Goal: Task Accomplishment & Management: Use online tool/utility

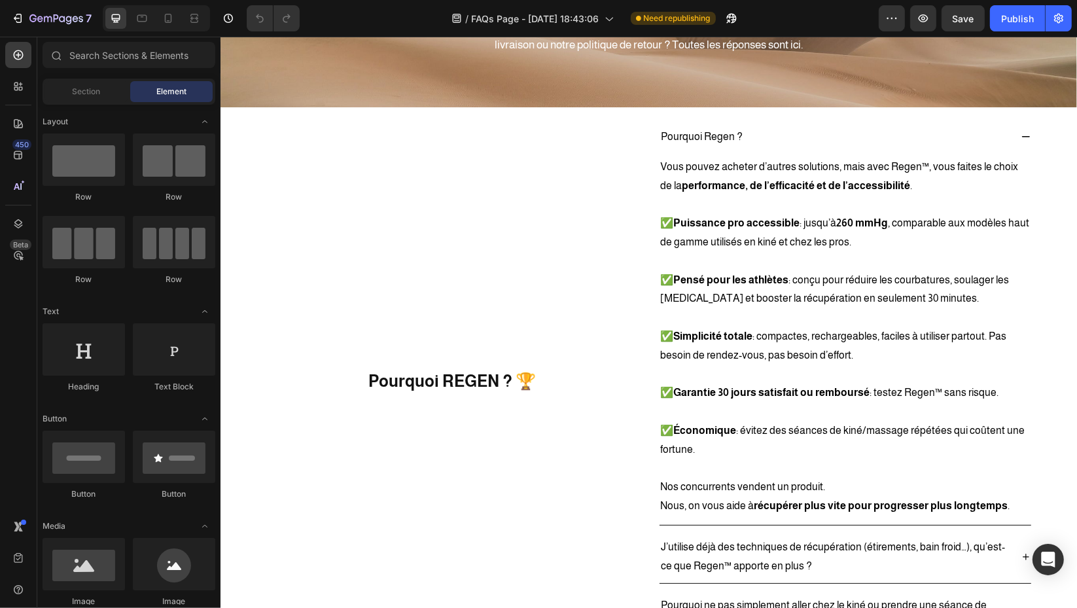
scroll to position [80, 0]
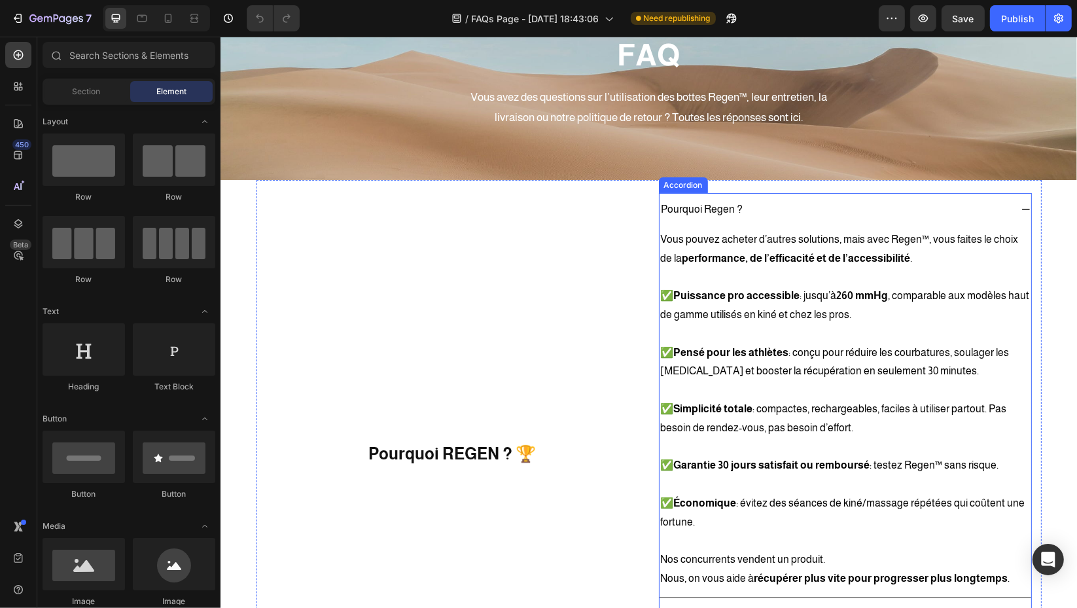
click at [889, 203] on div "Pourquoi Regen ?" at bounding box center [834, 209] width 351 height 23
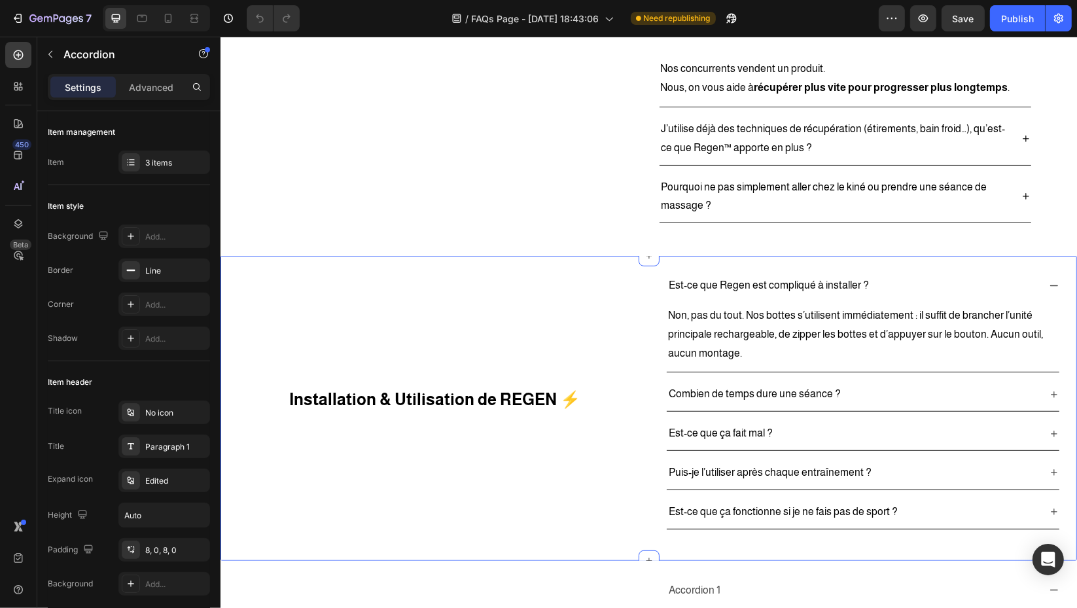
scroll to position [578, 0]
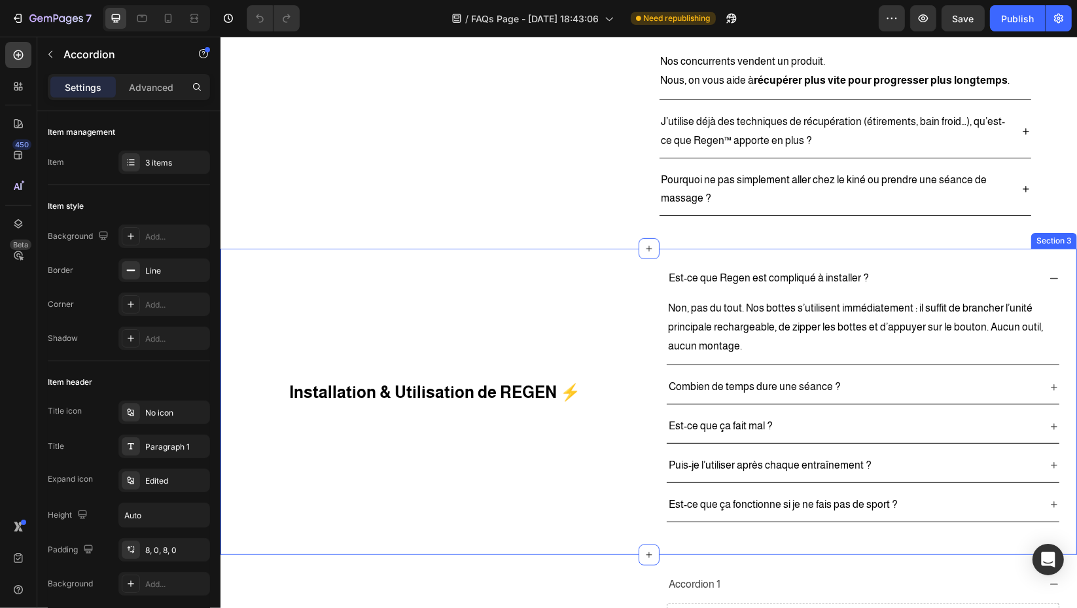
click at [611, 301] on div "Installation & Utilisation de REGEN ⚡ Heading" at bounding box center [434, 392] width 409 height 260
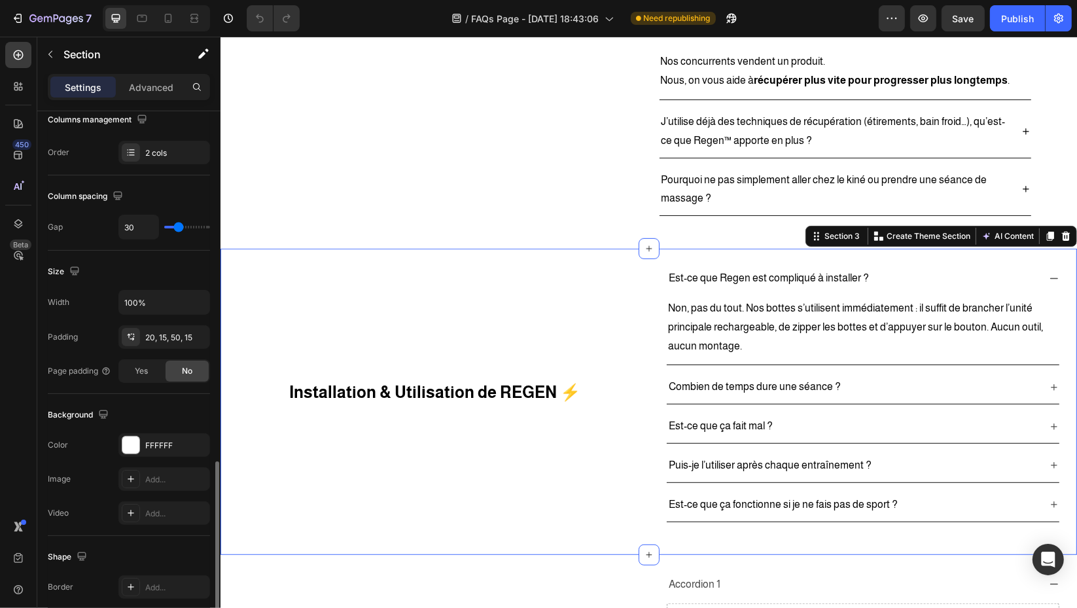
scroll to position [413, 0]
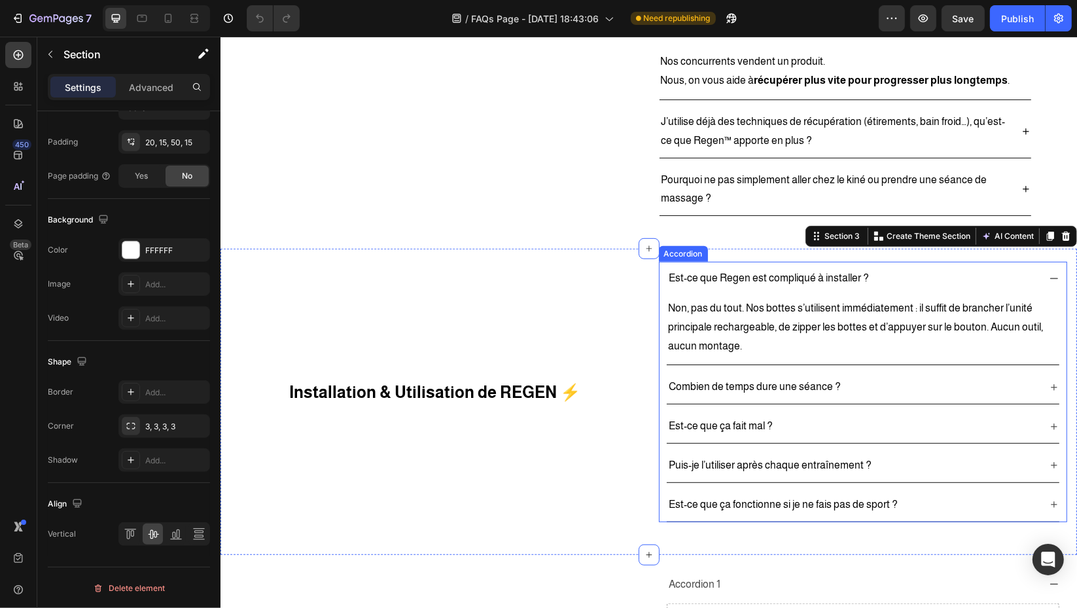
click at [659, 335] on div "Est-ce que Regen est compliqué à installer ? Non, pas du tout. Nos bottes s’uti…" at bounding box center [863, 313] width 408 height 103
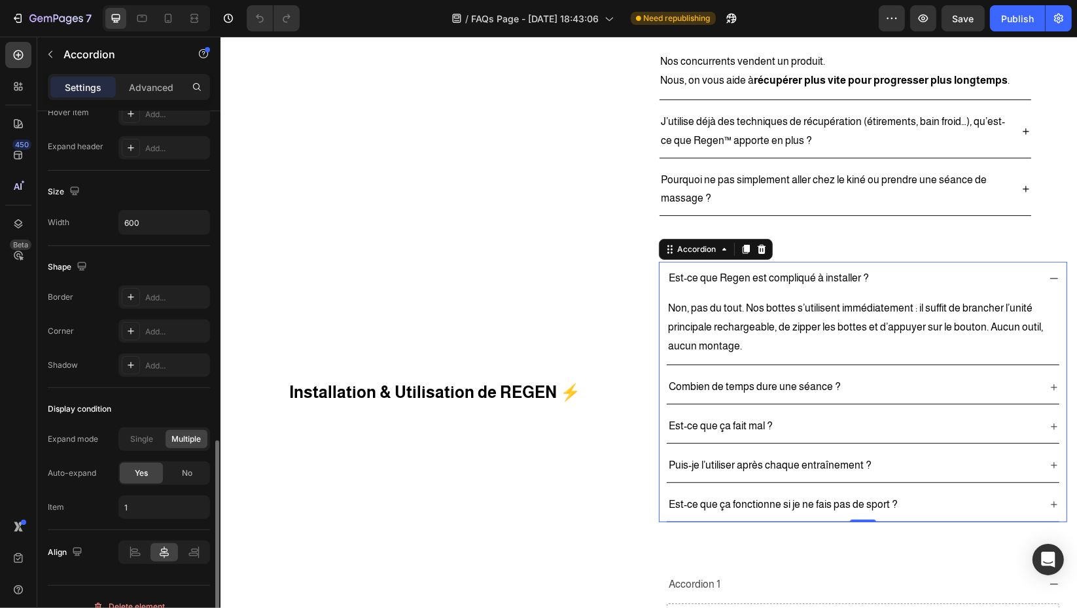
scroll to position [745, 0]
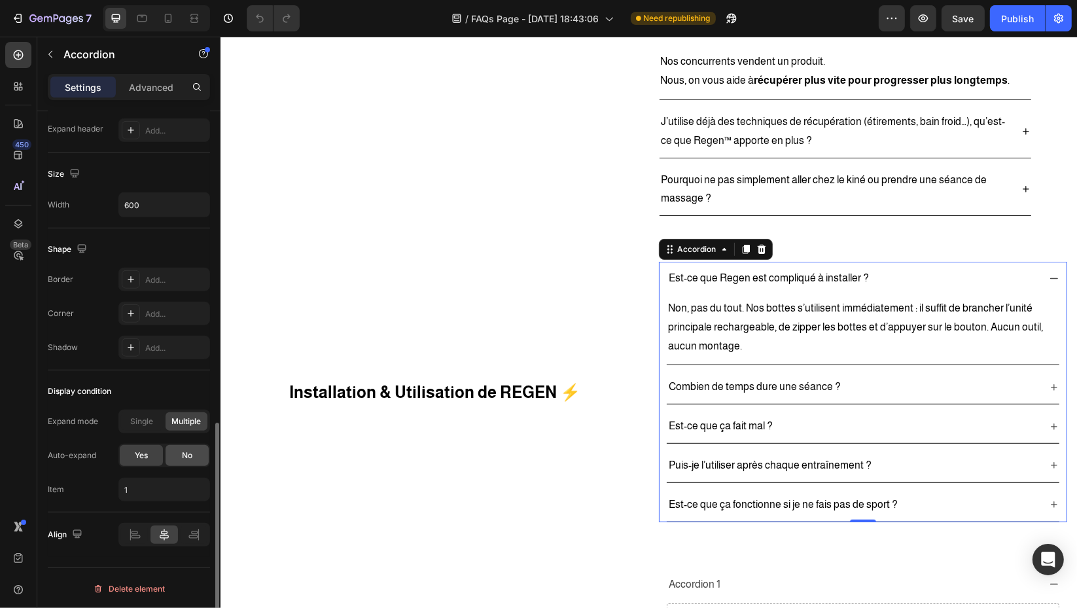
click at [180, 455] on div "No" at bounding box center [187, 455] width 43 height 21
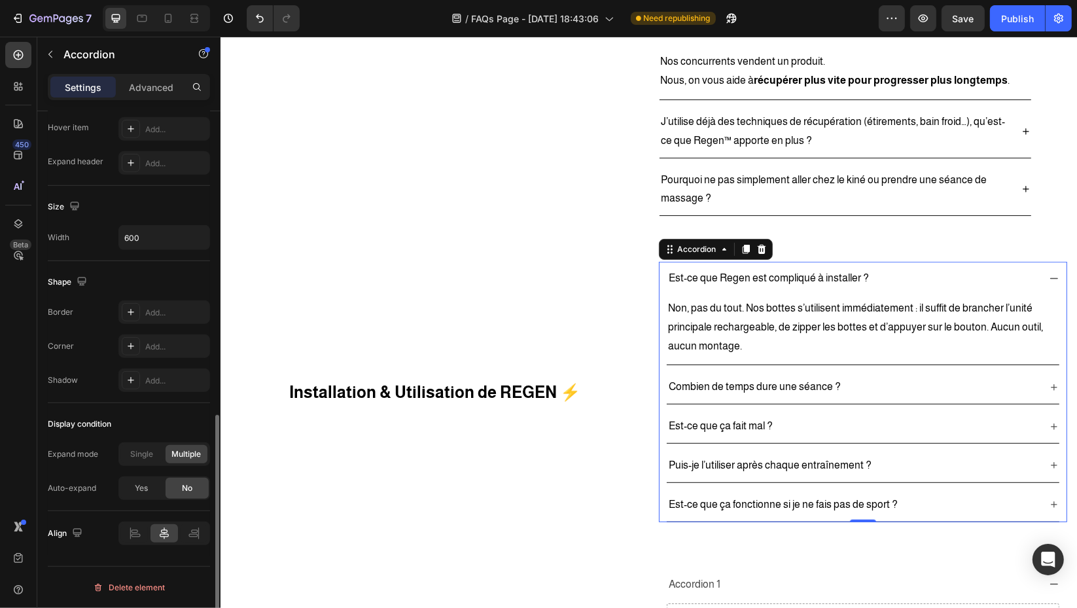
scroll to position [711, 0]
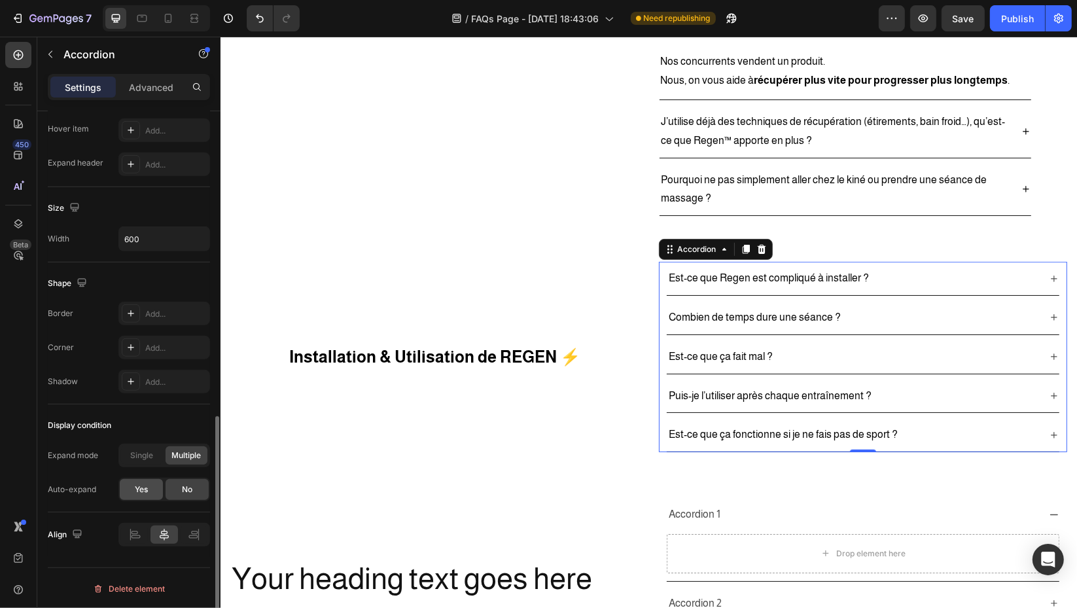
click at [149, 484] on div "Yes" at bounding box center [141, 489] width 43 height 21
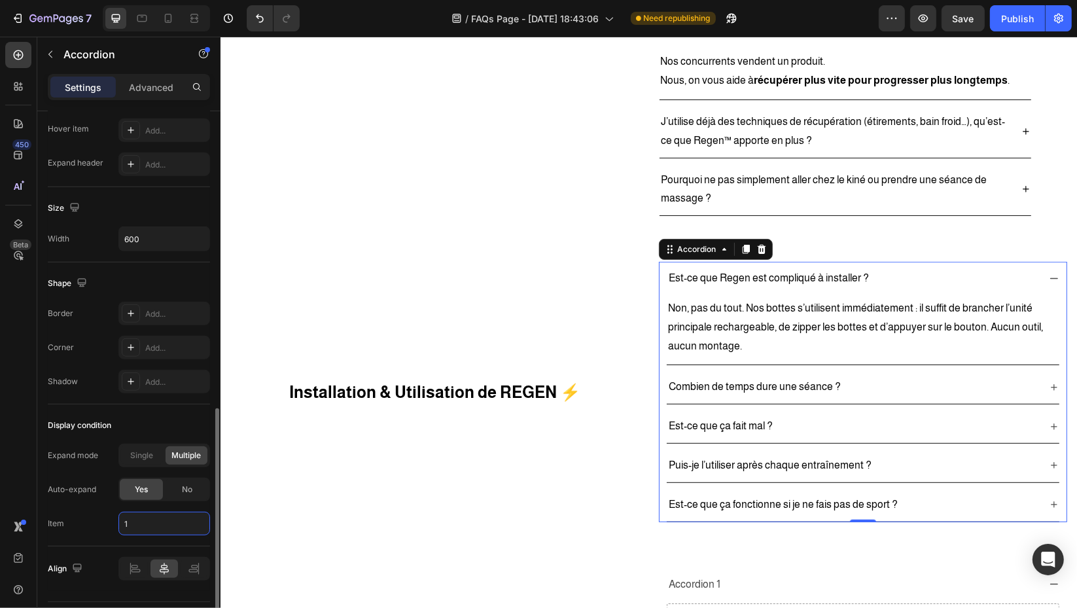
click at [157, 516] on input "1" at bounding box center [164, 524] width 92 height 24
click at [181, 482] on div "No" at bounding box center [187, 489] width 43 height 21
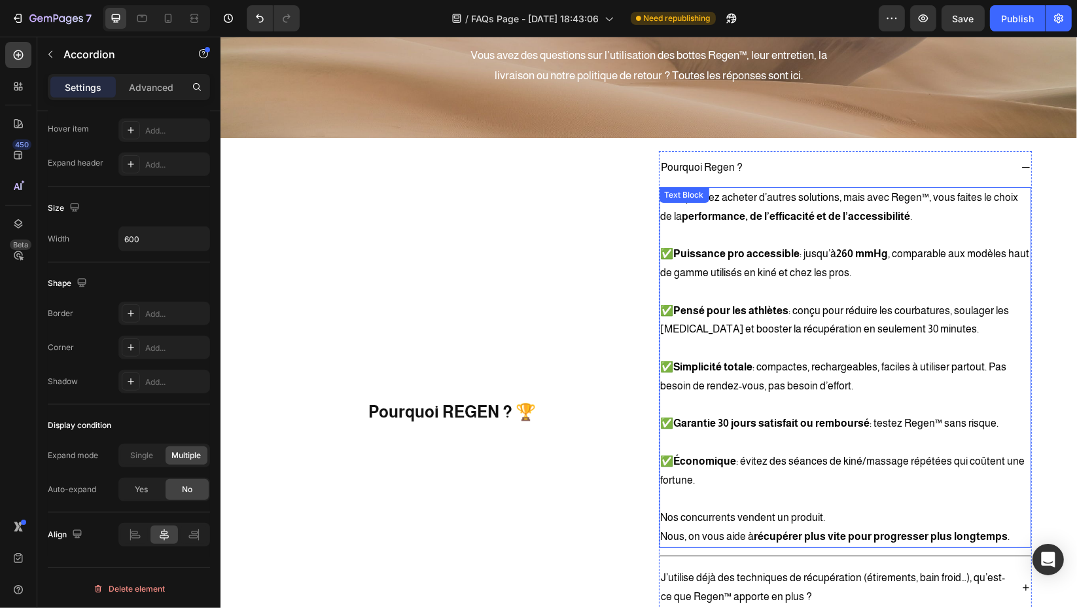
scroll to position [69, 0]
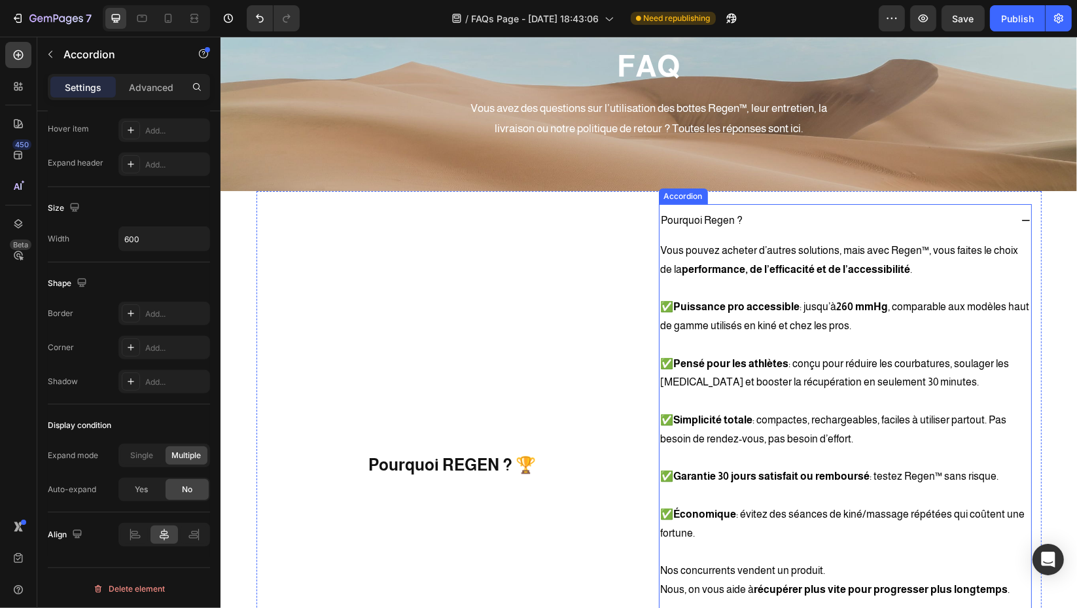
click at [841, 218] on div "Pourquoi Regen ?" at bounding box center [834, 220] width 351 height 23
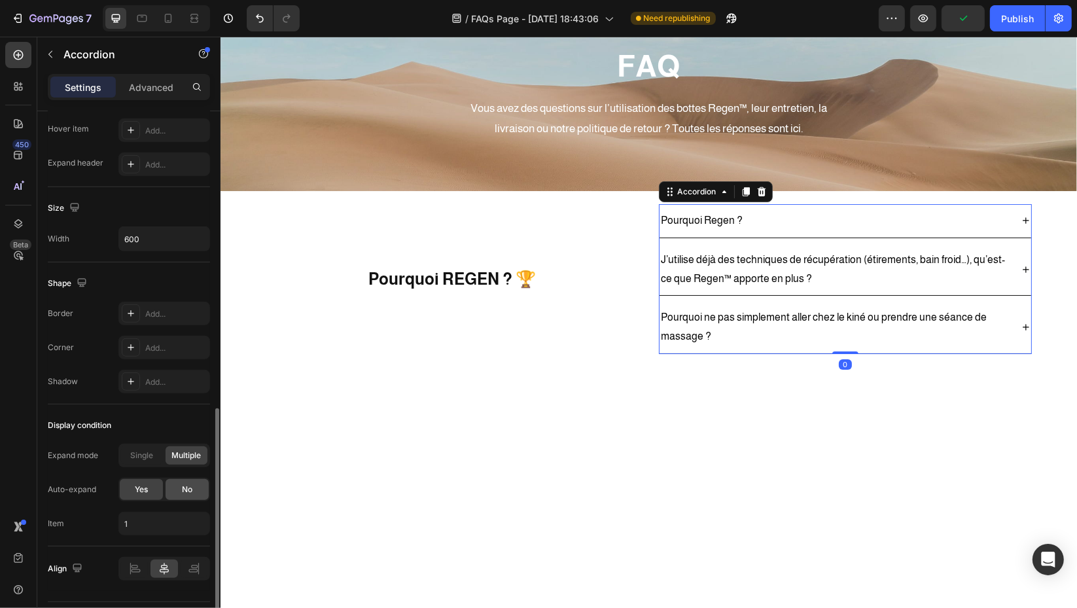
click at [179, 482] on div "No" at bounding box center [187, 489] width 43 height 21
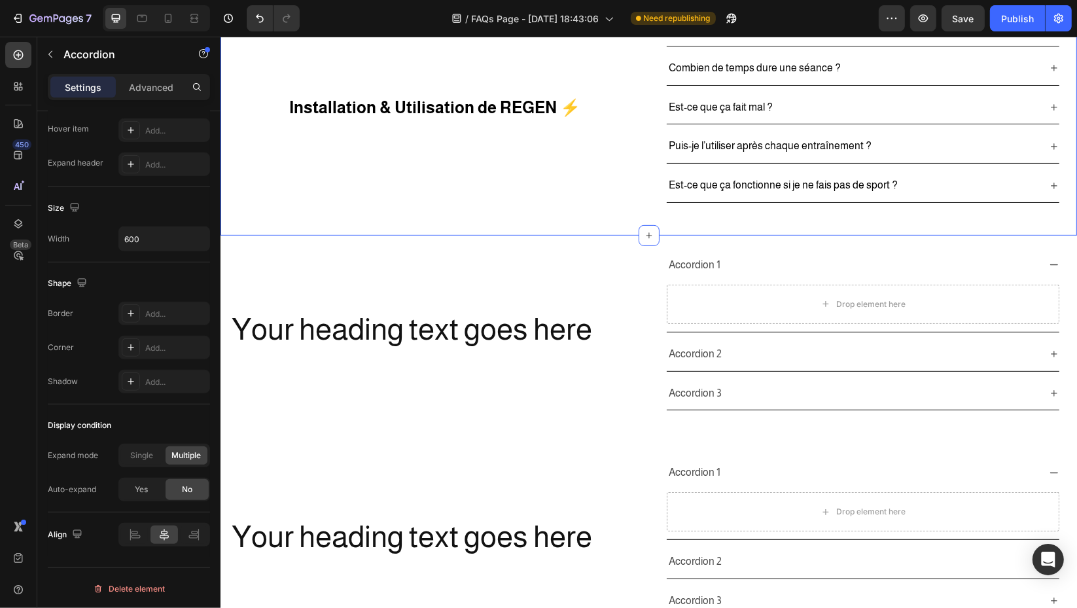
scroll to position [539, 0]
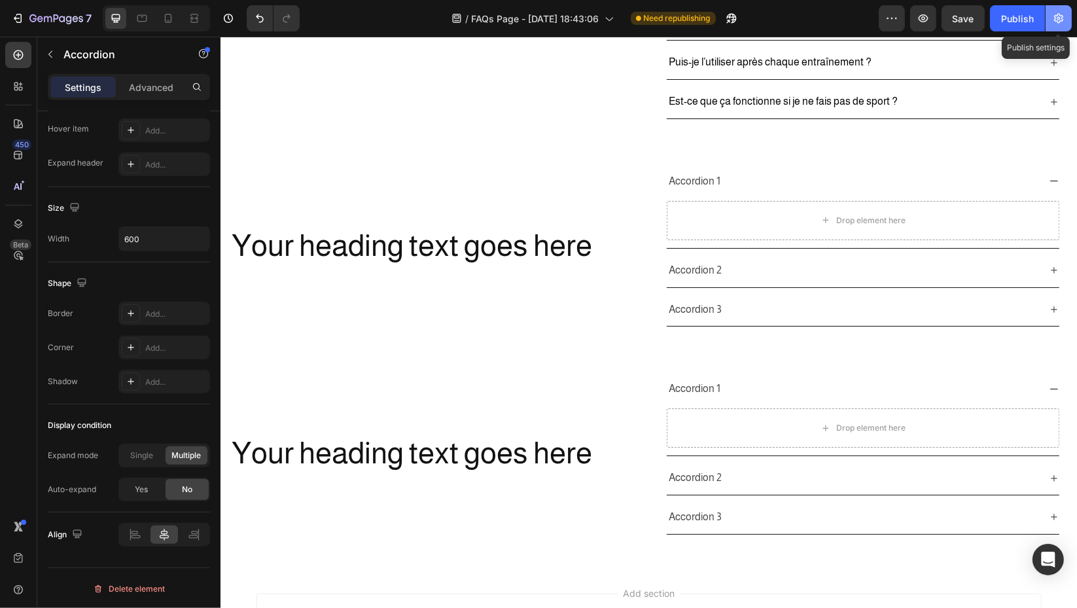
click at [1059, 21] on icon "button" at bounding box center [1058, 18] width 13 height 13
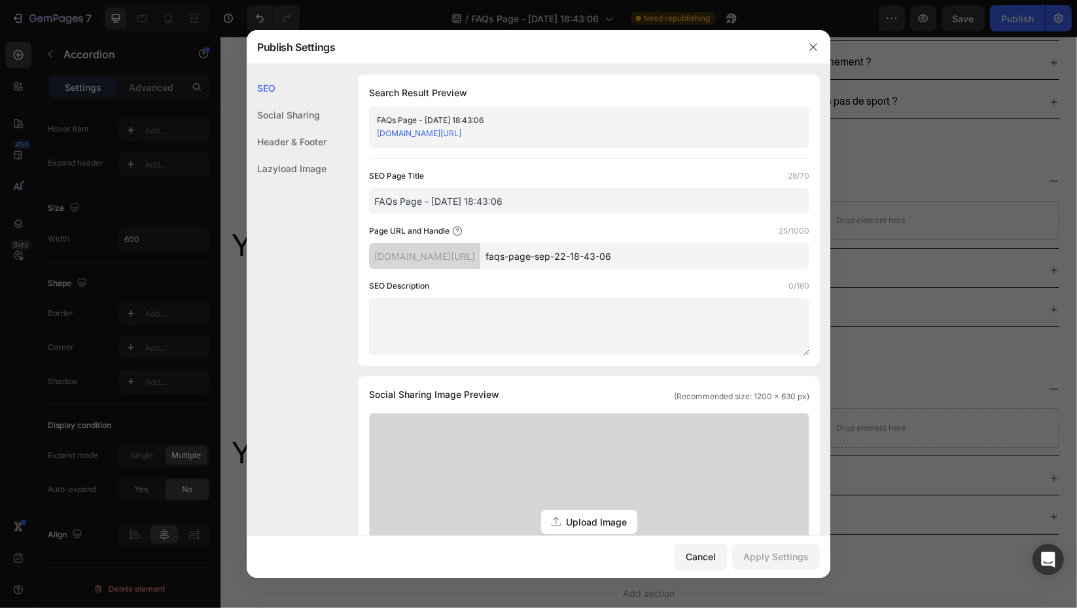
click at [304, 132] on div "Header & Footer" at bounding box center [287, 141] width 80 height 27
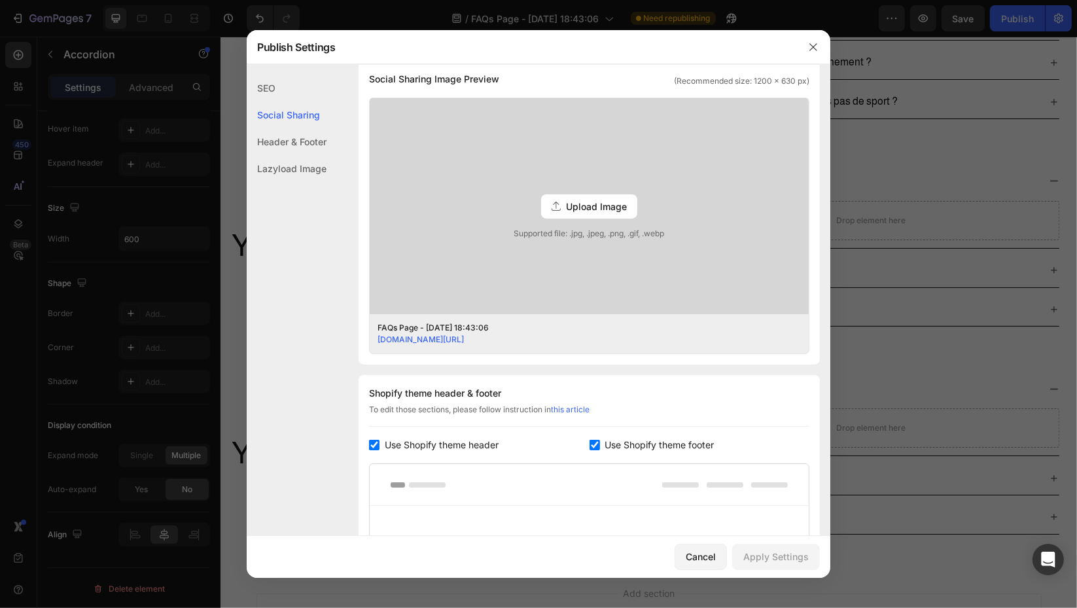
scroll to position [566, 0]
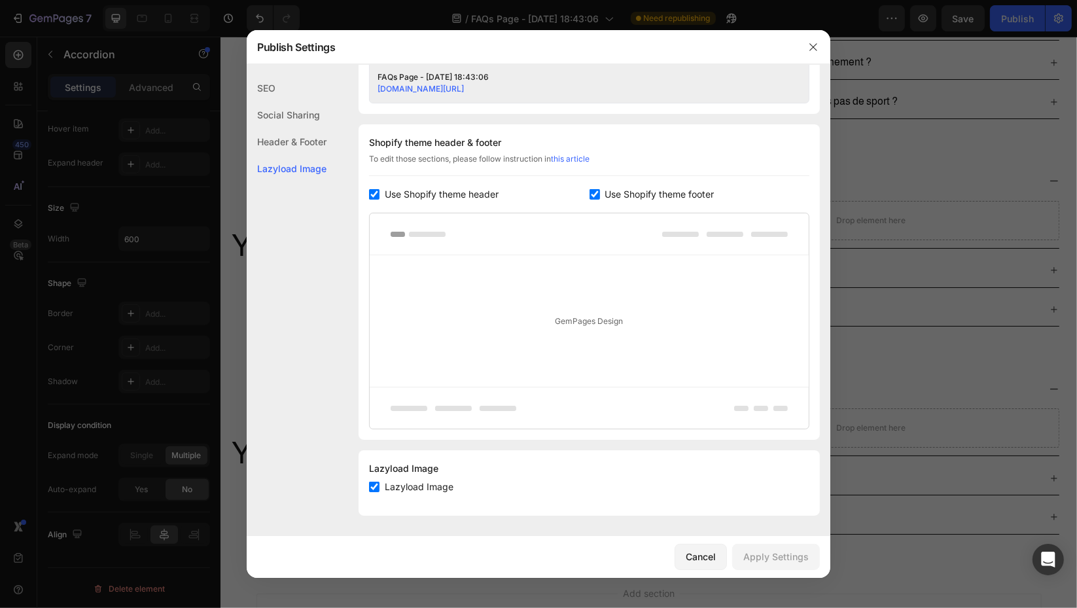
click at [591, 189] on input "checkbox" at bounding box center [595, 194] width 10 height 10
checkbox input "false"
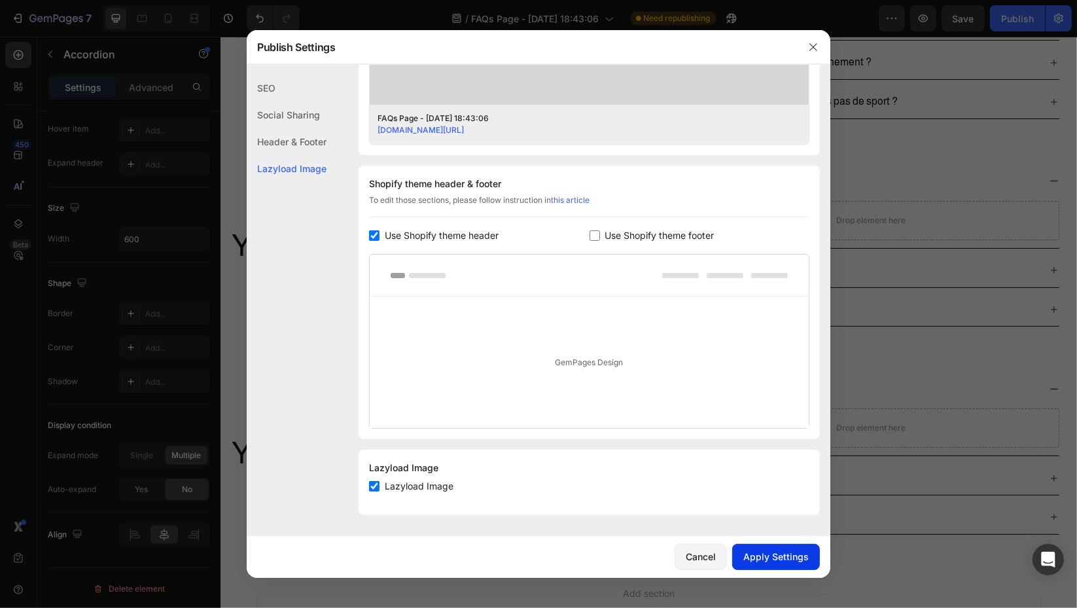
click at [781, 556] on div "Apply Settings" at bounding box center [775, 557] width 65 height 14
click at [818, 48] on icon "button" at bounding box center [813, 47] width 10 height 10
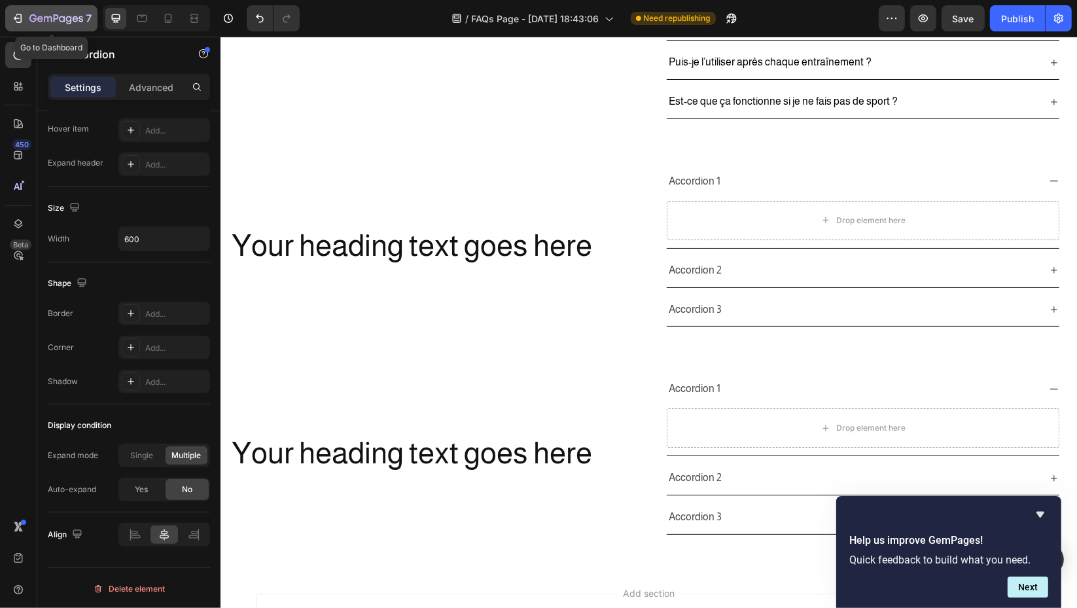
click at [59, 22] on icon "button" at bounding box center [56, 19] width 54 height 11
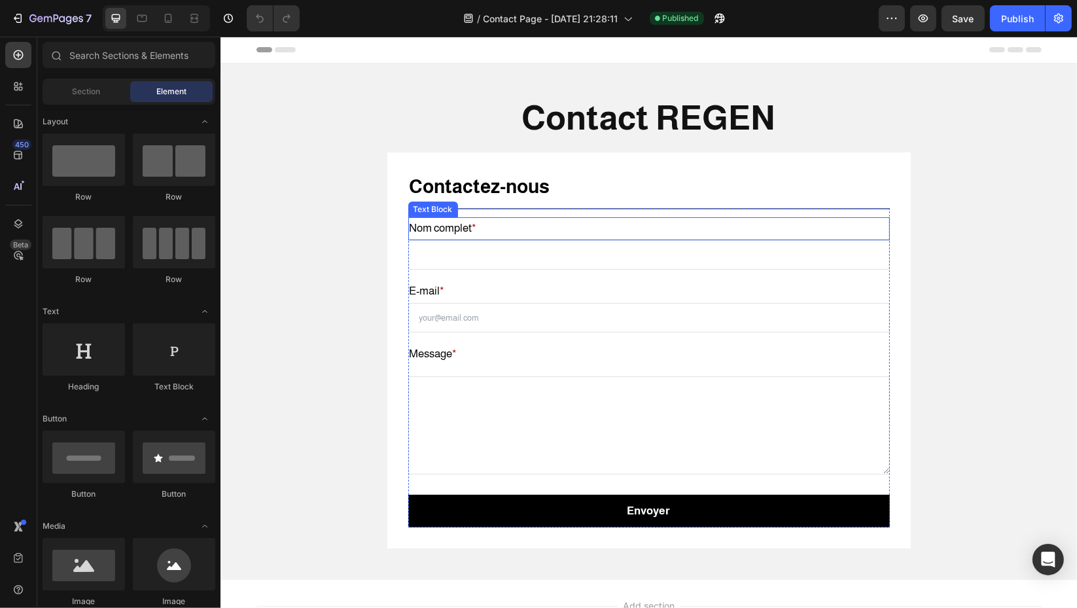
click at [476, 226] on p "Nom complet *" at bounding box center [648, 229] width 479 height 20
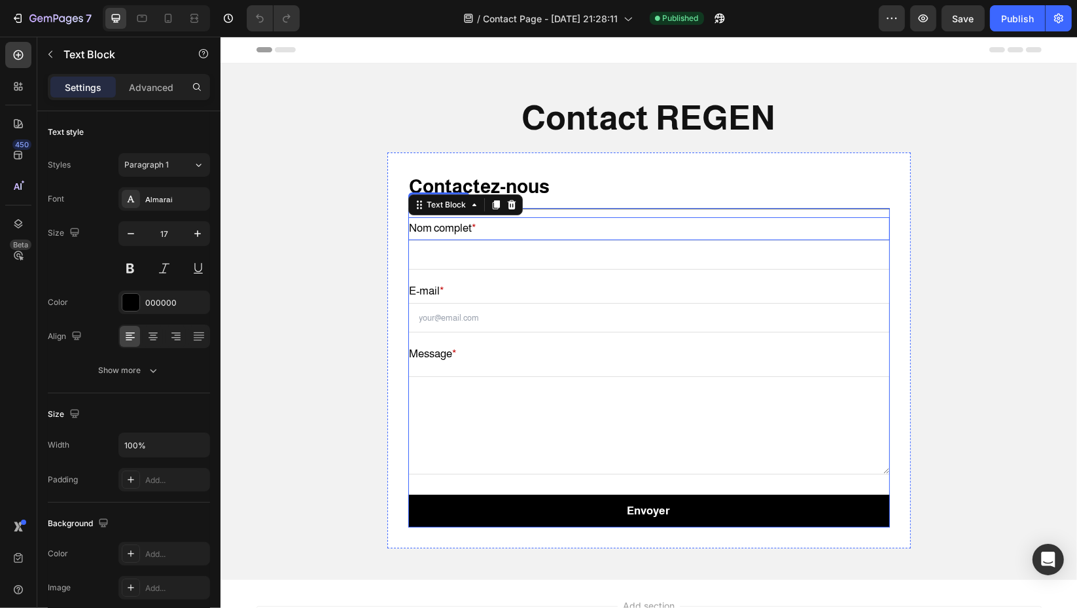
click at [506, 264] on input "text" at bounding box center [649, 255] width 482 height 30
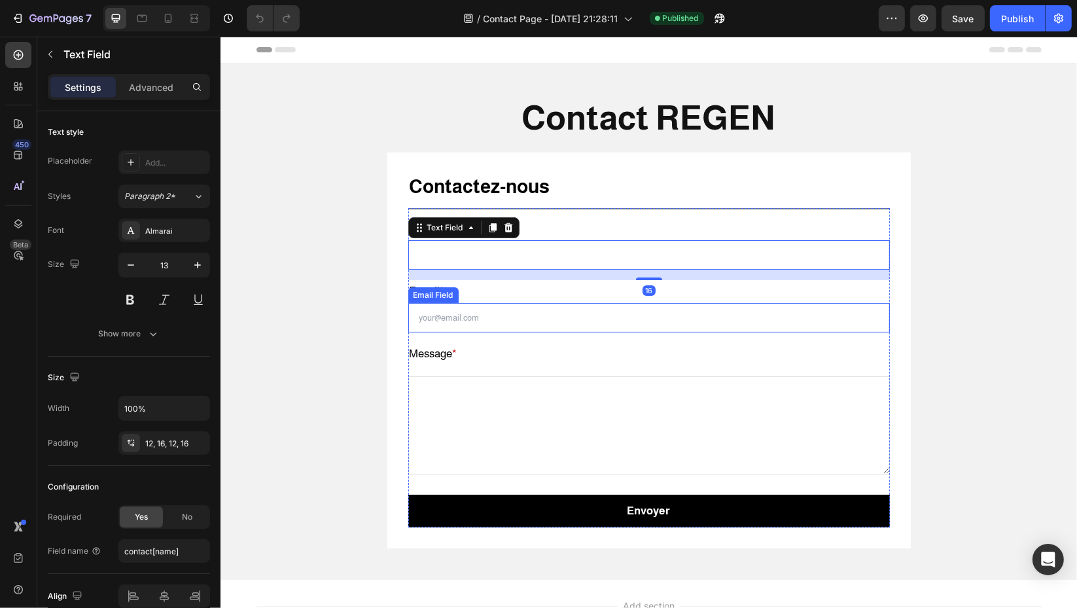
click at [506, 323] on input "email" at bounding box center [649, 318] width 482 height 30
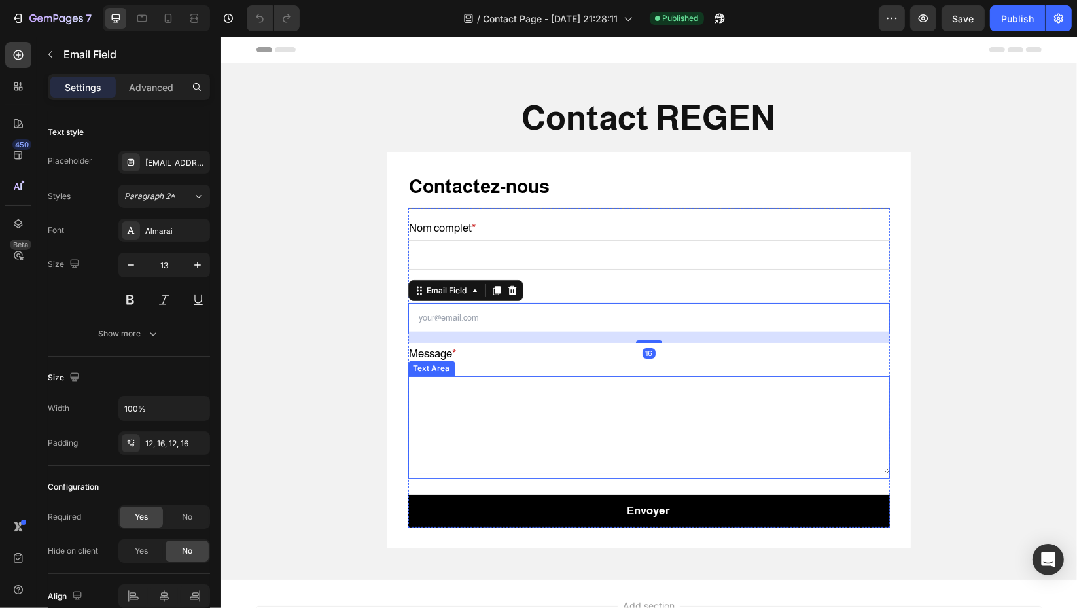
drag, startPoint x: 764, startPoint y: 398, endPoint x: 857, endPoint y: 368, distance: 97.7
click at [766, 397] on textarea at bounding box center [649, 425] width 482 height 98
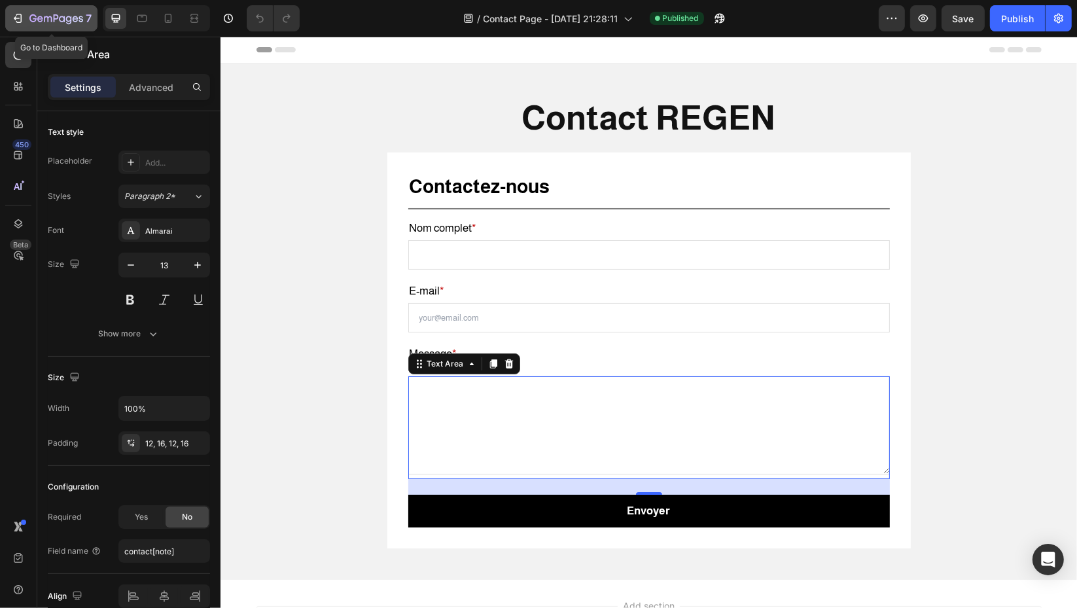
click at [21, 15] on icon "button" at bounding box center [19, 18] width 6 height 9
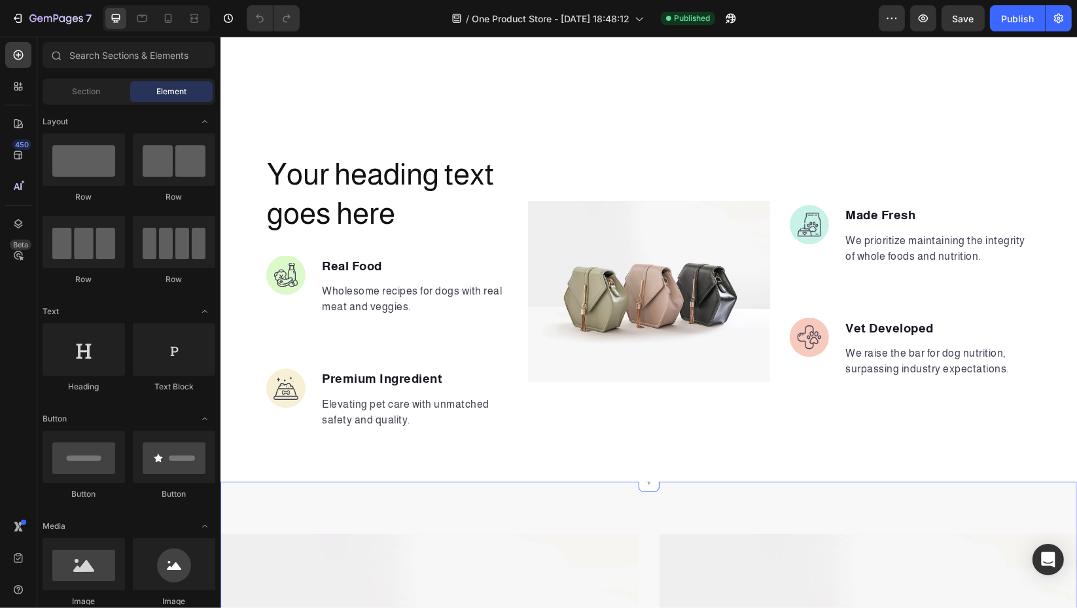
scroll to position [508, 0]
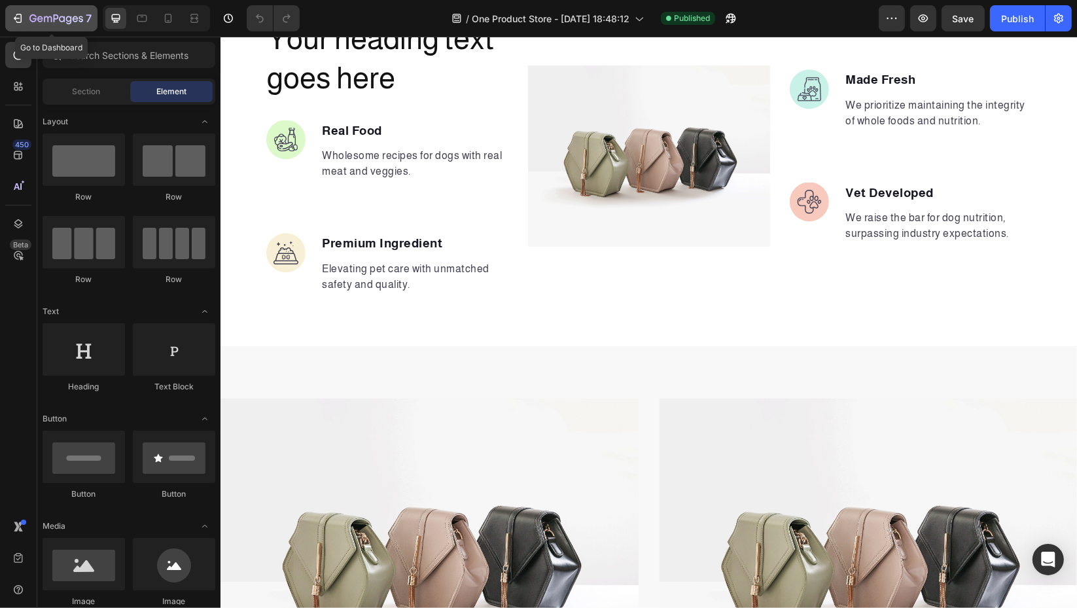
click at [18, 20] on icon "button" at bounding box center [17, 18] width 13 height 13
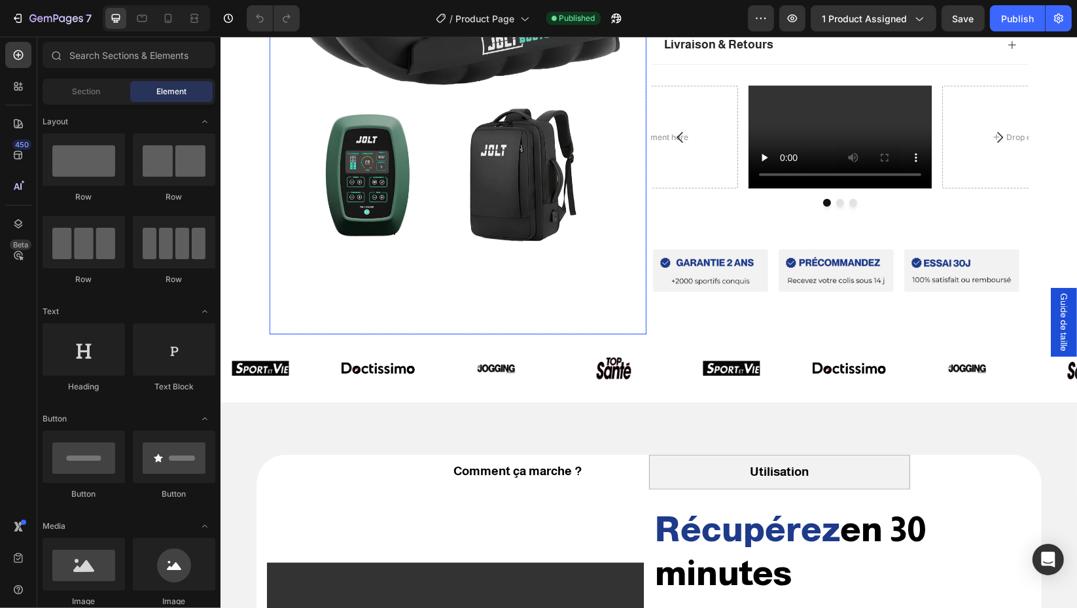
scroll to position [872, 0]
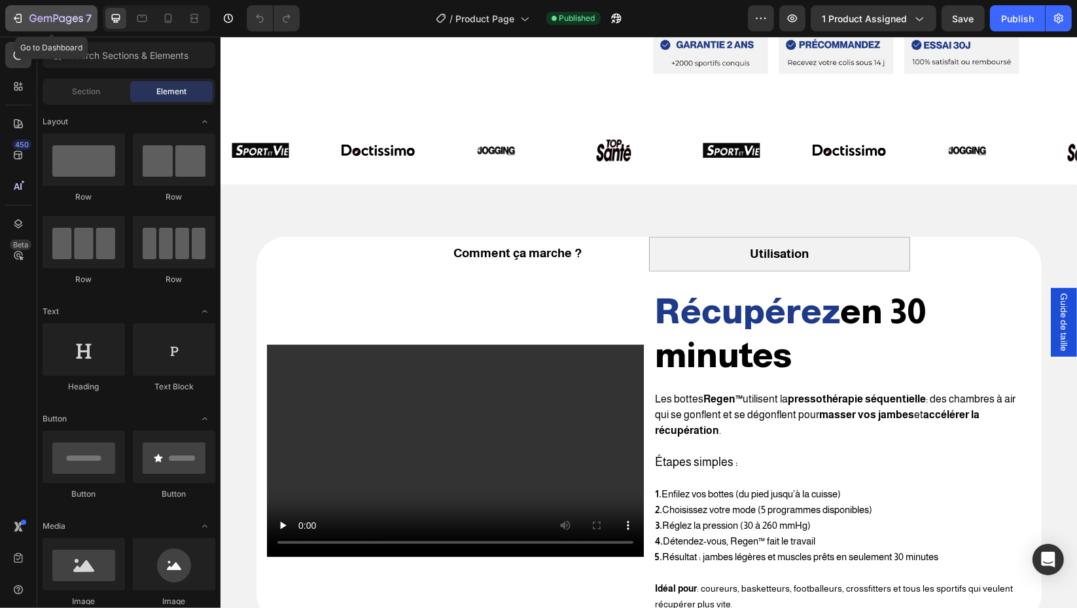
click at [33, 14] on icon "button" at bounding box center [56, 19] width 54 height 11
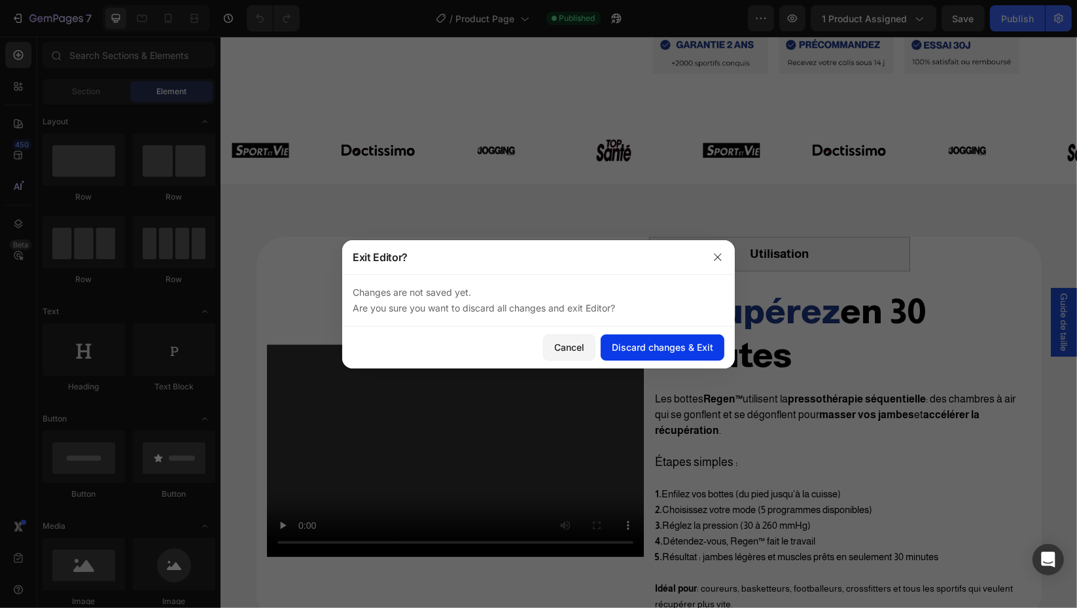
click at [643, 350] on div "Discard changes & Exit" at bounding box center [662, 347] width 101 height 14
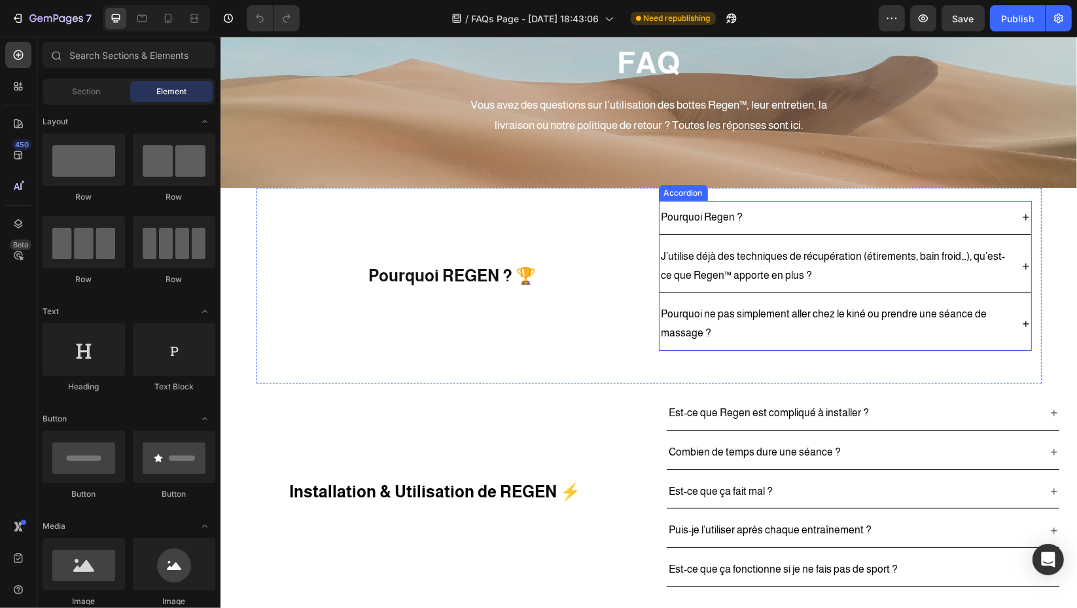
scroll to position [73, 0]
click at [908, 217] on div "Pourquoi Regen ?" at bounding box center [834, 216] width 351 height 23
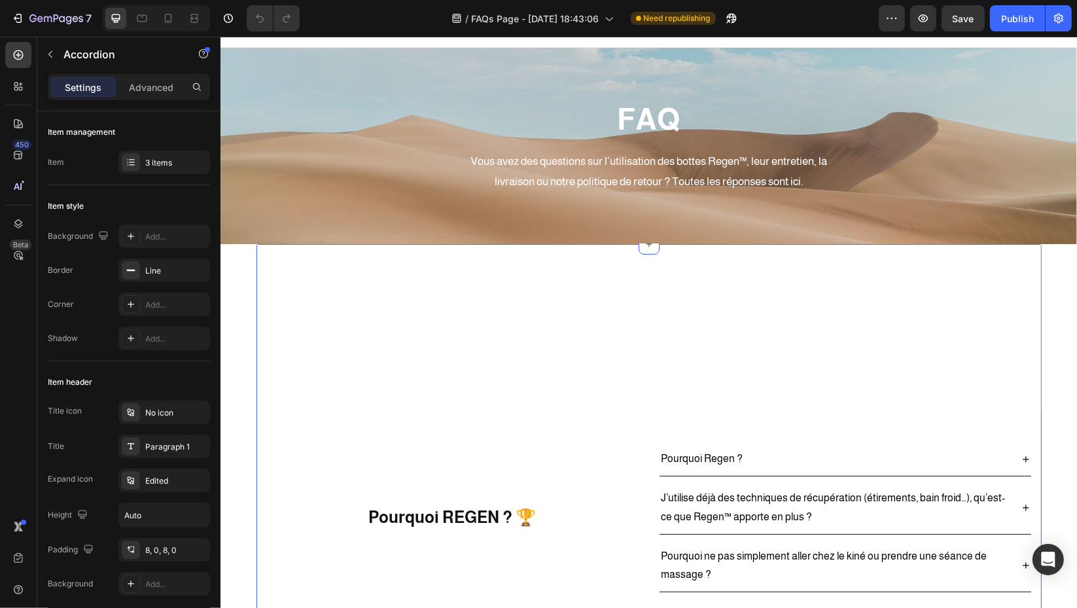
scroll to position [0, 0]
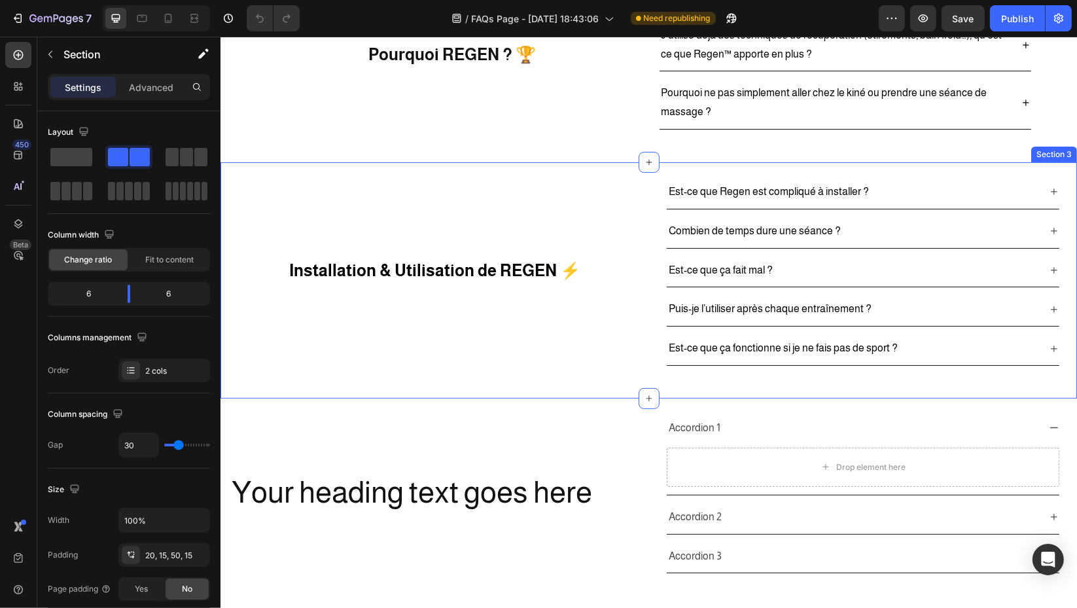
scroll to position [291, 0]
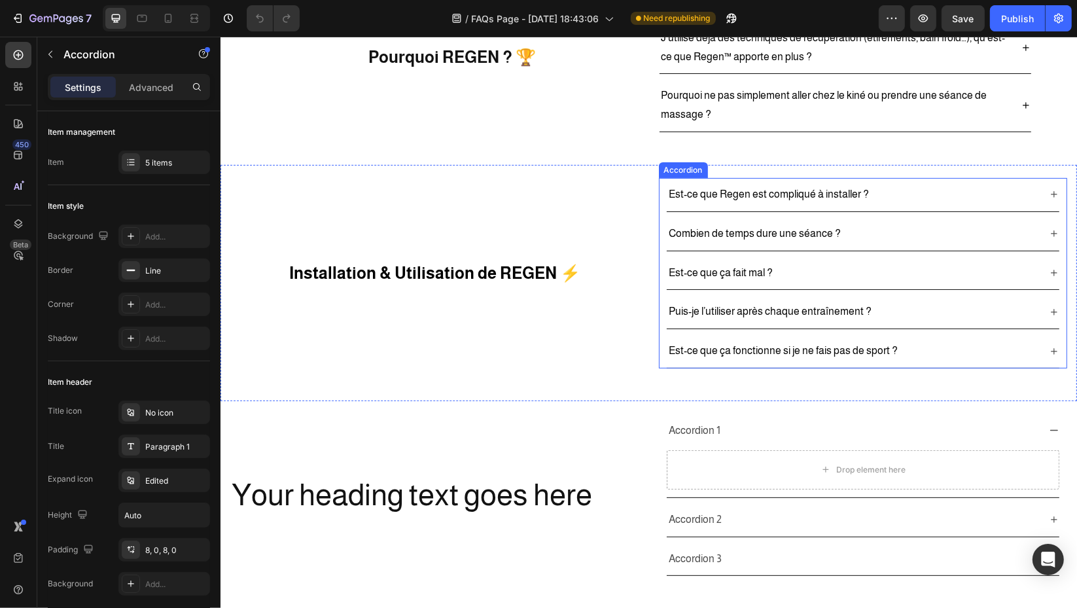
click at [869, 273] on div "Est-ce que ça fait mal ?" at bounding box center [852, 273] width 372 height 23
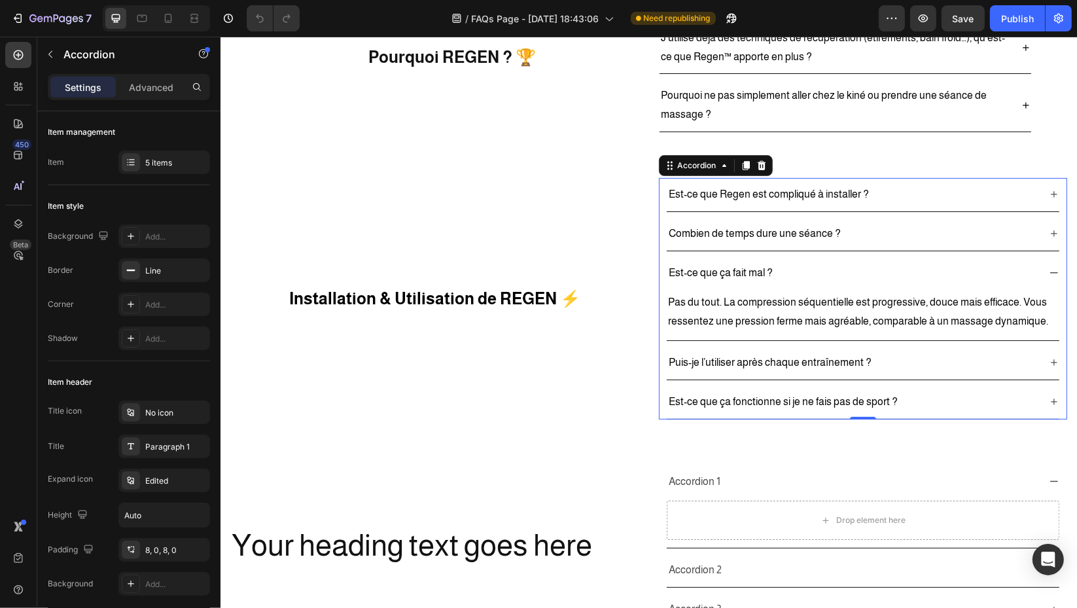
click at [922, 264] on div "Est-ce que ça fait mal ?" at bounding box center [852, 273] width 372 height 23
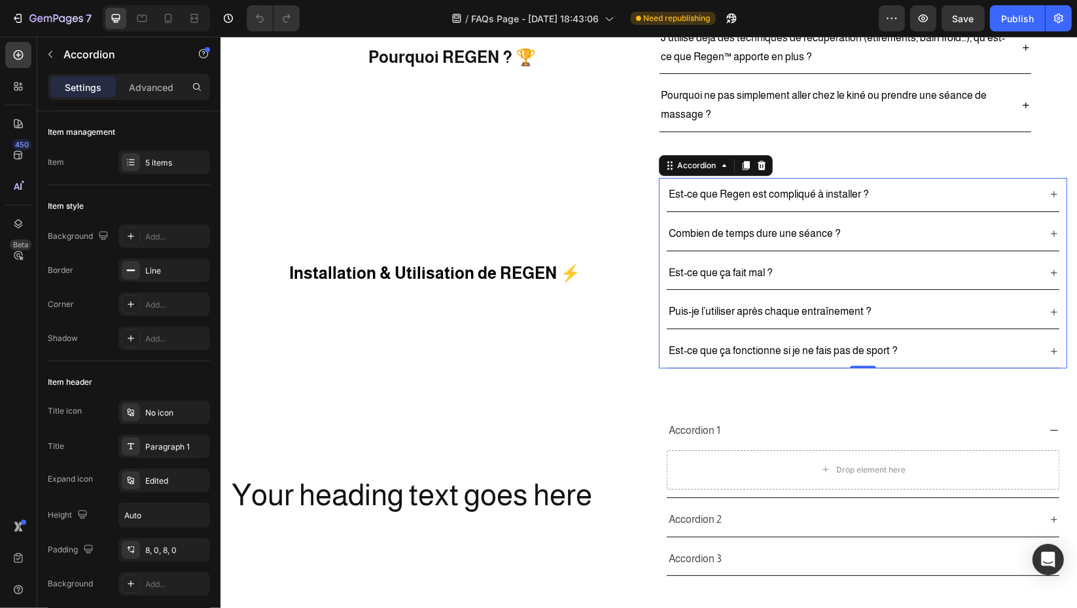
drag, startPoint x: 895, startPoint y: 226, endPoint x: 889, endPoint y: 228, distance: 6.8
click at [889, 228] on div "Combien de temps dure une séance ?" at bounding box center [852, 233] width 372 height 23
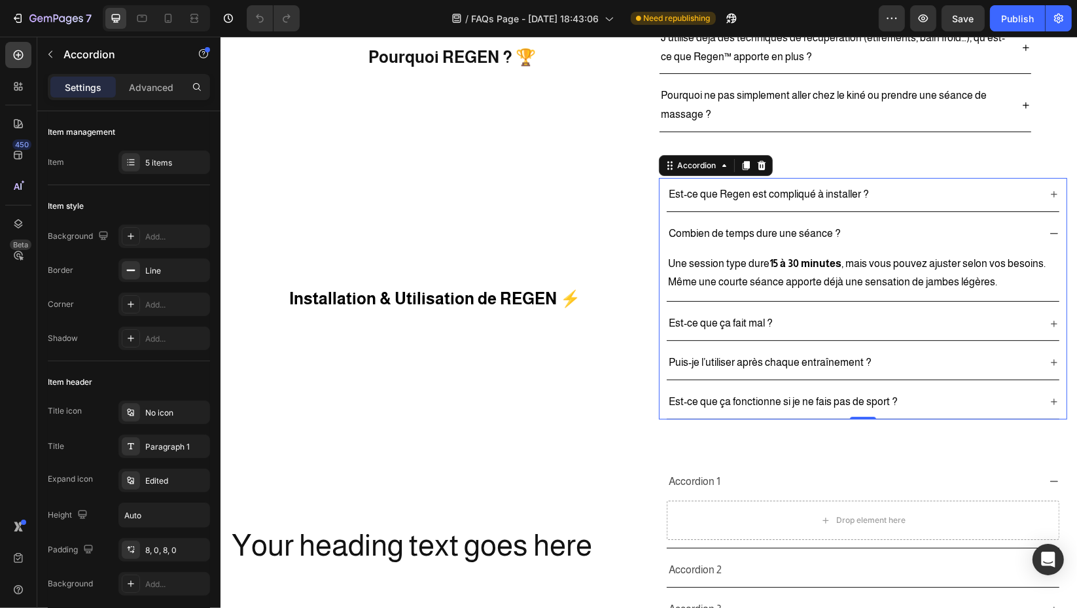
click at [889, 228] on div "Combien de temps dure une séance ?" at bounding box center [852, 233] width 372 height 23
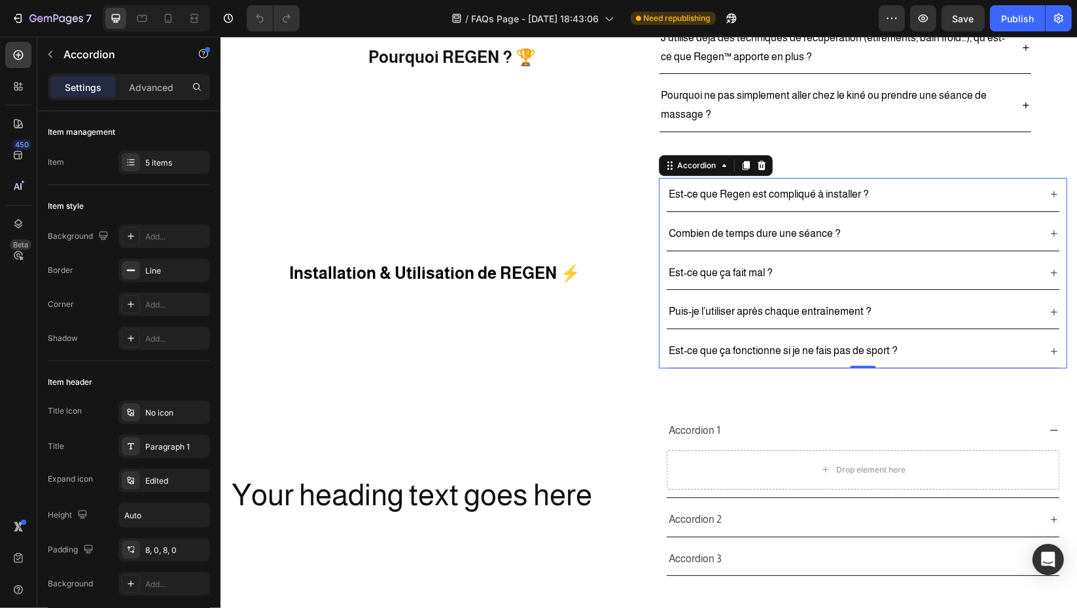
click at [937, 314] on div "Puis-je l’utiliser après chaque entraînement ?" at bounding box center [852, 311] width 372 height 23
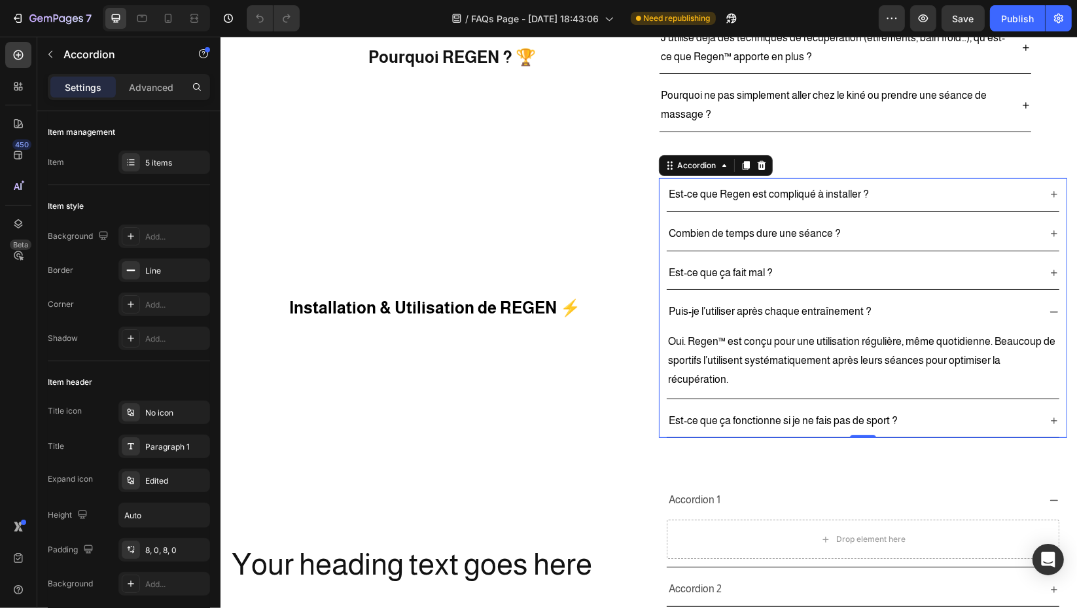
click at [938, 309] on div "Puis-je l’utiliser après chaque entraînement ?" at bounding box center [852, 311] width 372 height 23
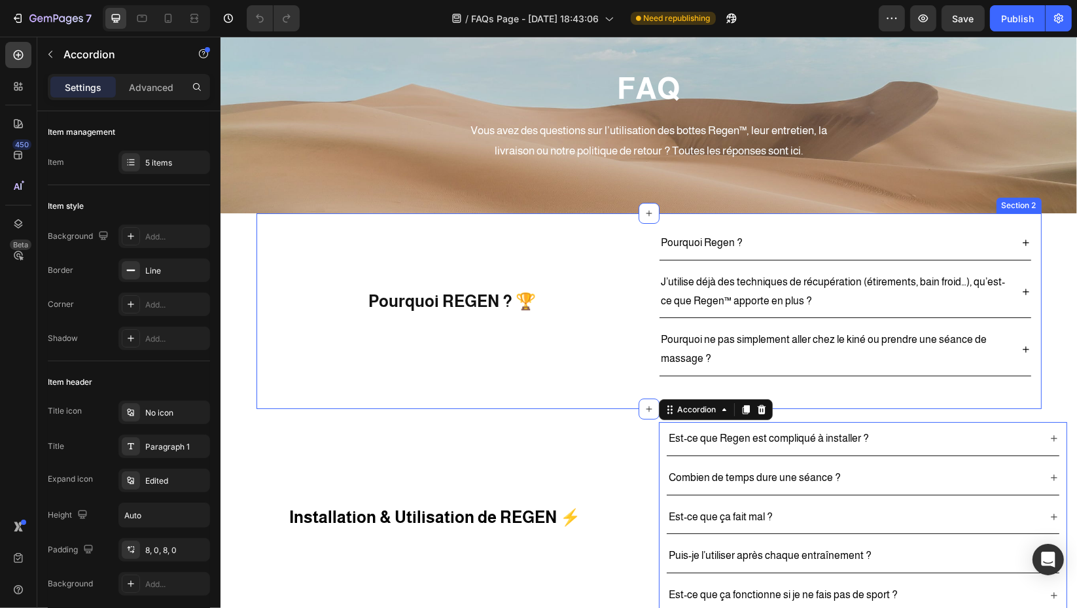
scroll to position [0, 0]
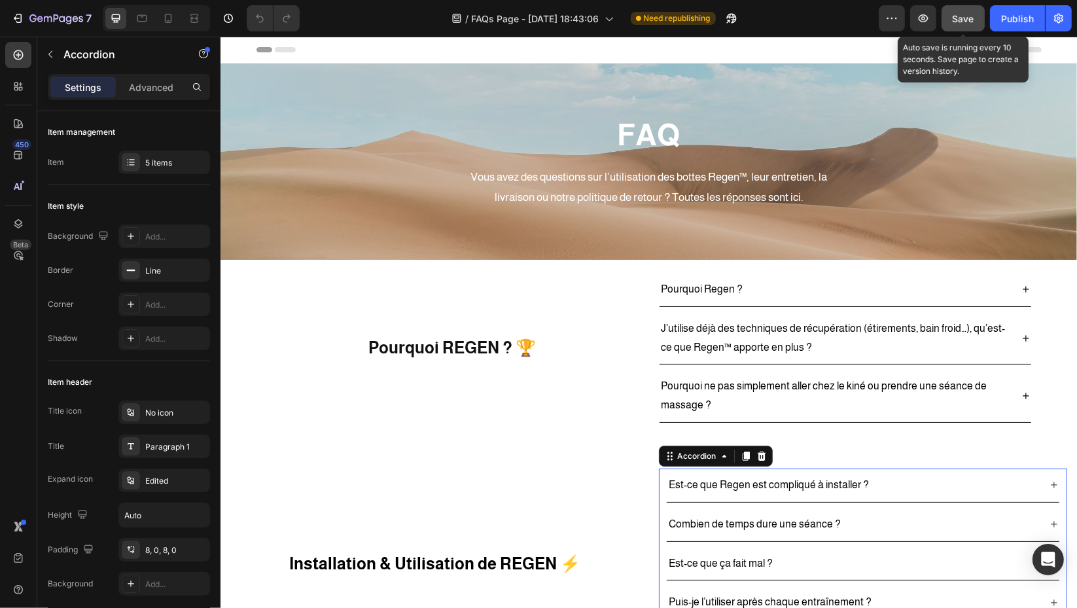
click at [967, 14] on span "Save" at bounding box center [964, 18] width 22 height 11
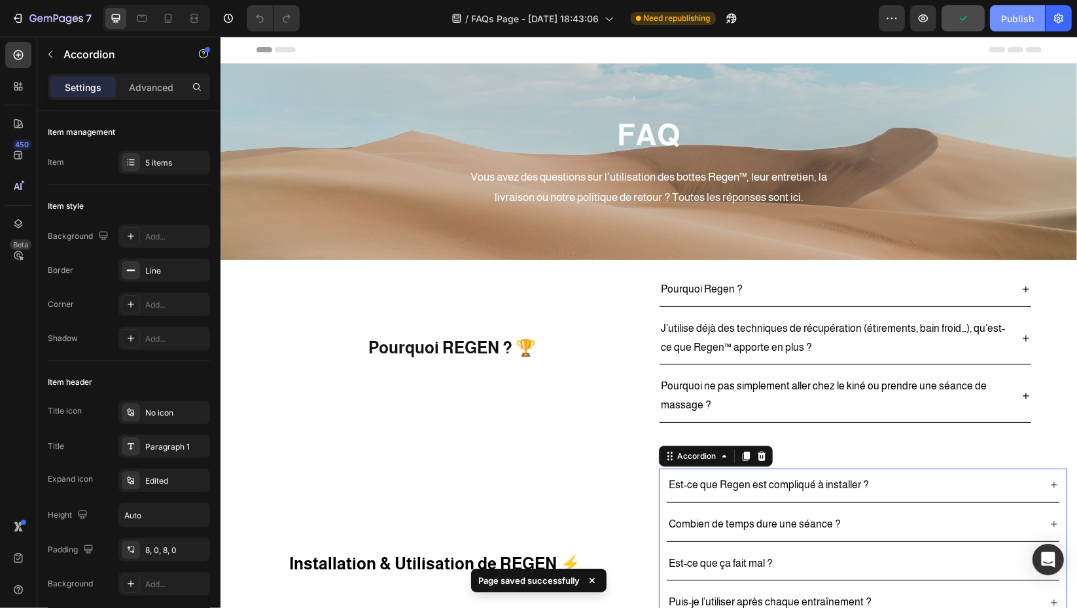
click at [1012, 14] on div "Publish" at bounding box center [1017, 19] width 33 height 14
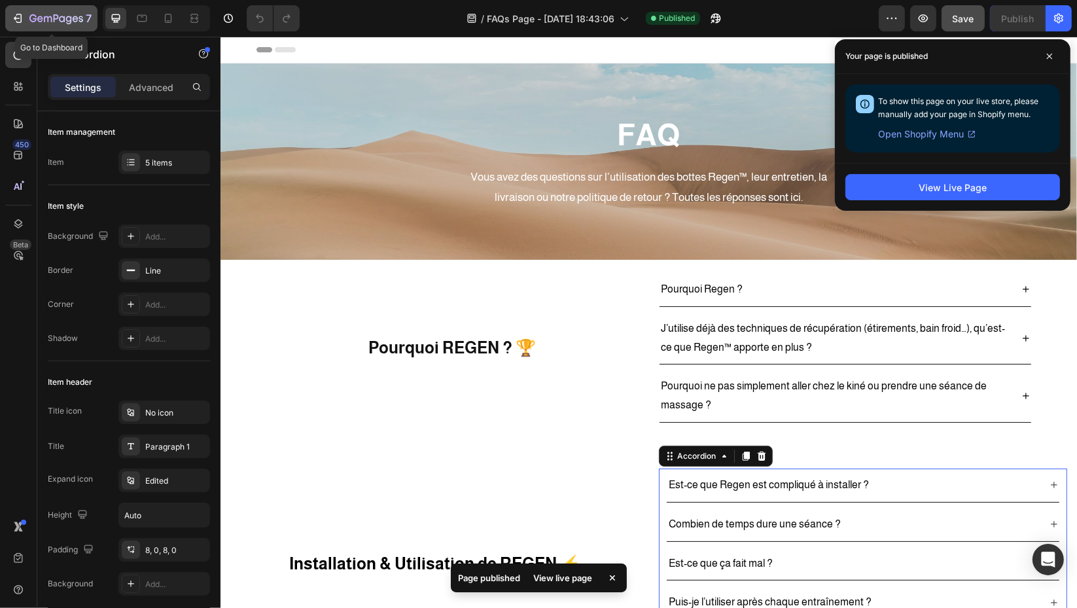
click at [37, 16] on icon "button" at bounding box center [56, 19] width 54 height 11
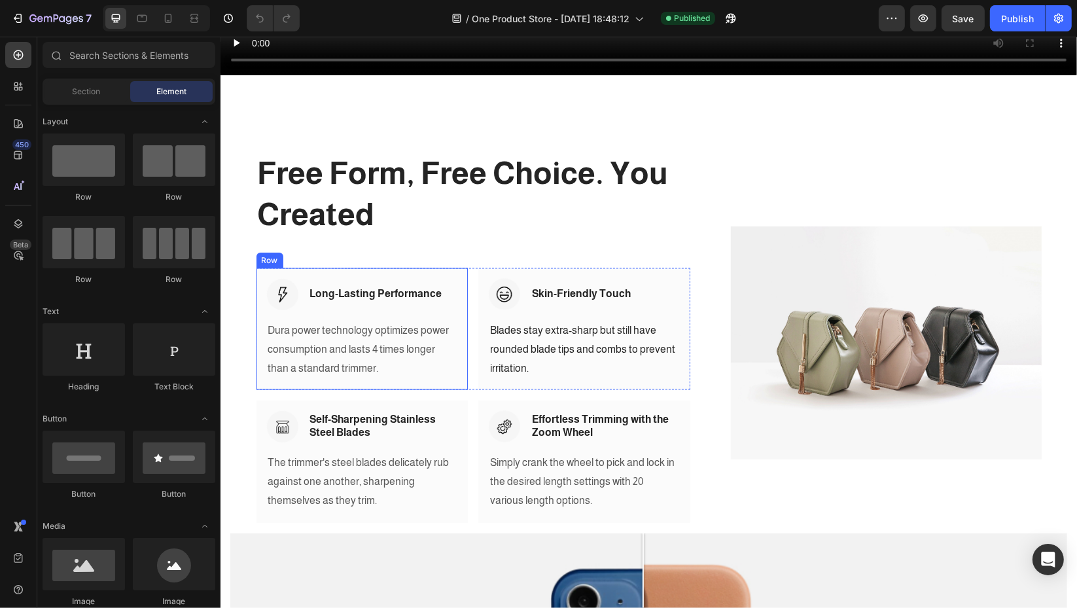
scroll to position [2181, 0]
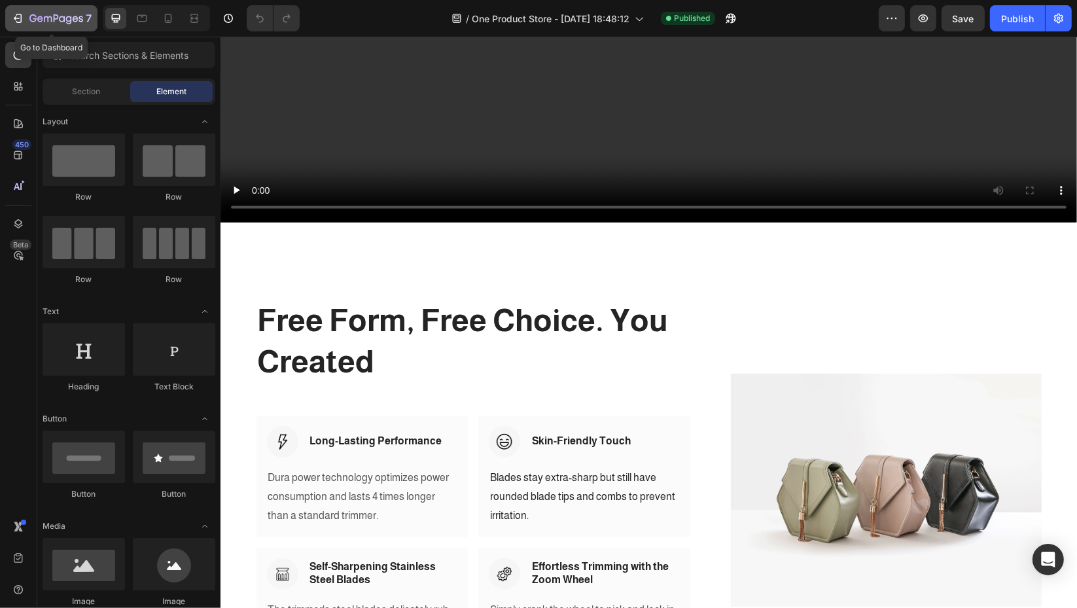
click at [22, 16] on icon "button" at bounding box center [17, 18] width 13 height 13
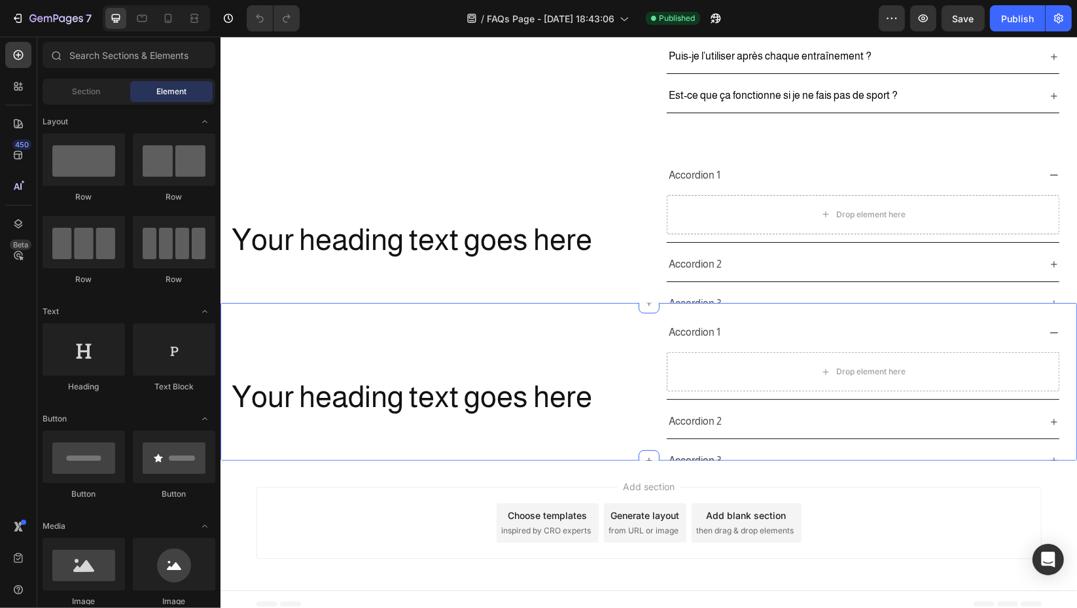
scroll to position [554, 0]
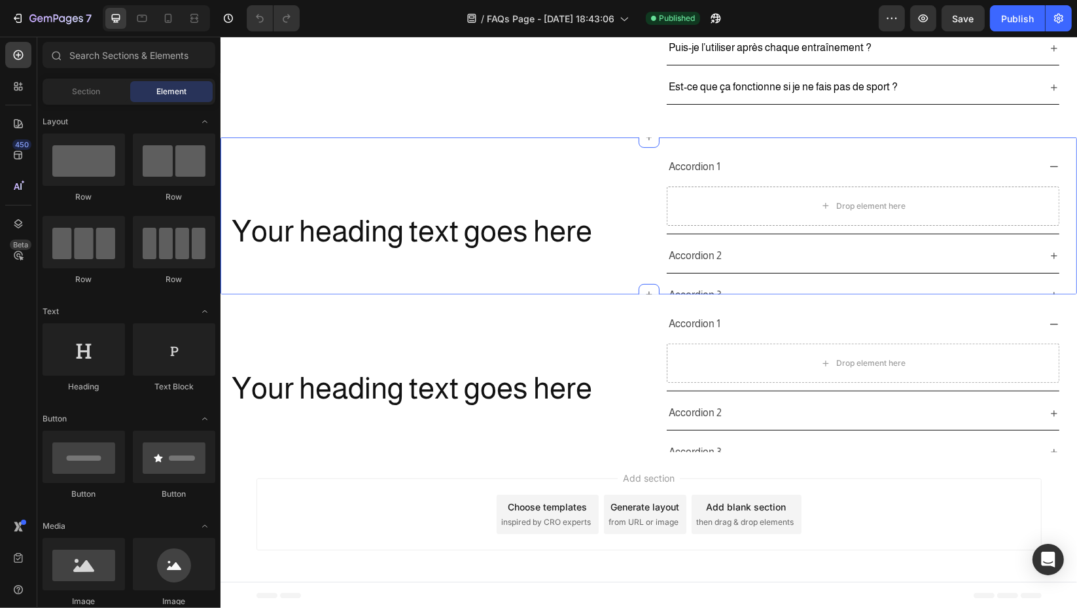
click at [476, 237] on h2 "Your heading text goes here" at bounding box center [434, 232] width 409 height 42
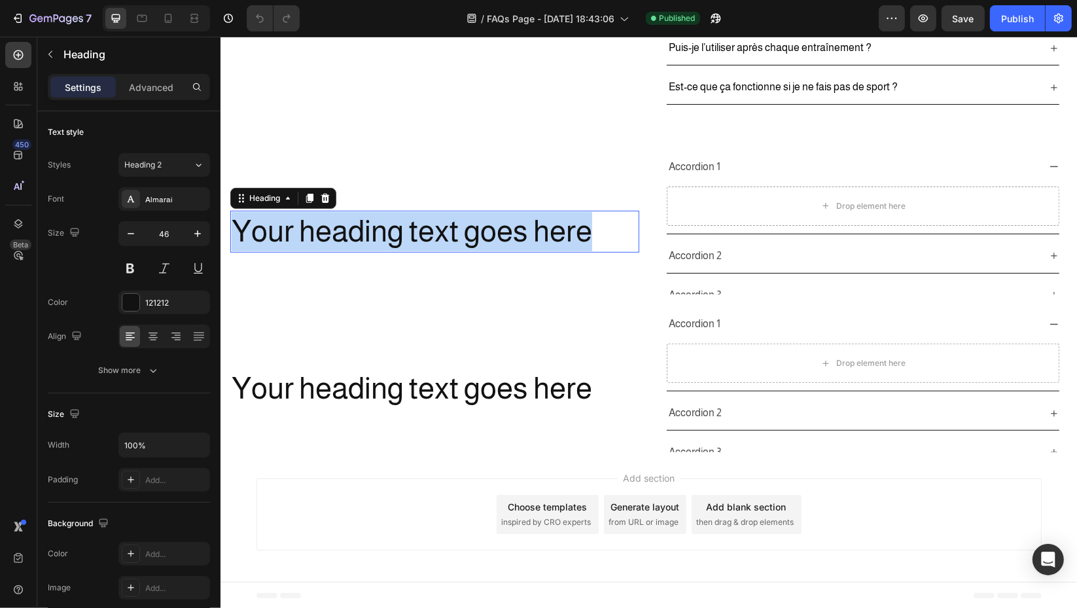
click at [476, 237] on p "Your heading text goes here" at bounding box center [434, 231] width 406 height 39
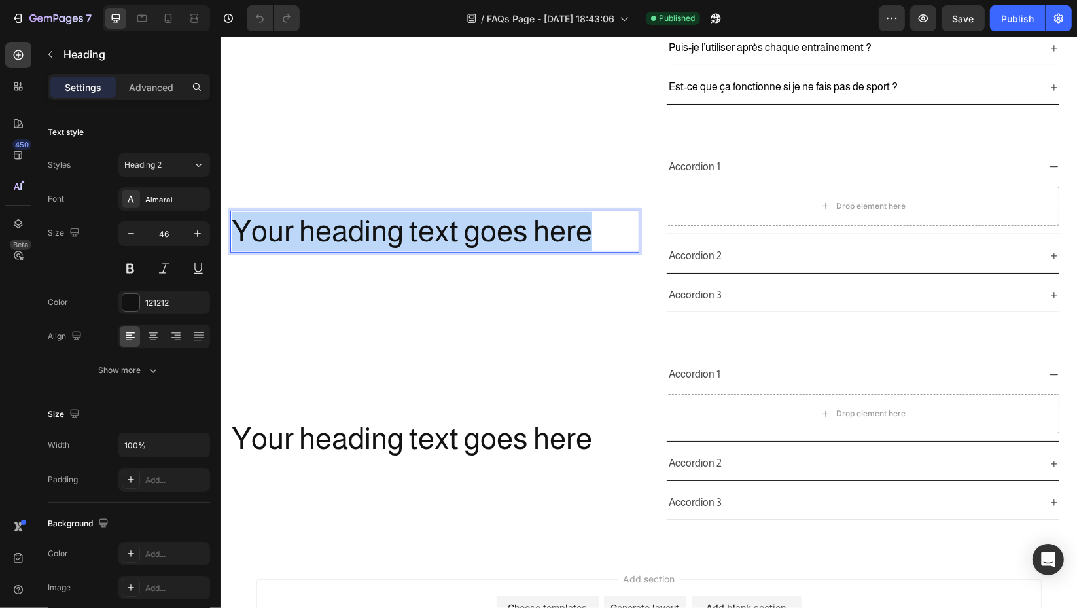
scroll to position [534, 0]
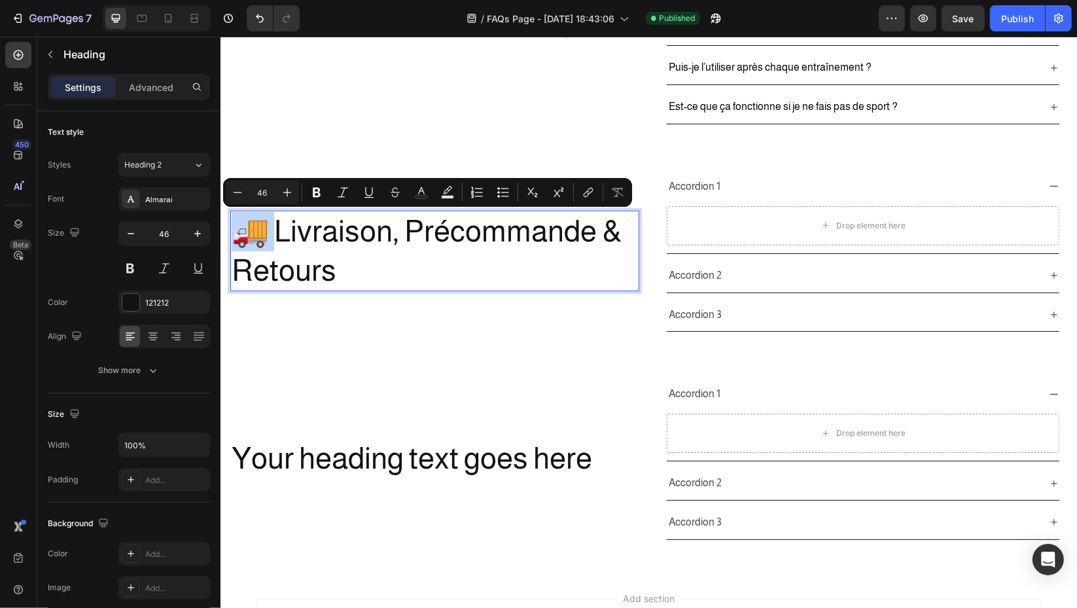
drag, startPoint x: 279, startPoint y: 233, endPoint x: 239, endPoint y: 236, distance: 39.3
click at [239, 236] on p "🚚 Livraison, Précommande & Retours" at bounding box center [434, 251] width 406 height 79
copy p "🚚 L"
click at [355, 267] on p "🚚 Livraison, Précommande & Retours" at bounding box center [434, 251] width 406 height 79
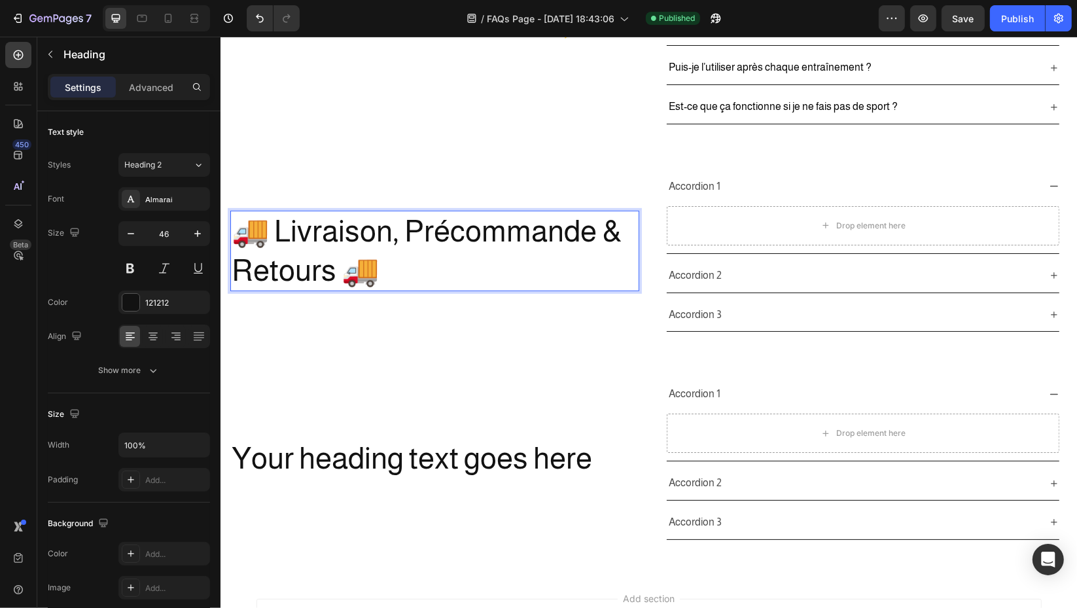
click at [261, 235] on p "🚚 Livraison, Précommande & Retours 🚚" at bounding box center [434, 251] width 406 height 79
click at [271, 234] on p "🚚 Livraison, Précommande & Retours 🚚" at bounding box center [434, 251] width 406 height 79
click at [279, 232] on p "🚚 Livraison, Précommande & Retours 🚚" at bounding box center [434, 251] width 406 height 79
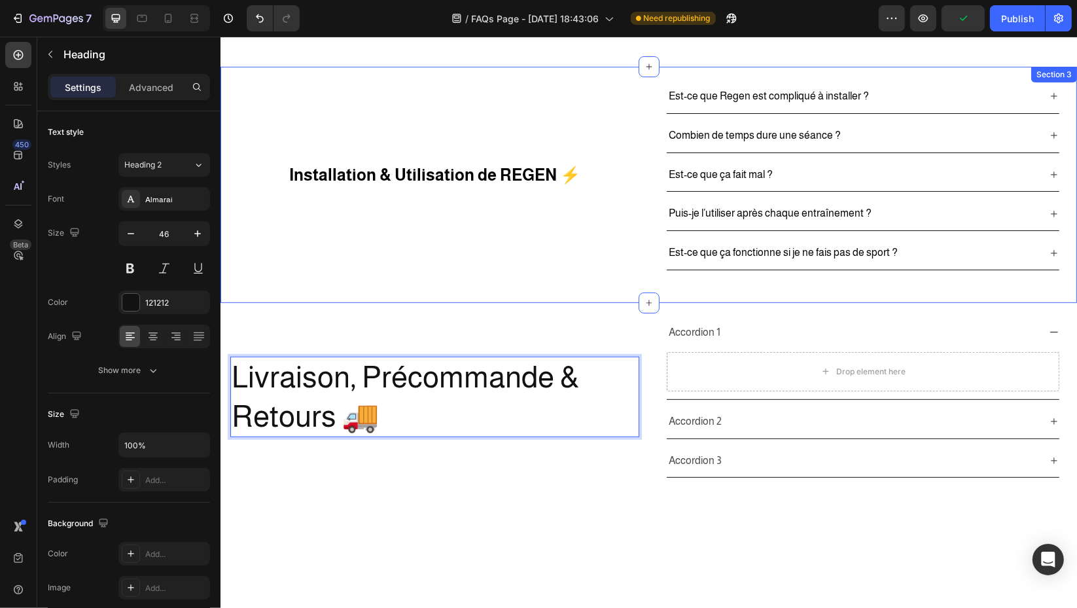
scroll to position [243, 0]
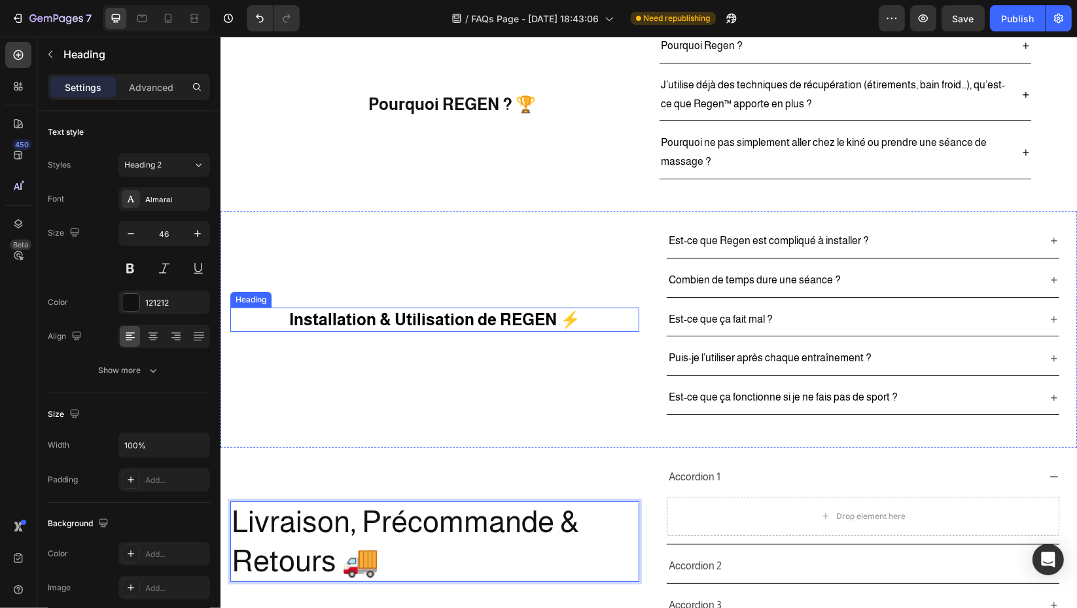
click at [367, 320] on h2 "Installation & Utilisation de REGEN ⚡" at bounding box center [434, 320] width 409 height 24
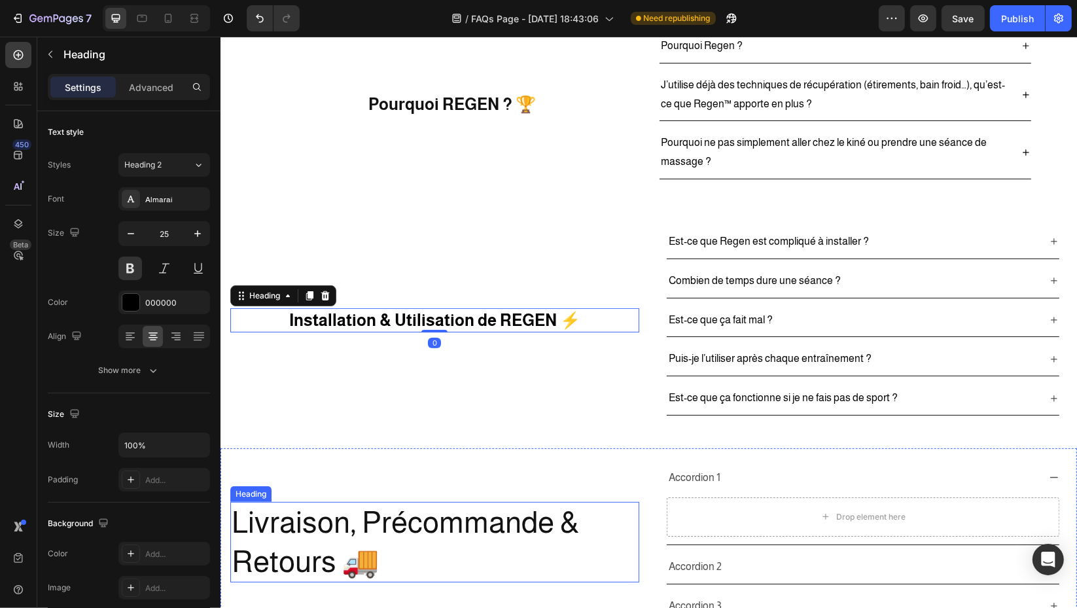
click at [430, 547] on p "Livraison, Précommande & Retours 🚚" at bounding box center [434, 542] width 406 height 79
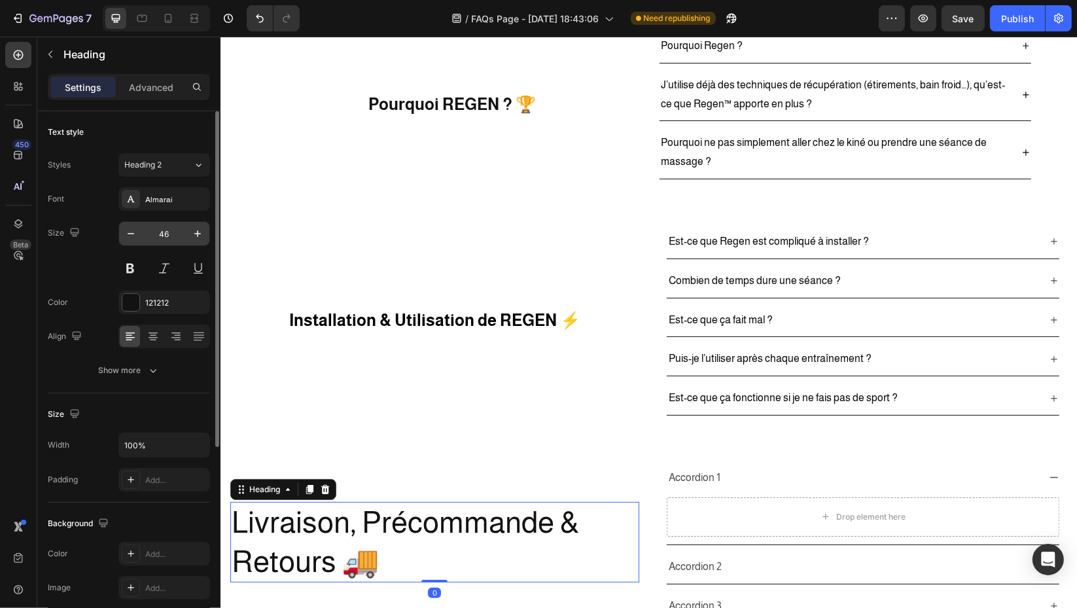
click at [176, 236] on input "46" at bounding box center [164, 234] width 43 height 24
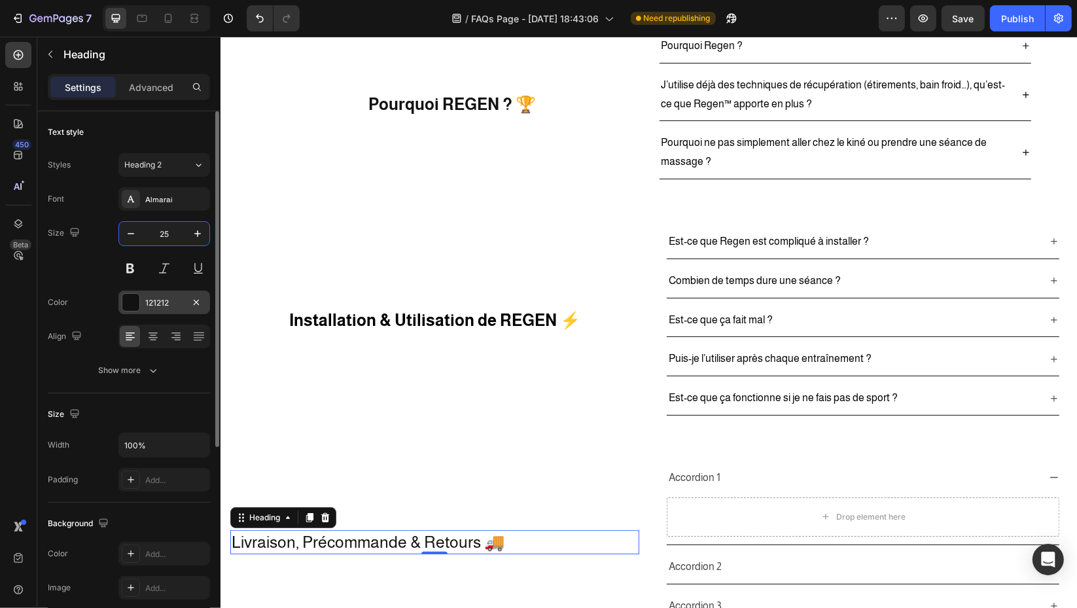
type input "25"
click at [153, 309] on div "121212" at bounding box center [164, 303] width 92 height 24
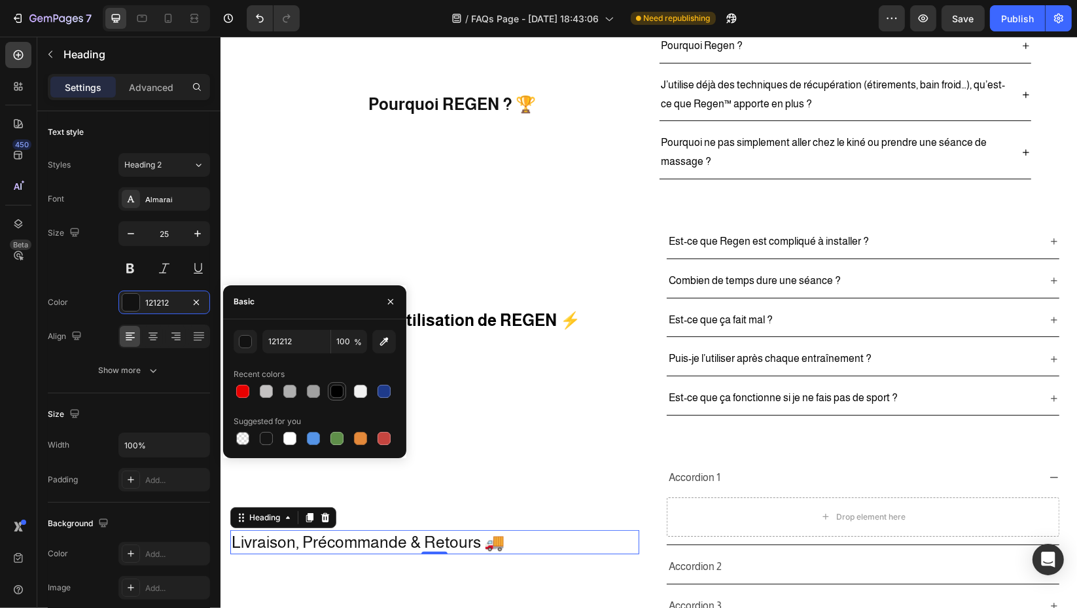
click at [331, 387] on div at bounding box center [336, 391] width 13 height 13
type input "000000"
click at [130, 269] on button at bounding box center [130, 268] width 24 height 24
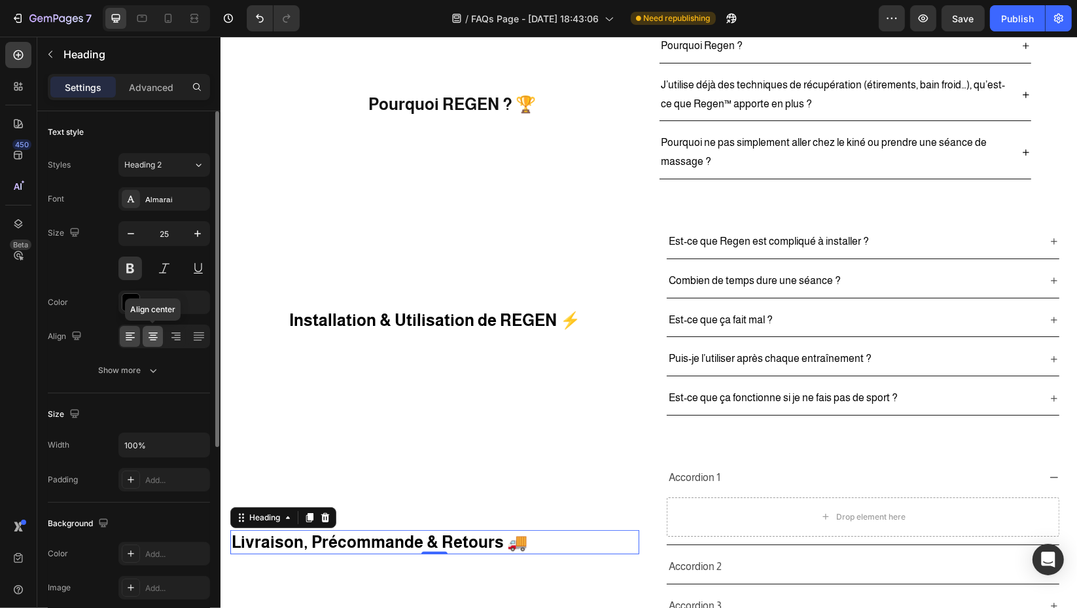
click at [158, 335] on icon at bounding box center [153, 336] width 13 height 13
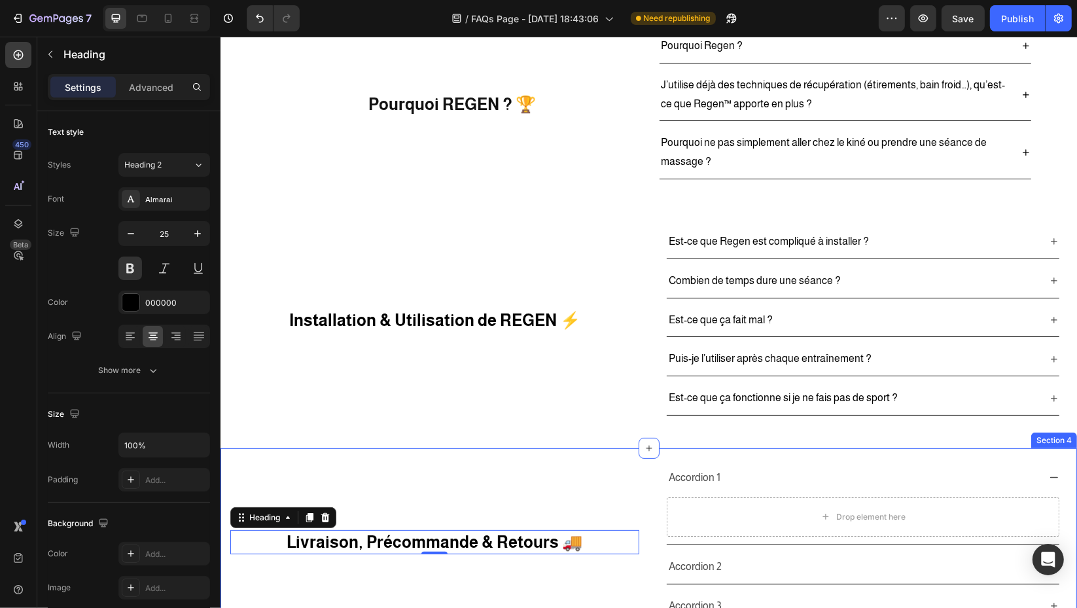
click at [487, 490] on div "Livraison, Précommande & Retours 🚚 Heading 0" at bounding box center [434, 542] width 409 height 162
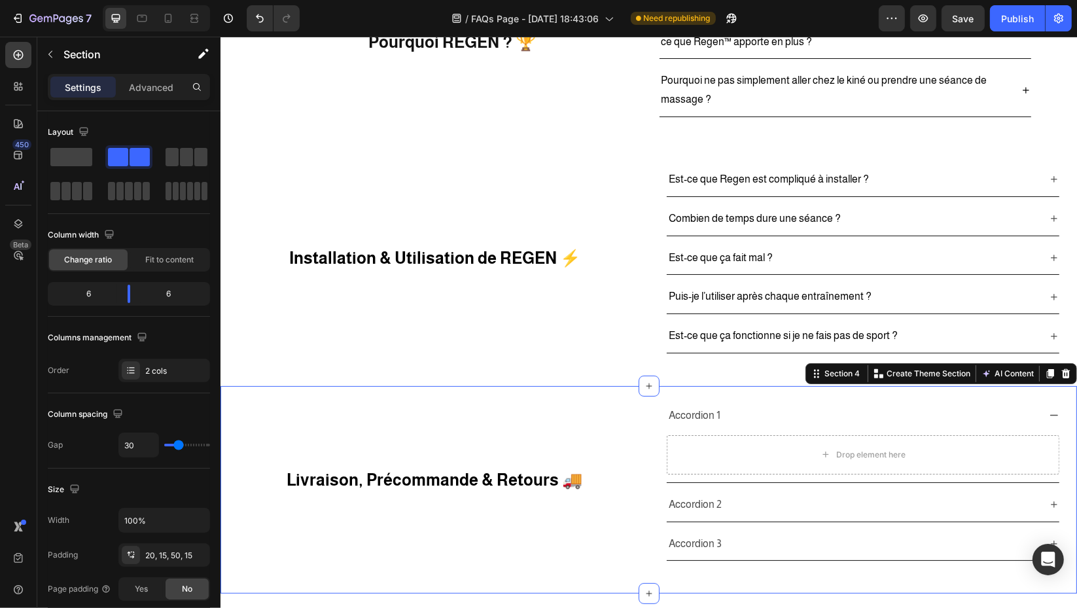
scroll to position [389, 0]
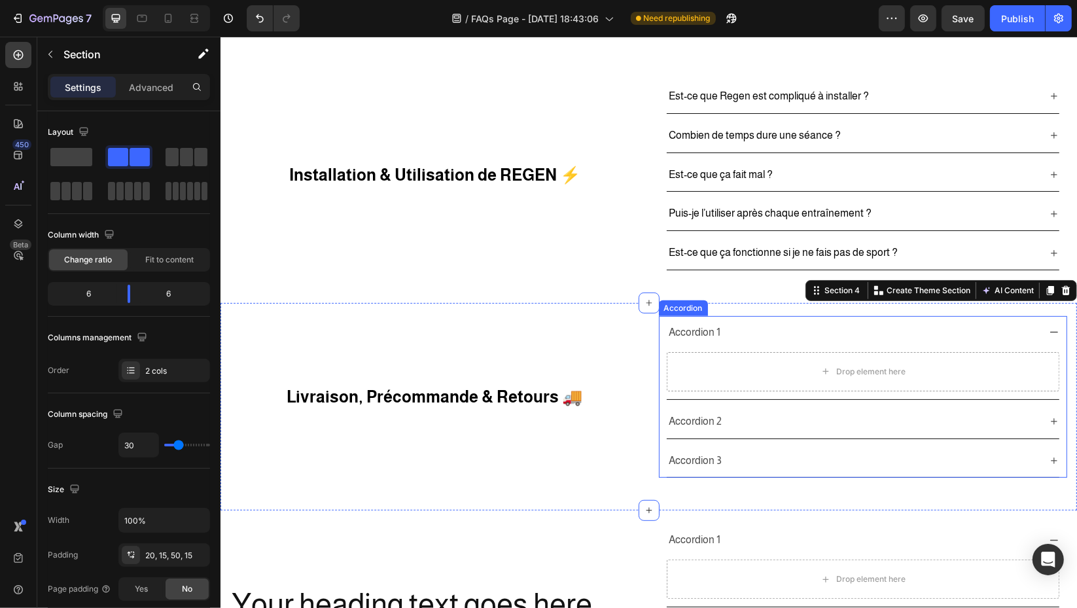
click at [697, 330] on div "Accordion 1" at bounding box center [694, 332] width 56 height 23
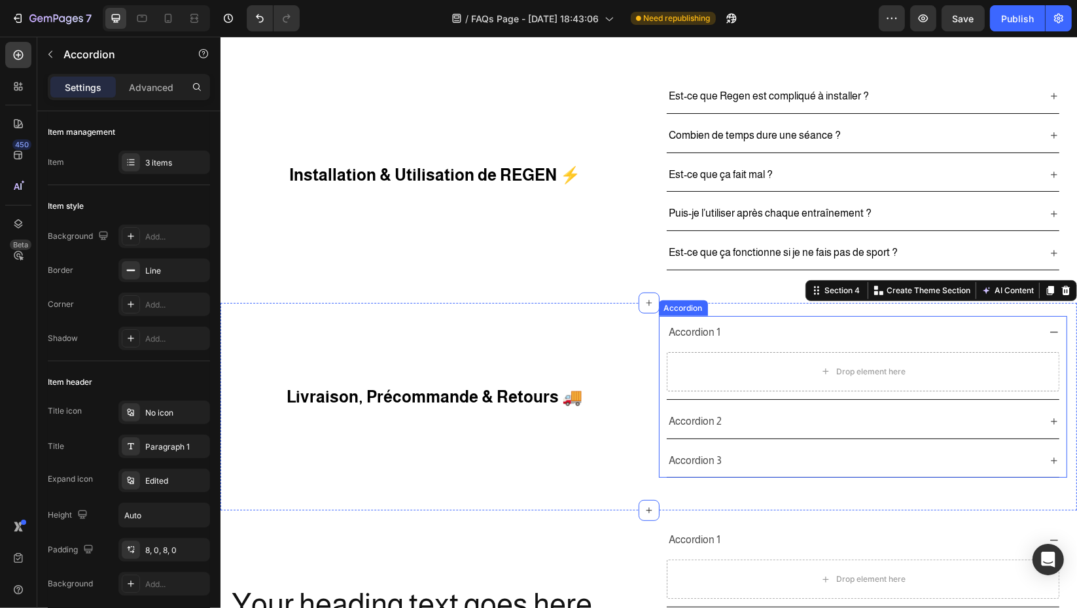
click at [697, 330] on div "Accordion 1" at bounding box center [694, 332] width 56 height 23
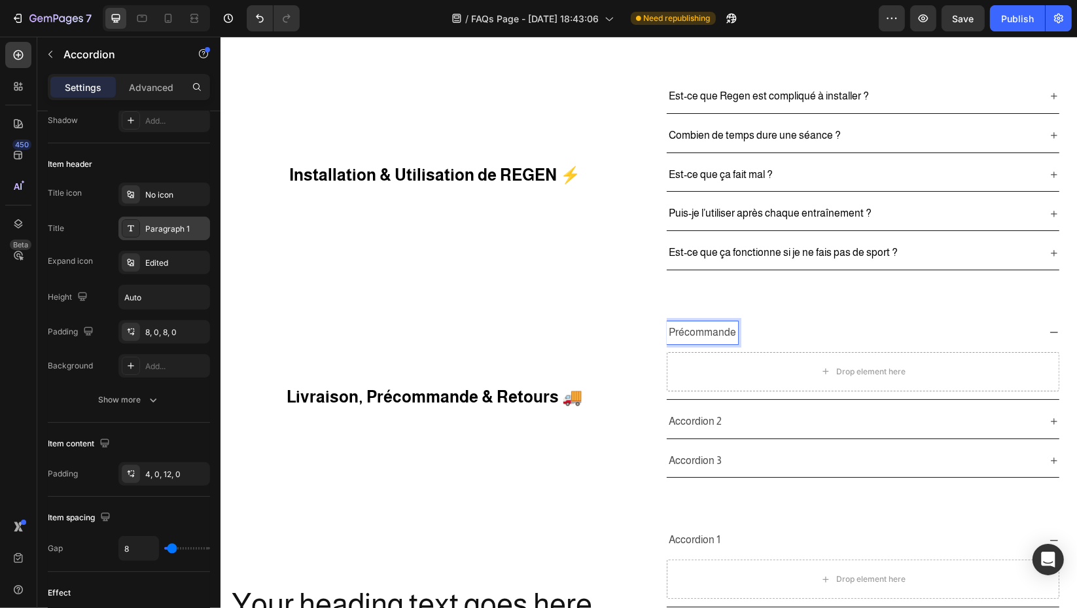
scroll to position [0, 0]
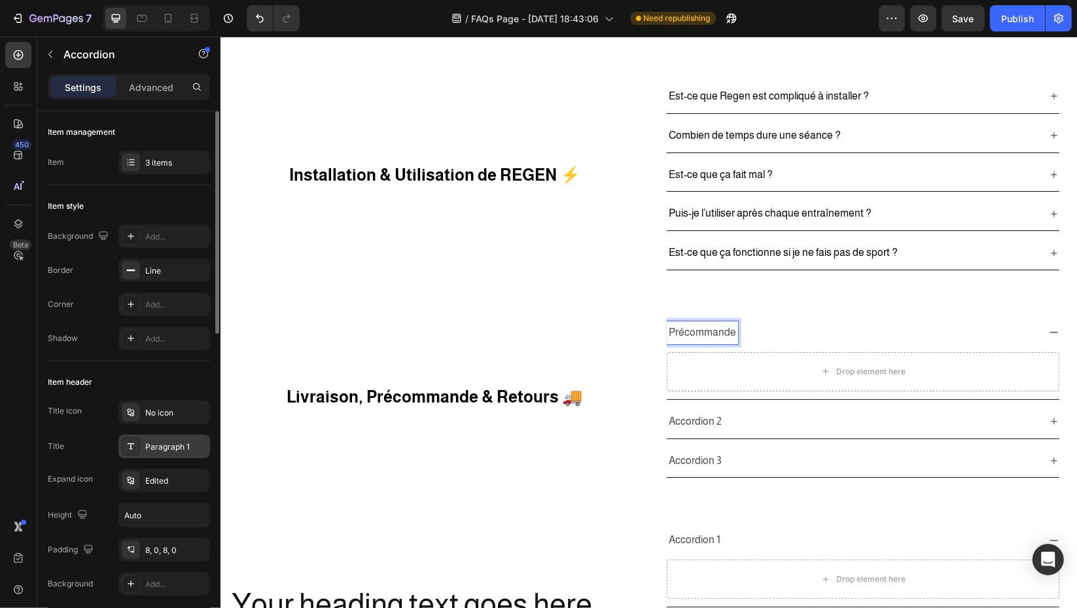
click at [170, 445] on div "Paragraph 1" at bounding box center [176, 447] width 62 height 12
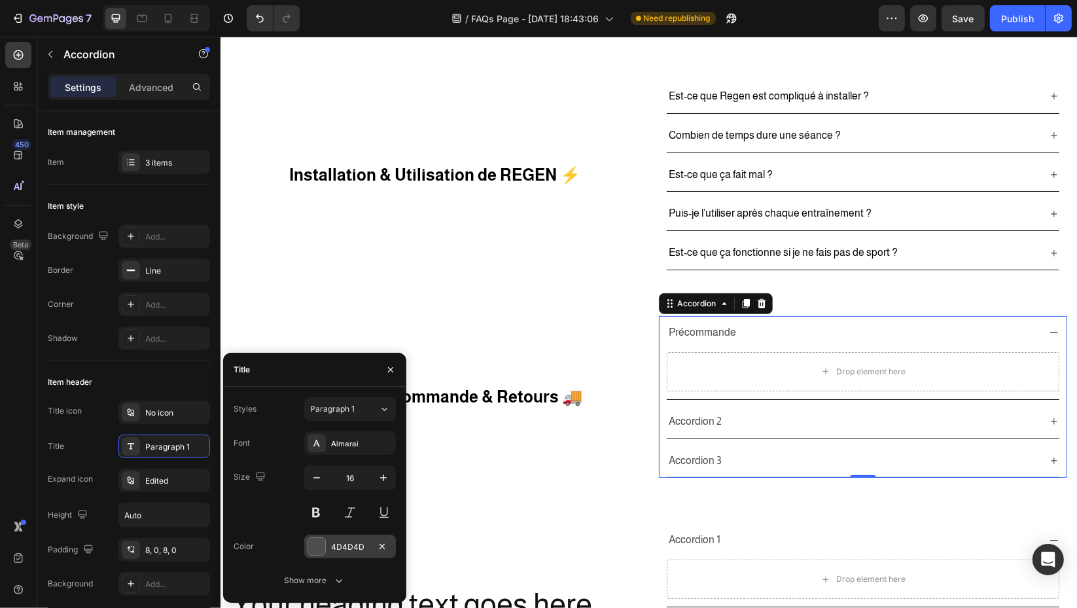
click at [360, 541] on div "4D4D4D" at bounding box center [350, 547] width 38 height 12
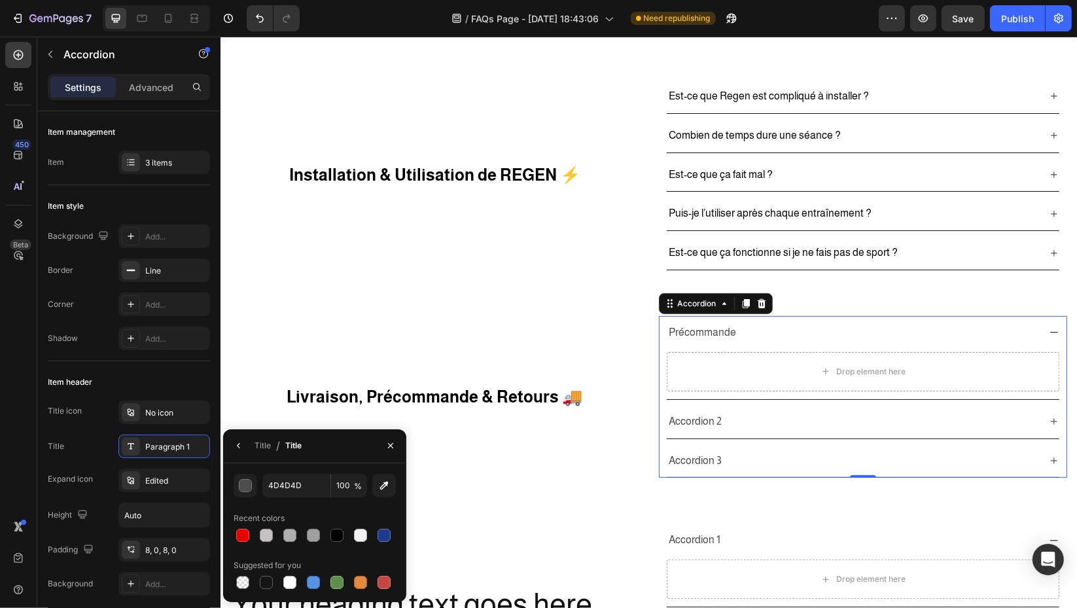
click at [347, 534] on div at bounding box center [315, 535] width 162 height 18
click at [344, 535] on div at bounding box center [337, 535] width 16 height 16
type input "000000"
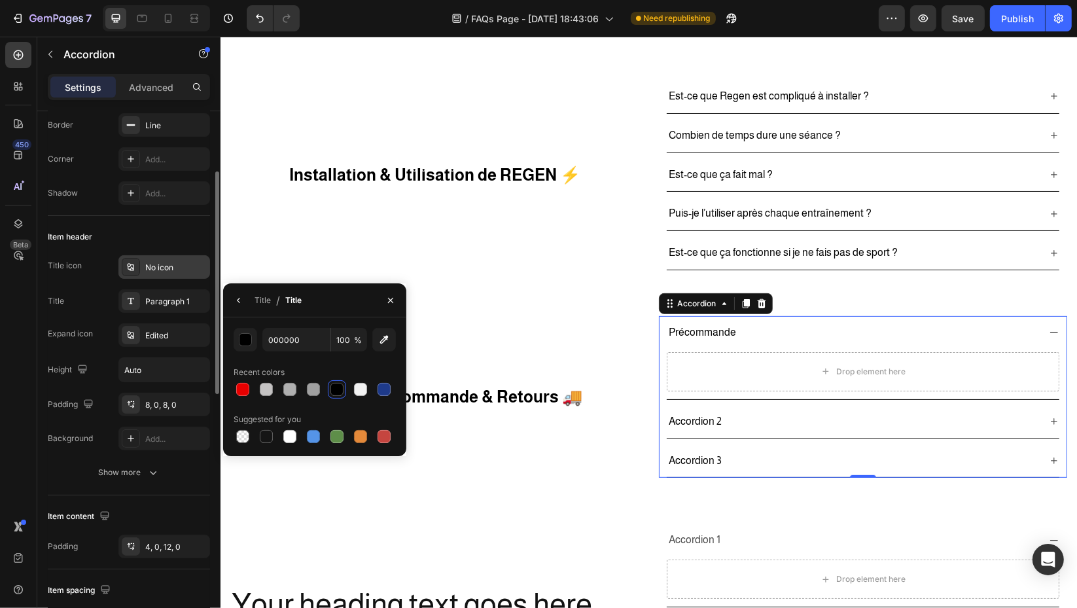
click at [149, 266] on div "No icon" at bounding box center [176, 268] width 62 height 12
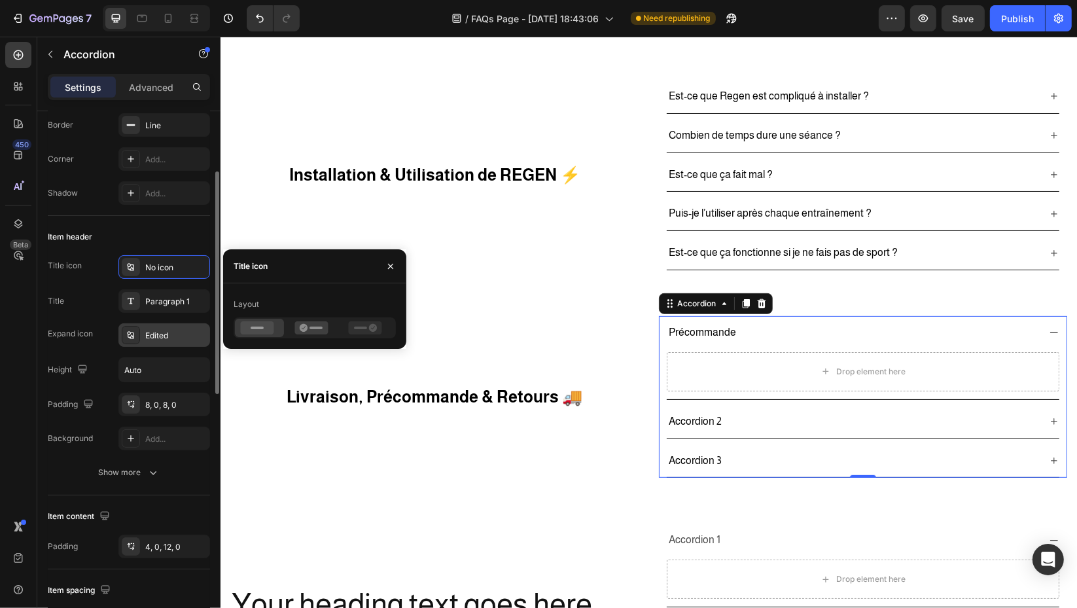
click at [154, 330] on div "Edited" at bounding box center [176, 336] width 62 height 12
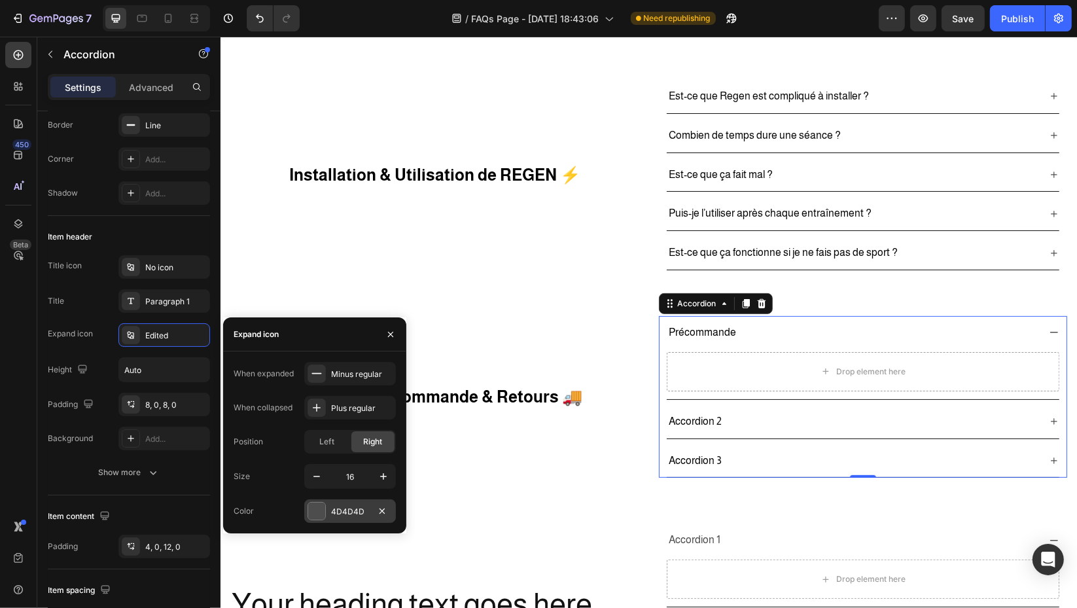
click at [351, 508] on div "4D4D4D" at bounding box center [350, 512] width 38 height 12
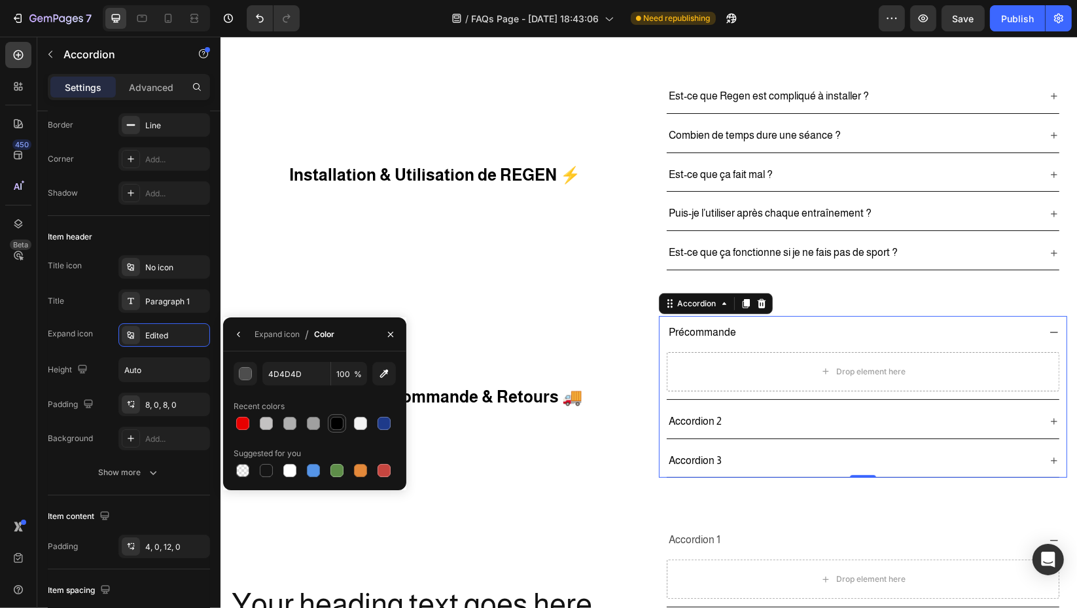
click at [338, 426] on div at bounding box center [336, 423] width 13 height 13
type input "000000"
click at [1029, 330] on div "Précommande" at bounding box center [862, 332] width 393 height 33
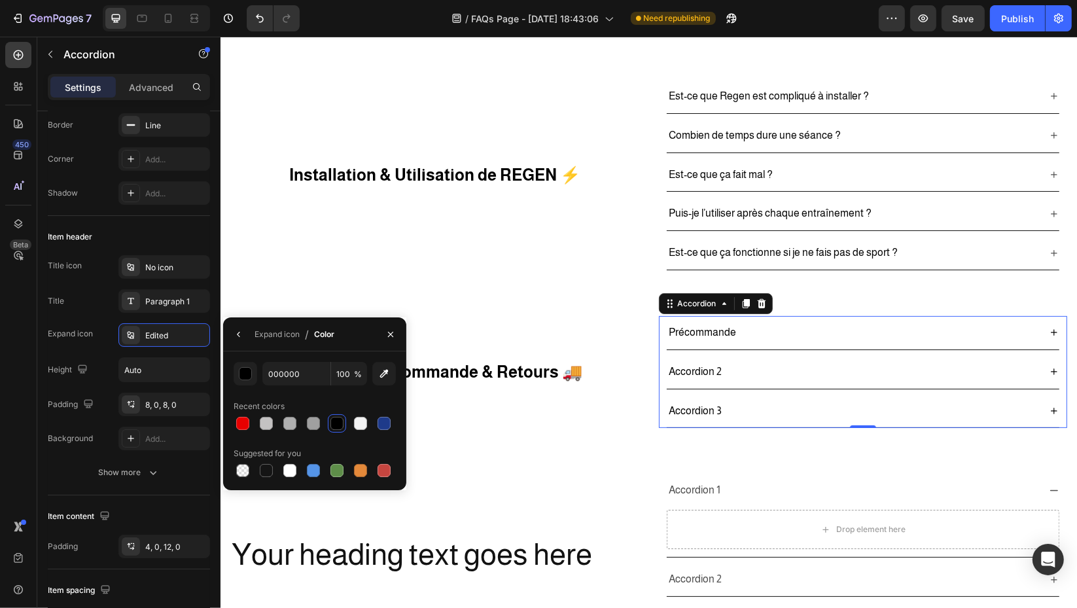
click at [1050, 330] on icon at bounding box center [1053, 333] width 7 height 7
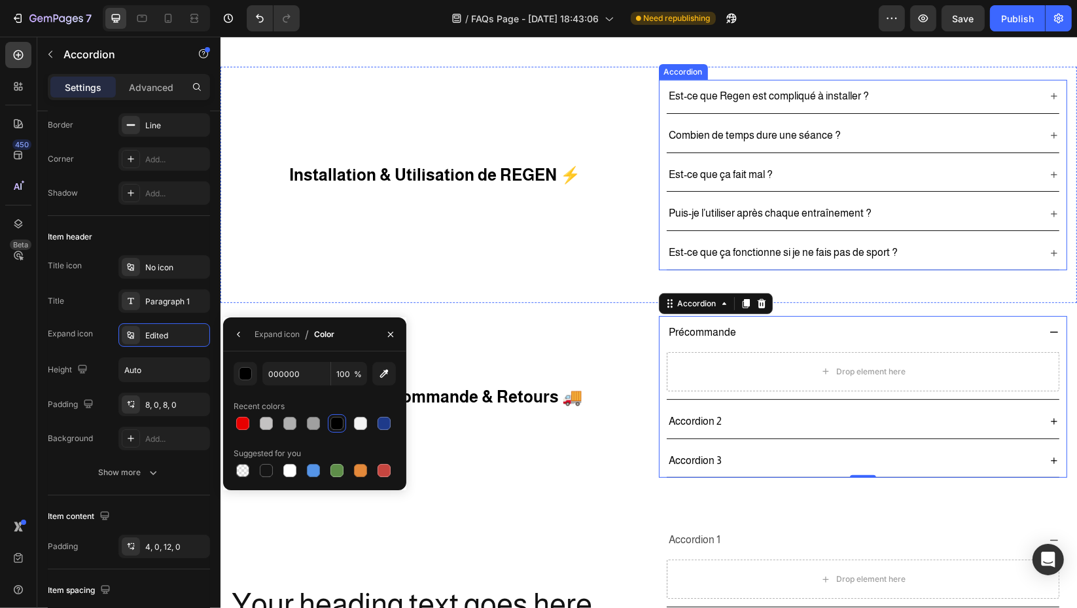
click at [1037, 255] on div "Est-ce que ça fonctionne si je ne fais pas de sport ?" at bounding box center [862, 252] width 393 height 33
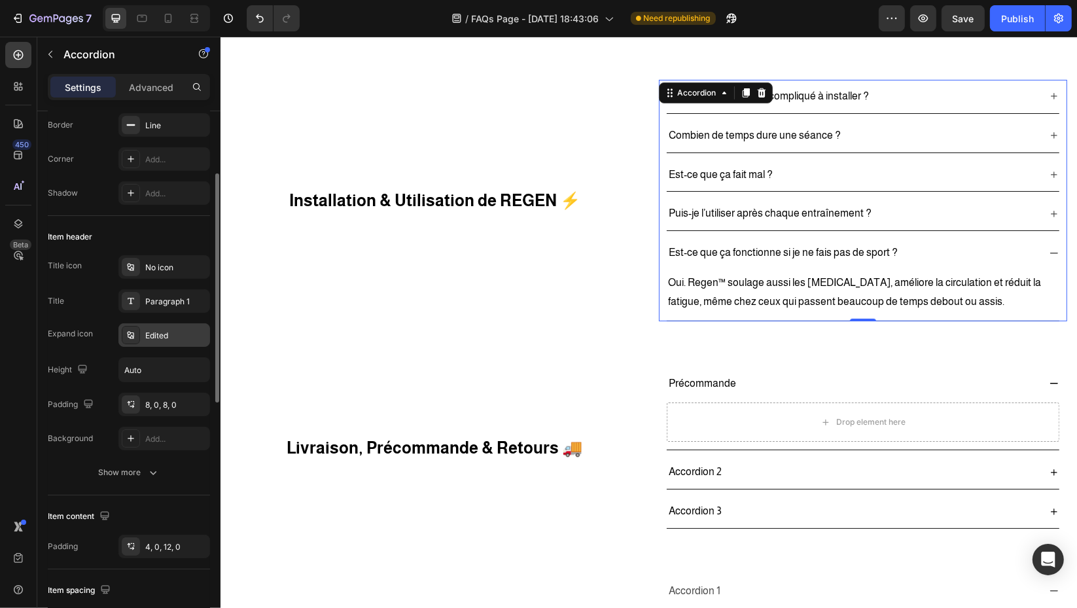
click at [170, 339] on div "Edited" at bounding box center [176, 336] width 62 height 12
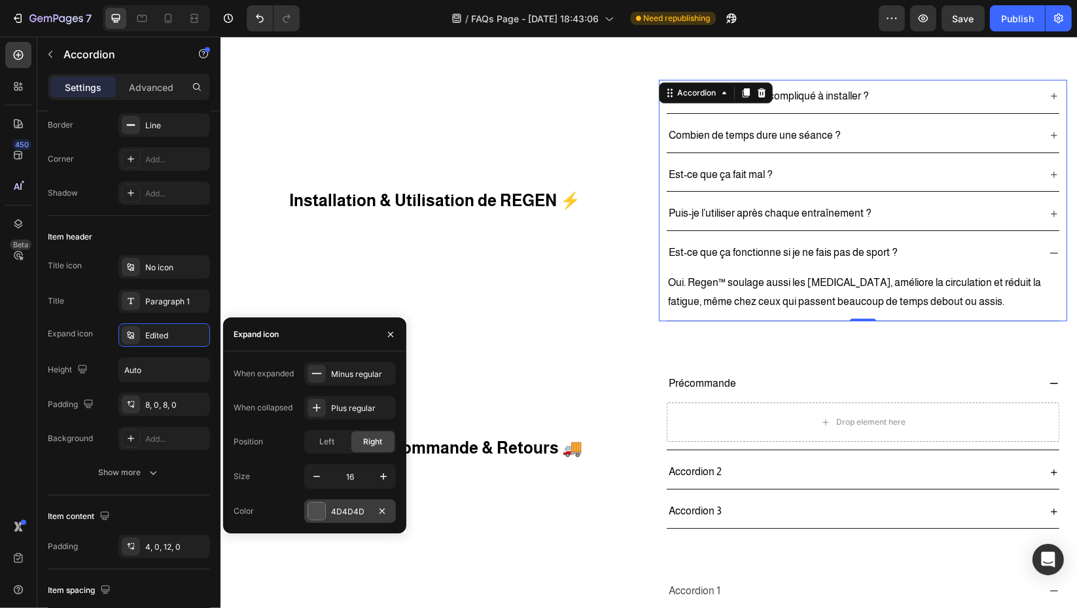
click at [354, 513] on div "4D4D4D" at bounding box center [350, 512] width 38 height 12
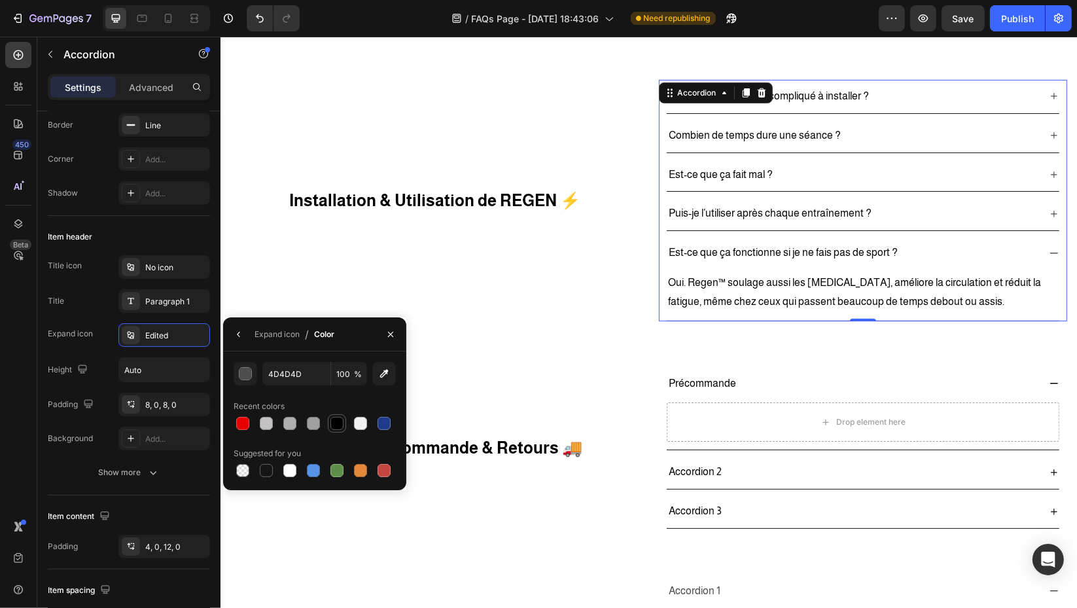
click at [339, 421] on div at bounding box center [336, 423] width 13 height 13
type input "000000"
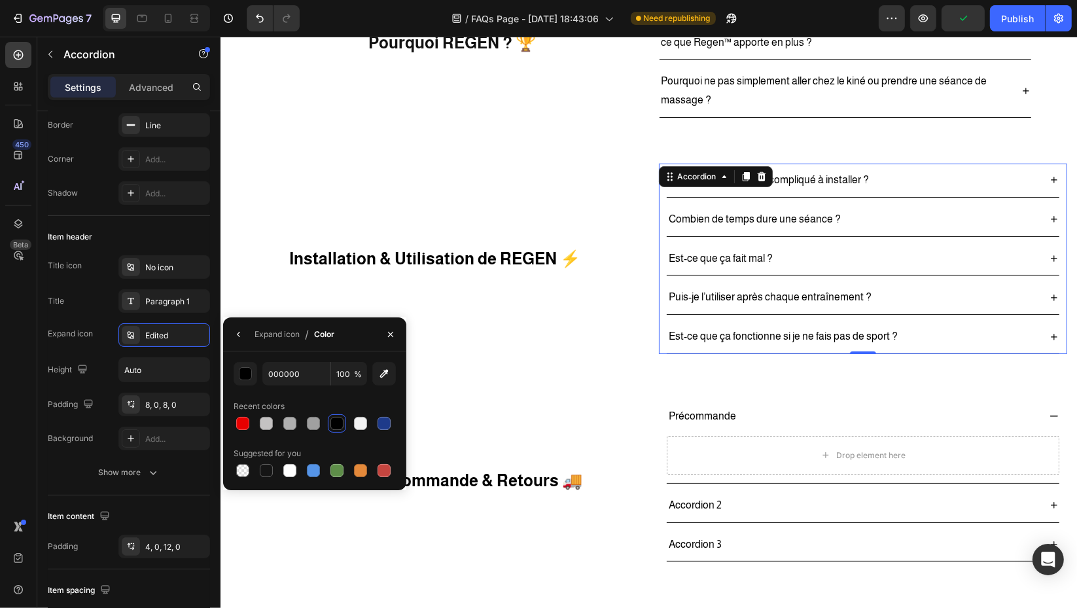
scroll to position [98, 0]
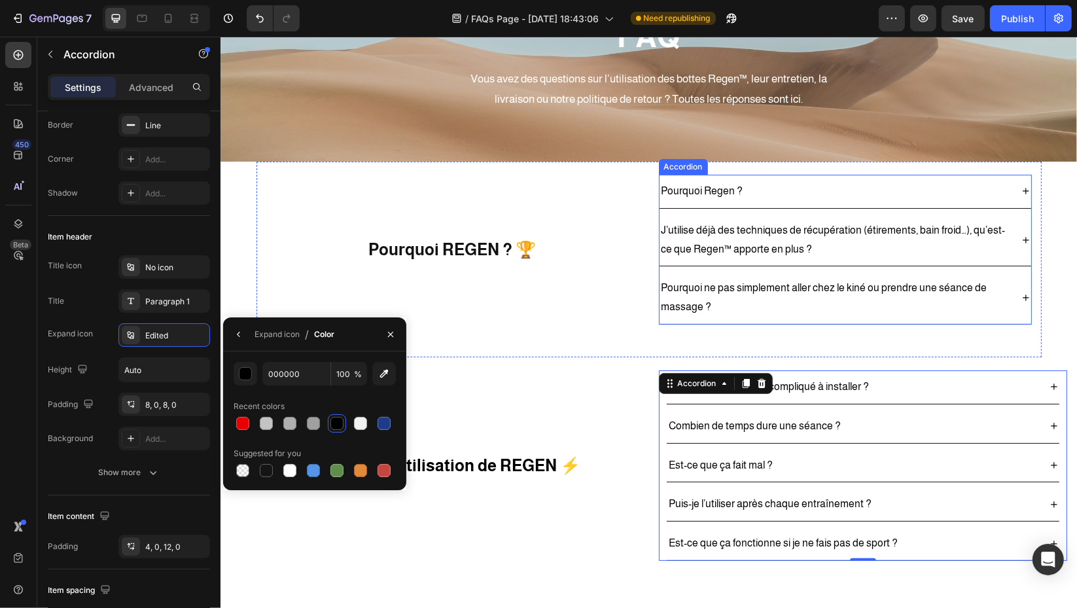
click at [1002, 315] on div "Pourquoi ne pas simplement aller chez le kiné ou prendre une séance de massage ?" at bounding box center [834, 298] width 351 height 42
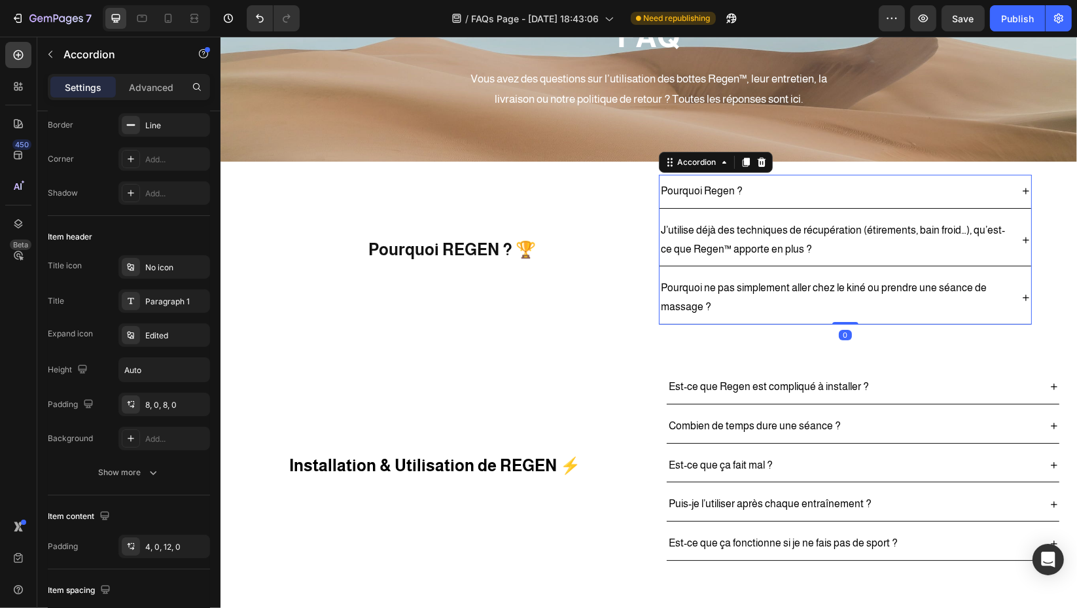
click at [1011, 318] on div "Pourquoi ne pas simplement aller chez le kiné ou prendre une séance de massage ?" at bounding box center [845, 298] width 372 height 52
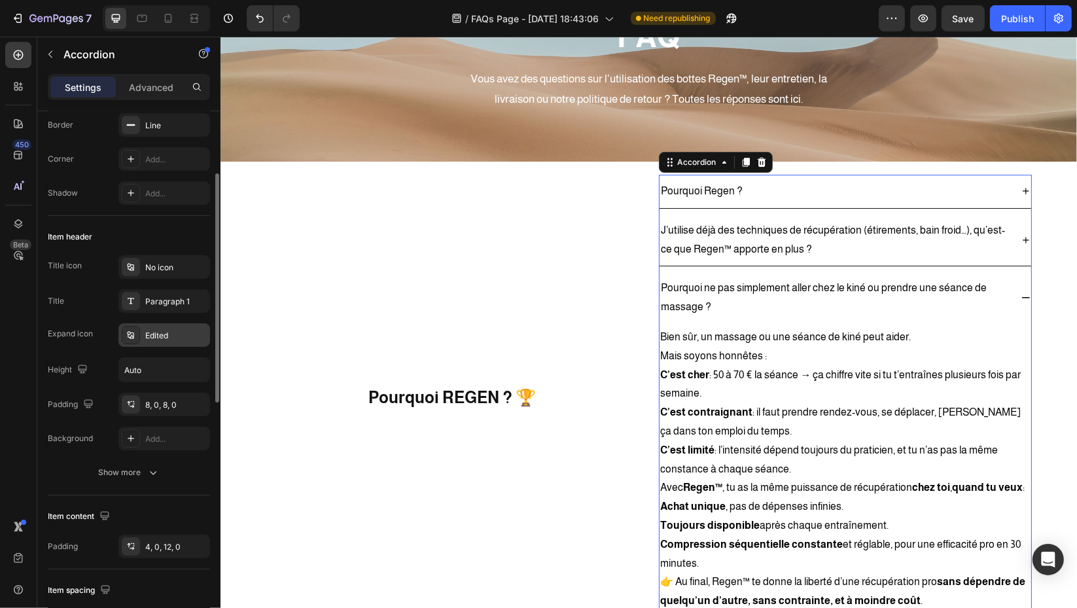
click at [171, 338] on div "Edited" at bounding box center [176, 336] width 62 height 12
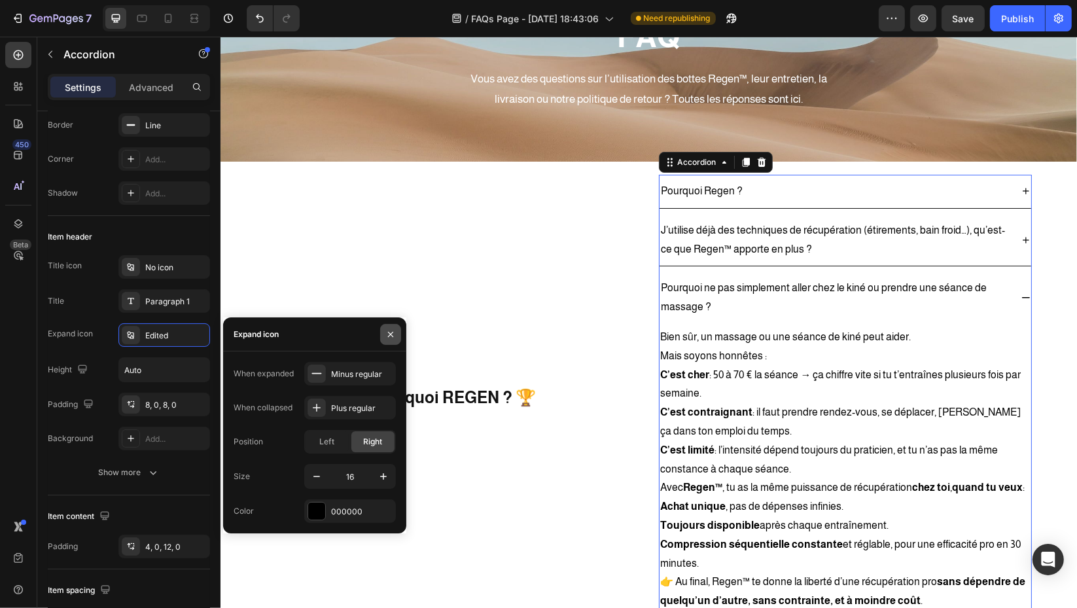
click at [393, 344] on button "button" at bounding box center [390, 334] width 21 height 21
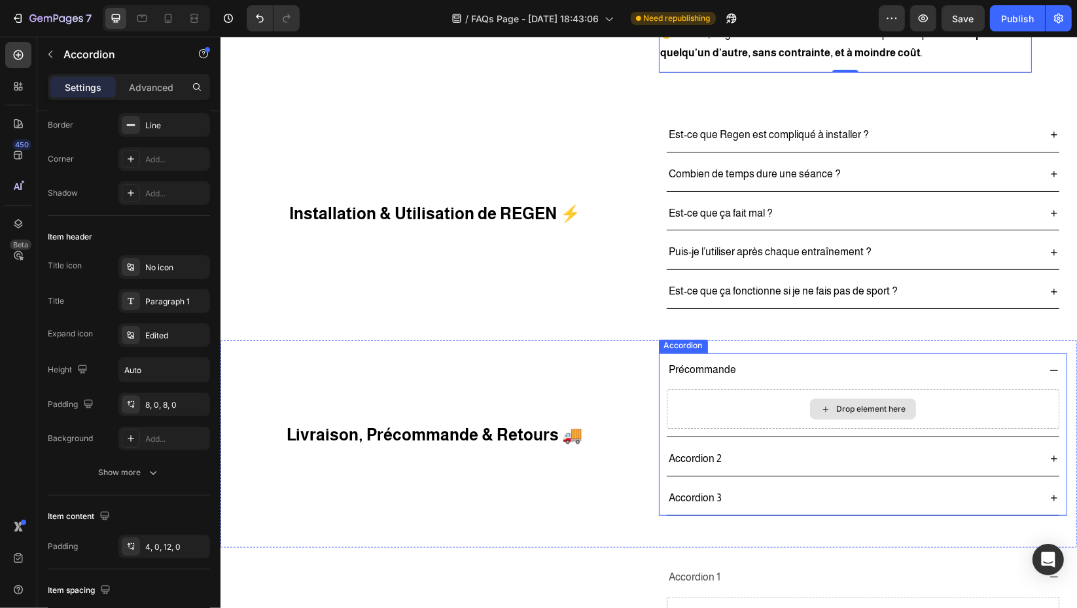
scroll to position [680, 0]
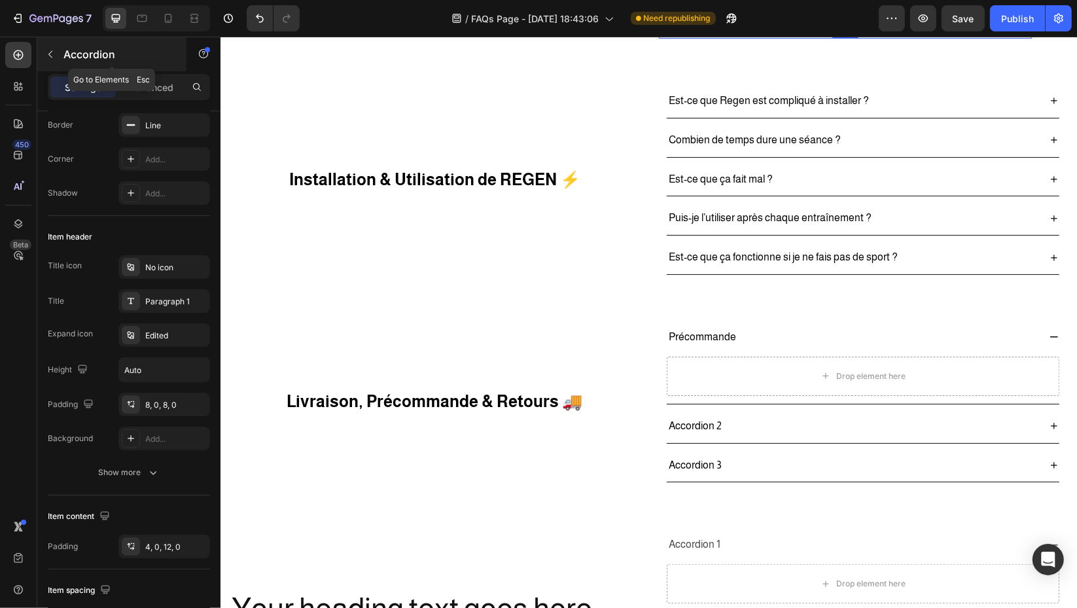
click at [43, 56] on button "button" at bounding box center [50, 54] width 21 height 21
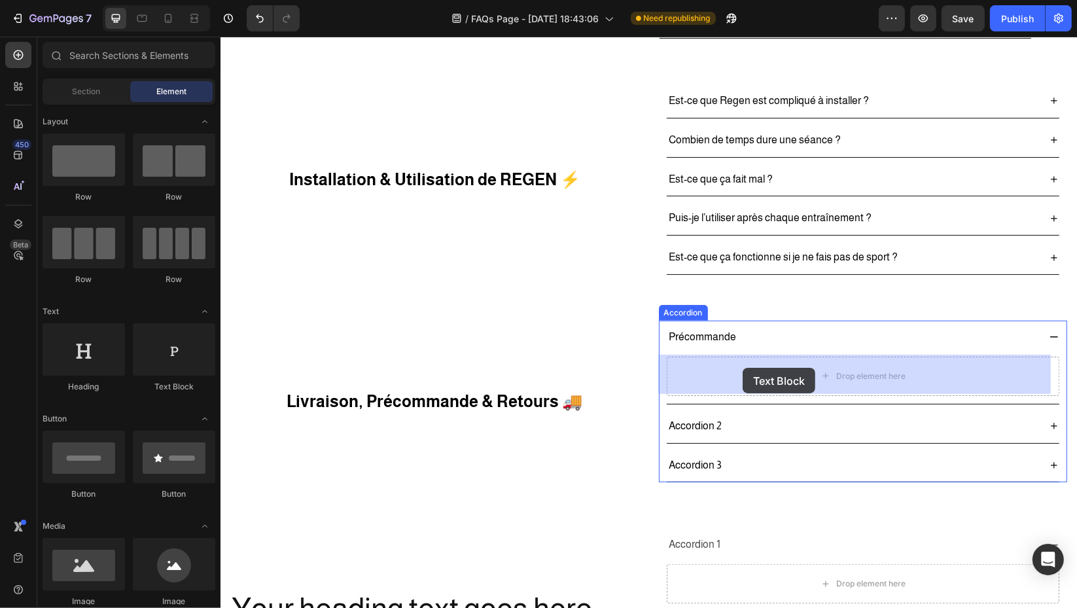
drag, startPoint x: 400, startPoint y: 393, endPoint x: 742, endPoint y: 368, distance: 342.5
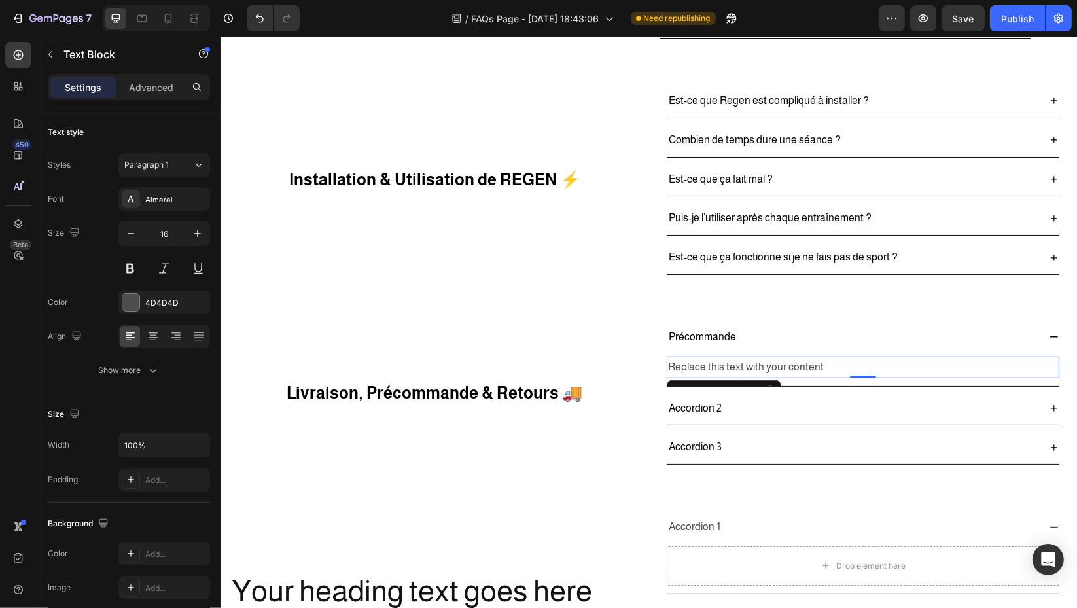
click at [800, 365] on div "Replace this text with your content" at bounding box center [862, 368] width 393 height 22
click at [800, 365] on p "Replace this text with your content" at bounding box center [862, 367] width 390 height 19
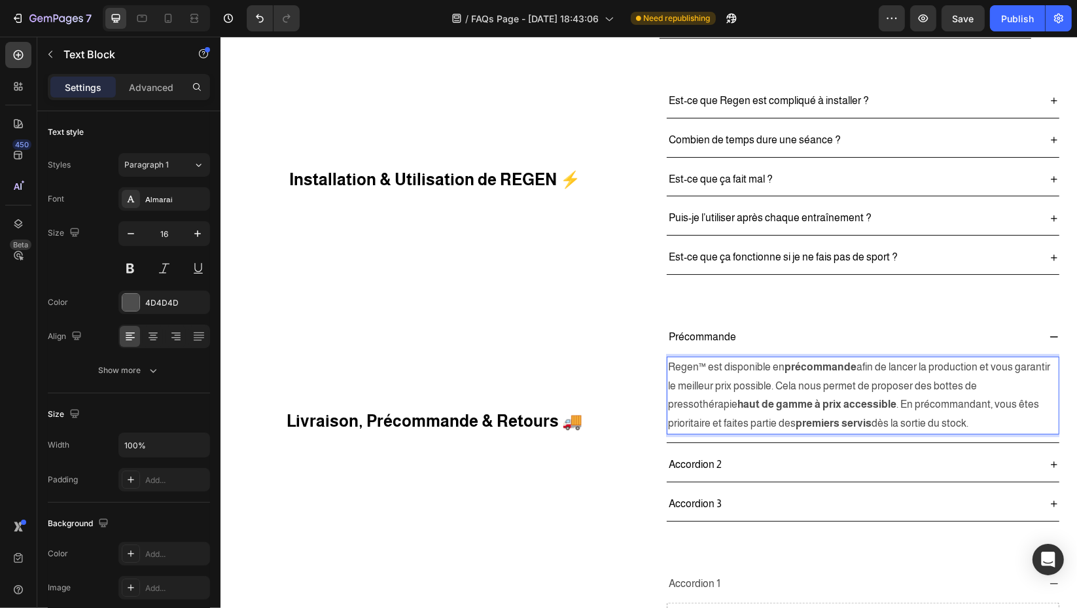
click at [694, 362] on p "Regen™ est disponible en précommande afin de lancer la production et vous garan…" at bounding box center [862, 395] width 390 height 75
click at [156, 299] on div "4D4D4D" at bounding box center [164, 303] width 38 height 12
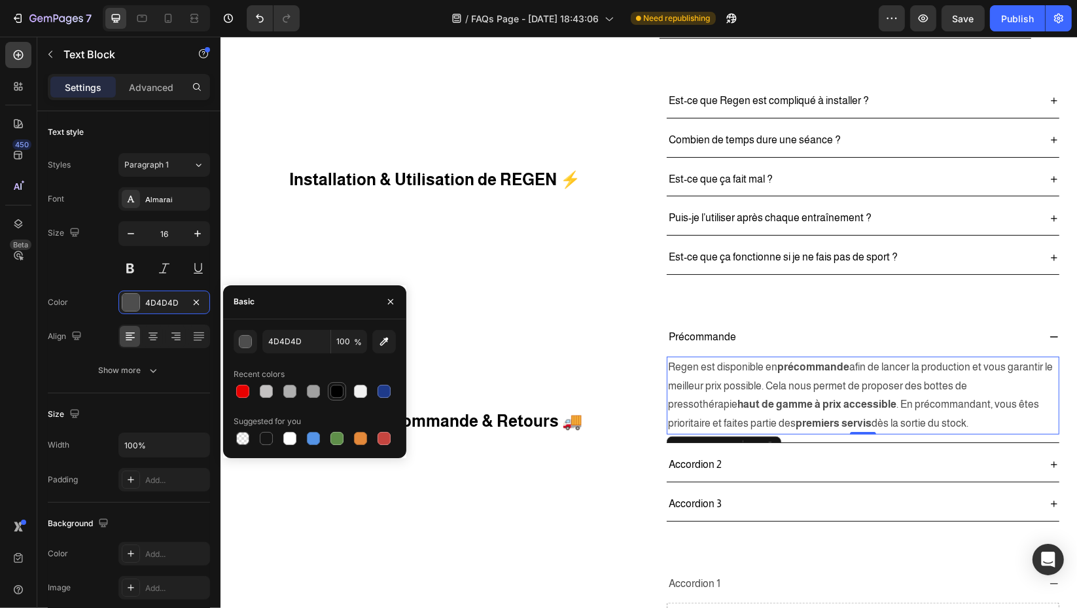
click at [337, 389] on div at bounding box center [336, 391] width 13 height 13
type input "000000"
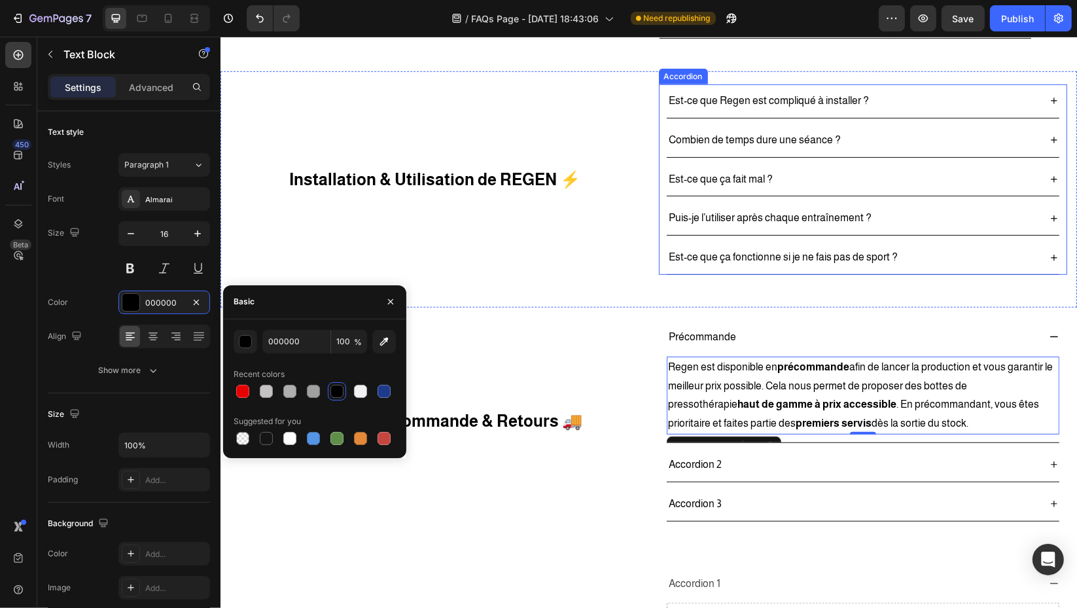
click at [769, 255] on p "Est-ce que ça fonctionne si je ne fais pas de sport ?" at bounding box center [782, 257] width 229 height 19
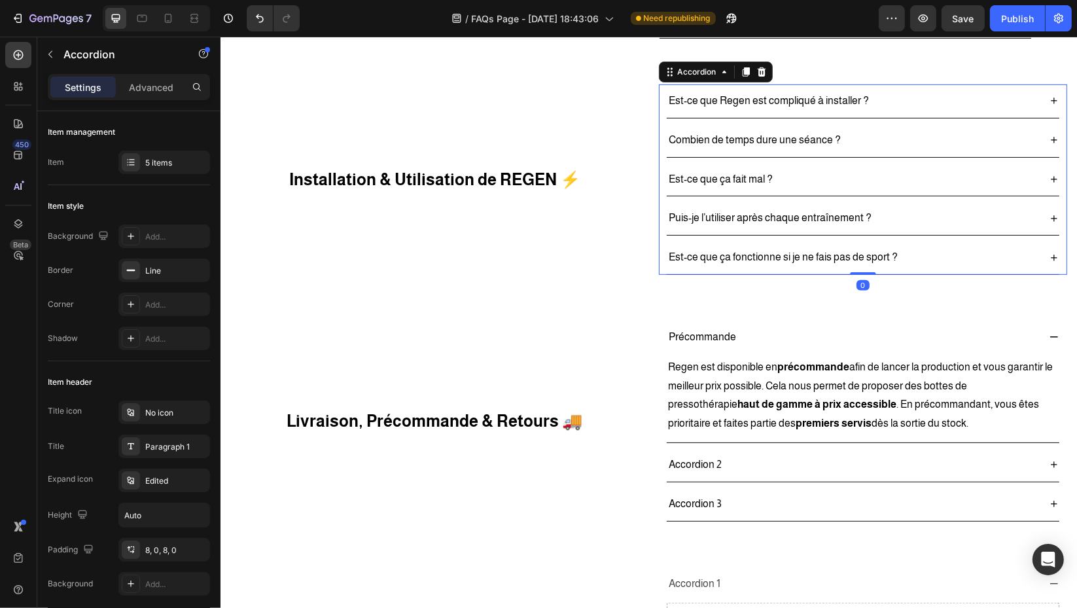
click at [964, 243] on div "Est-ce que ça fonctionne si je ne fais pas de sport ?" at bounding box center [862, 257] width 393 height 33
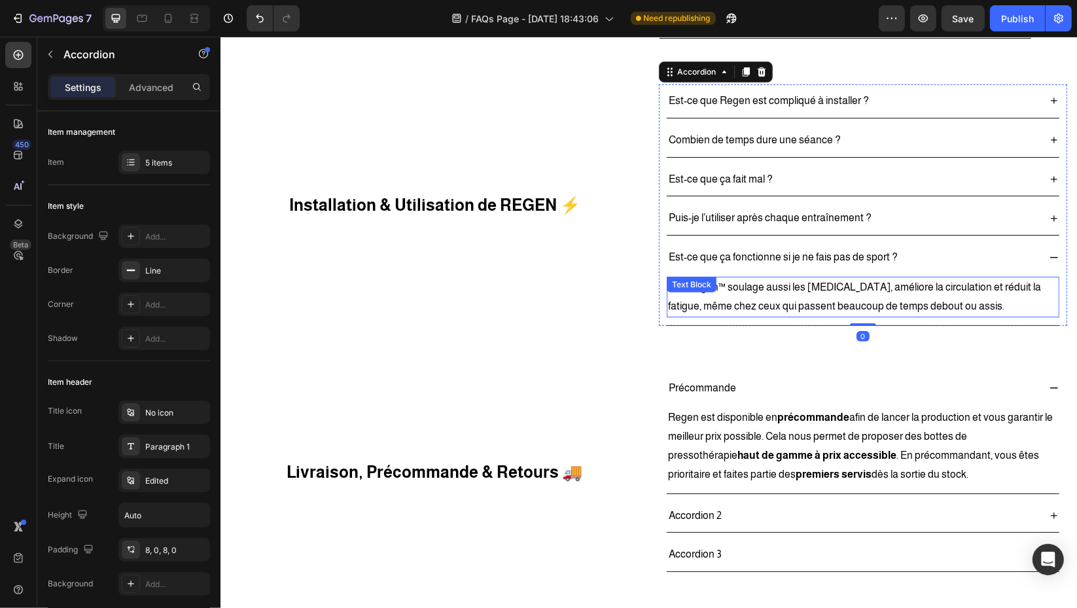
click at [815, 302] on p "Oui. Regen™ soulage aussi les jambes lourdes, améliore la circulation et réduit…" at bounding box center [862, 297] width 390 height 38
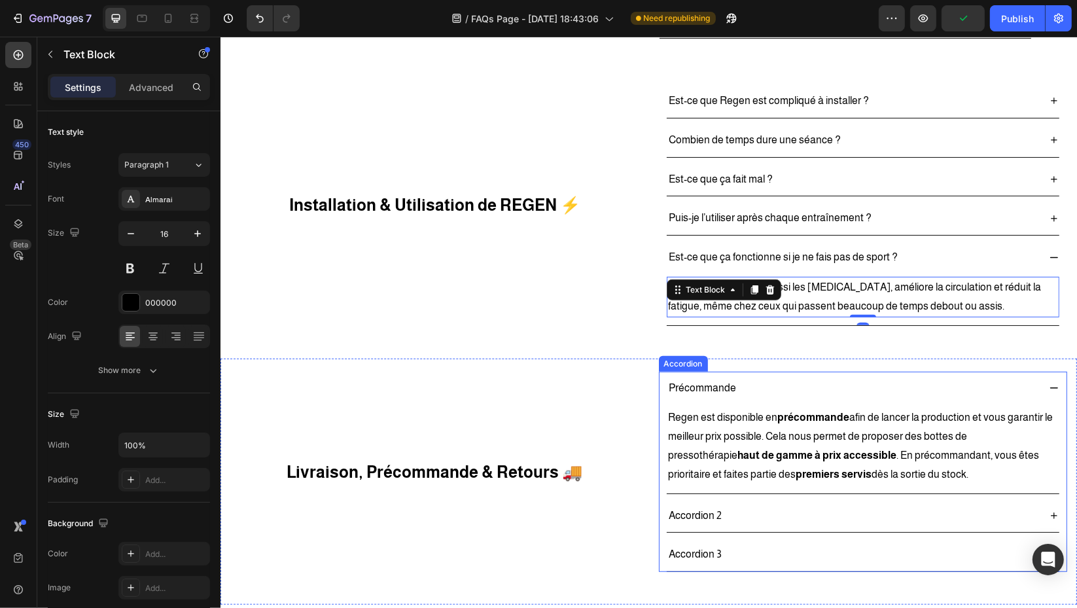
click at [860, 388] on div "Précommande" at bounding box center [852, 388] width 372 height 23
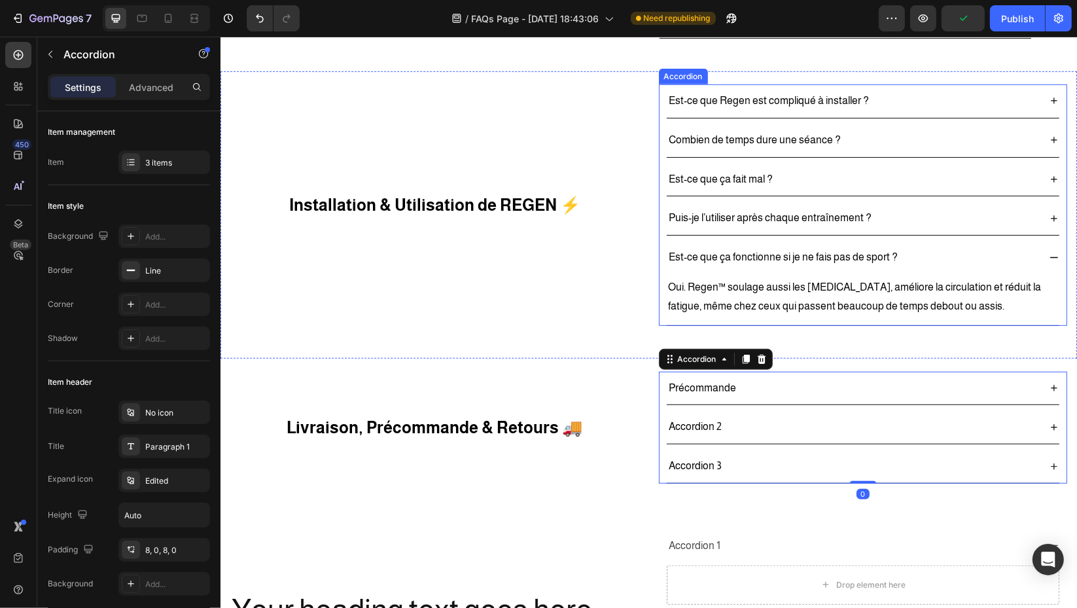
click at [1039, 257] on div "Est-ce que ça fonctionne si je ne fais pas de sport ?" at bounding box center [862, 257] width 393 height 33
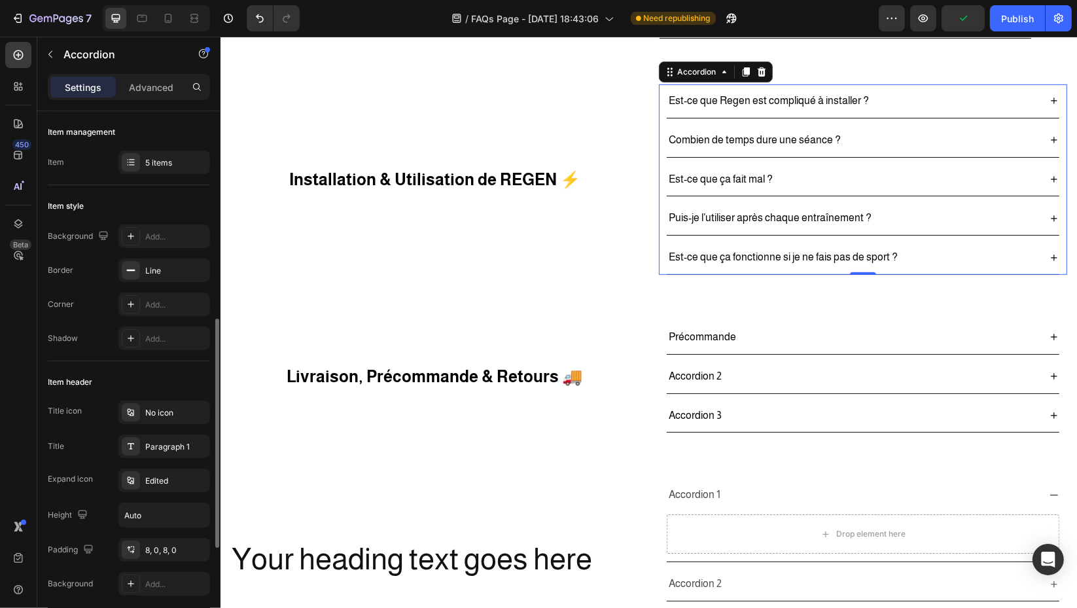
scroll to position [145, 0]
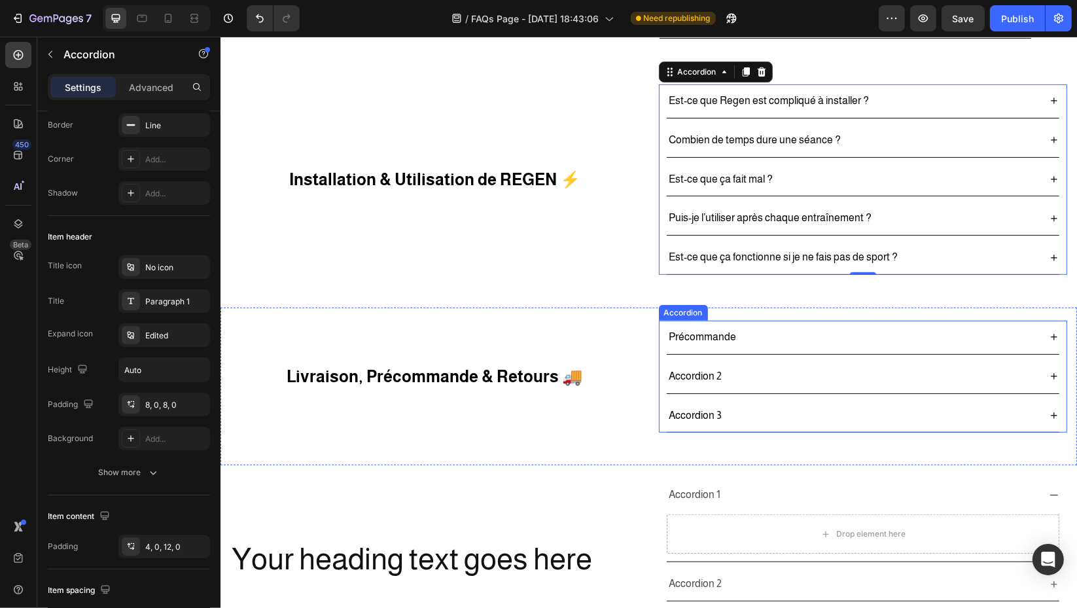
click at [695, 370] on p "Accordion 2" at bounding box center [694, 376] width 53 height 19
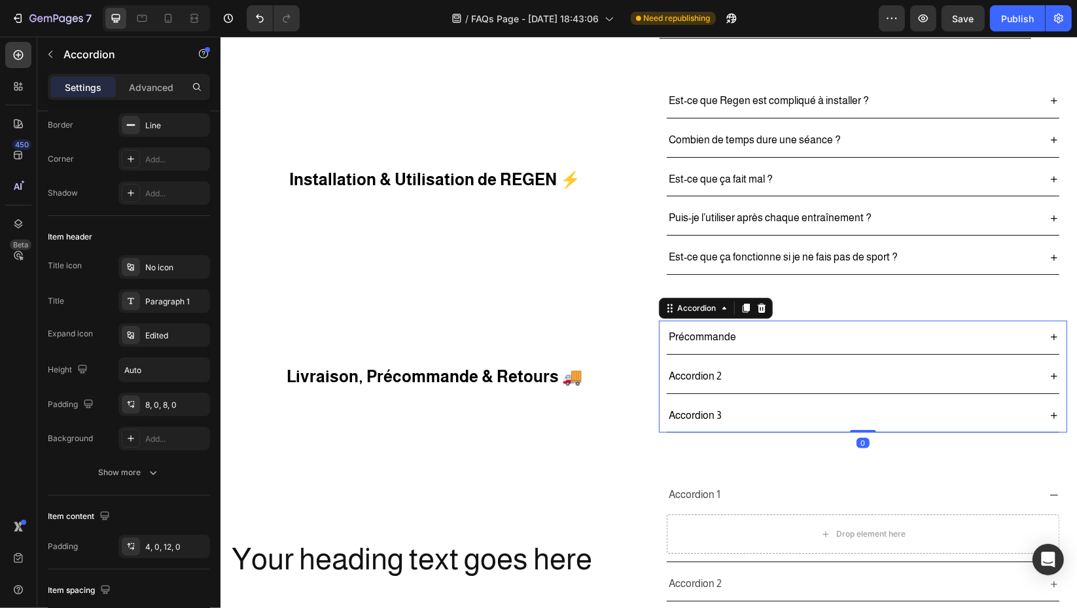
click at [694, 370] on p "Accordion 2" at bounding box center [694, 376] width 53 height 19
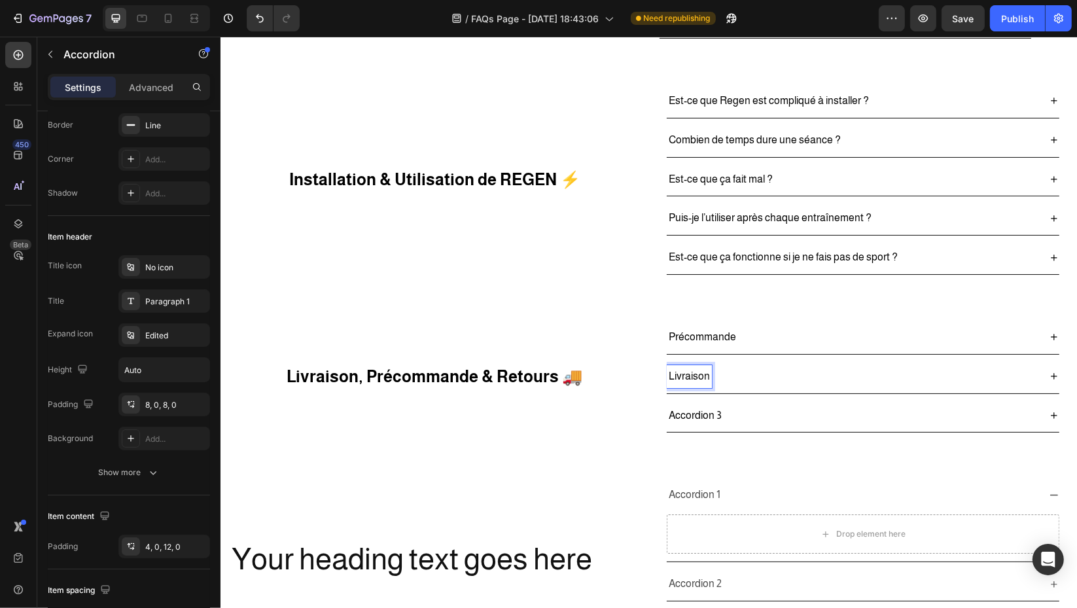
click at [1048, 377] on icon at bounding box center [1053, 376] width 10 height 10
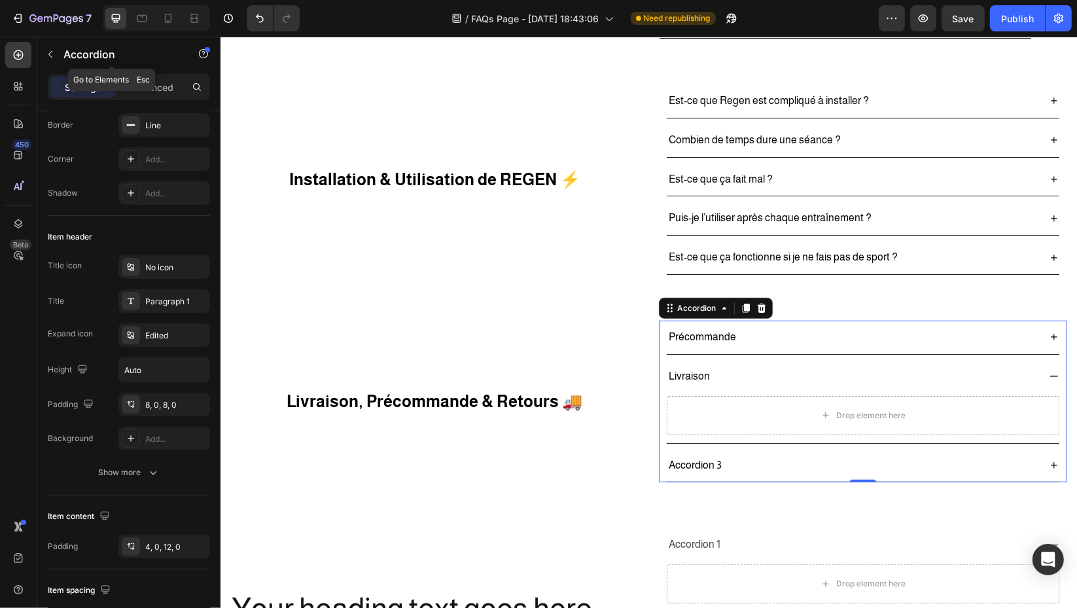
drag, startPoint x: 50, startPoint y: 55, endPoint x: 101, endPoint y: 80, distance: 57.4
click at [50, 55] on icon "button" at bounding box center [50, 54] width 10 height 10
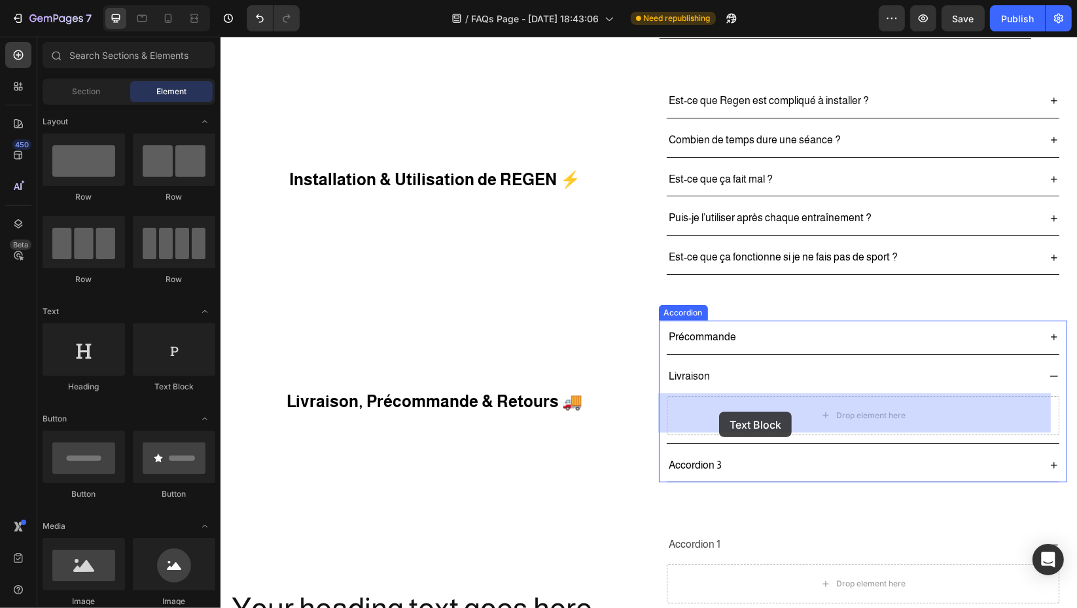
drag, startPoint x: 414, startPoint y: 398, endPoint x: 591, endPoint y: 389, distance: 176.9
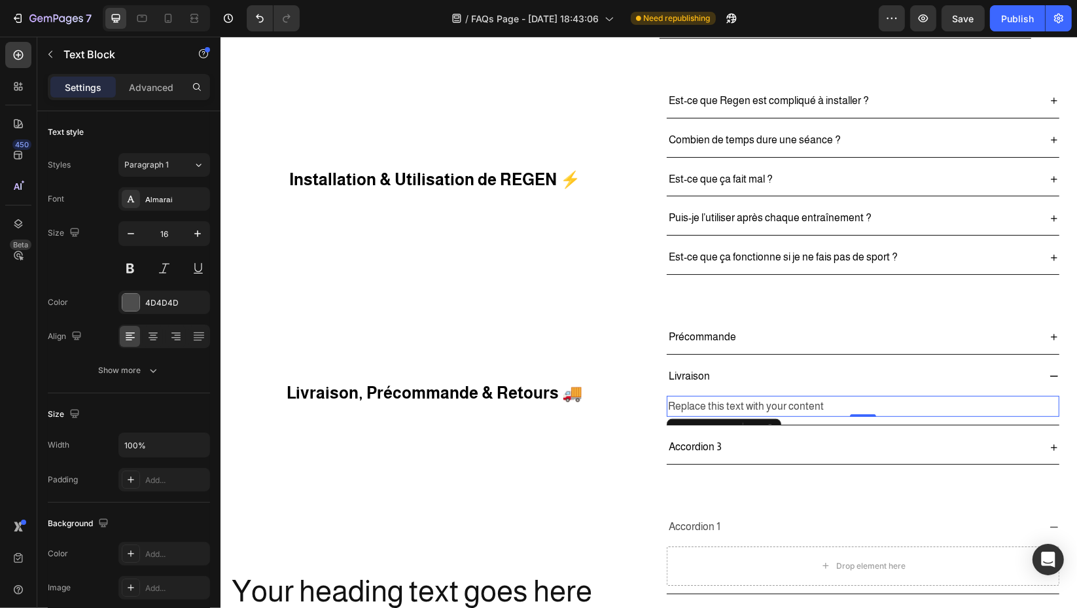
click at [734, 403] on div "Replace this text with your content" at bounding box center [862, 407] width 393 height 22
click at [734, 403] on p "Replace this text with your content" at bounding box center [862, 406] width 390 height 19
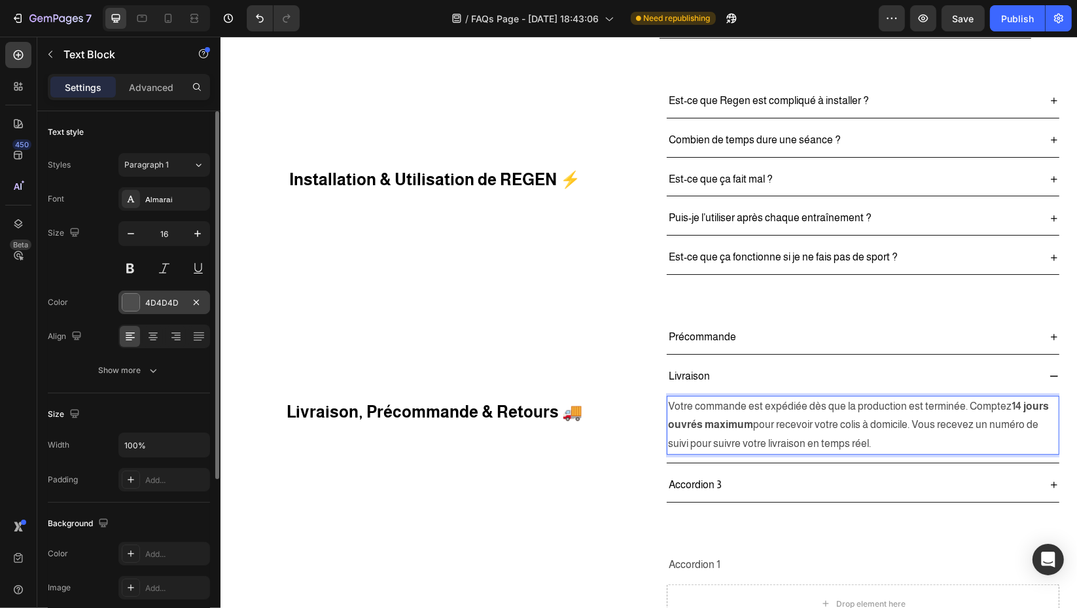
click at [154, 295] on div "4D4D4D" at bounding box center [164, 303] width 92 height 24
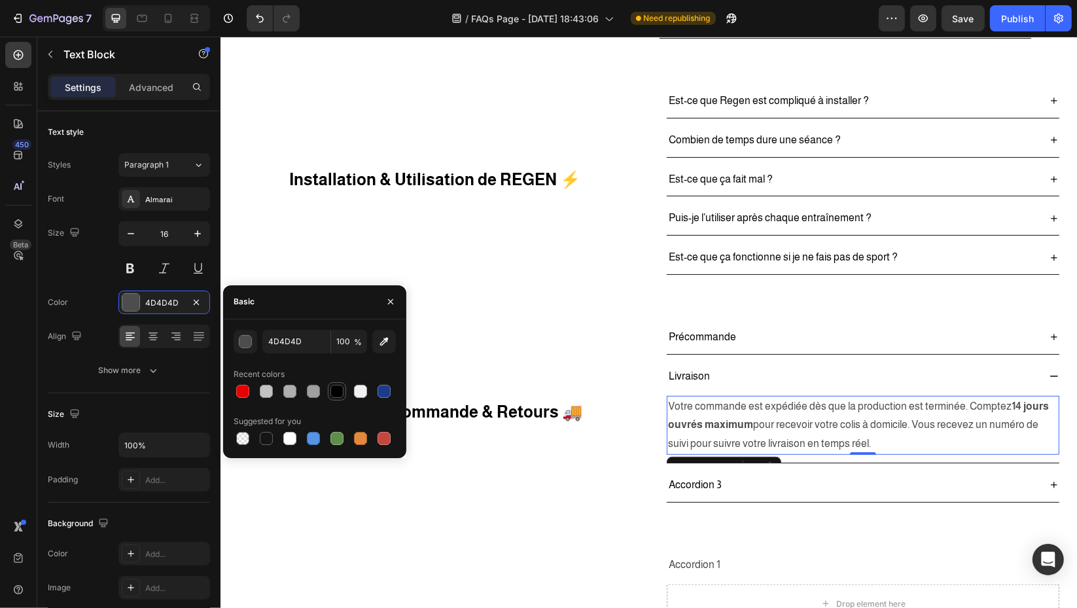
click at [328, 392] on div at bounding box center [337, 391] width 18 height 18
type input "000000"
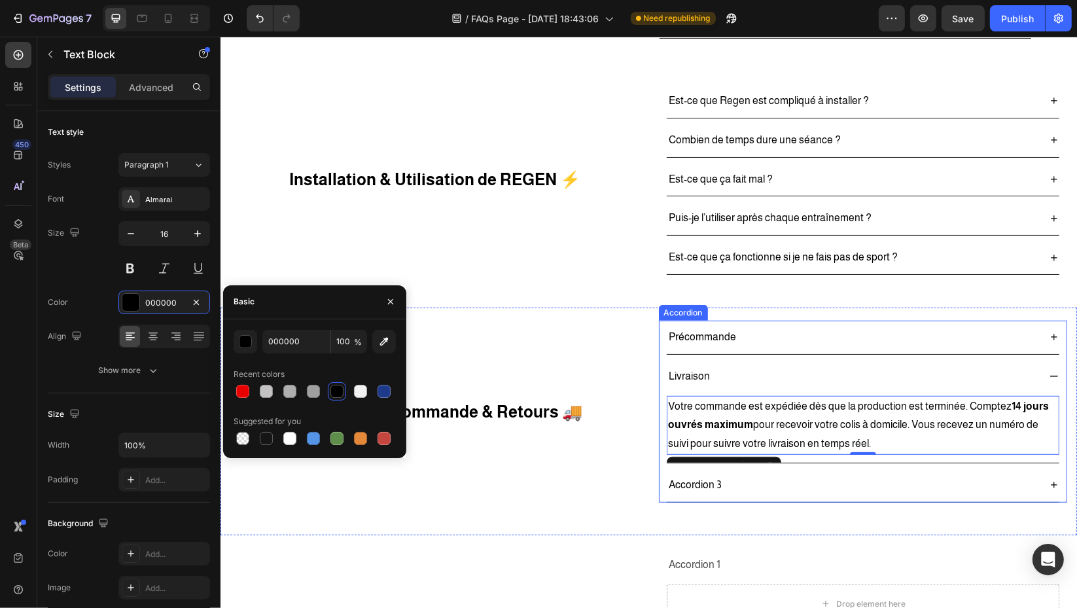
click at [815, 326] on div "Précommande" at bounding box center [852, 337] width 372 height 23
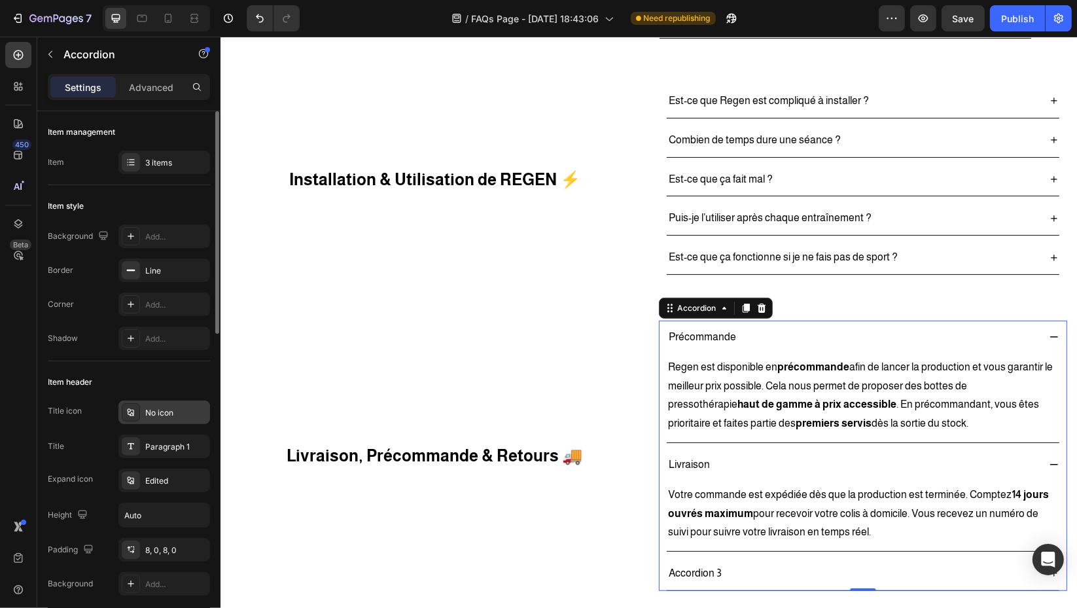
click at [155, 414] on div "No icon" at bounding box center [176, 413] width 62 height 12
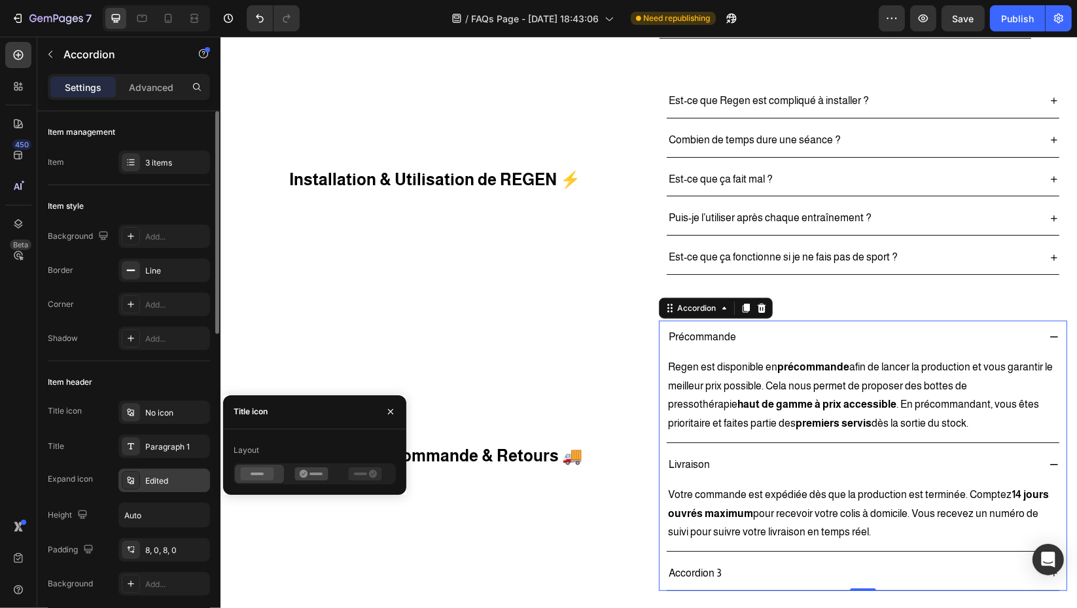
click at [171, 476] on div "Edited" at bounding box center [176, 481] width 62 height 12
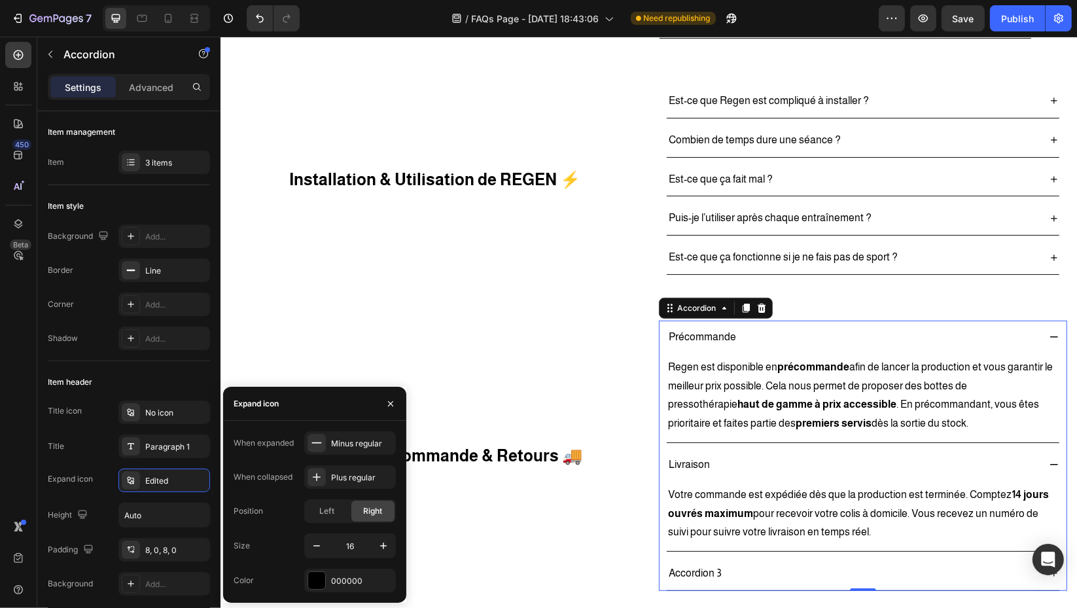
click at [918, 459] on div "Livraison" at bounding box center [852, 464] width 372 height 23
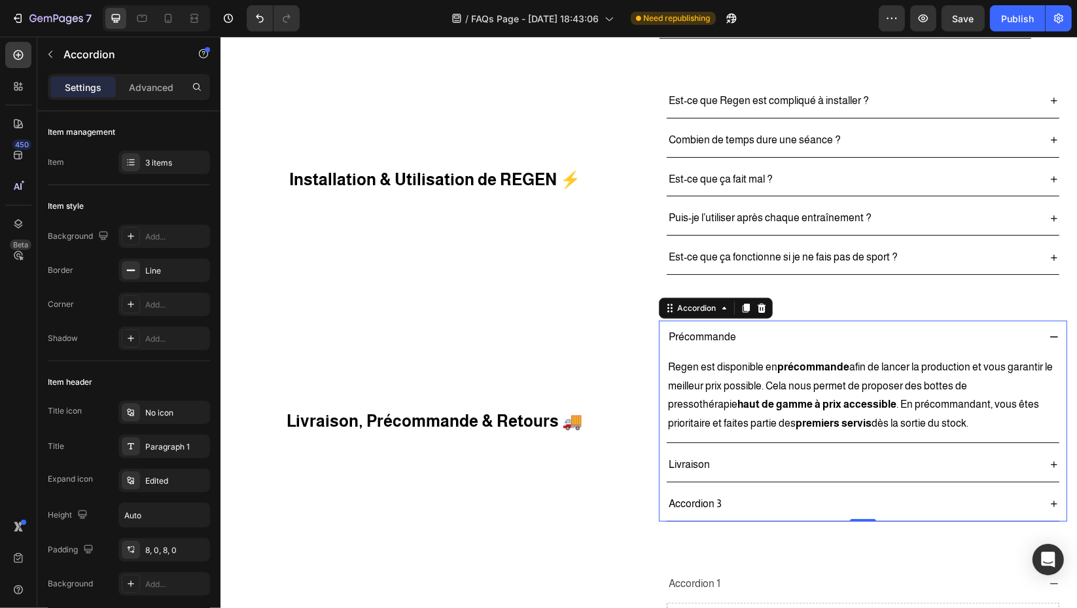
click at [889, 338] on div "Précommande" at bounding box center [852, 337] width 372 height 23
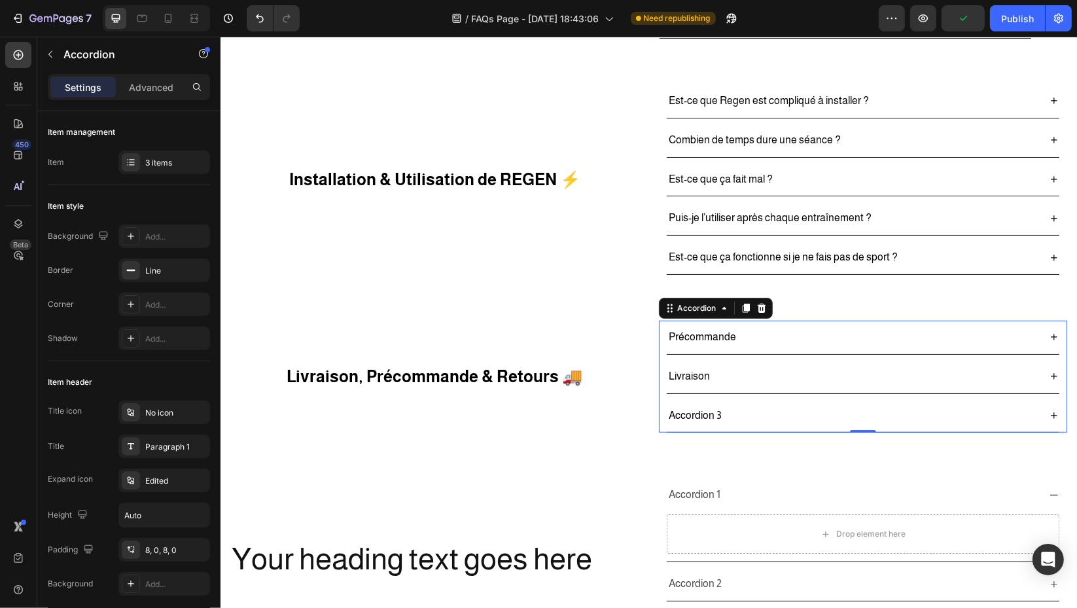
click at [712, 415] on div "Accordion 3" at bounding box center [694, 415] width 57 height 23
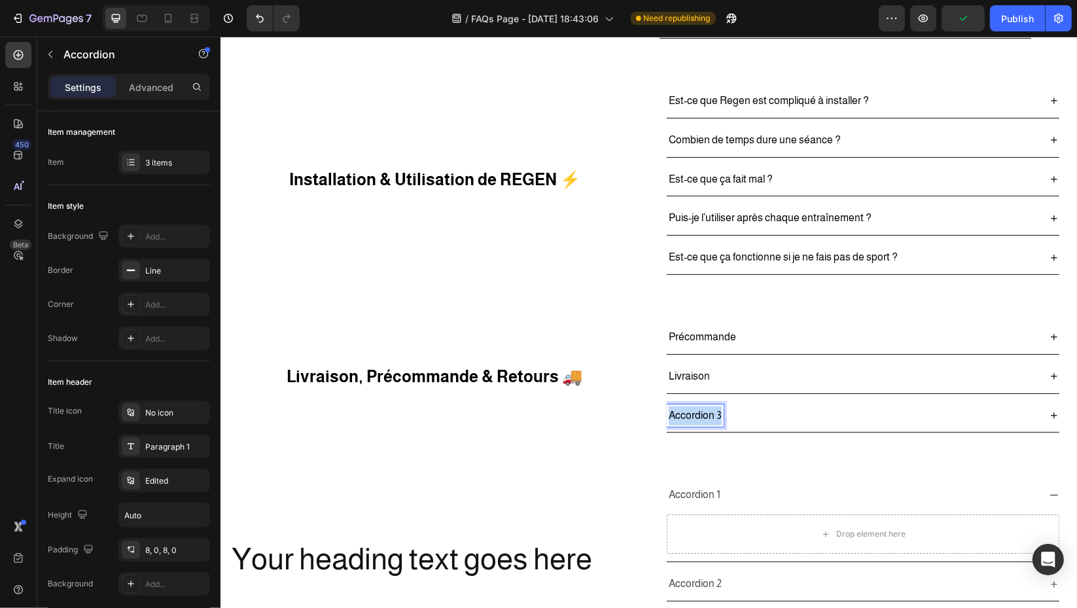
click at [712, 415] on div "Accordion 3" at bounding box center [694, 415] width 57 height 23
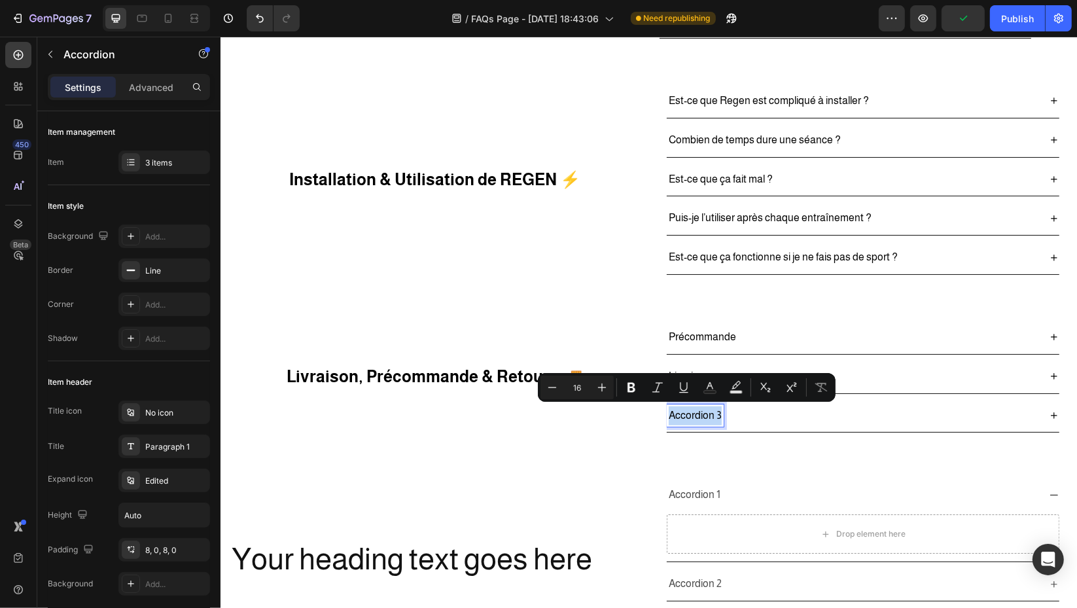
click at [709, 411] on p "Accordion 3" at bounding box center [694, 415] width 53 height 19
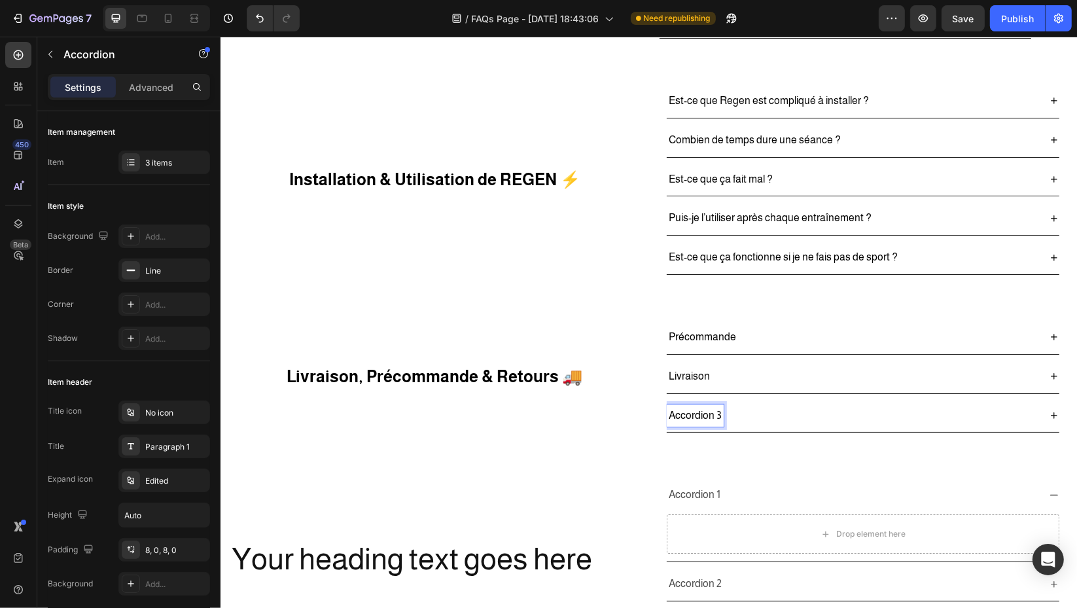
click at [702, 413] on p "Accordion 3" at bounding box center [694, 415] width 53 height 19
click at [852, 419] on div "Essai sans risque" at bounding box center [852, 415] width 372 height 23
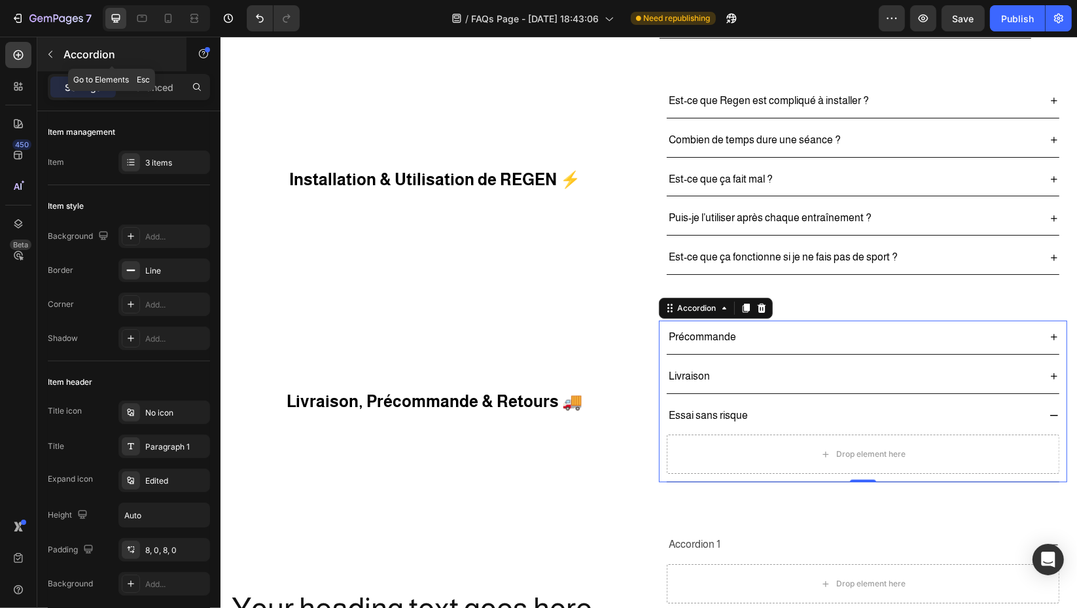
click at [53, 52] on icon "button" at bounding box center [50, 54] width 10 height 10
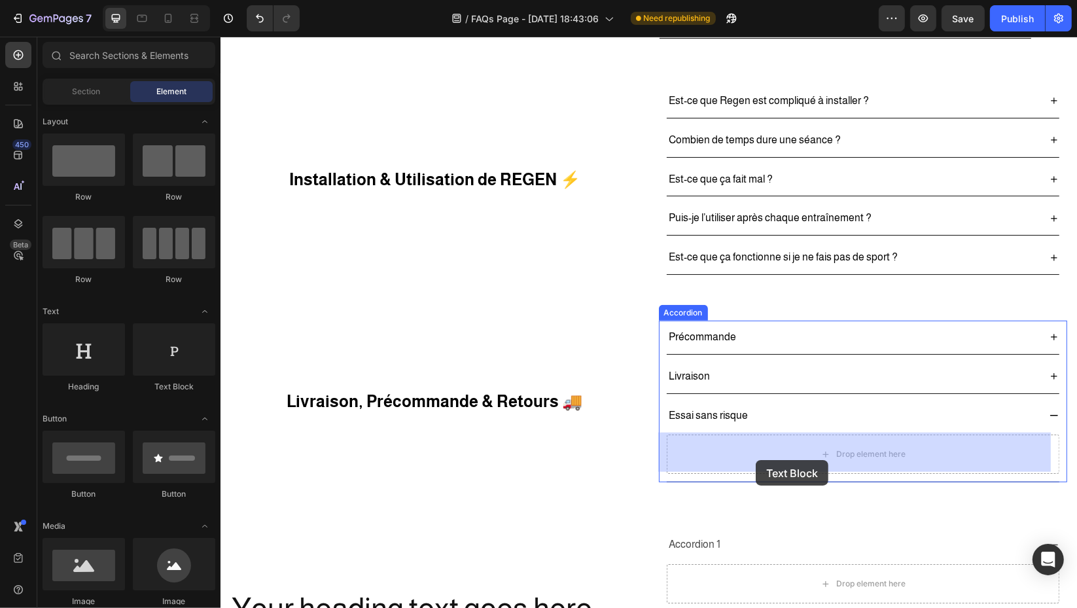
drag, startPoint x: 398, startPoint y: 386, endPoint x: 764, endPoint y: 458, distance: 373.4
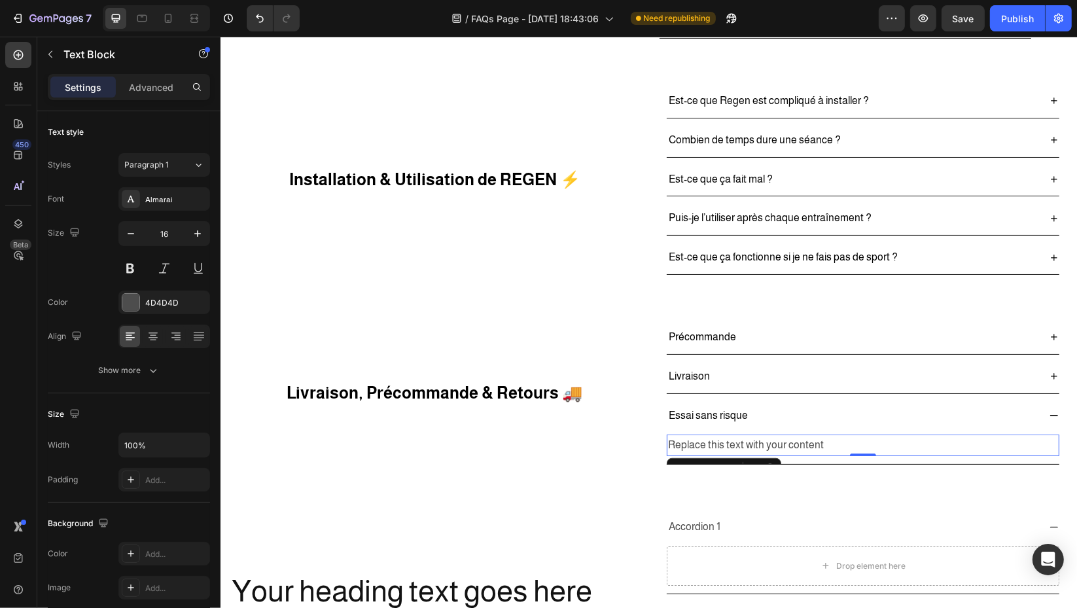
click at [820, 442] on div "Replace this text with your content" at bounding box center [862, 445] width 393 height 22
click at [820, 440] on p "Replace this text with your content" at bounding box center [862, 445] width 390 height 19
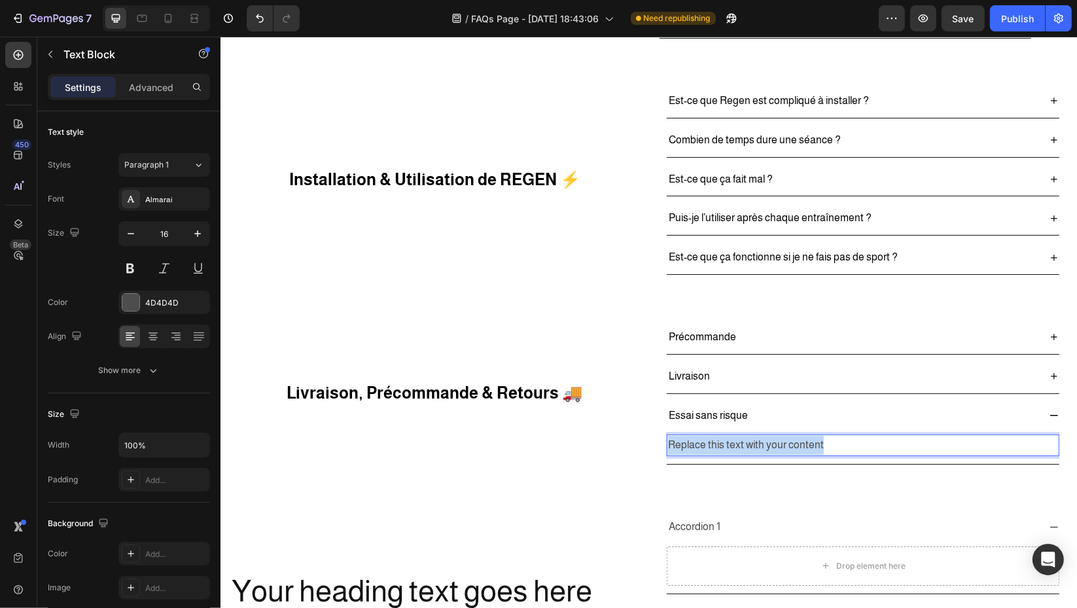
click at [819, 440] on p "Replace this text with your content" at bounding box center [862, 445] width 390 height 19
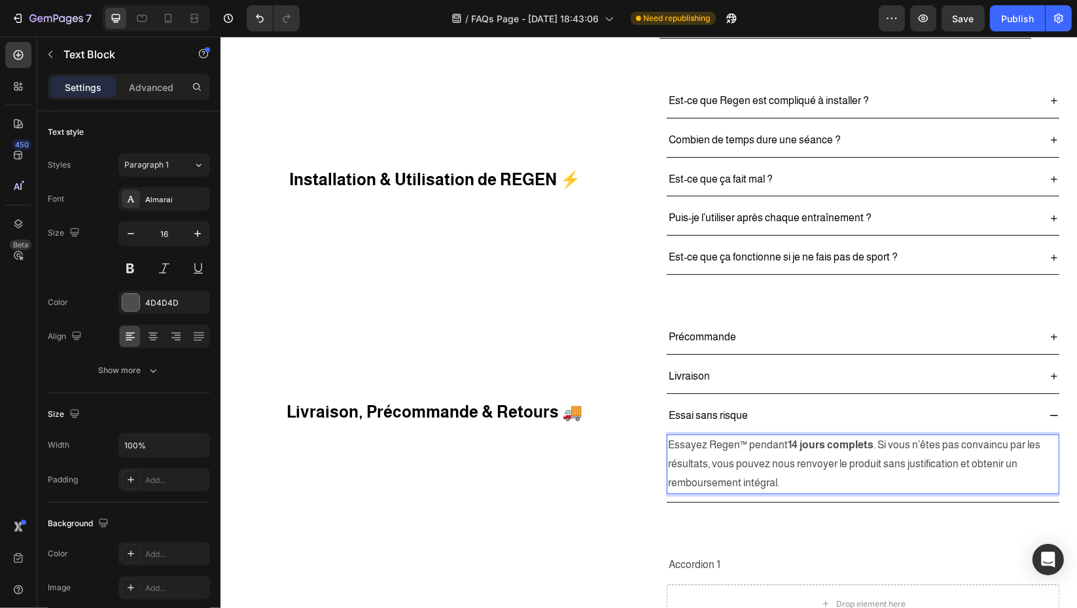
click at [735, 442] on p "Essayez Regen™ pendant 14 jours complets . Si vous n’êtes pas convaincu par les…" at bounding box center [862, 464] width 390 height 56
click at [780, 443] on strong "14 jours complets" at bounding box center [823, 444] width 86 height 11
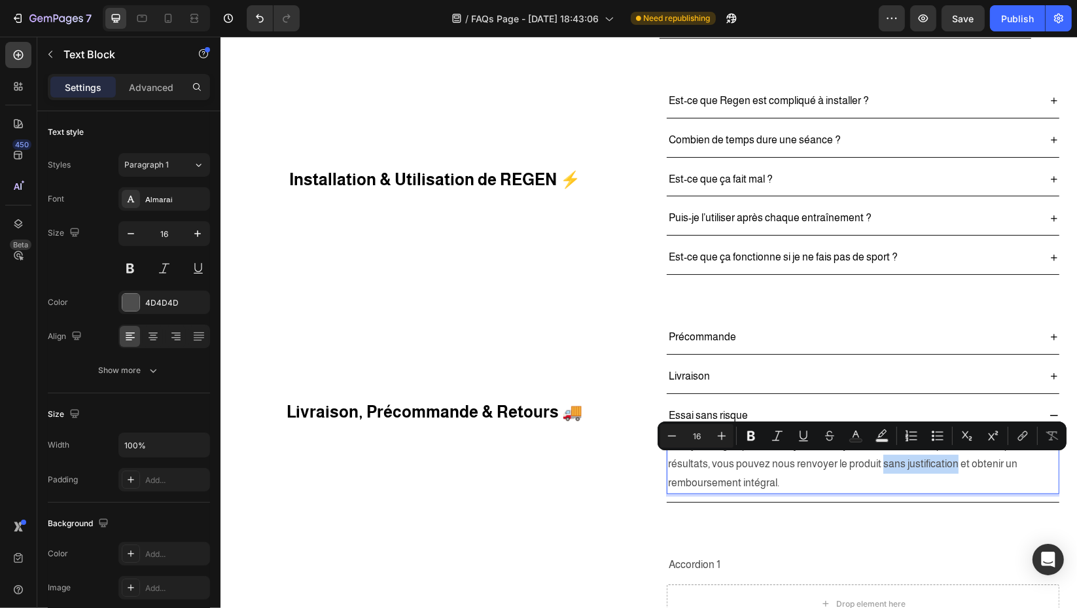
drag, startPoint x: 870, startPoint y: 461, endPoint x: 945, endPoint y: 461, distance: 74.6
click at [945, 461] on p "Essayez Regen pendant 30 jours complets . Si vous n’êtes pas convaincu par les …" at bounding box center [862, 464] width 390 height 56
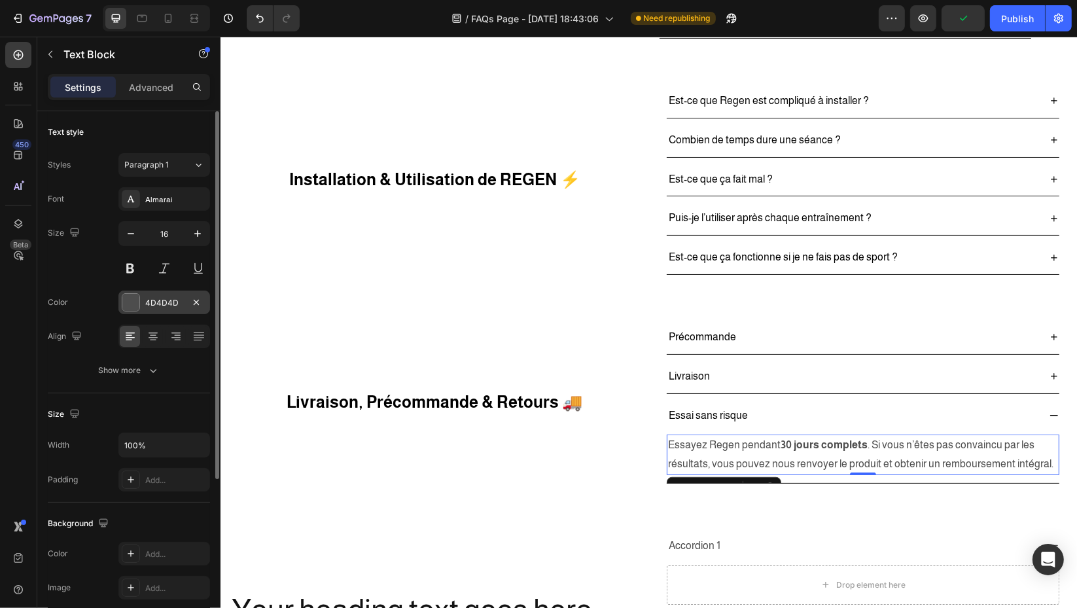
click at [145, 311] on div "4D4D4D" at bounding box center [164, 303] width 92 height 24
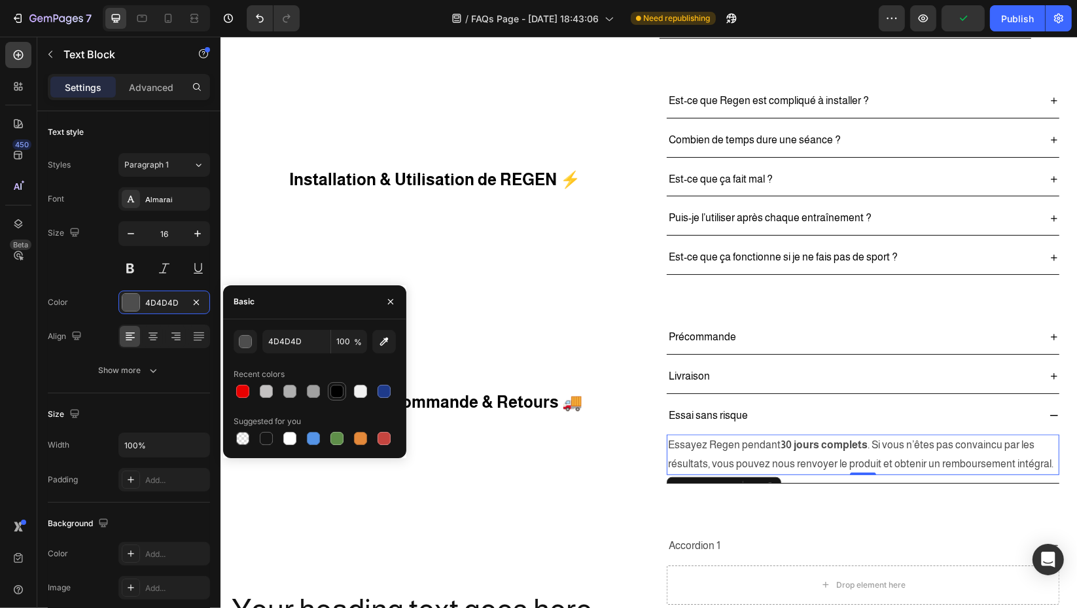
click at [338, 393] on div at bounding box center [336, 391] width 13 height 13
type input "000000"
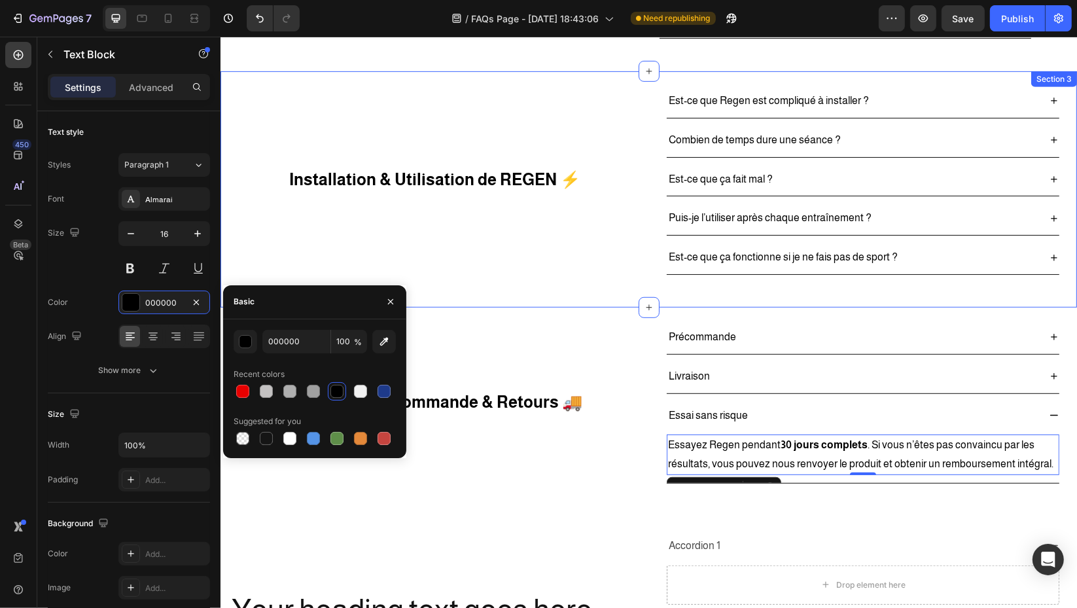
click at [568, 272] on div "Installation & Utilisation de REGEN ⚡ Heading" at bounding box center [434, 179] width 409 height 190
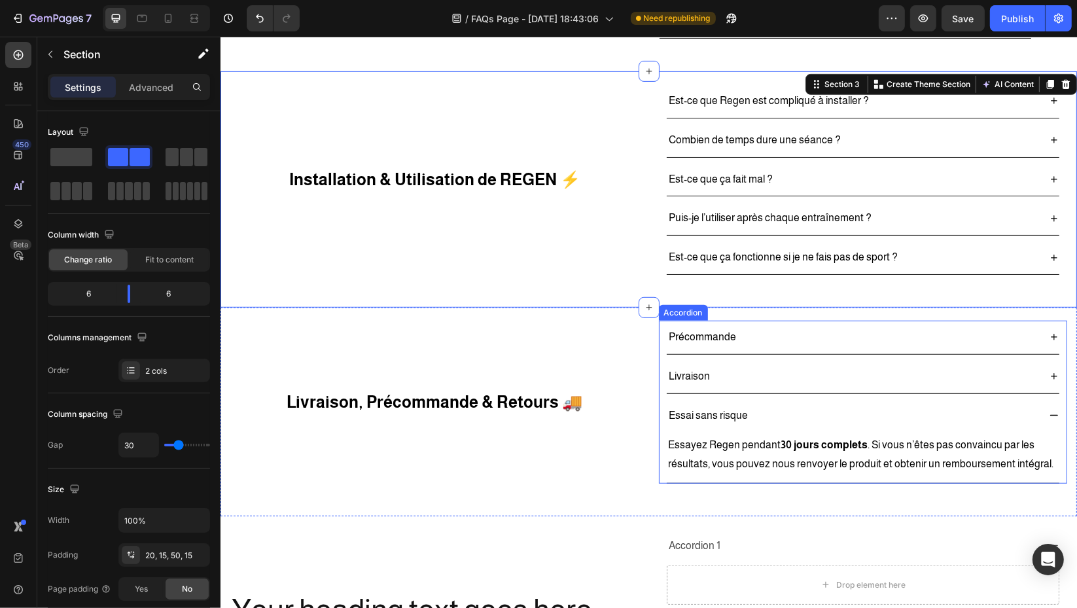
click at [659, 424] on div "Essai sans risque Essayez Regen pendant 30 jours complets . Si vous n’êtes pas …" at bounding box center [863, 441] width 408 height 84
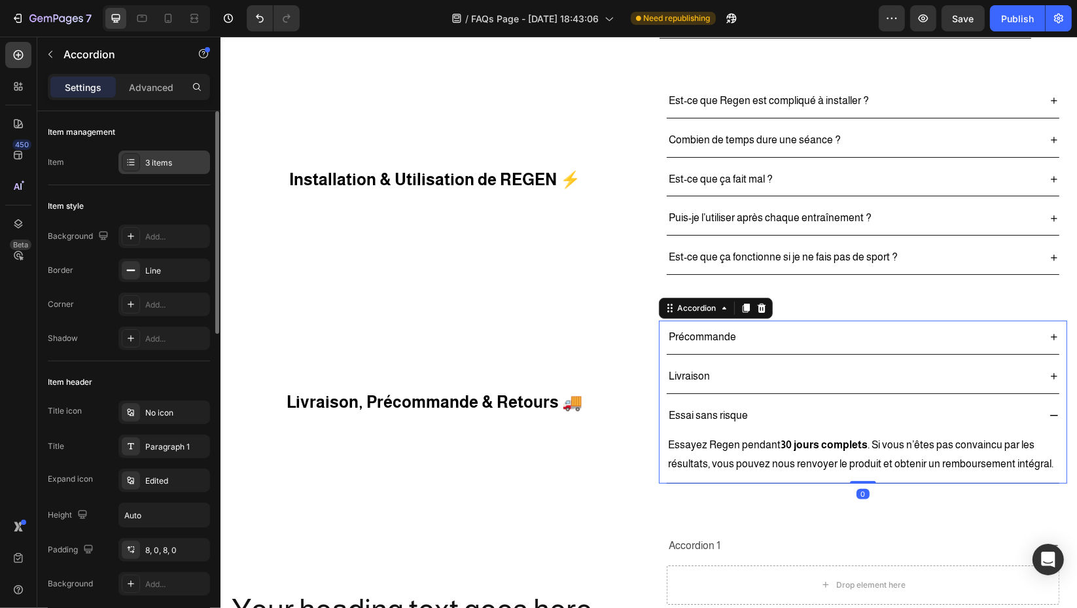
click at [159, 157] on div "3 items" at bounding box center [176, 163] width 62 height 12
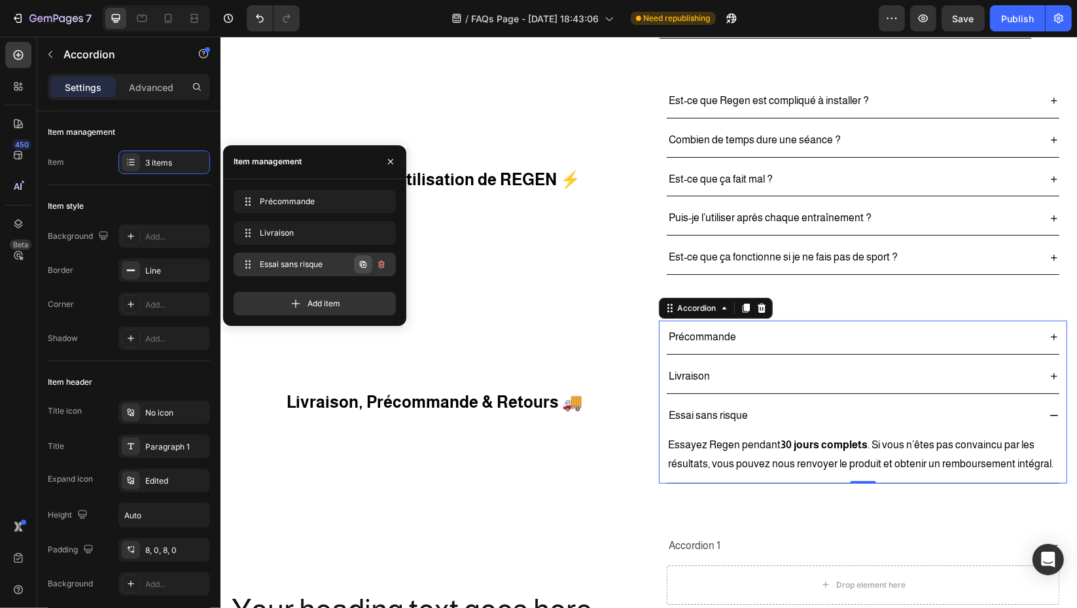
click at [362, 266] on icon "button" at bounding box center [363, 264] width 10 height 10
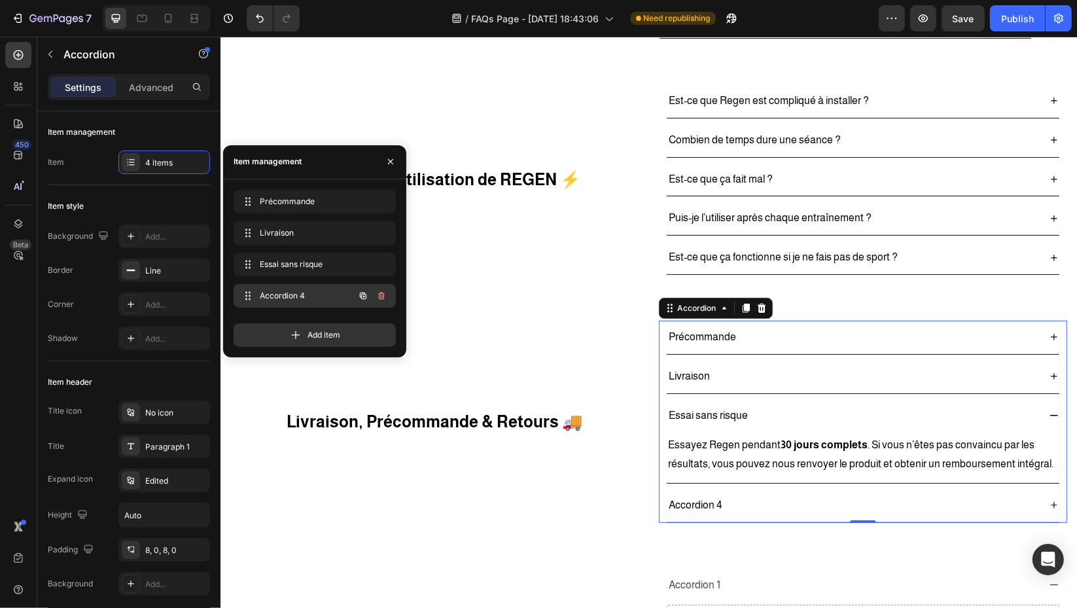
click at [305, 303] on div "Accordion 4 Accordion 4" at bounding box center [296, 296] width 115 height 18
click at [300, 298] on span "Accordion 4" at bounding box center [305, 296] width 97 height 12
click at [247, 295] on icon at bounding box center [248, 296] width 10 height 10
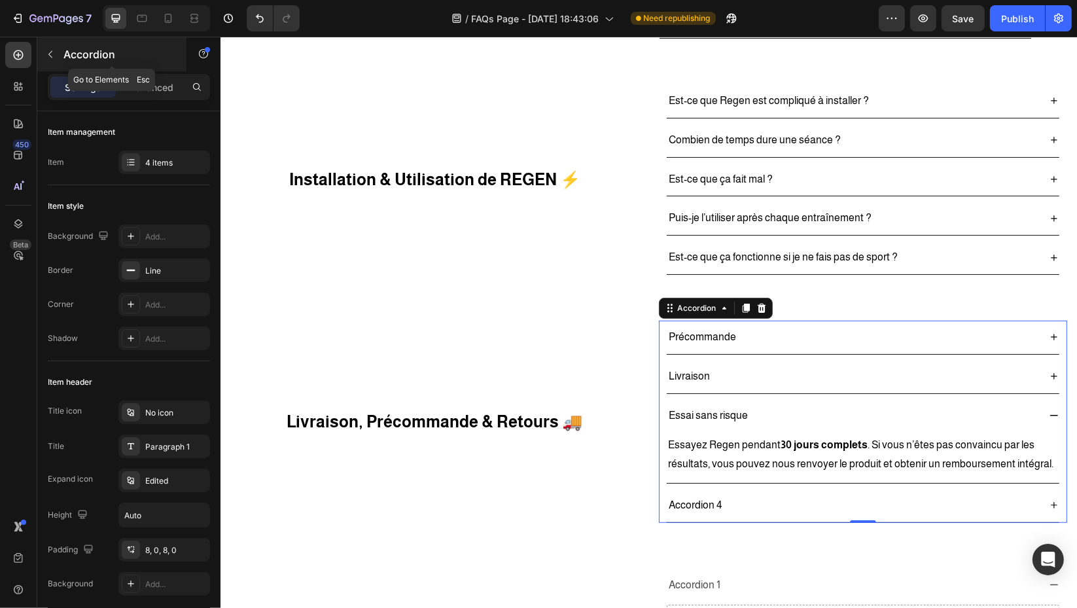
click at [50, 58] on icon "button" at bounding box center [50, 54] width 10 height 10
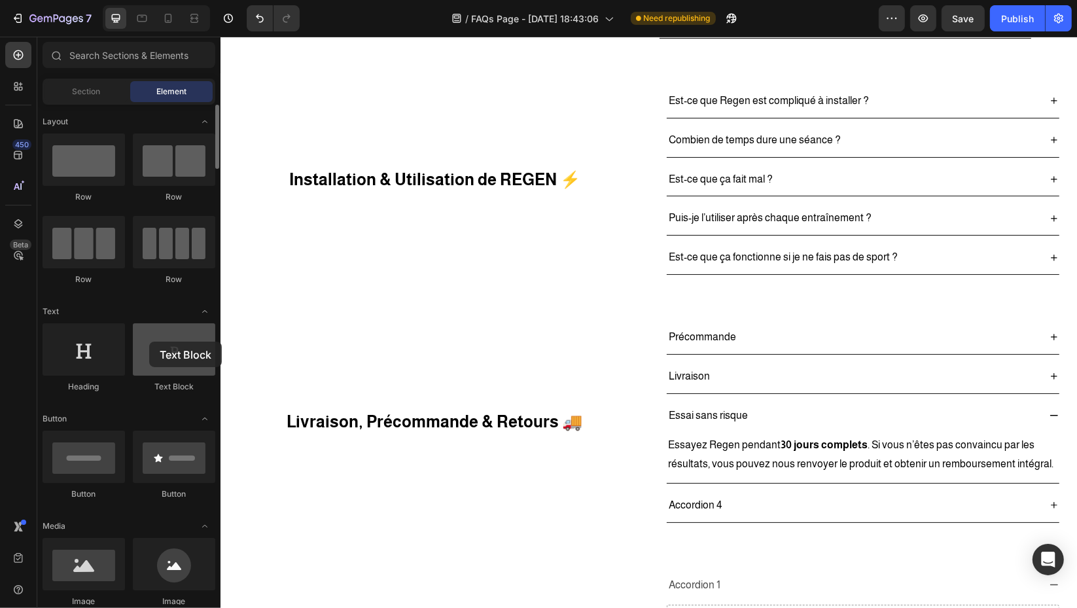
click at [167, 351] on div at bounding box center [174, 349] width 82 height 52
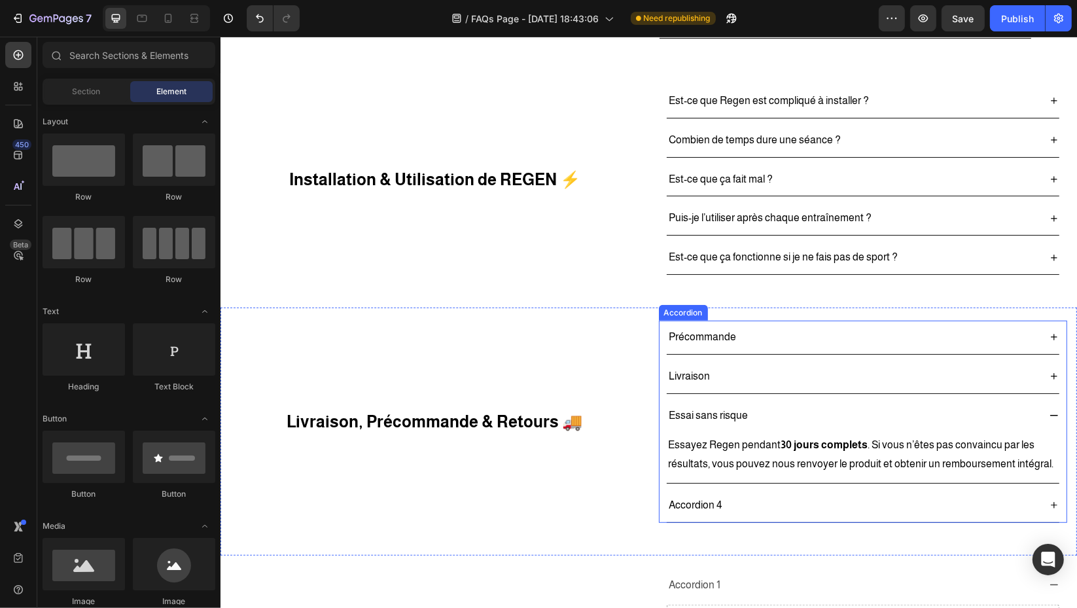
click at [733, 500] on div "Accordion 4" at bounding box center [852, 505] width 372 height 23
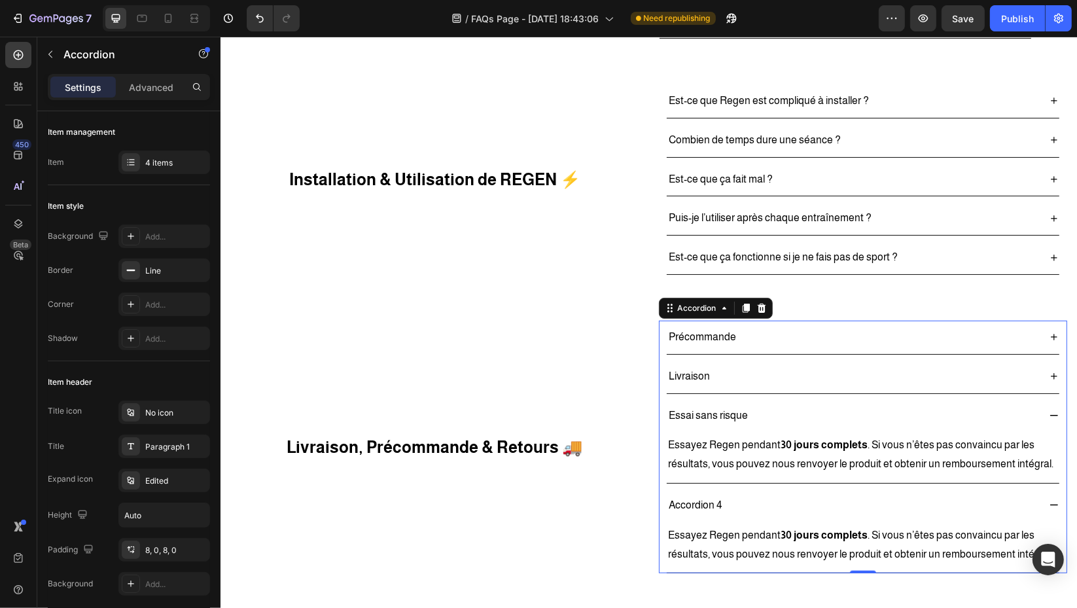
click at [688, 497] on div "Accordion 4" at bounding box center [694, 505] width 57 height 23
click at [688, 497] on p "Accordion 4" at bounding box center [694, 505] width 53 height 19
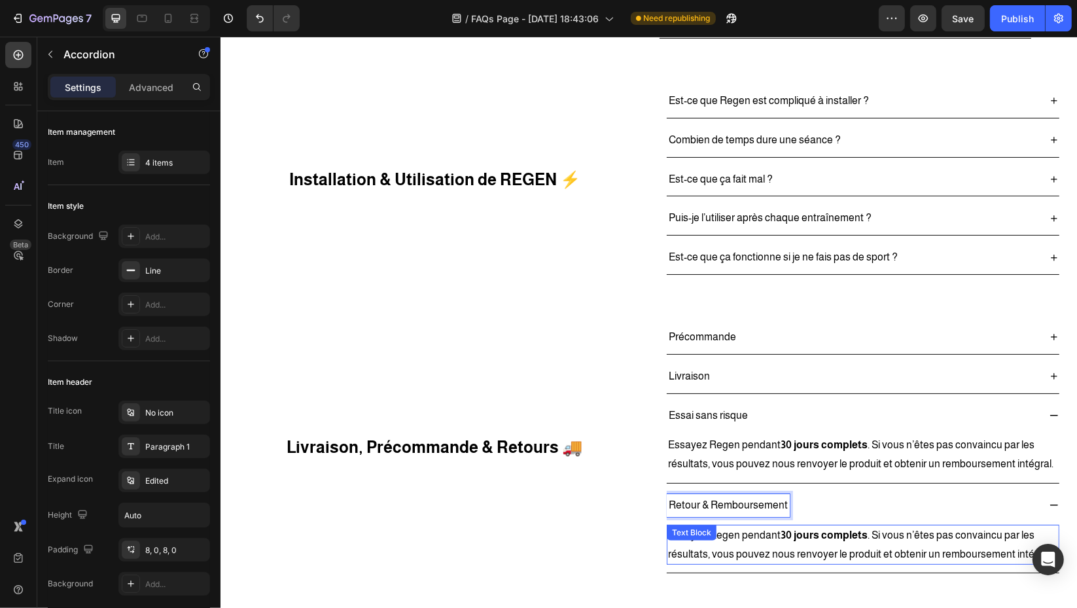
click at [686, 525] on div "Text Block" at bounding box center [691, 533] width 50 height 16
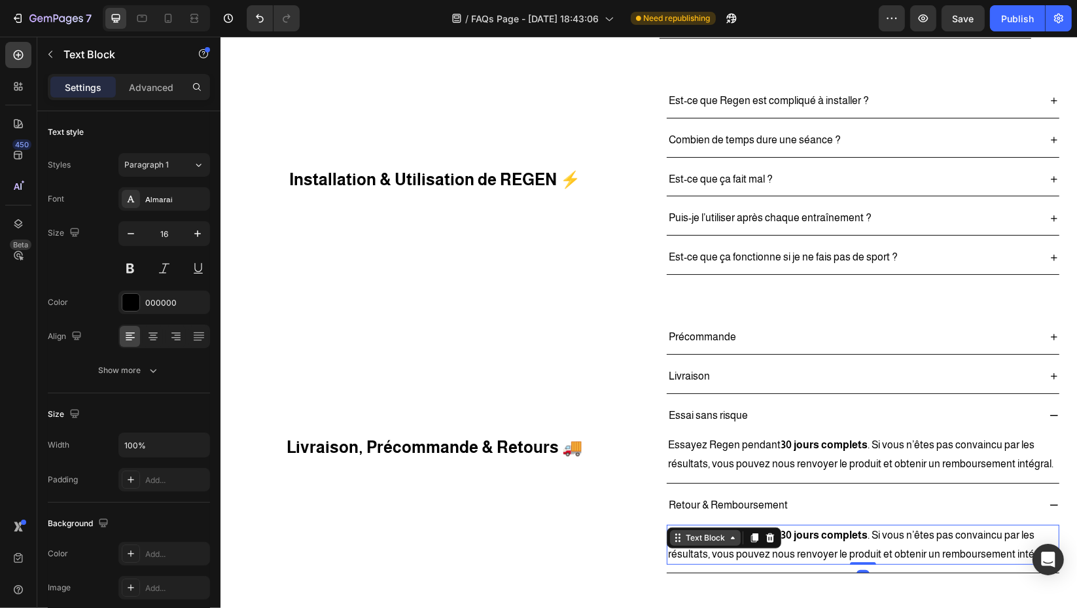
click at [686, 527] on div "Text Block" at bounding box center [723, 537] width 115 height 21
click at [748, 537] on p "Essayez Regen pendant 30 jours complets . Si vous n’êtes pas convaincu par les …" at bounding box center [862, 545] width 390 height 38
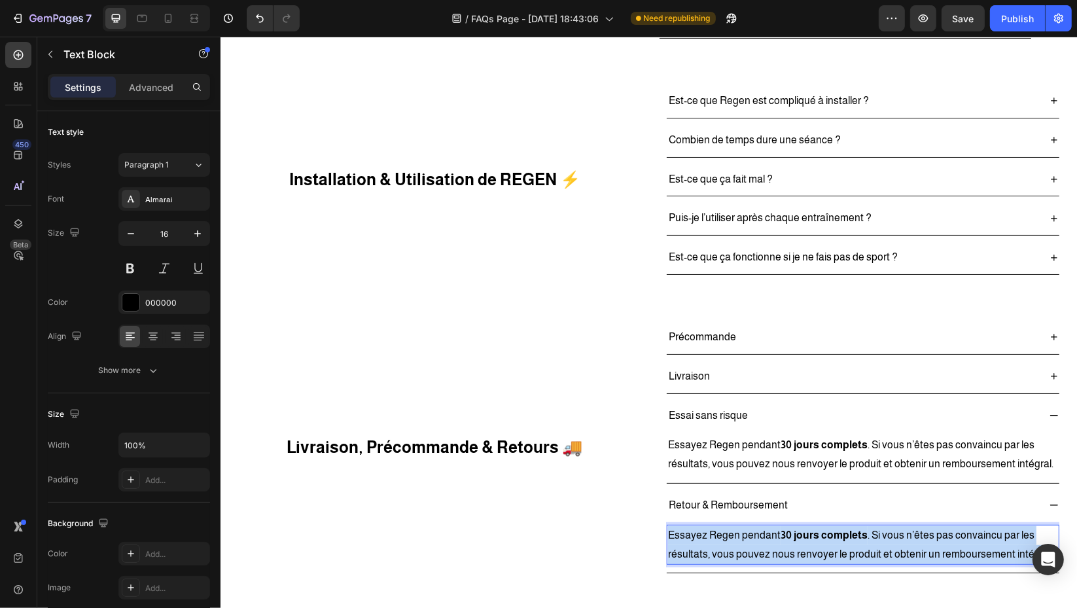
click at [748, 537] on p "Essayez Regen pendant 30 jours complets . Si vous n’êtes pas convaincu par les …" at bounding box center [862, 545] width 390 height 38
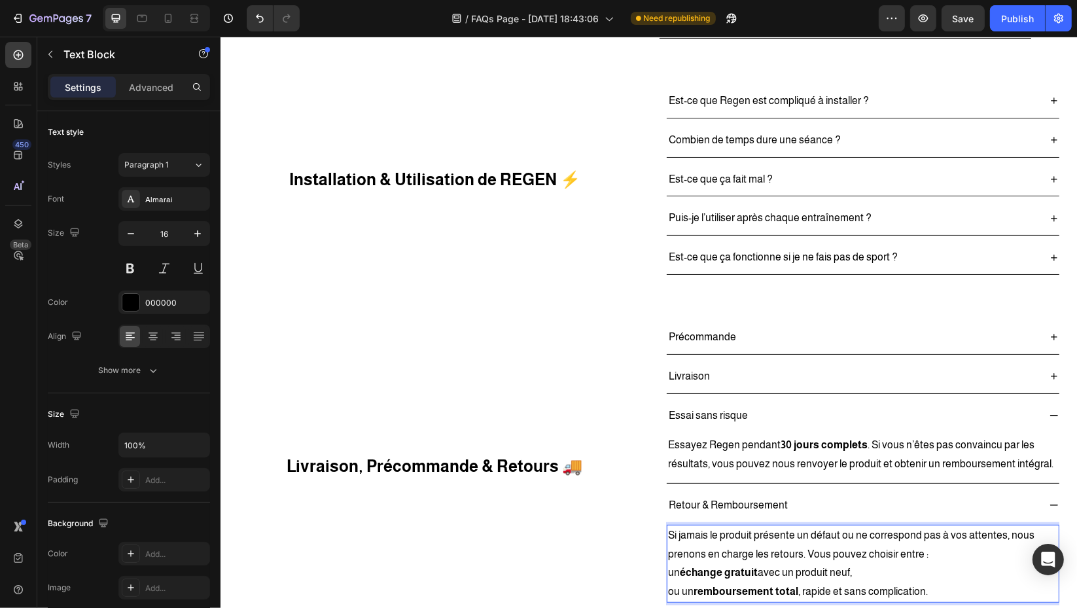
drag, startPoint x: 883, startPoint y: 533, endPoint x: 872, endPoint y: 535, distance: 11.4
click at [881, 533] on p "Si jamais le produit présente un défaut ou ne correspond pas à vos attentes, no…" at bounding box center [862, 545] width 390 height 38
click at [844, 533] on p "Si jamais le produit présente un défaut ou ne correspond pas à vos attentes, no…" at bounding box center [862, 545] width 390 height 38
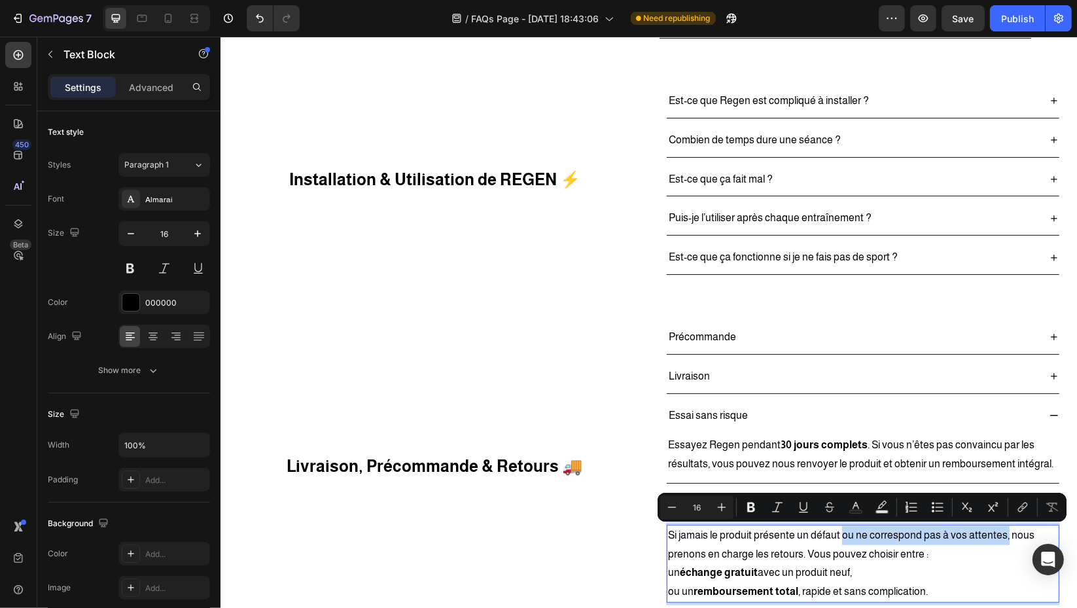
drag, startPoint x: 833, startPoint y: 533, endPoint x: 996, endPoint y: 537, distance: 163.0
click at [996, 537] on p "Si jamais le produit présente un défaut ou ne correspond pas à vos attentes, no…" at bounding box center [862, 545] width 390 height 38
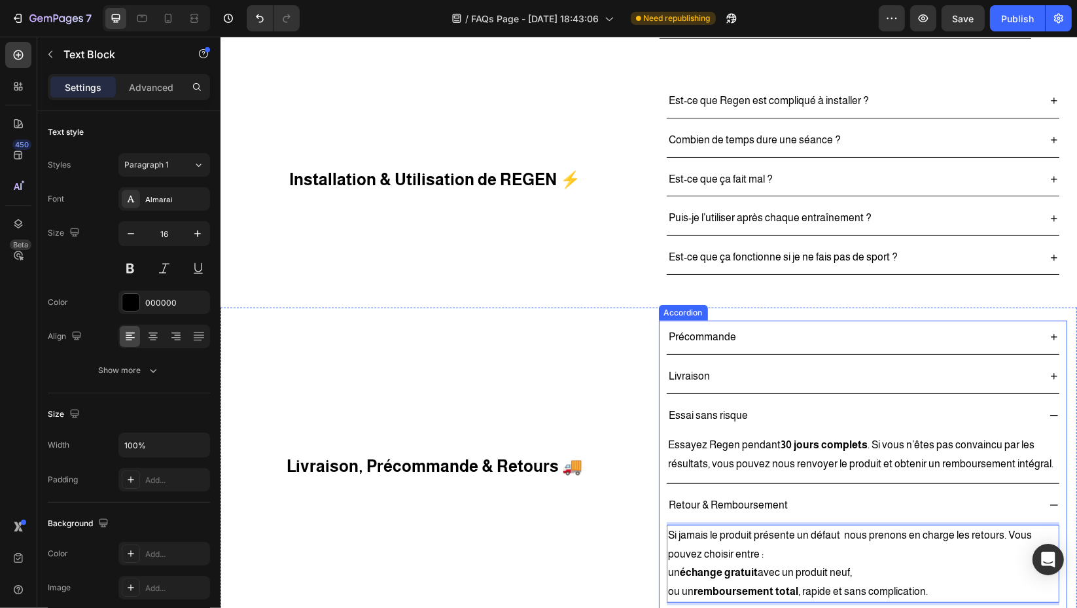
click at [894, 489] on div "Retour & Remboursement" at bounding box center [862, 505] width 393 height 33
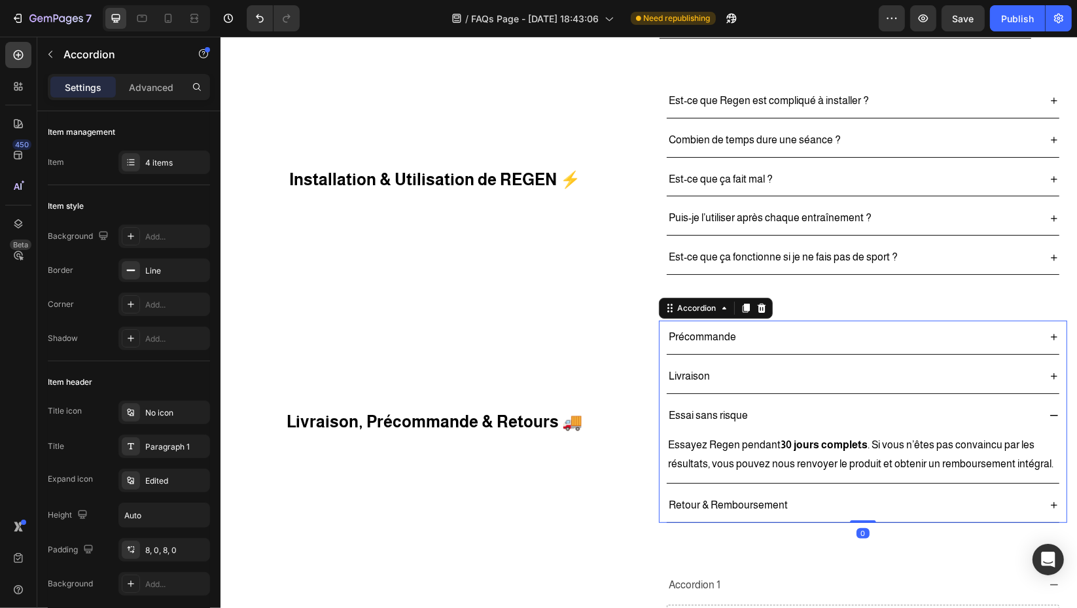
click at [936, 395] on div "Précommande Livraison Essai sans risque Essayez Regen pendant 30 jours complets…" at bounding box center [862, 422] width 409 height 202
click at [936, 404] on div "Essai sans risque" at bounding box center [852, 415] width 372 height 23
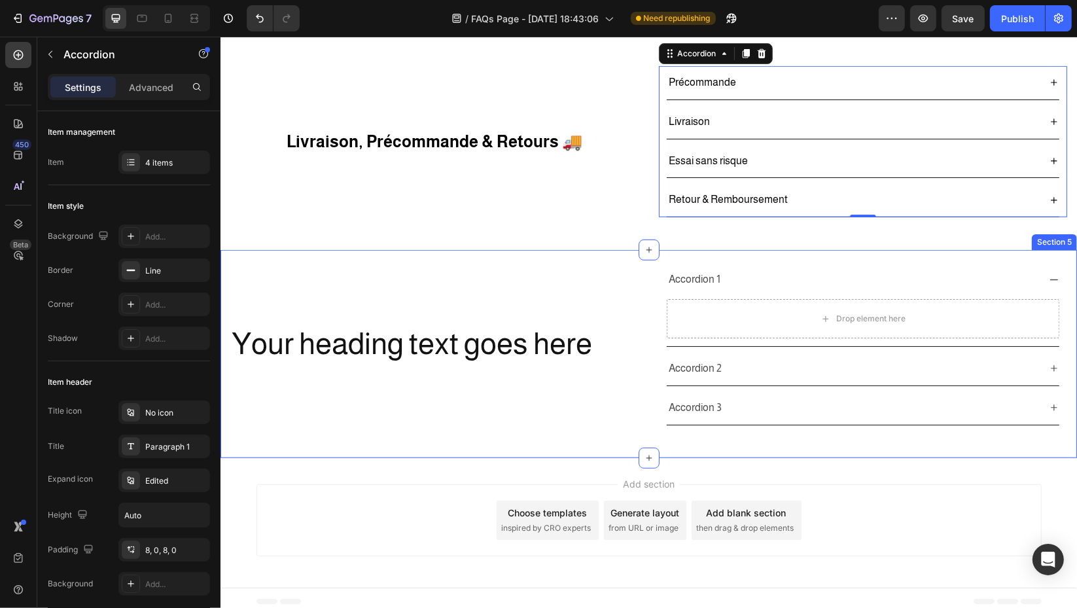
scroll to position [938, 0]
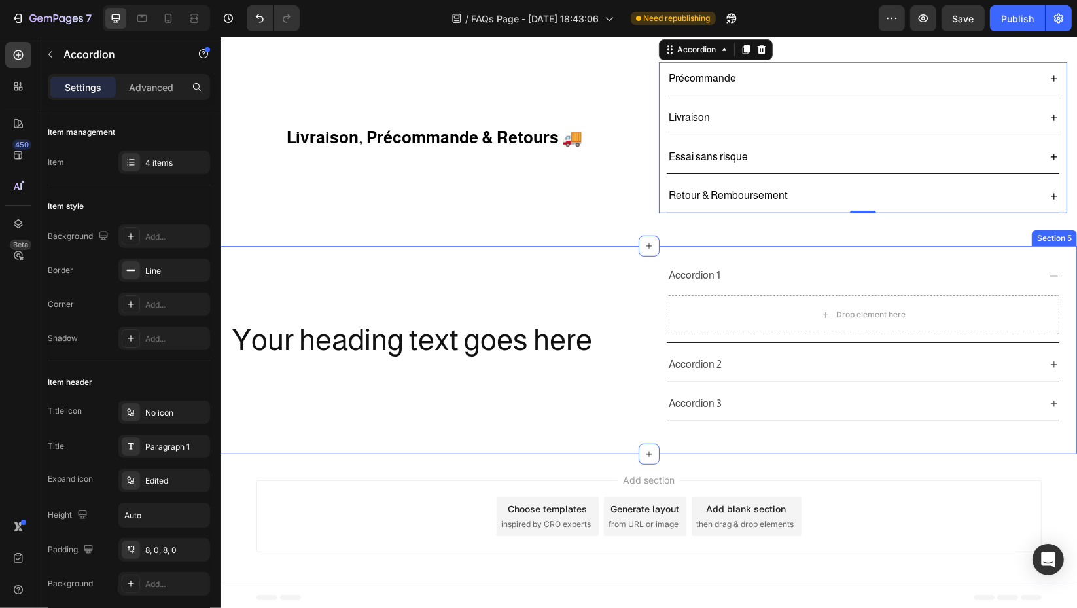
click at [611, 265] on div "Your heading text goes here Heading" at bounding box center [434, 340] width 409 height 162
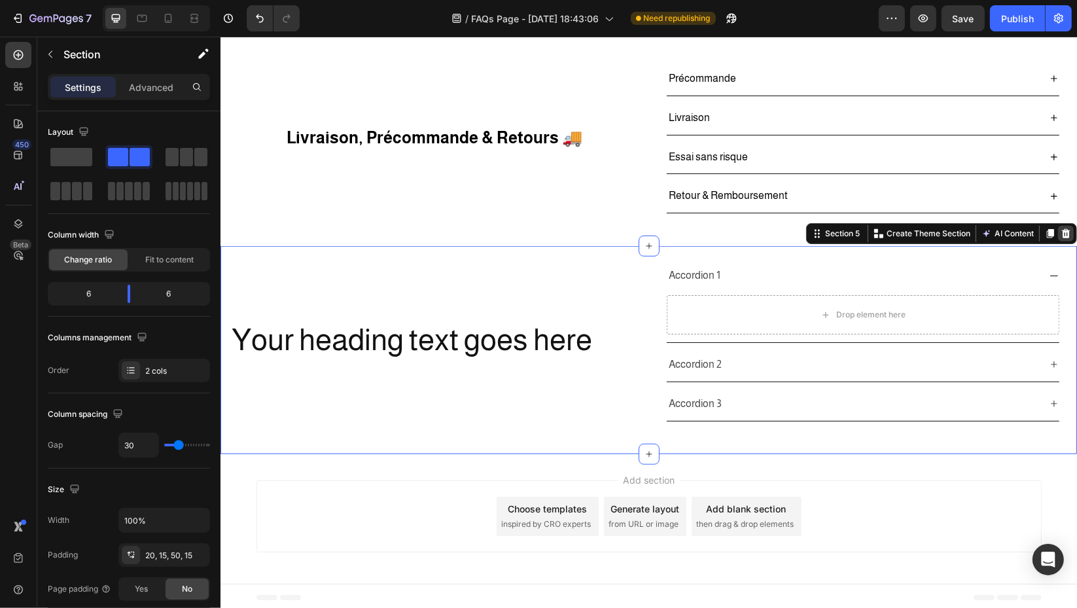
click at [1061, 230] on icon at bounding box center [1065, 233] width 9 height 9
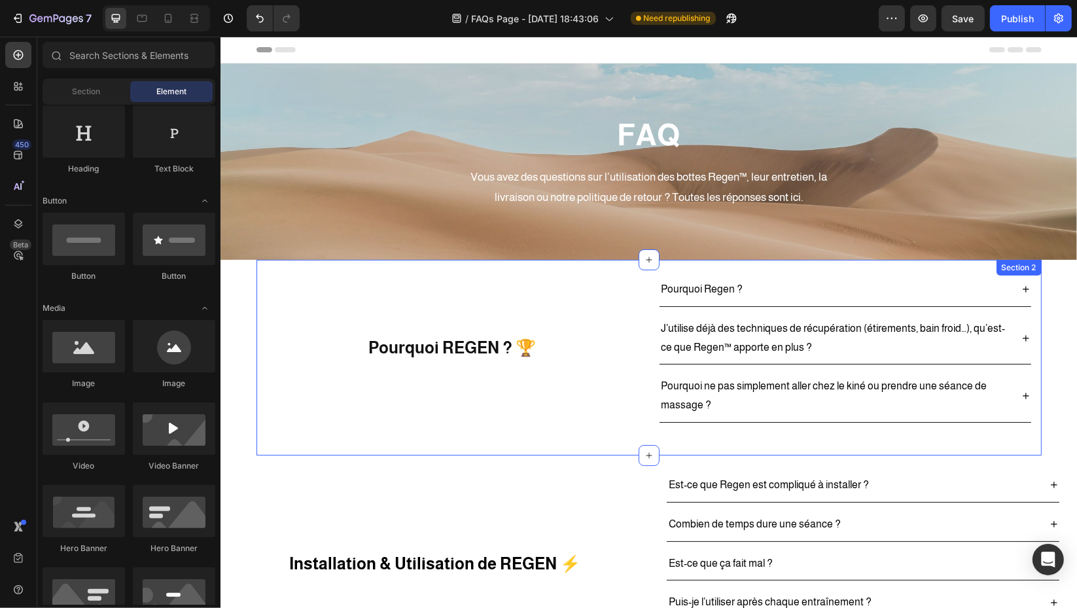
scroll to position [0, 0]
click at [266, 300] on div "Pourquoi REGEN ? 🏆 Heading" at bounding box center [452, 348] width 373 height 150
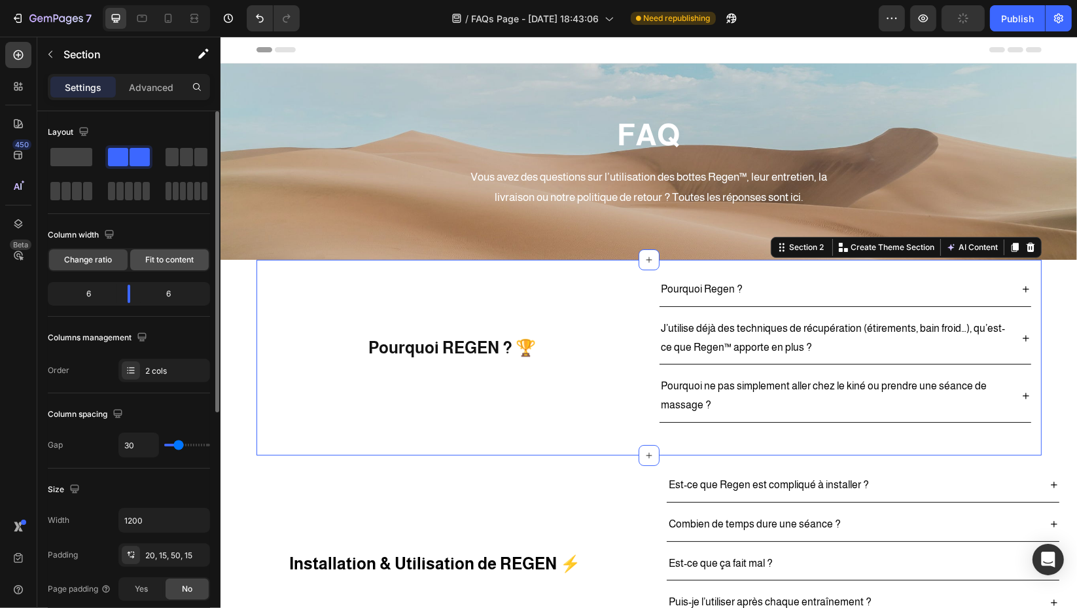
click at [150, 251] on div "Fit to content" at bounding box center [169, 259] width 79 height 21
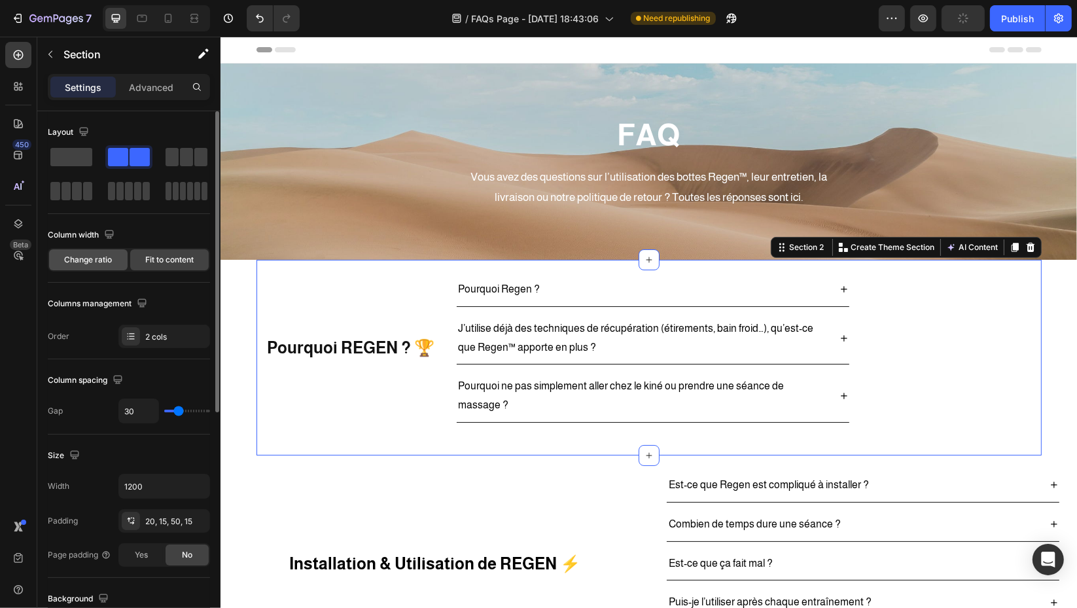
click at [80, 254] on span "Change ratio" at bounding box center [89, 260] width 48 height 12
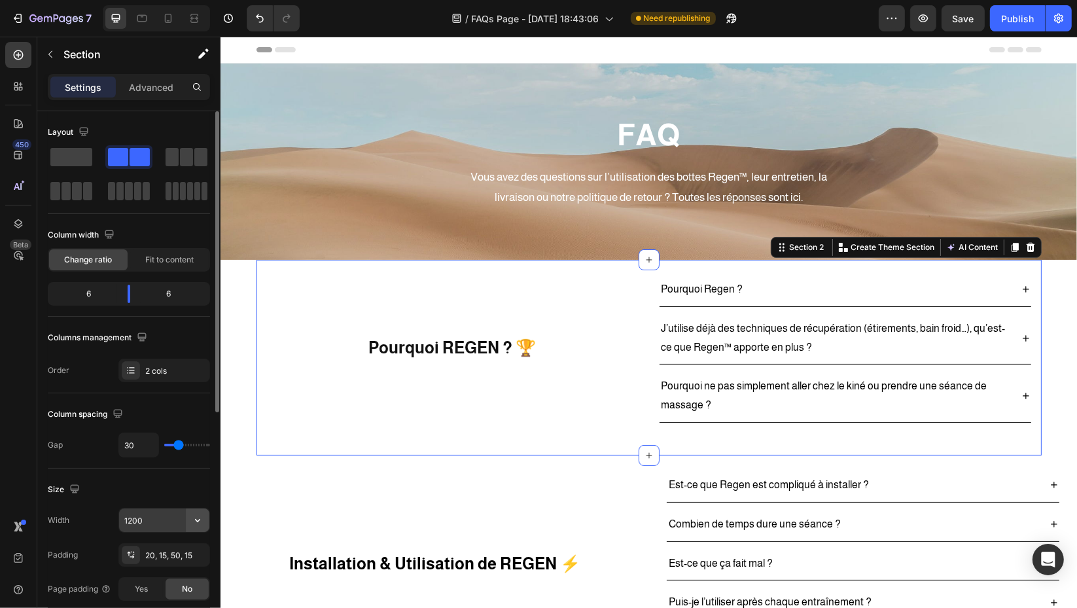
click at [188, 517] on button "button" at bounding box center [198, 520] width 24 height 24
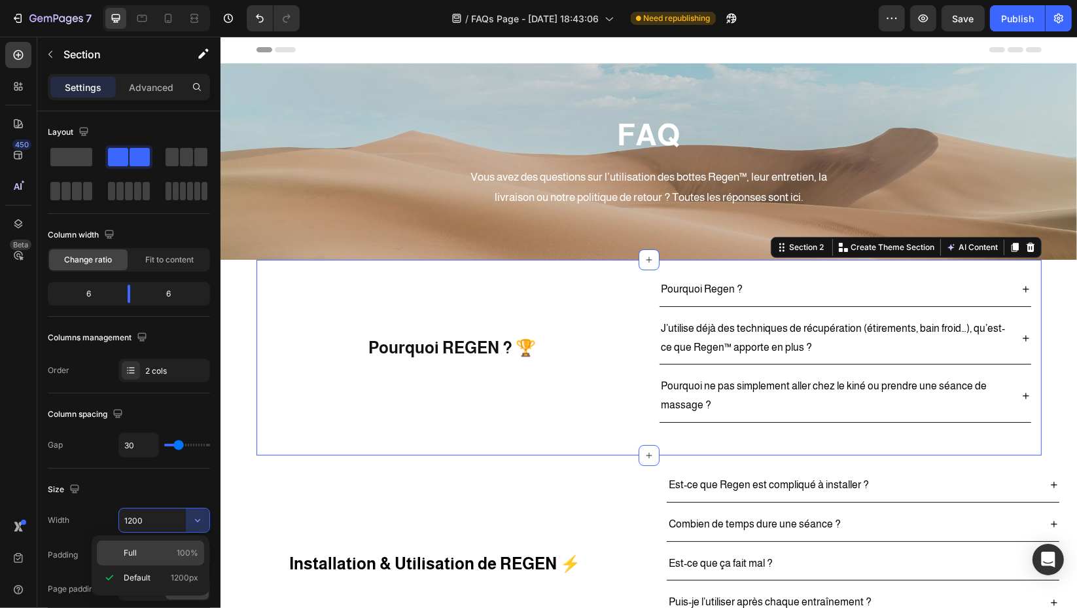
click at [179, 552] on span "100%" at bounding box center [188, 553] width 22 height 12
type input "100%"
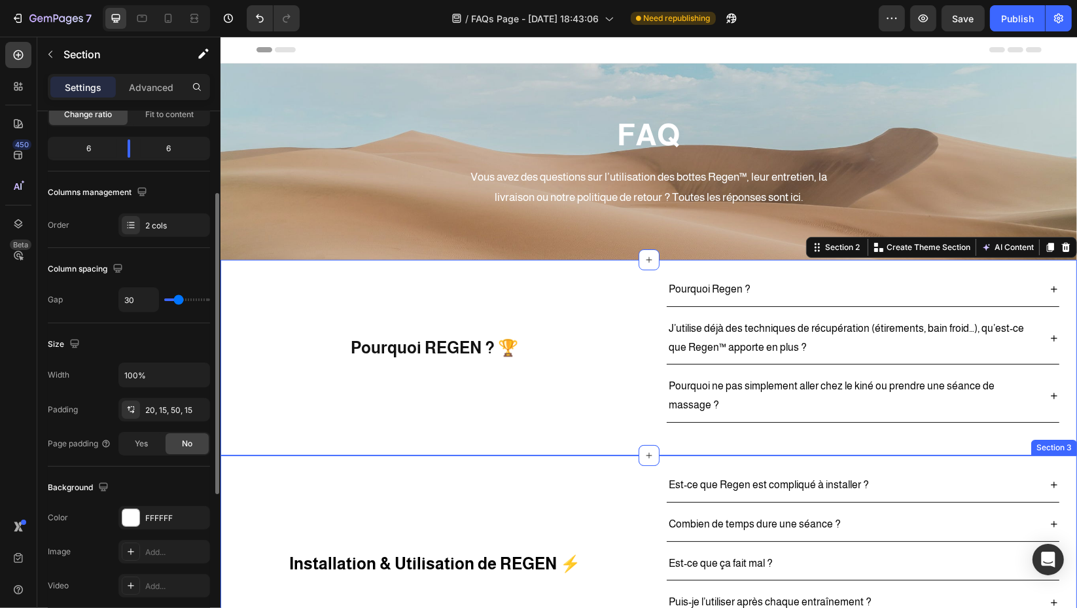
click at [357, 495] on div "Installation & Utilisation de REGEN ⚡ Heading" at bounding box center [434, 563] width 409 height 190
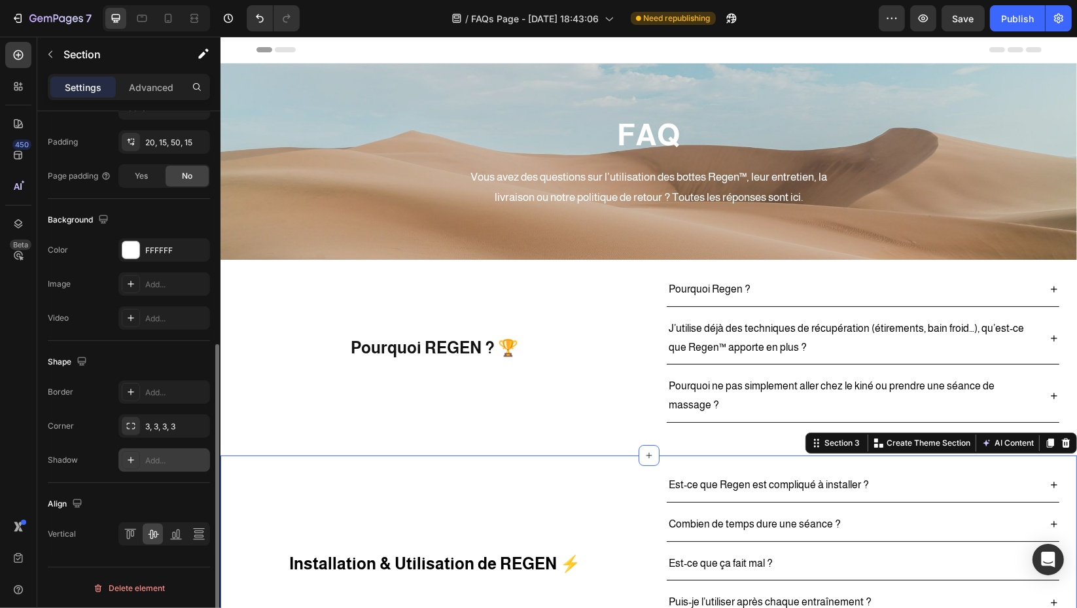
scroll to position [194, 0]
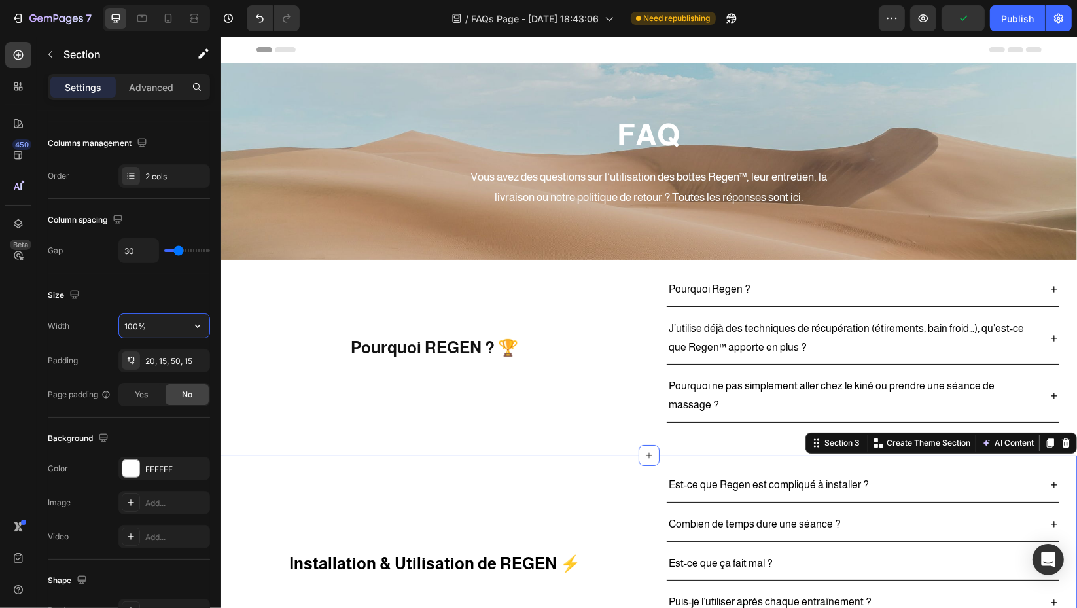
click at [162, 325] on input "100%" at bounding box center [164, 326] width 90 height 24
click at [206, 325] on button "button" at bounding box center [198, 326] width 24 height 24
click at [186, 352] on span "100%" at bounding box center [188, 358] width 22 height 12
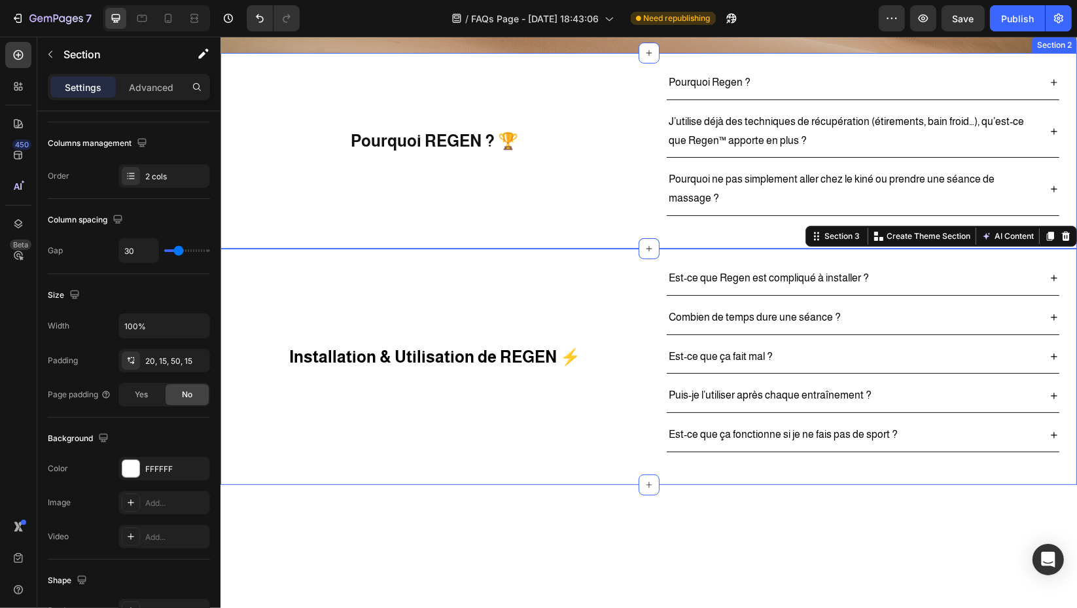
scroll to position [291, 0]
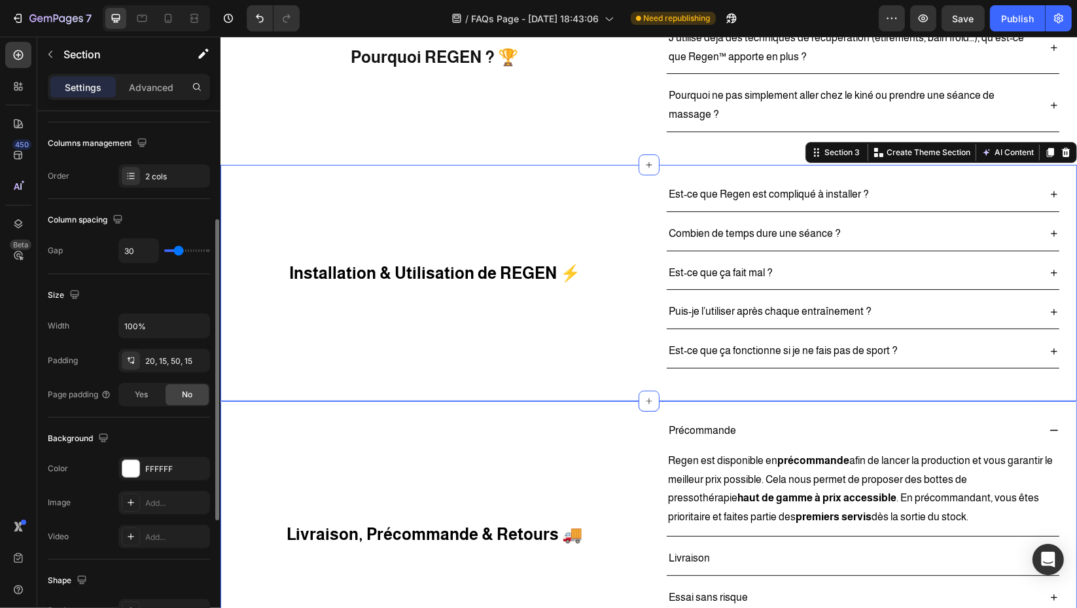
click at [304, 414] on div "Livraison, Précommande & Retours 🚚 Heading" at bounding box center [434, 533] width 409 height 239
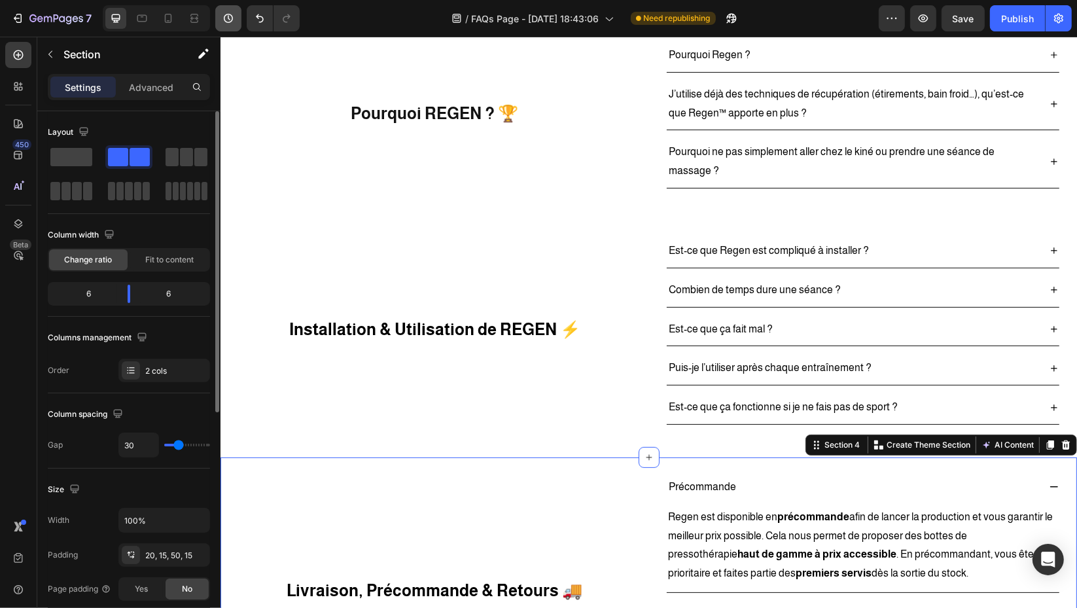
scroll to position [218, 0]
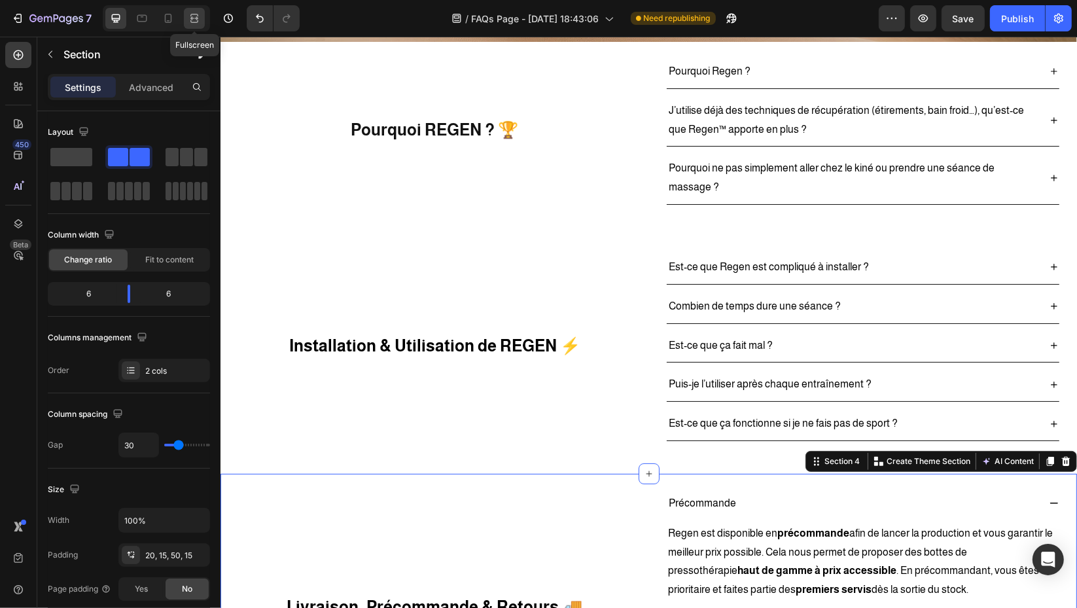
click at [190, 22] on icon at bounding box center [194, 18] width 13 height 13
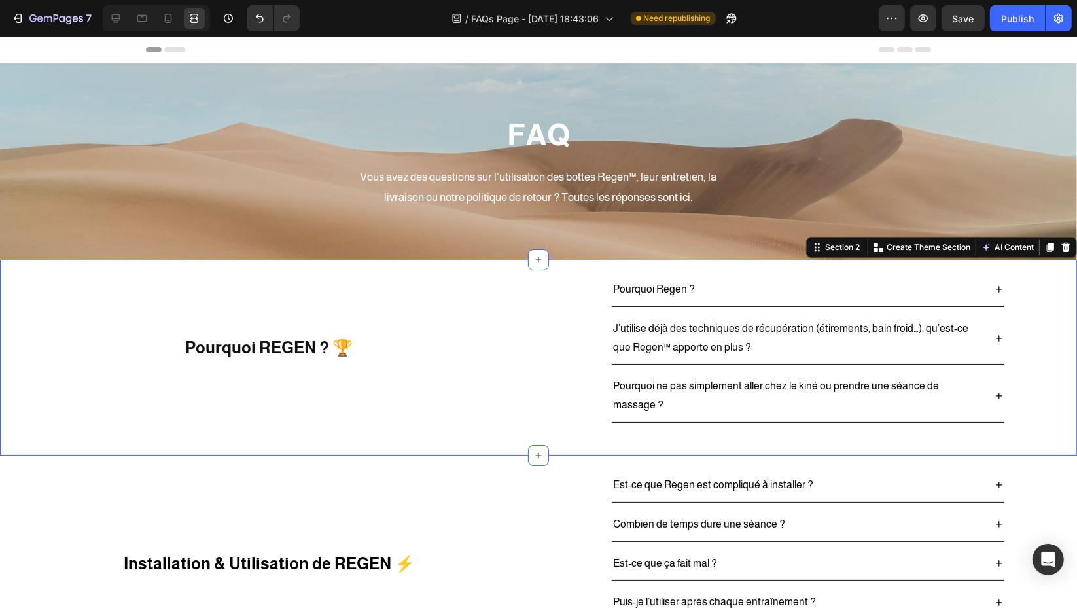
click at [137, 424] on div "Pourquoi REGEN ? 🏆 Heading Pourquoi Regen ? J’utilise déjà des techniques de ré…" at bounding box center [538, 358] width 1077 height 196
click at [122, 21] on div at bounding box center [115, 18] width 21 height 21
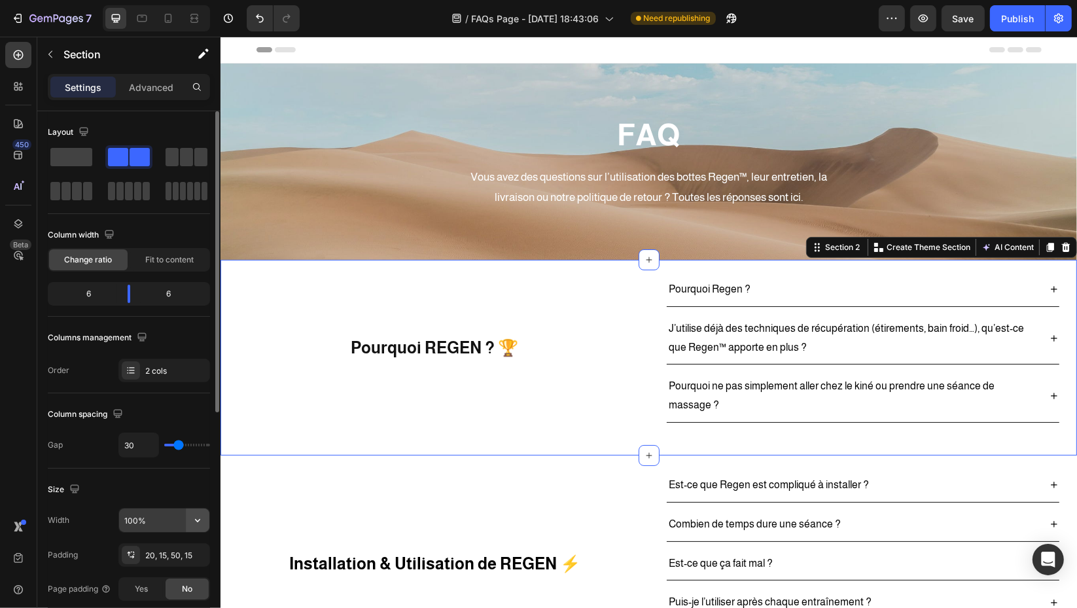
click at [198, 519] on icon "button" at bounding box center [197, 520] width 13 height 13
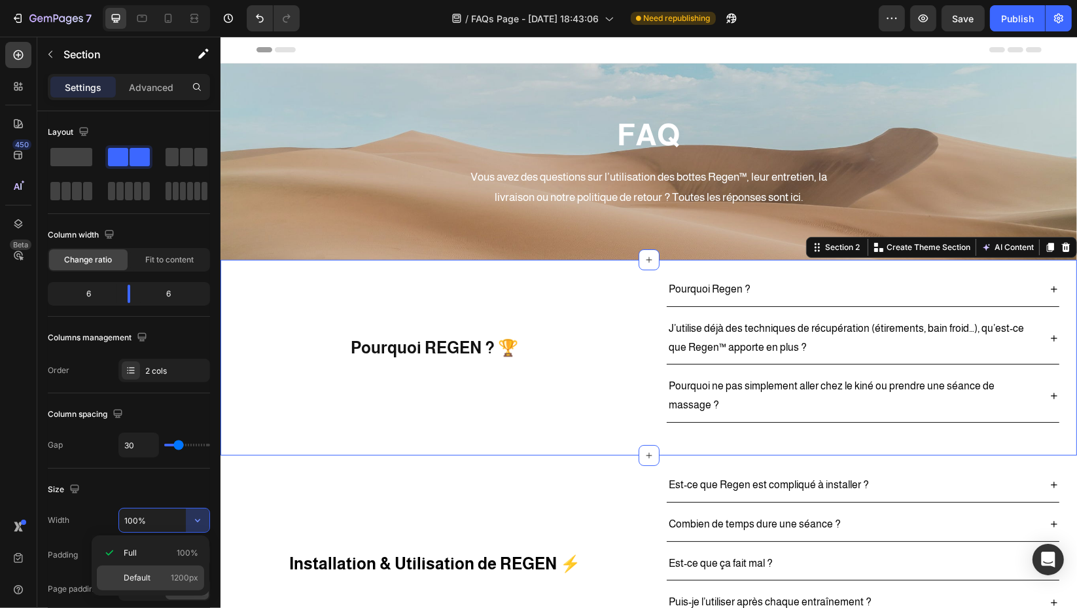
click at [175, 573] on span "1200px" at bounding box center [184, 578] width 27 height 12
type input "1200"
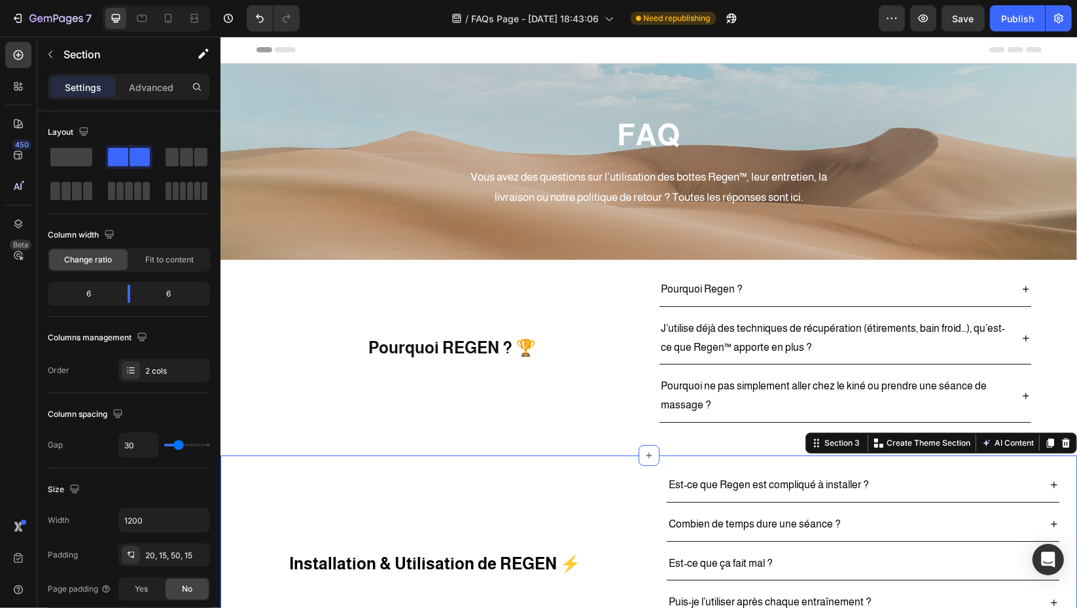
click at [262, 497] on div "Installation & Utilisation de REGEN ⚡ Heading" at bounding box center [434, 563] width 409 height 190
click at [202, 518] on icon "button" at bounding box center [197, 520] width 13 height 13
click at [179, 578] on span "1200px" at bounding box center [184, 578] width 27 height 12
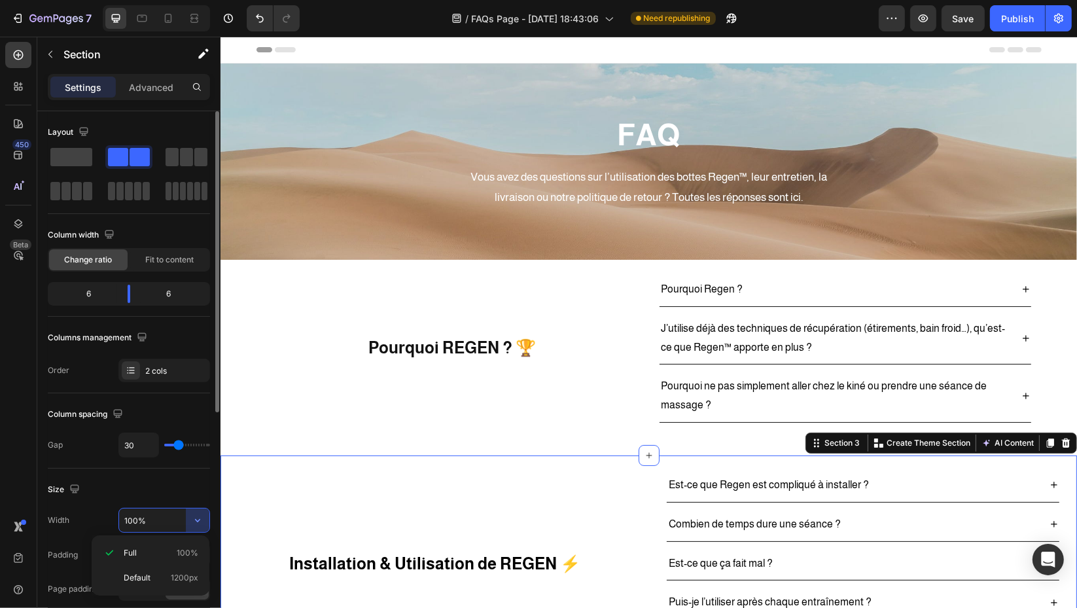
type input "1200"
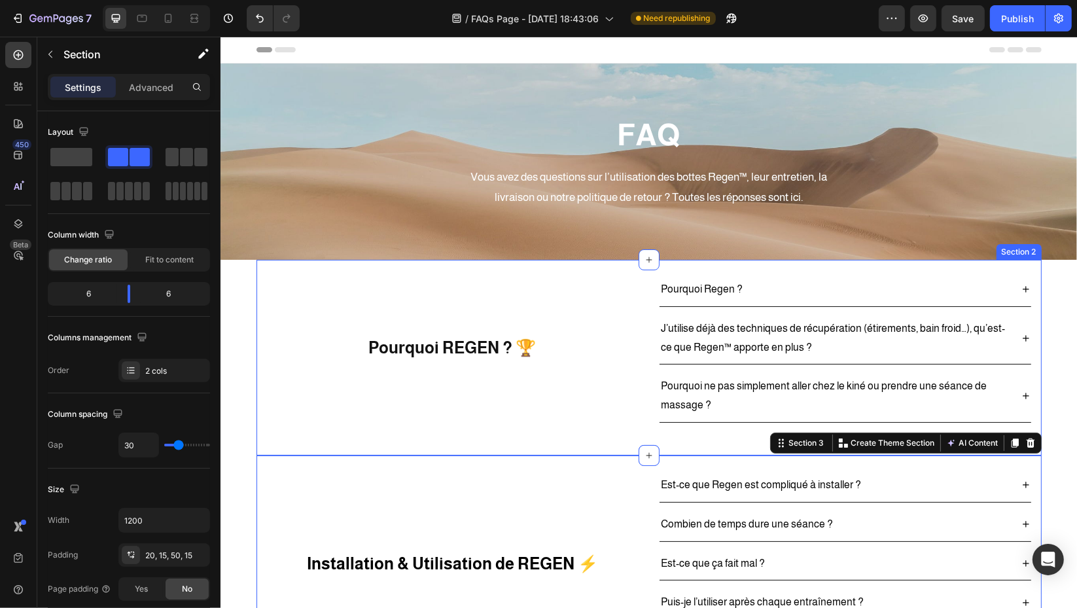
scroll to position [291, 0]
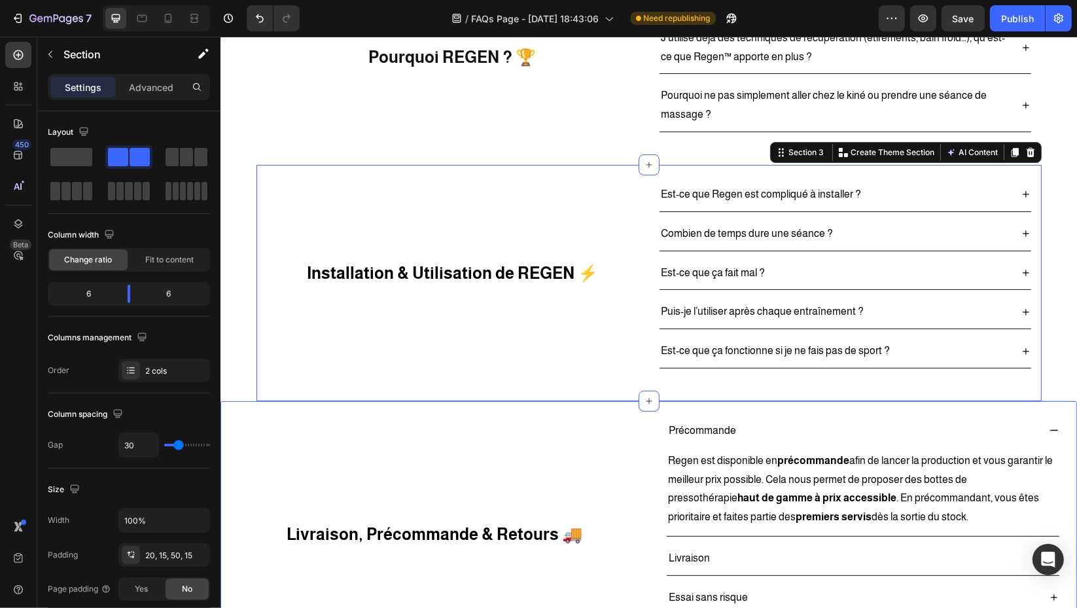
click at [263, 436] on div "Livraison, Précommande & Retours 🚚 Heading" at bounding box center [434, 533] width 409 height 239
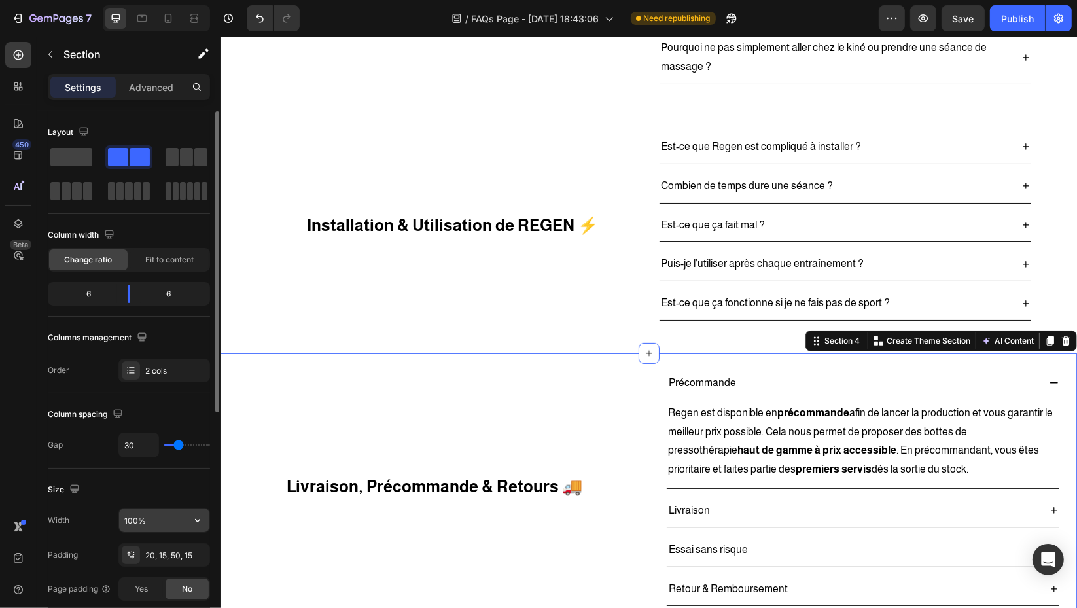
scroll to position [363, 0]
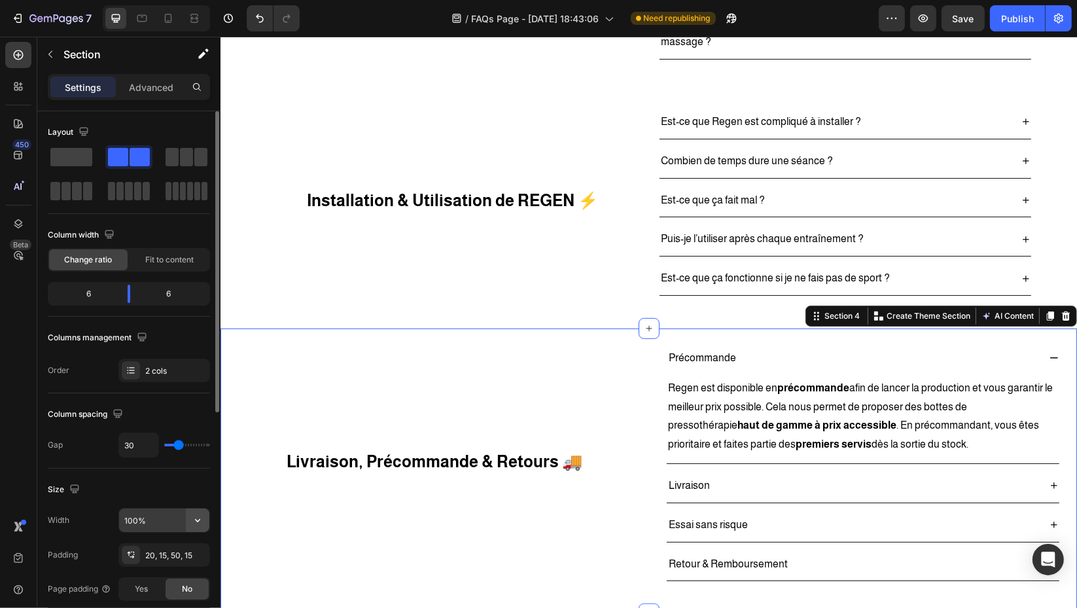
click at [202, 520] on icon "button" at bounding box center [197, 520] width 13 height 13
click at [154, 580] on p "Default 1200px" at bounding box center [161, 578] width 75 height 12
type input "1200"
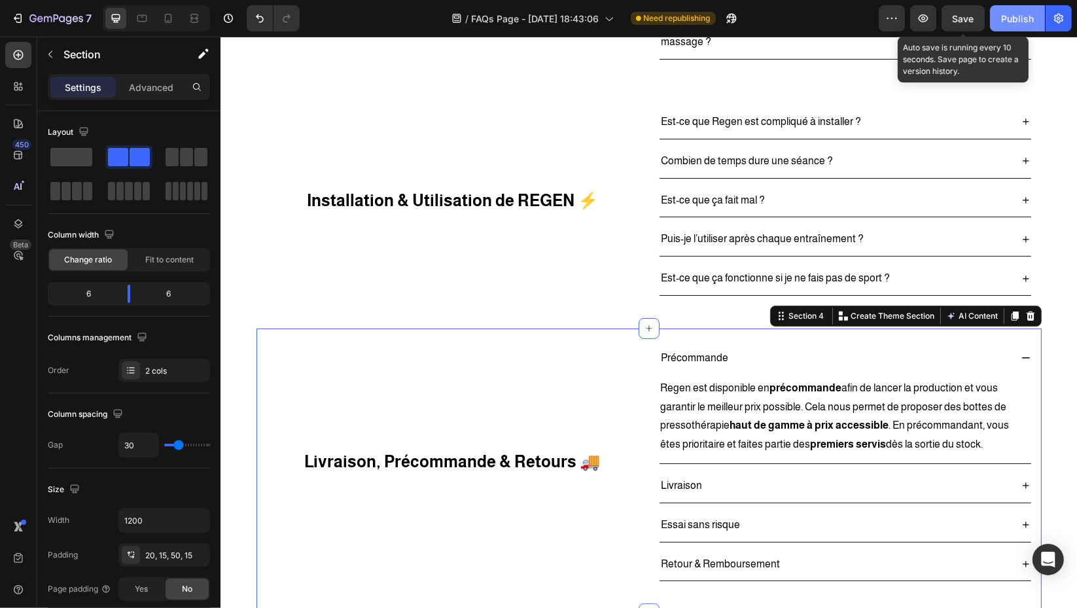
drag, startPoint x: 975, startPoint y: 15, endPoint x: 1022, endPoint y: 29, distance: 49.3
click at [976, 15] on button "Save" at bounding box center [963, 18] width 43 height 26
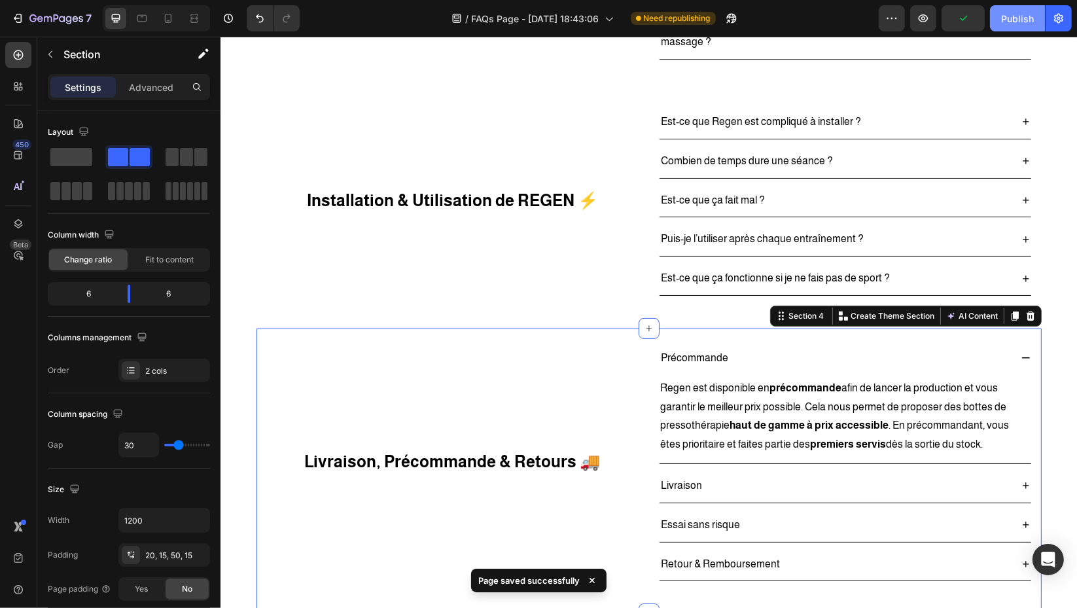
click at [1034, 26] on button "Publish" at bounding box center [1017, 18] width 55 height 26
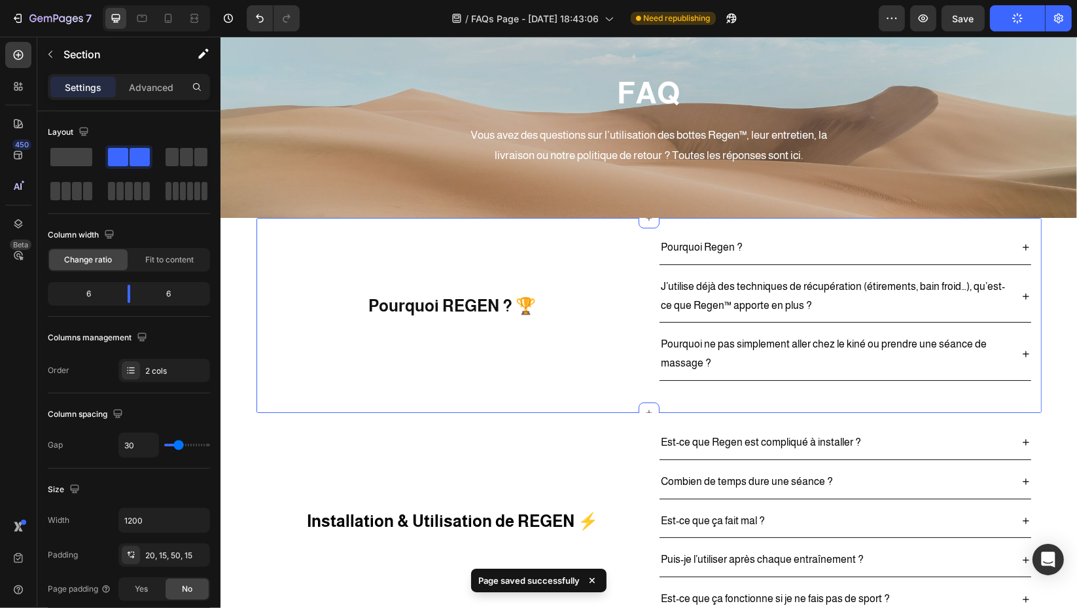
scroll to position [0, 0]
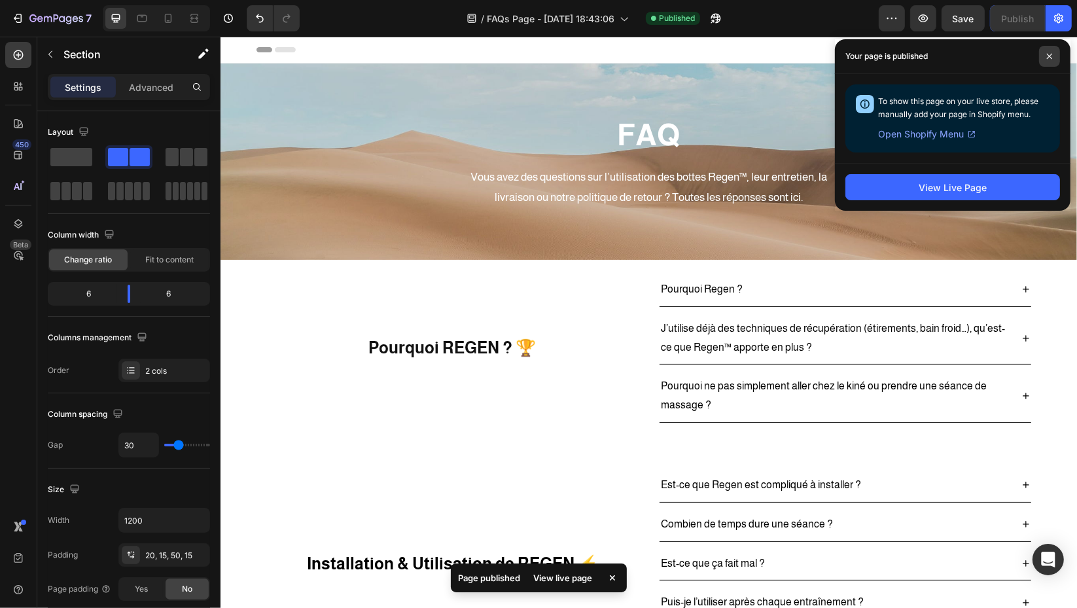
click at [1052, 50] on span at bounding box center [1049, 56] width 21 height 21
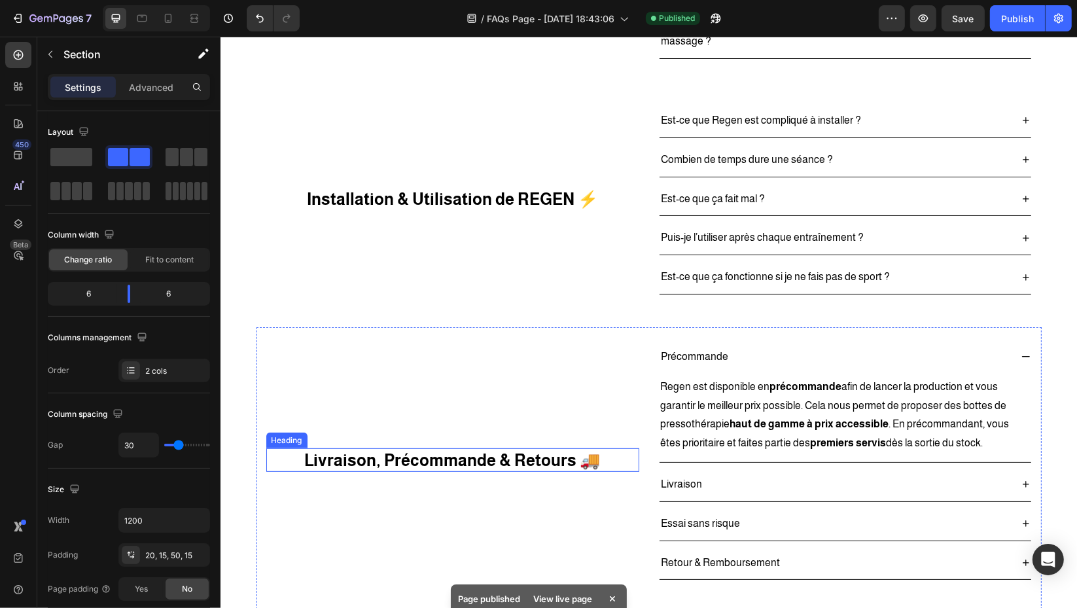
scroll to position [363, 0]
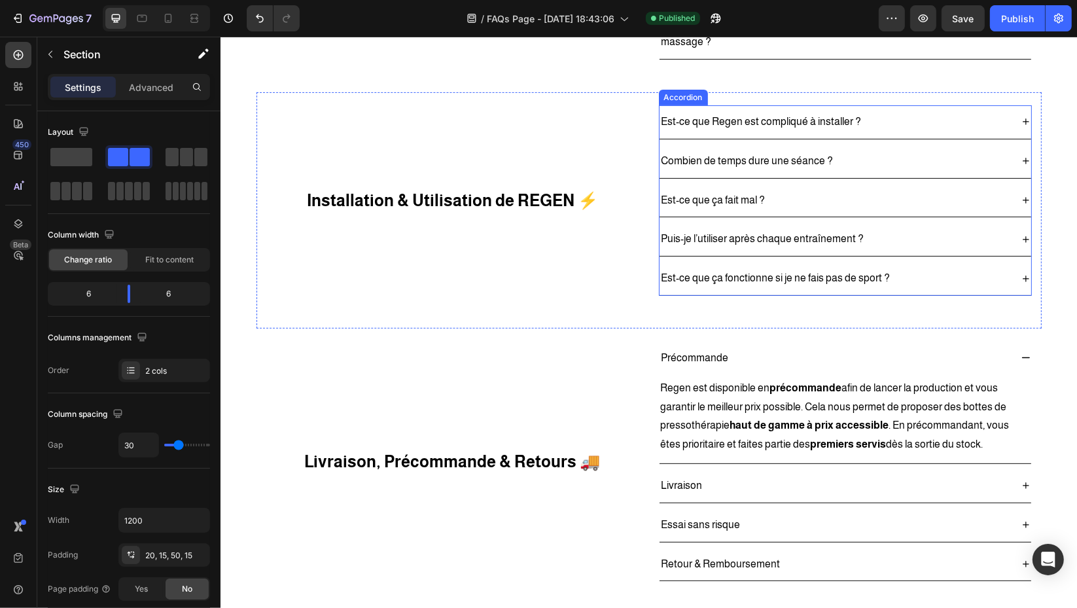
click at [972, 277] on div "Est-ce que ça fonctionne si je ne fais pas de sport ?" at bounding box center [834, 278] width 351 height 23
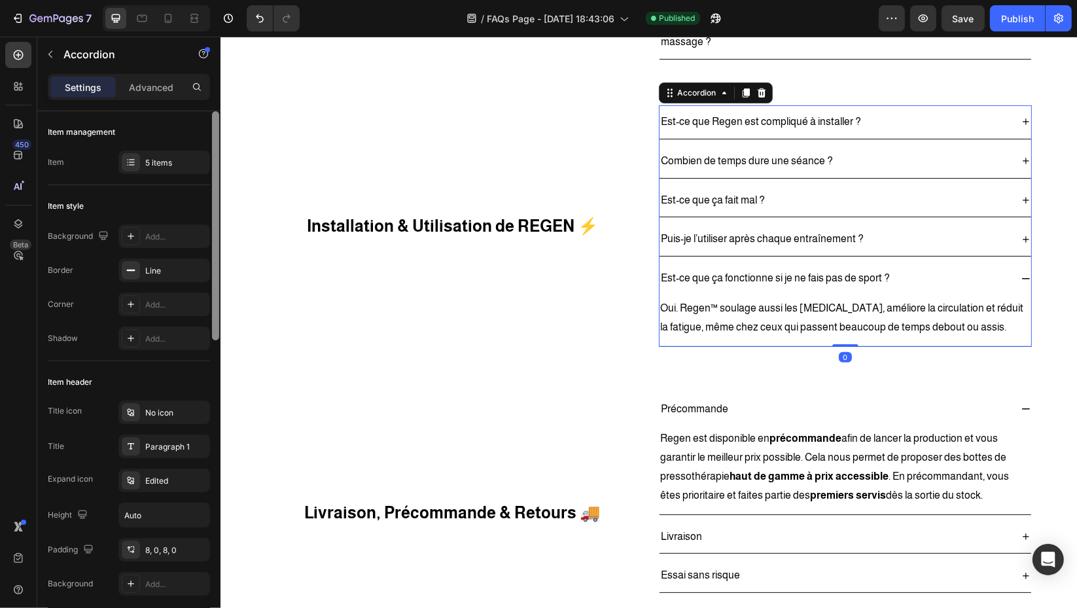
drag, startPoint x: 160, startPoint y: 168, endPoint x: 211, endPoint y: 205, distance: 63.1
click at [160, 167] on div "5 items" at bounding box center [176, 163] width 62 height 12
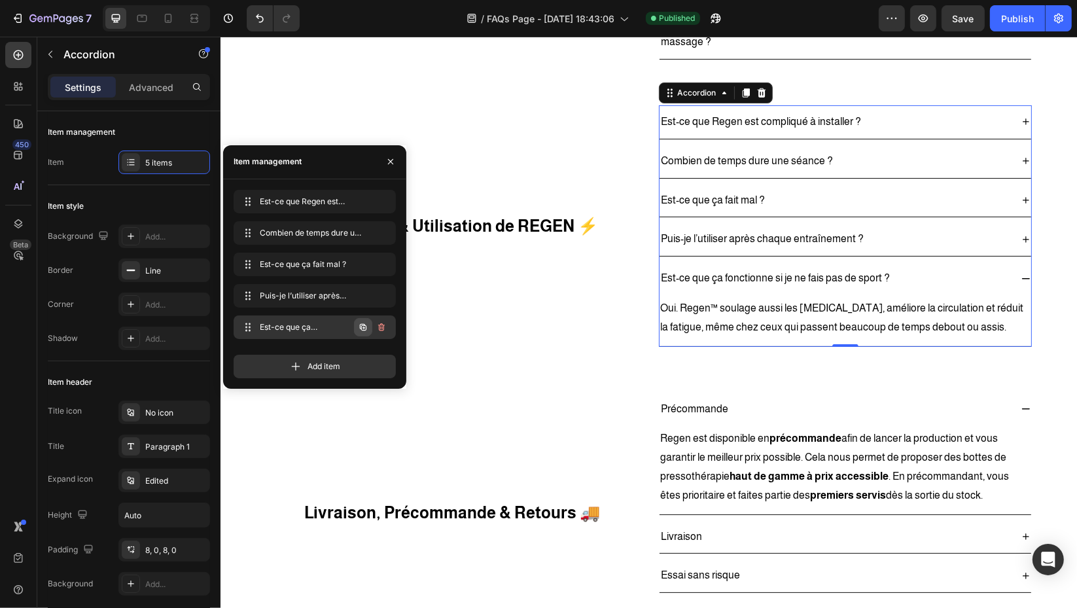
click at [363, 329] on icon "button" at bounding box center [363, 327] width 10 height 10
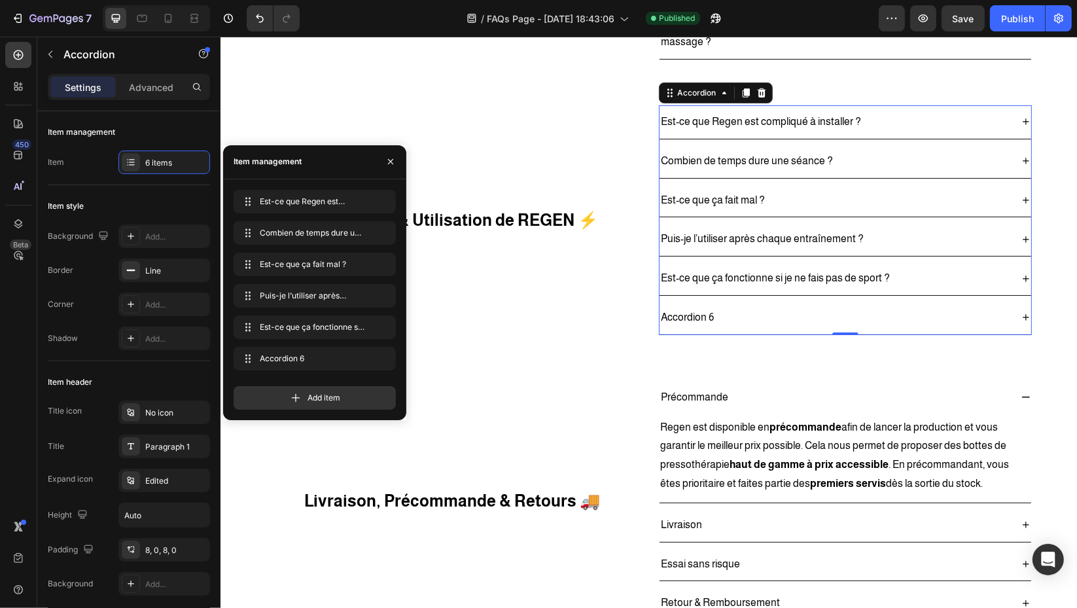
click at [661, 314] on div "Accordion 6" at bounding box center [687, 317] width 57 height 23
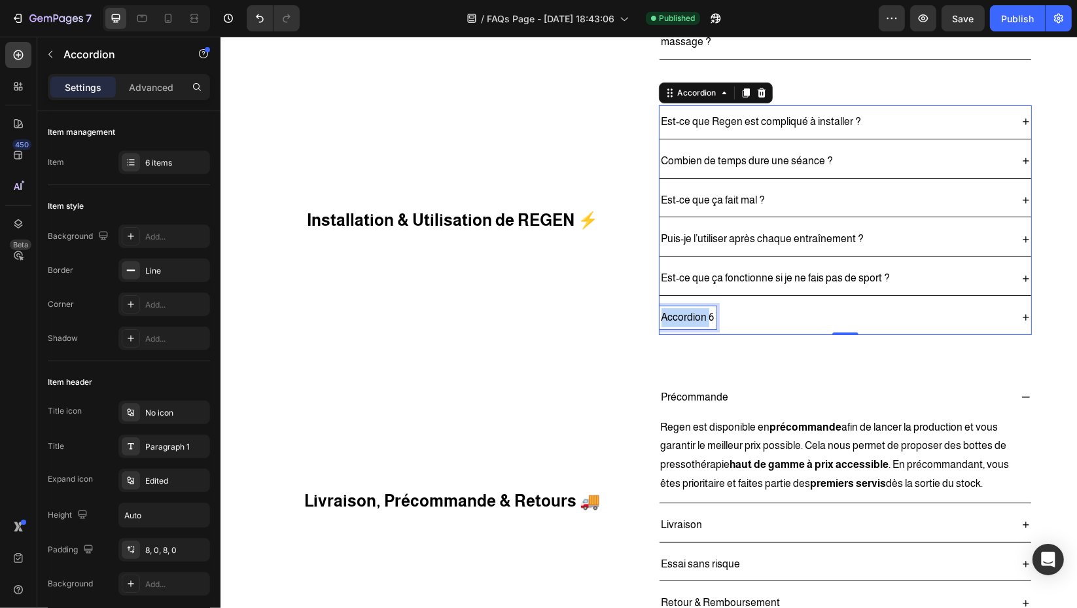
click at [661, 314] on p "Accordion 6" at bounding box center [687, 317] width 53 height 19
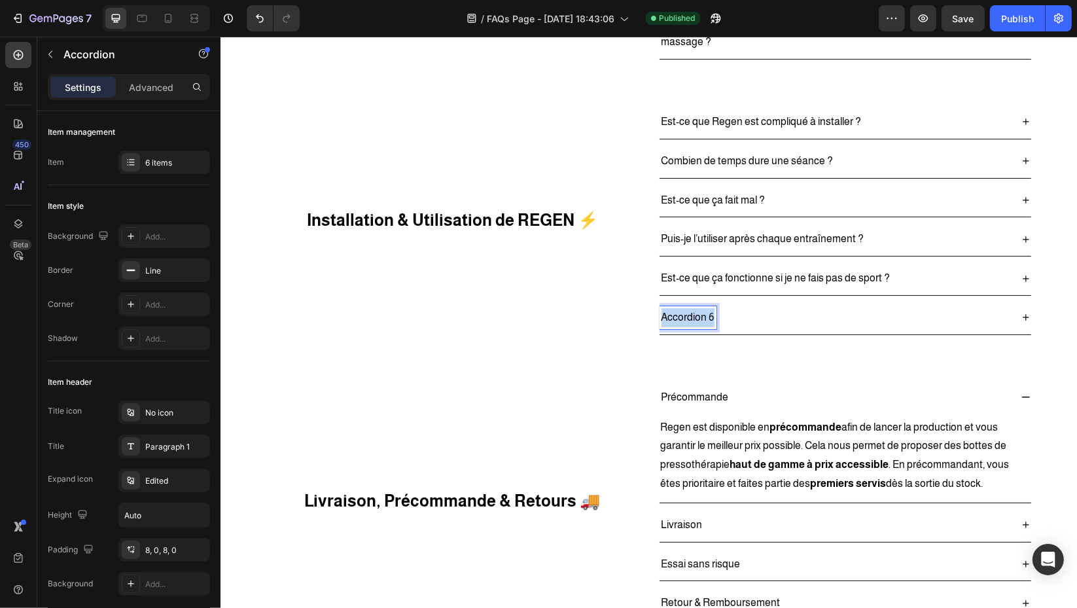
click at [661, 314] on p "Accordion 6" at bounding box center [687, 317] width 53 height 19
click at [1006, 311] on div "AVERTISSEMENT SANTÉ ⚠️" at bounding box center [845, 317] width 372 height 33
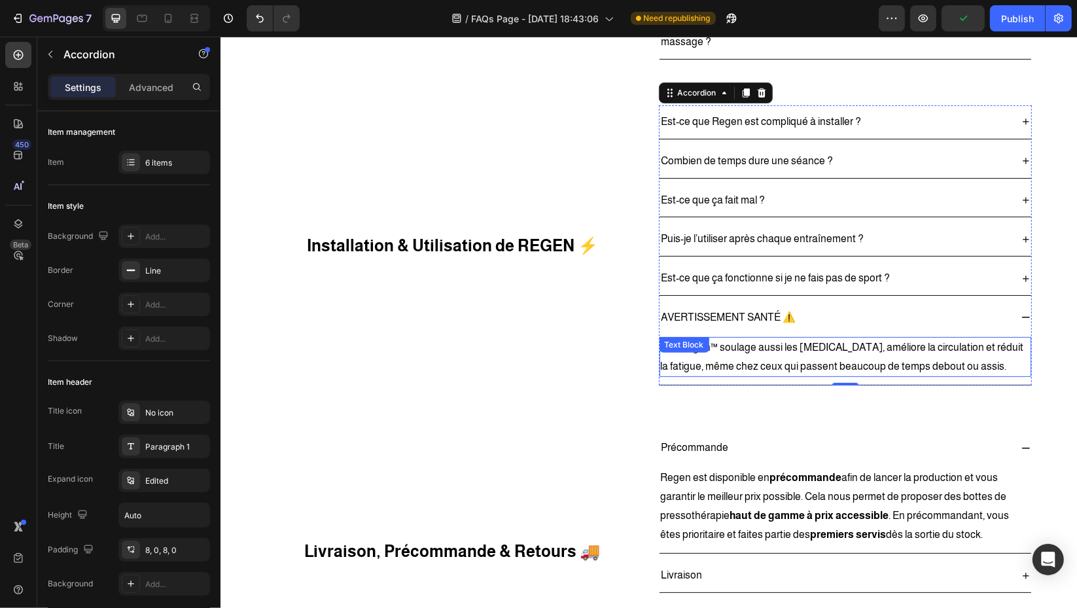
click at [764, 362] on p "Oui. Regen™ soulage aussi les jambes lourdes, améliore la circulation et réduit…" at bounding box center [844, 357] width 369 height 38
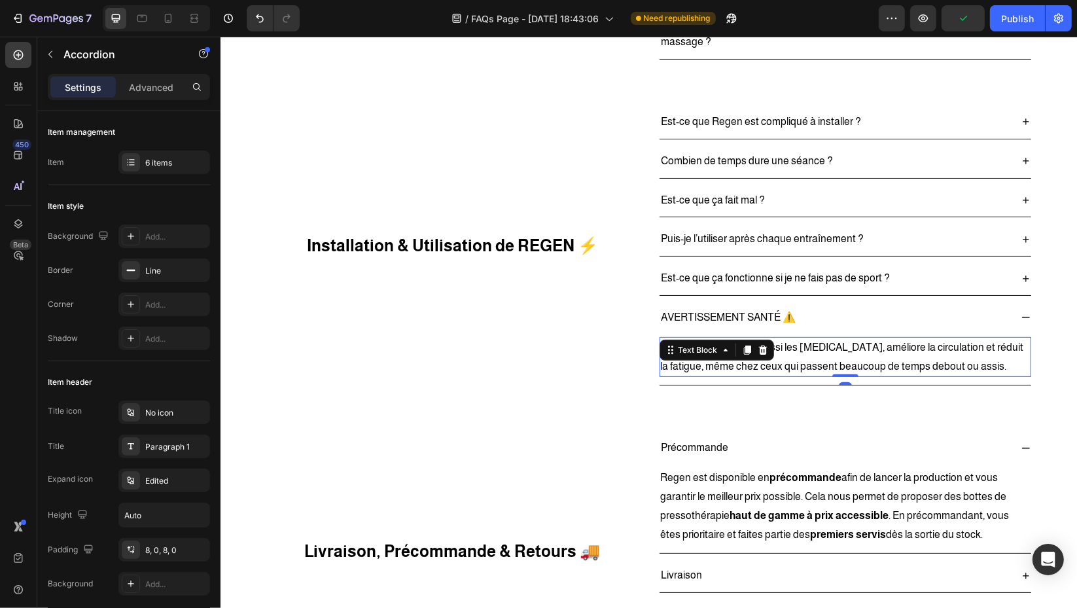
click at [764, 362] on p "Oui. Regen™ soulage aussi les jambes lourdes, améliore la circulation et réduit…" at bounding box center [844, 357] width 369 height 38
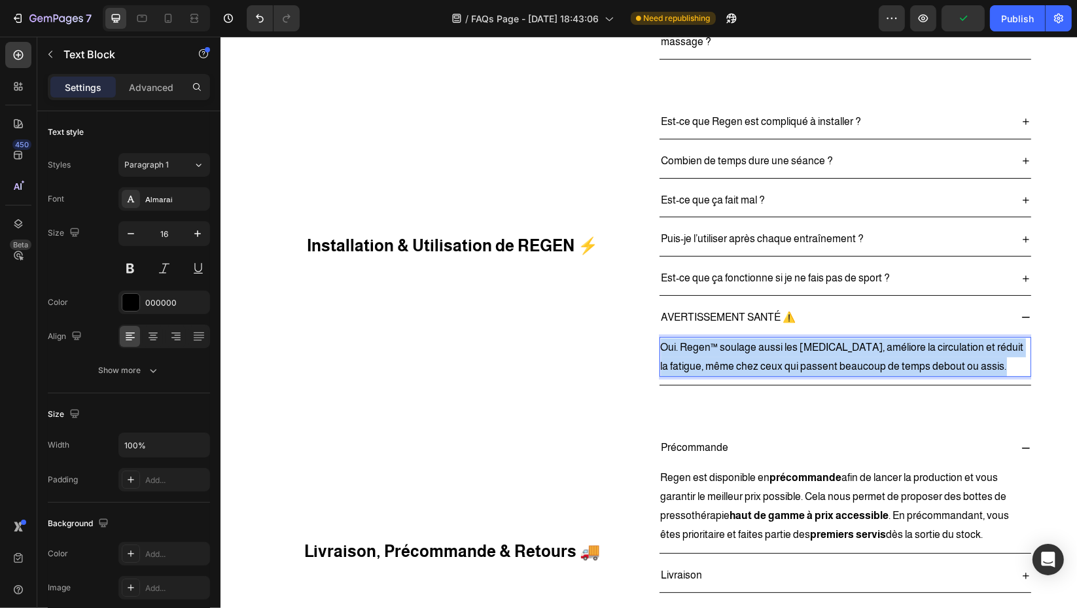
click at [764, 362] on p "Oui. Regen™ soulage aussi les jambes lourdes, améliore la circulation et réduit…" at bounding box center [844, 357] width 369 height 38
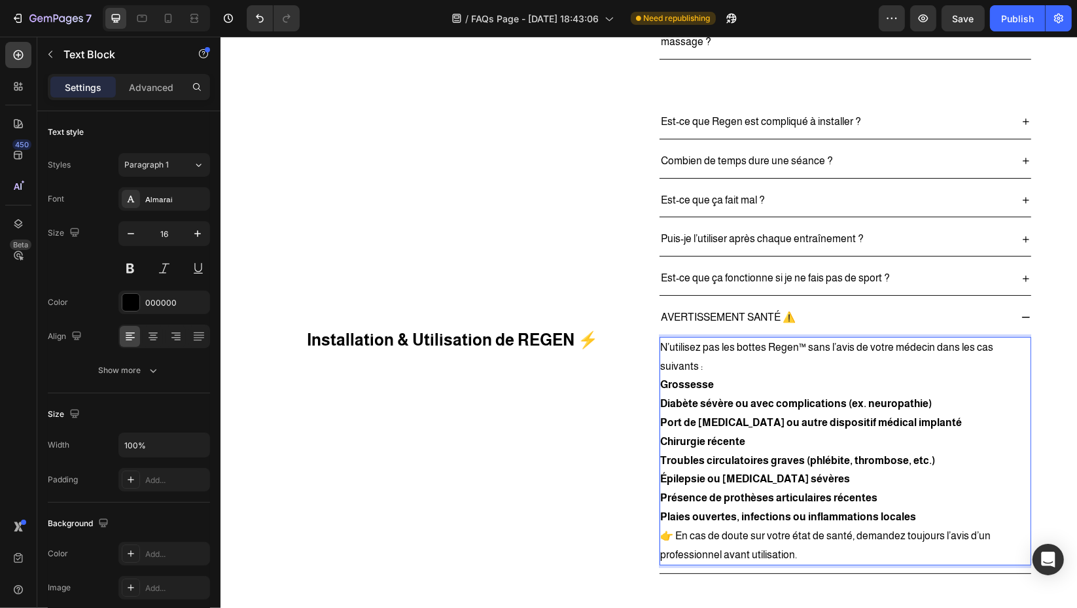
click at [659, 380] on div "N’utilisez pas les bottes Regen™ sans l’avis de votre médecin dans les cas suiv…" at bounding box center [845, 451] width 372 height 229
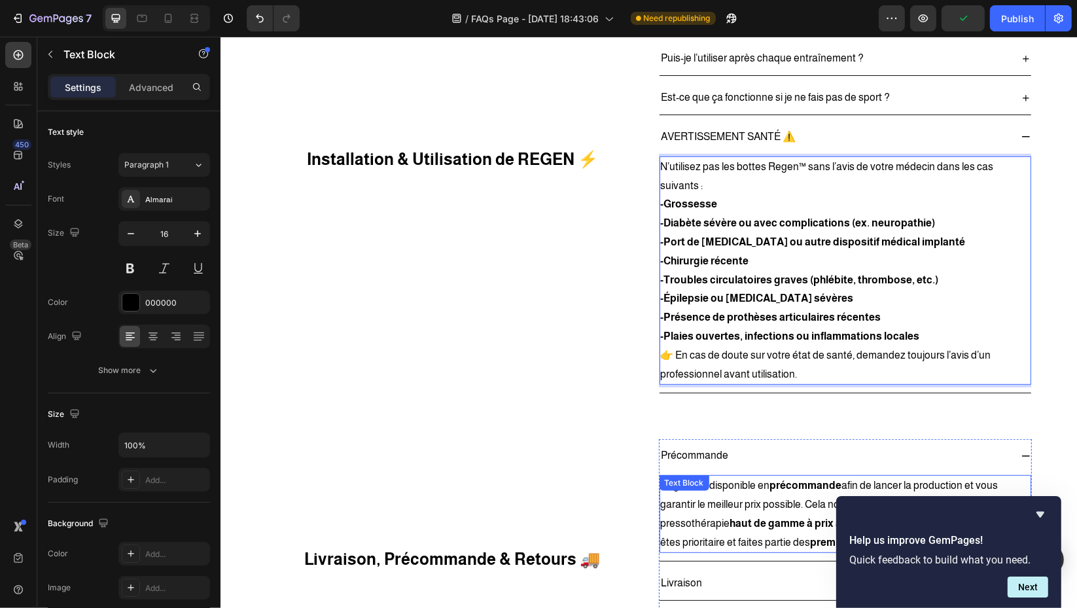
scroll to position [654, 0]
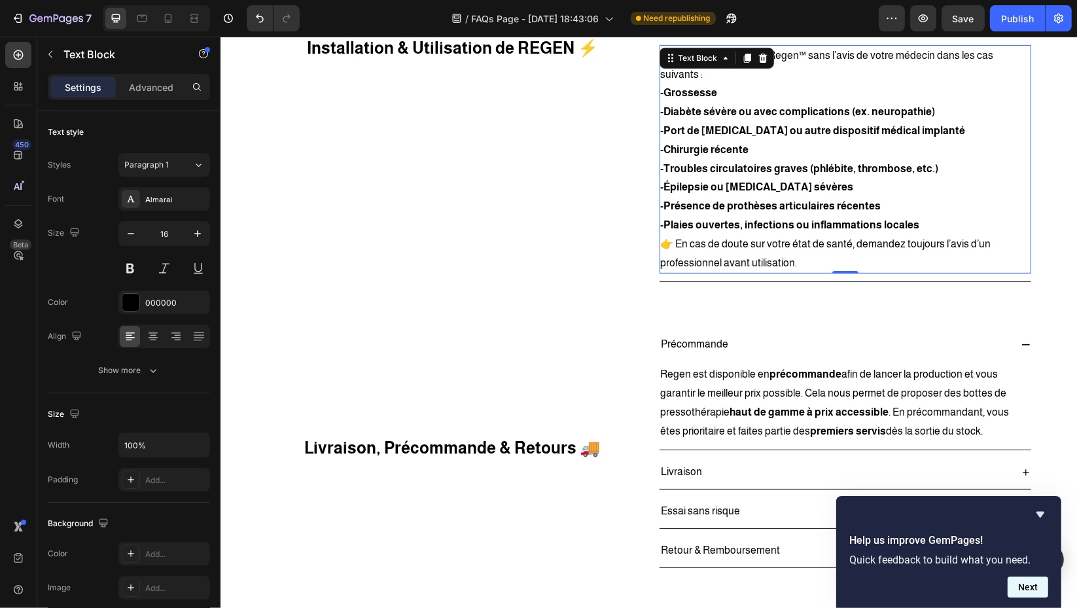
click at [1038, 586] on button "Next" at bounding box center [1028, 586] width 41 height 21
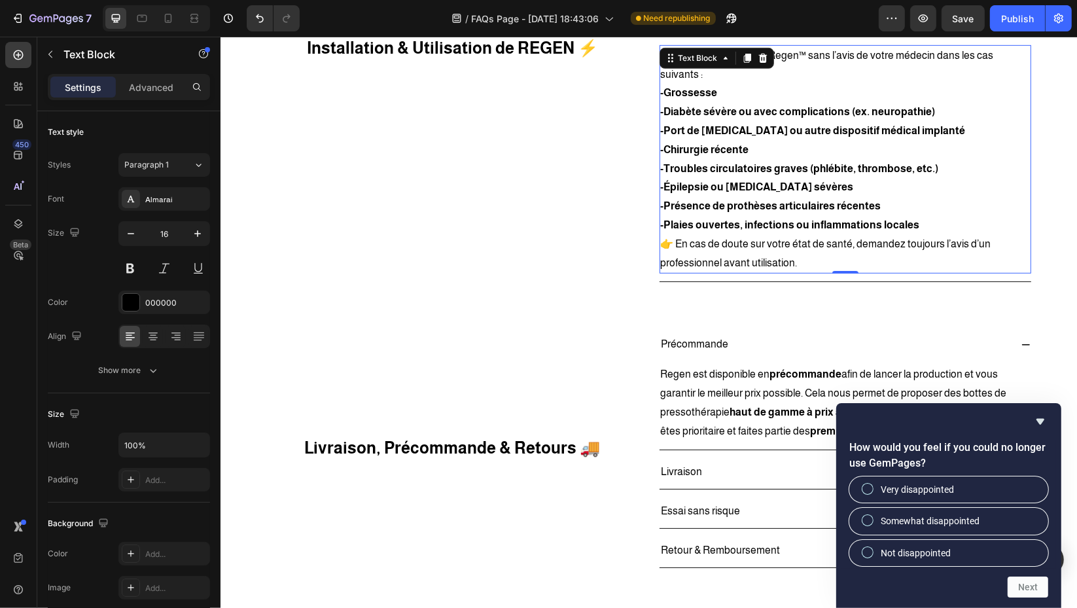
click at [1038, 411] on div "How would you feel if you could no longer use GemPages? Very disappointed Somew…" at bounding box center [948, 505] width 225 height 205
click at [1036, 423] on icon "Hide survey" at bounding box center [1040, 422] width 16 height 16
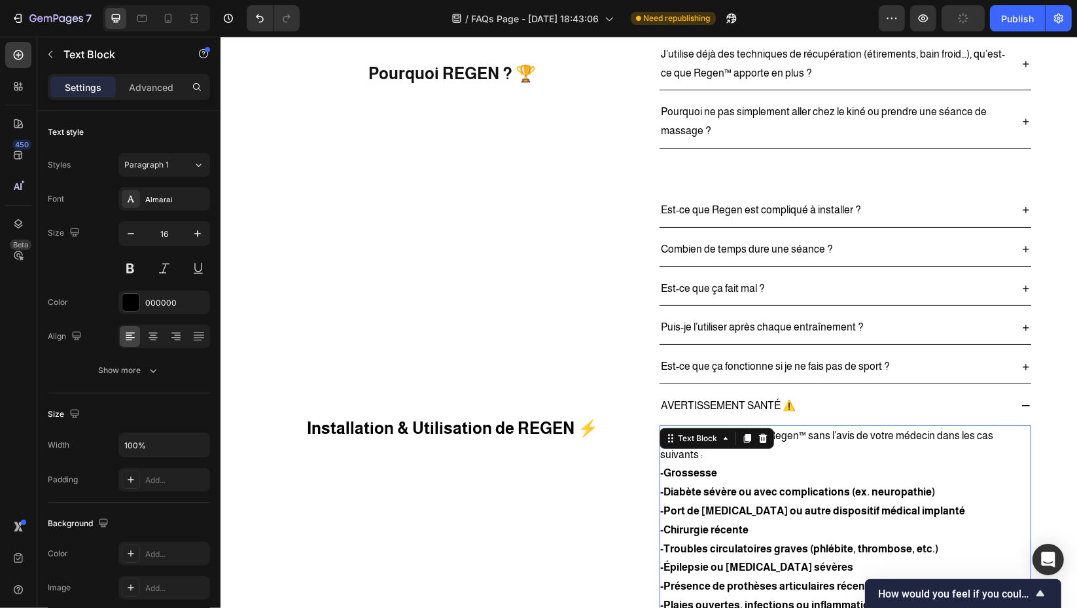
scroll to position [291, 0]
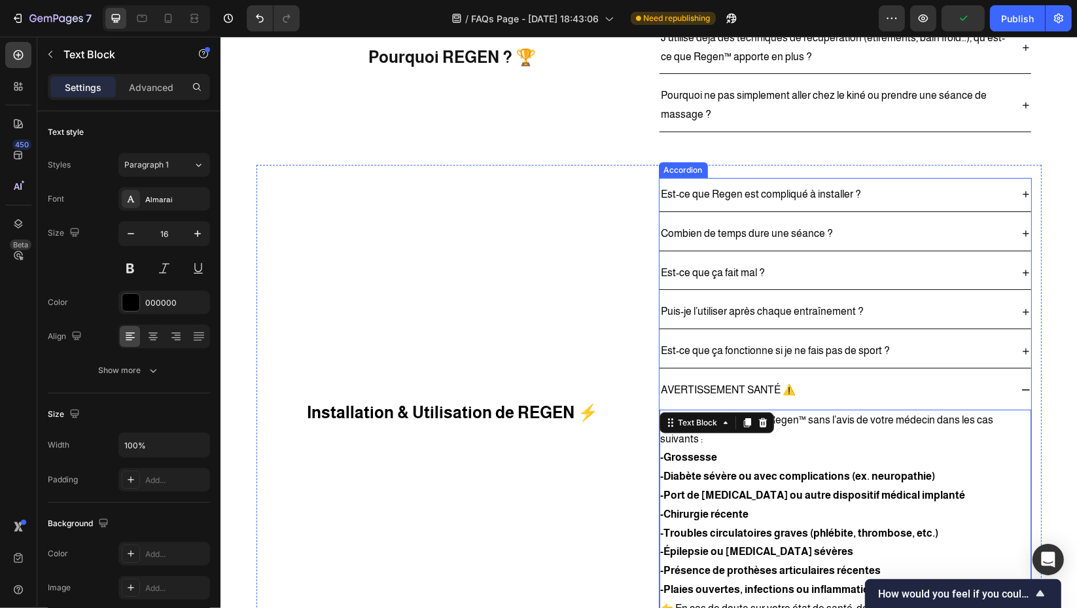
click at [1008, 380] on div "AVERTISSEMENT SANTÉ ⚠️" at bounding box center [845, 390] width 372 height 33
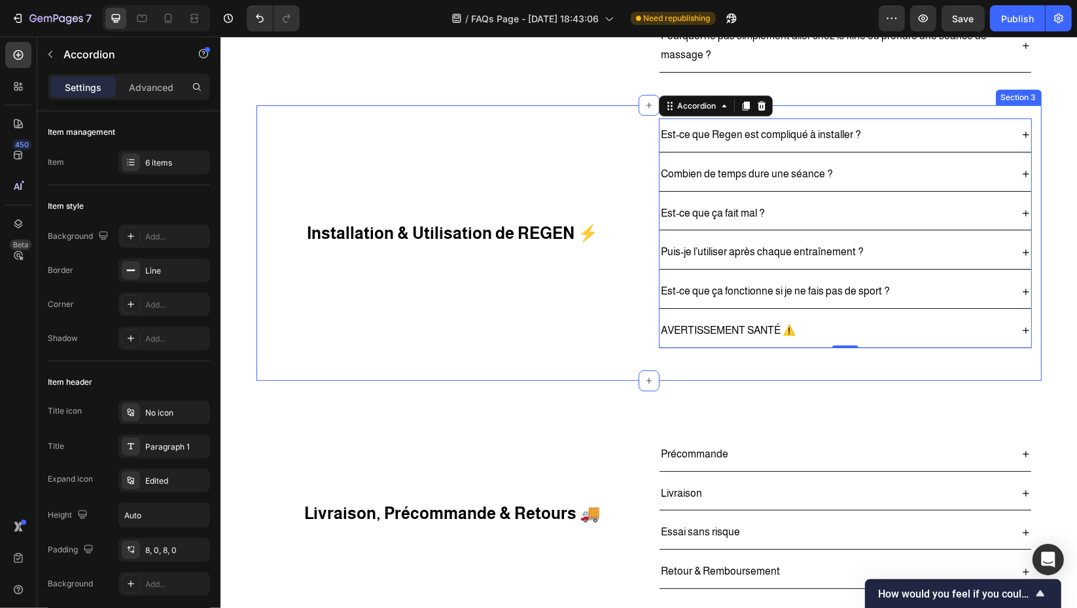
scroll to position [363, 0]
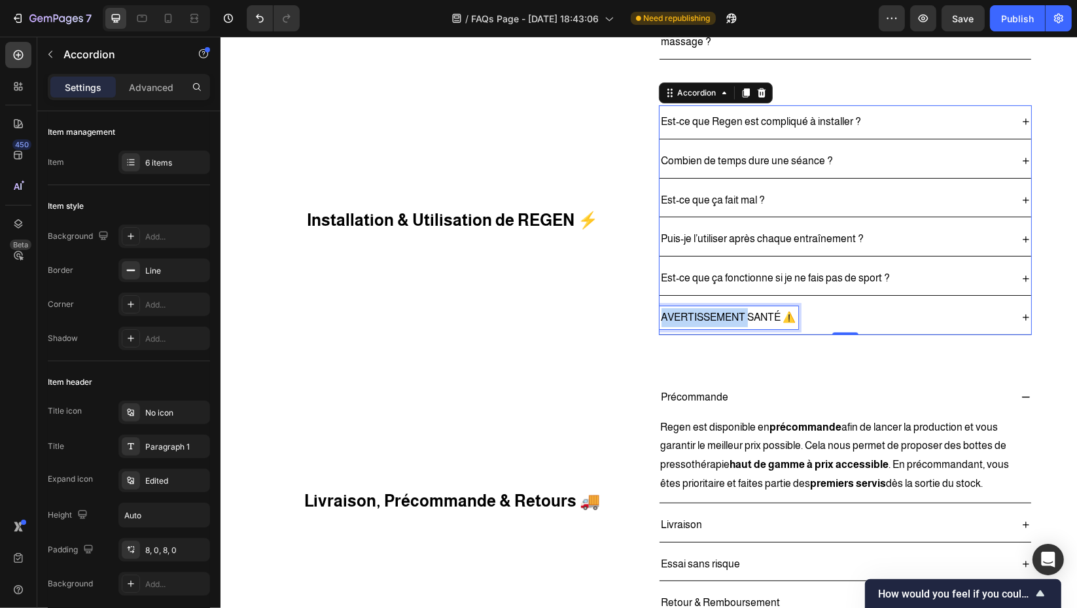
click at [724, 319] on p "AVERTISSEMENT SANTÉ ⚠️" at bounding box center [728, 317] width 135 height 19
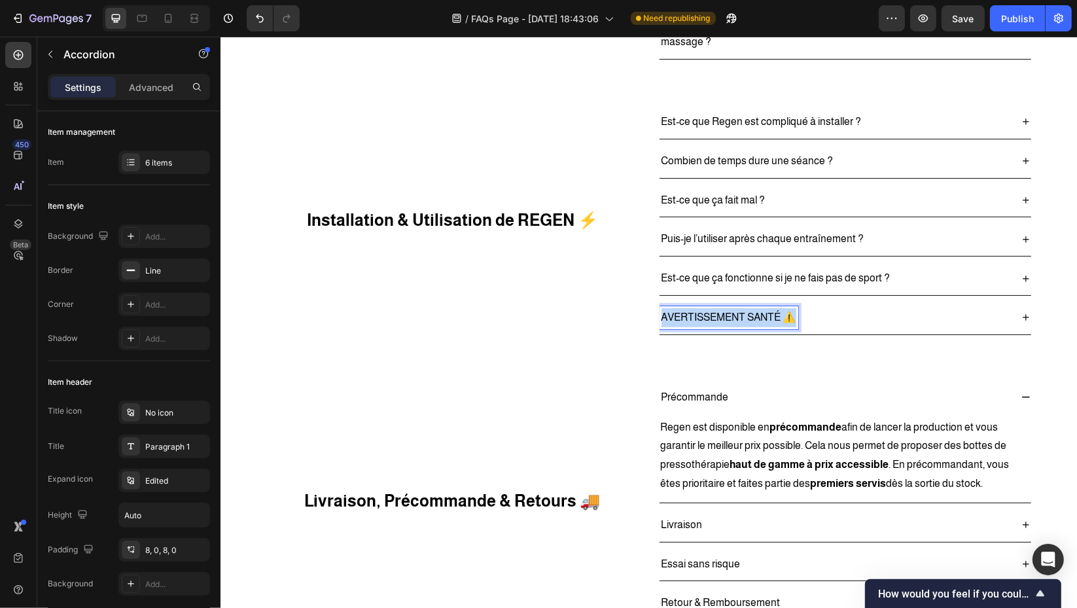
click at [724, 319] on p "AVERTISSEMENT SANTÉ ⚠️" at bounding box center [728, 317] width 135 height 19
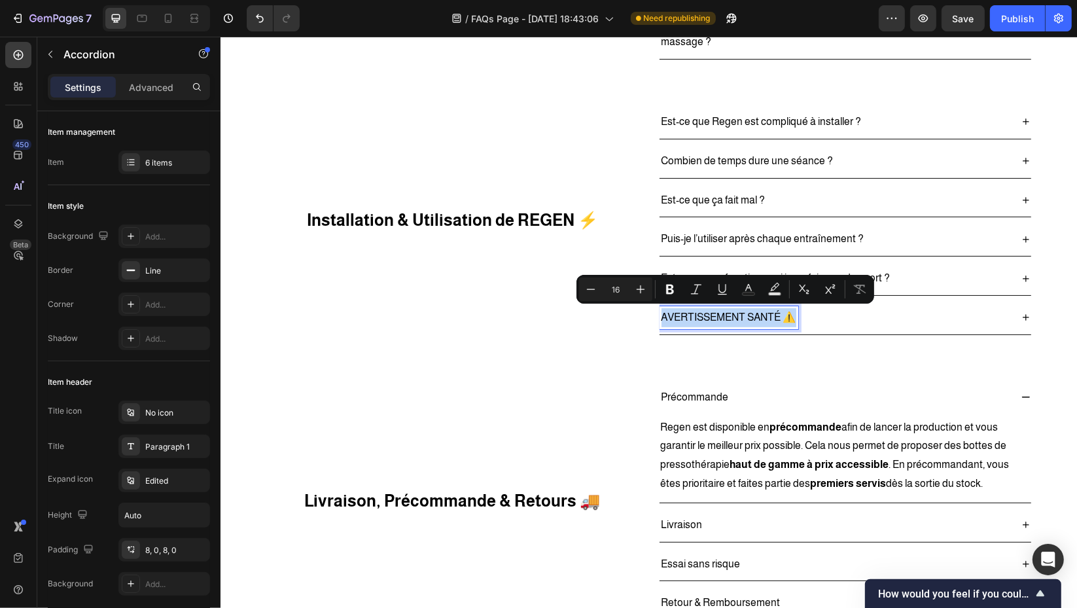
click at [749, 316] on p "AVERTISSEMENT SANTÉ ⚠️" at bounding box center [728, 317] width 135 height 19
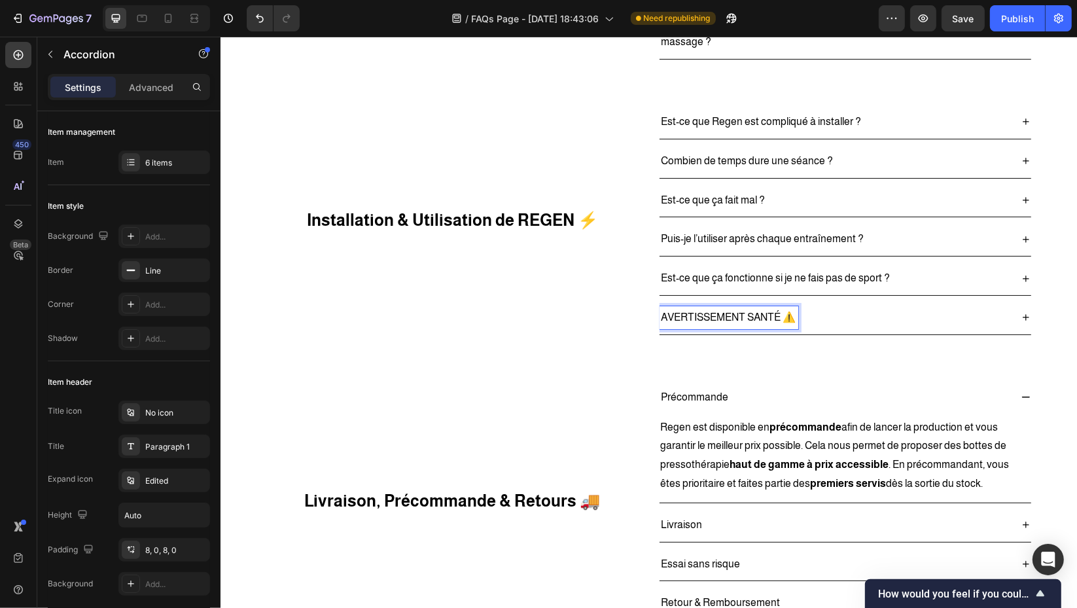
click at [769, 316] on p "AVERTISSEMENT SANTÉ ⚠️" at bounding box center [728, 317] width 135 height 19
click at [776, 314] on p "AVERTISSEMENT SANTÉ ⚠️" at bounding box center [728, 317] width 135 height 19
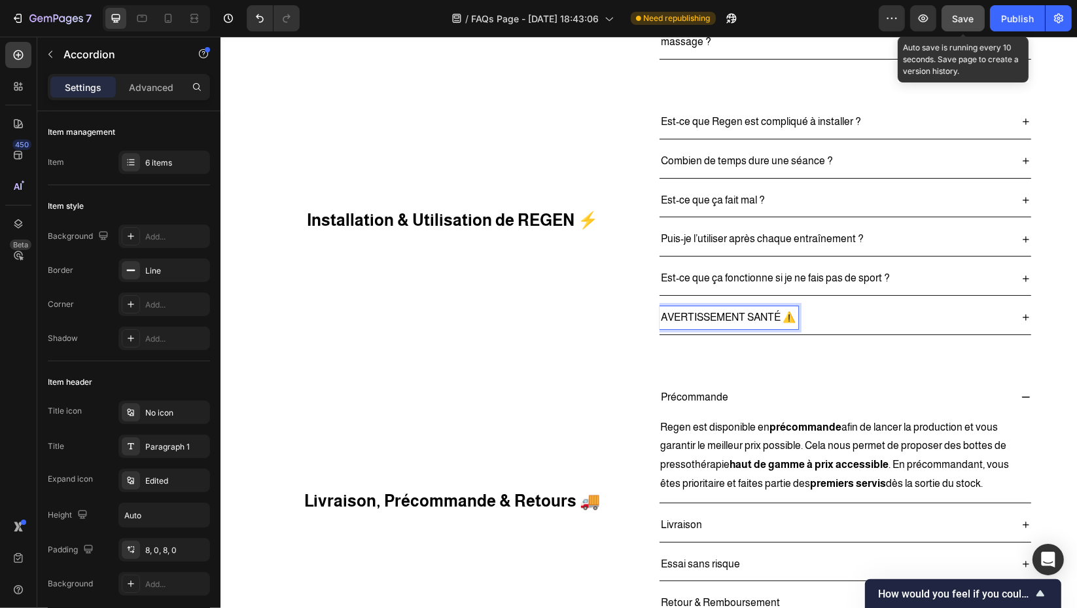
drag, startPoint x: 964, startPoint y: 19, endPoint x: 969, endPoint y: 25, distance: 7.5
click at [964, 20] on span "Save" at bounding box center [964, 18] width 22 height 11
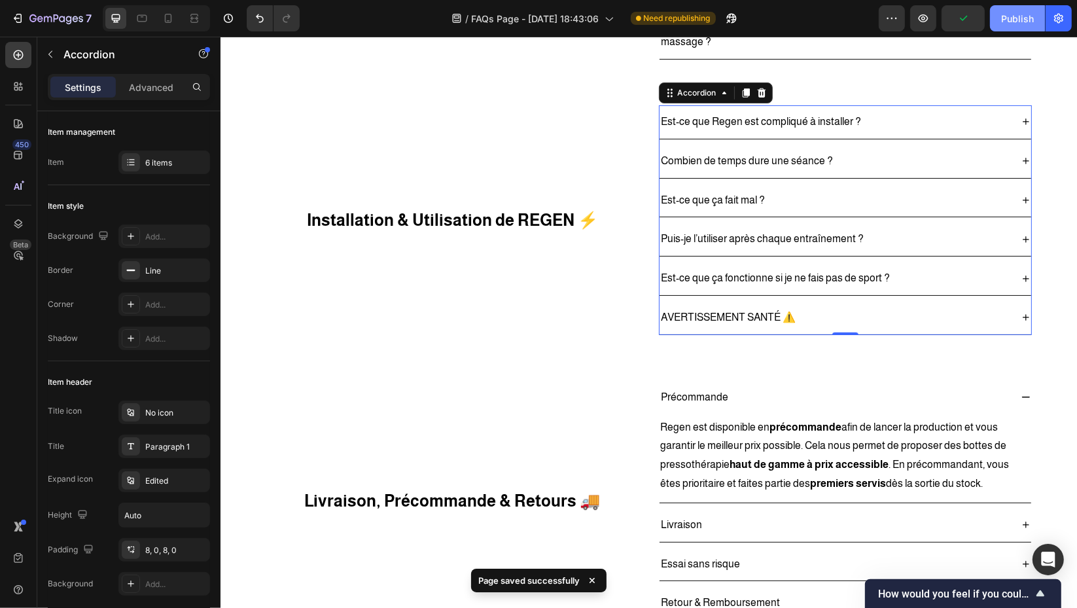
click at [1034, 21] on button "Publish" at bounding box center [1017, 18] width 55 height 26
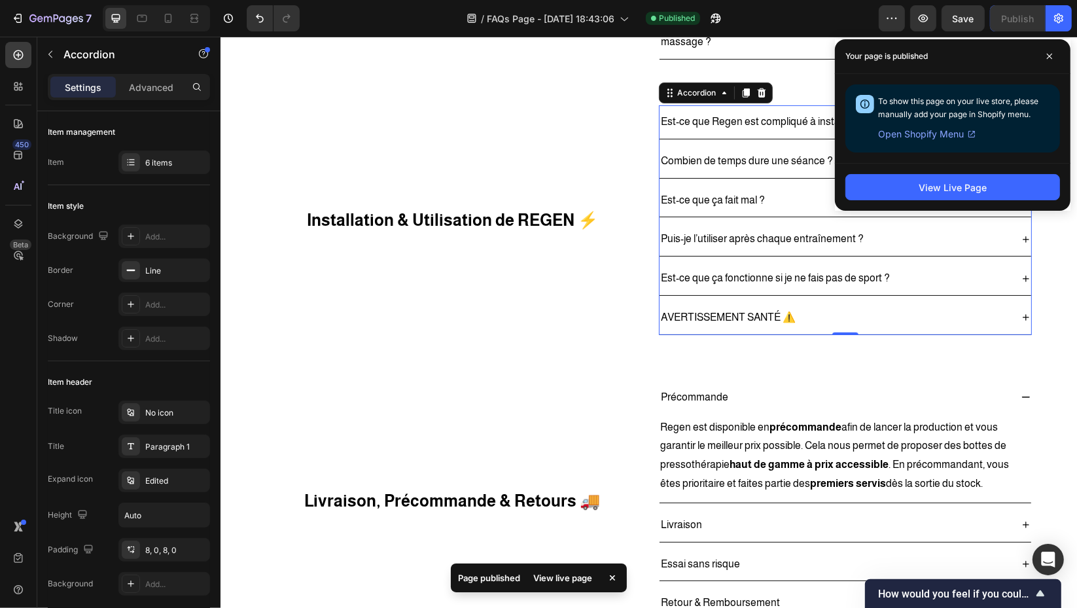
click at [1060, 57] on div "Your page is published" at bounding box center [953, 56] width 236 height 35
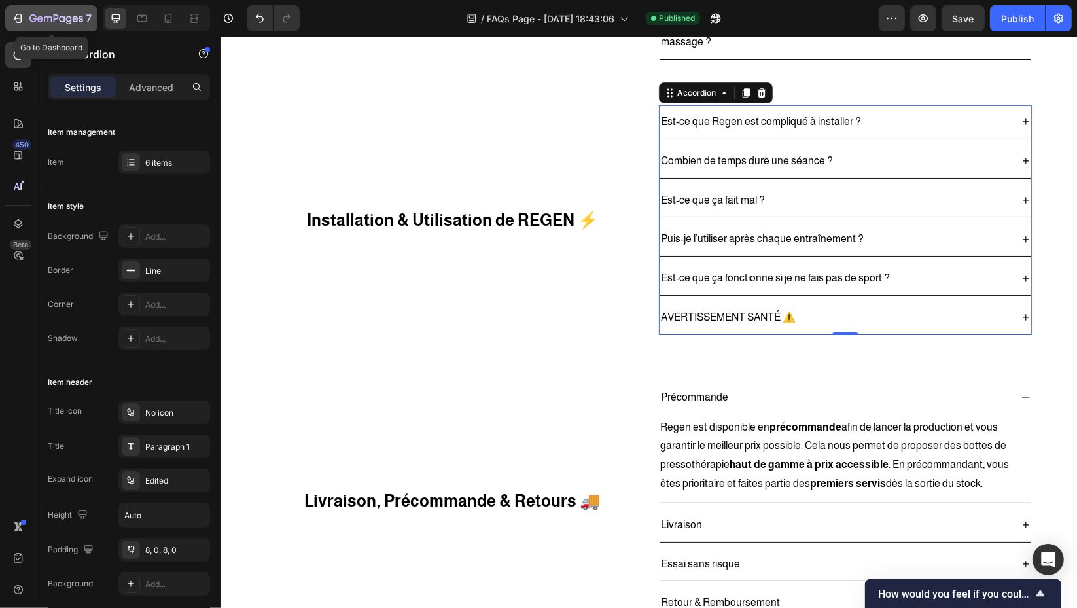
click at [34, 14] on icon "button" at bounding box center [56, 19] width 54 height 11
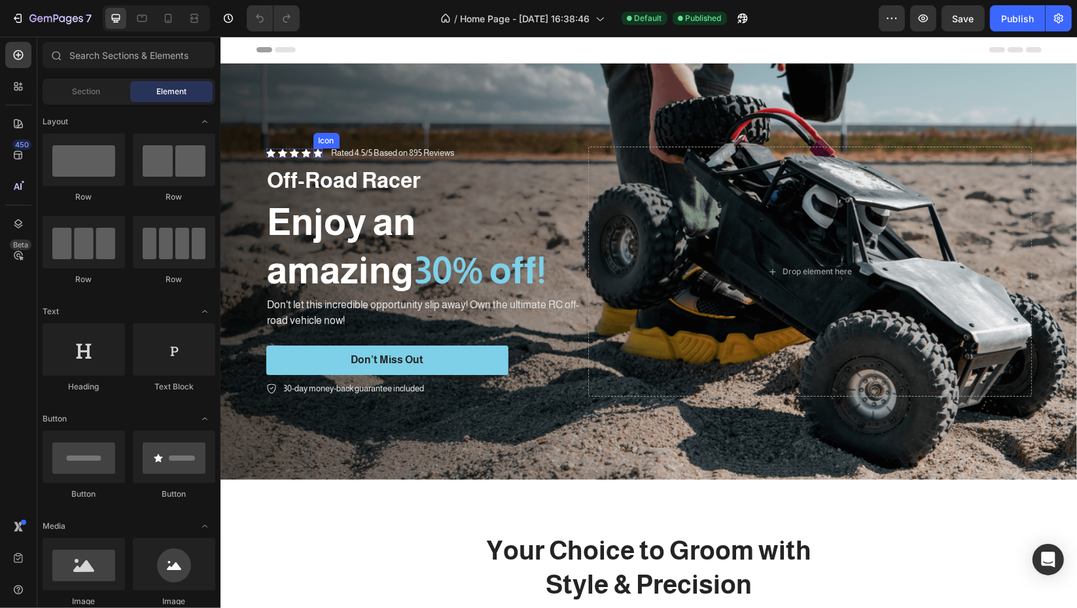
click at [313, 150] on icon at bounding box center [317, 153] width 9 height 9
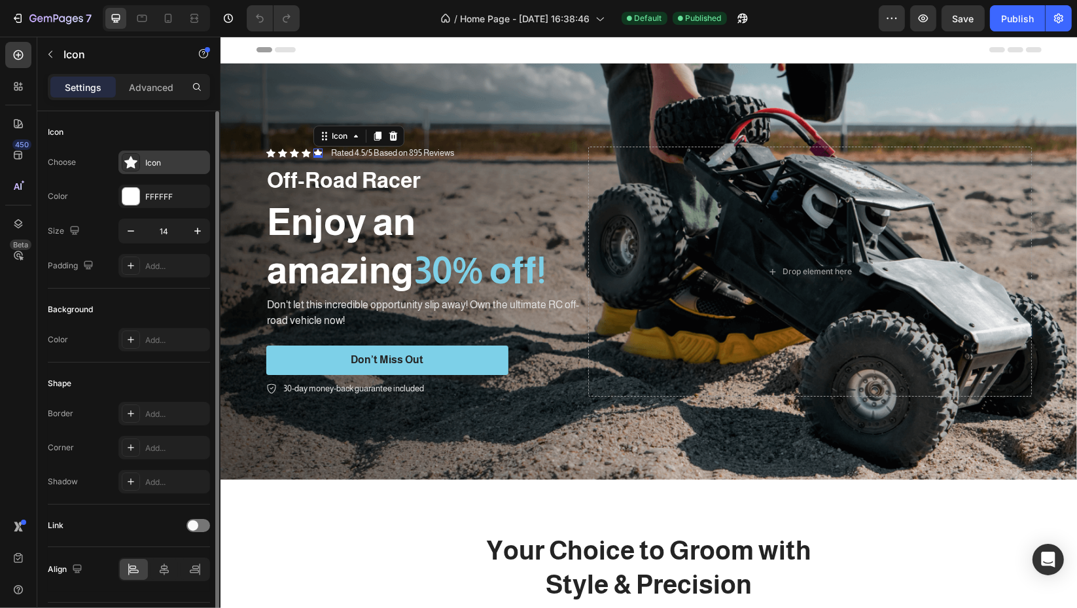
click at [154, 165] on div "Icon" at bounding box center [176, 163] width 62 height 12
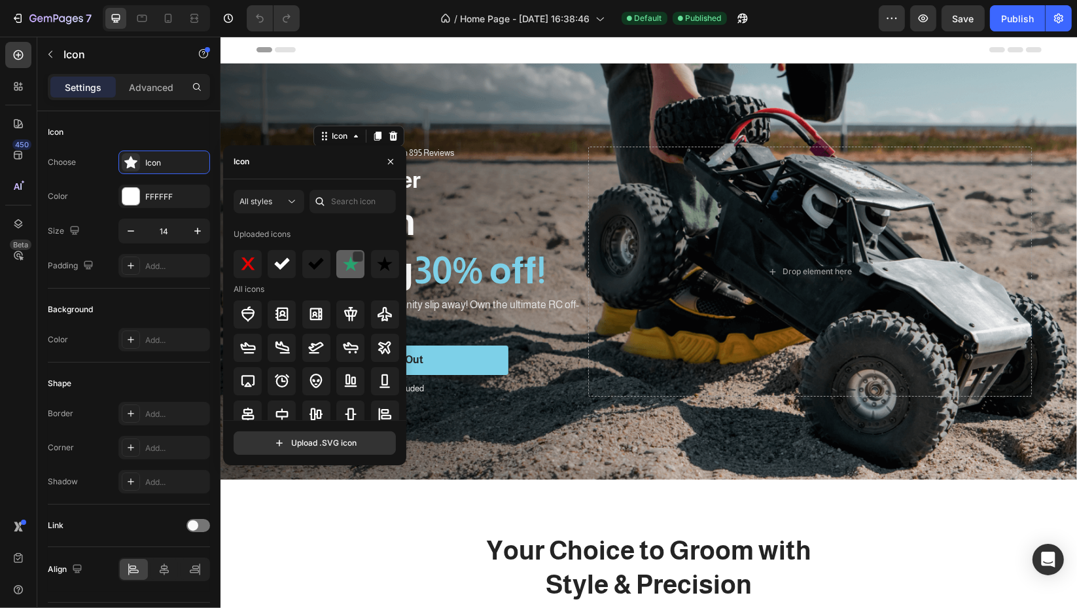
click at [353, 269] on img at bounding box center [351, 264] width 16 height 16
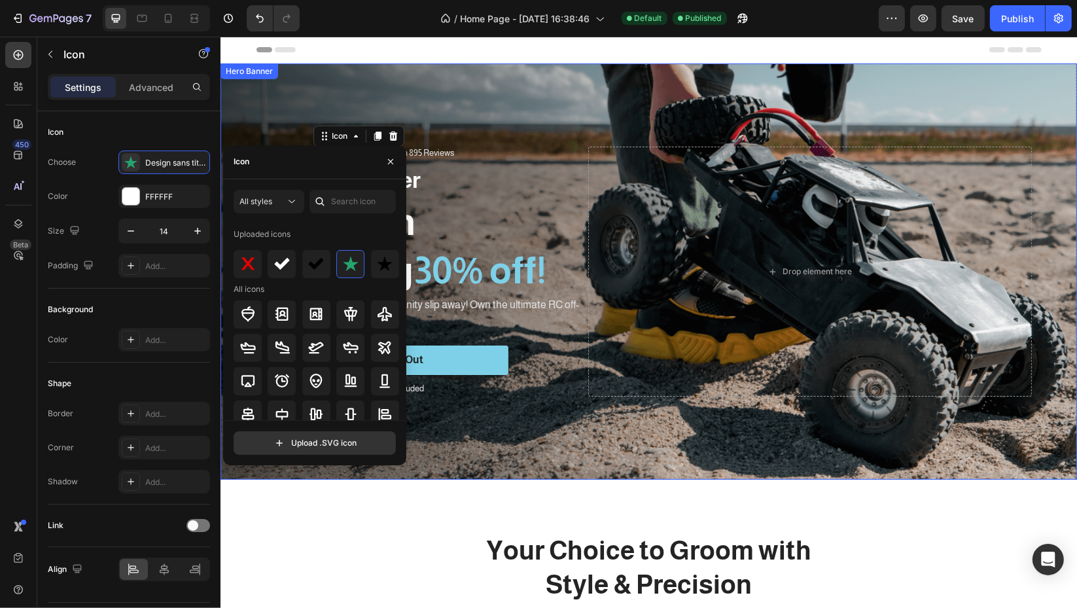
click at [463, 90] on div "Background Image" at bounding box center [648, 271] width 856 height 416
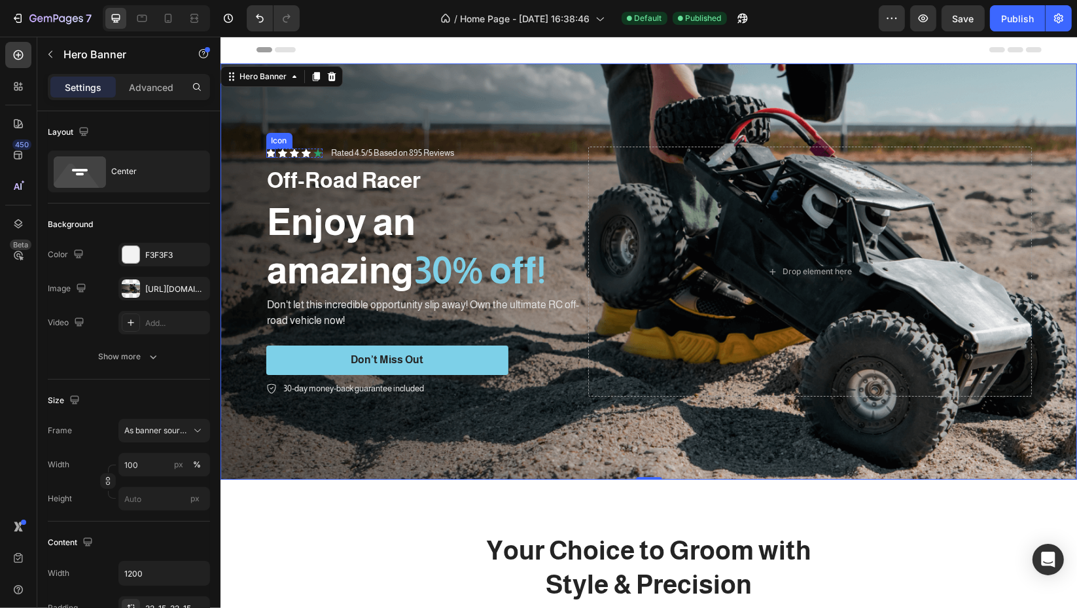
click at [266, 152] on icon at bounding box center [270, 153] width 9 height 9
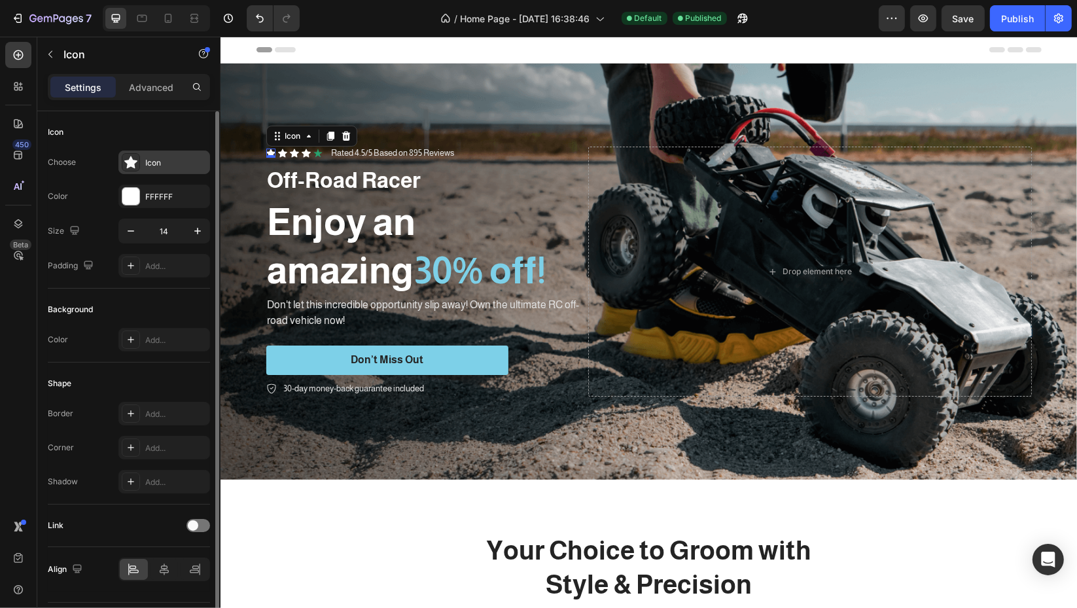
click at [163, 157] on div "Icon" at bounding box center [176, 163] width 62 height 12
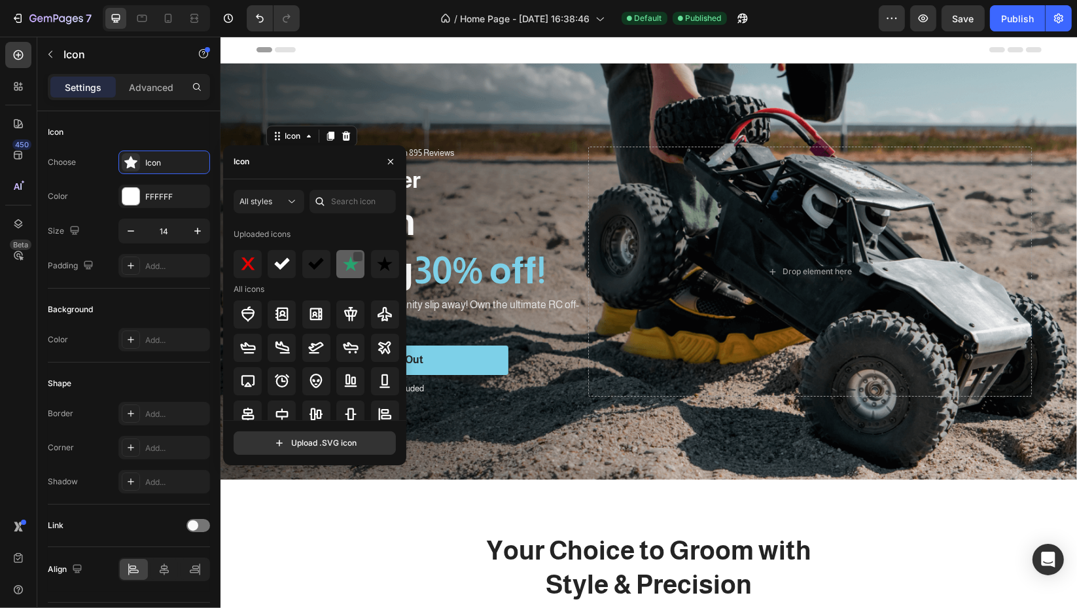
click at [353, 260] on div at bounding box center [358, 256] width 10 height 10
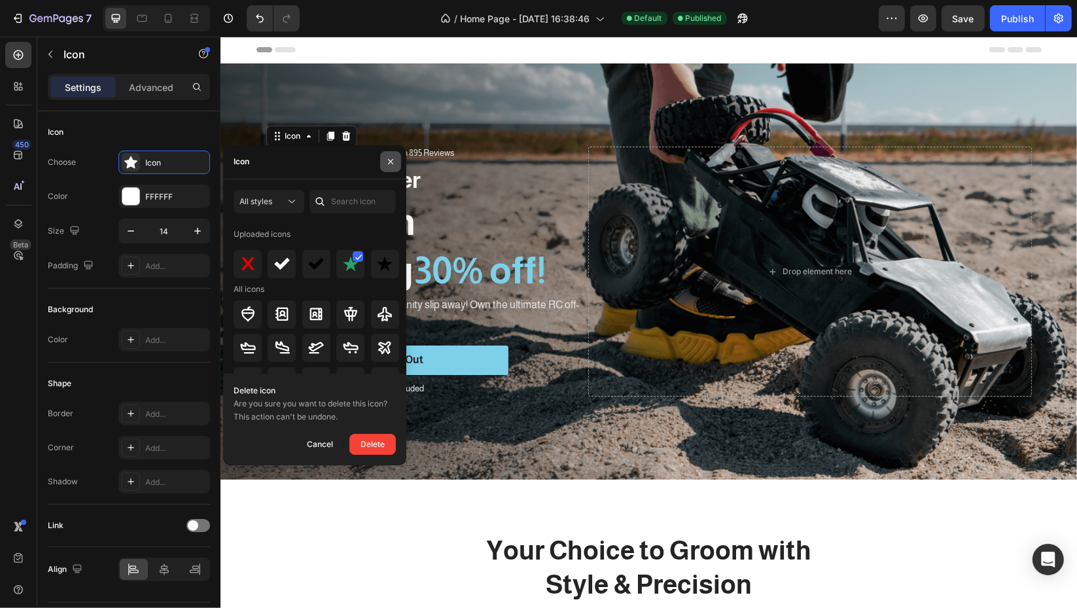
click at [395, 156] on icon "button" at bounding box center [390, 161] width 10 height 10
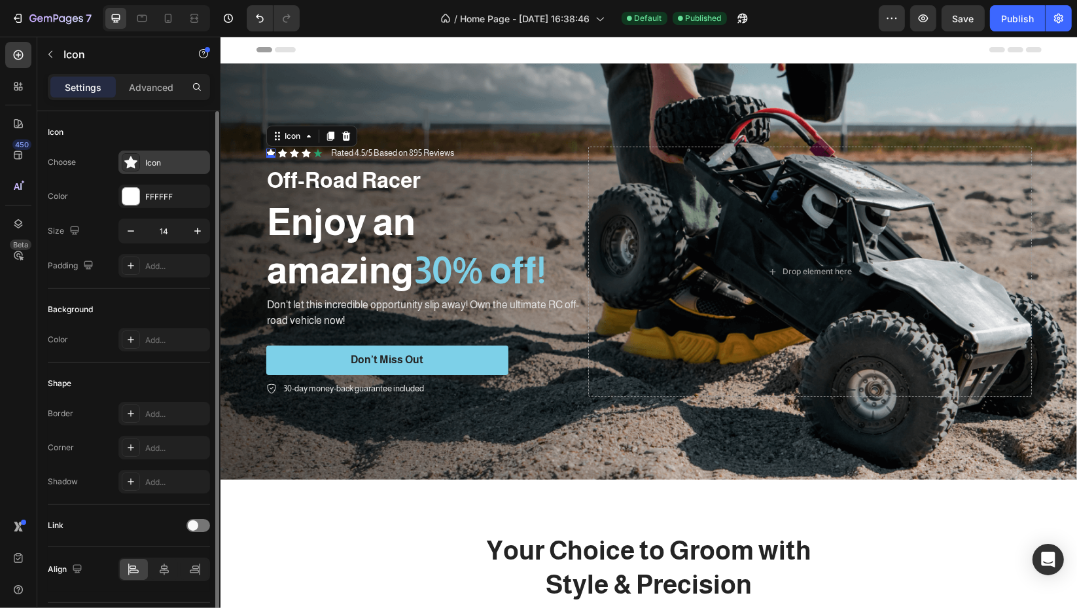
click at [164, 162] on div "Icon" at bounding box center [176, 163] width 62 height 12
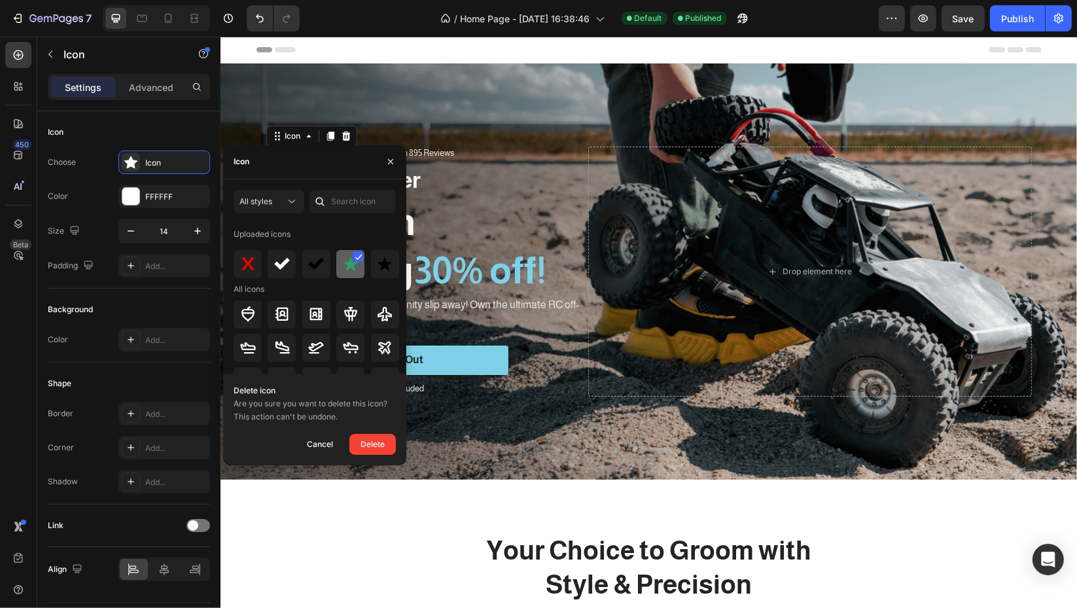
click at [360, 251] on div at bounding box center [358, 256] width 10 height 10
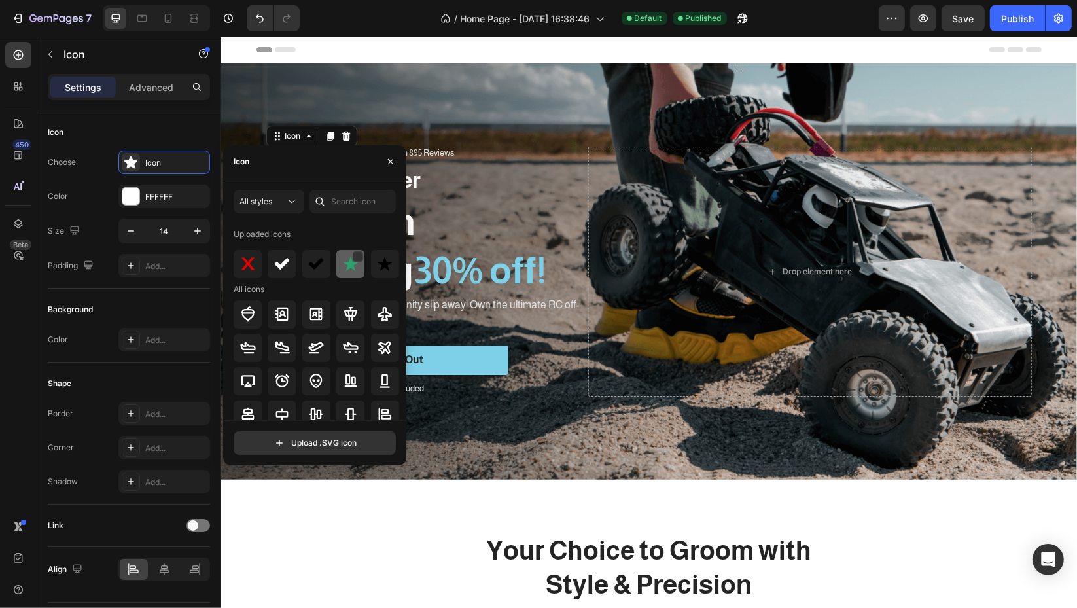
click at [354, 275] on div at bounding box center [350, 264] width 28 height 28
click at [395, 166] on icon "button" at bounding box center [390, 161] width 10 height 10
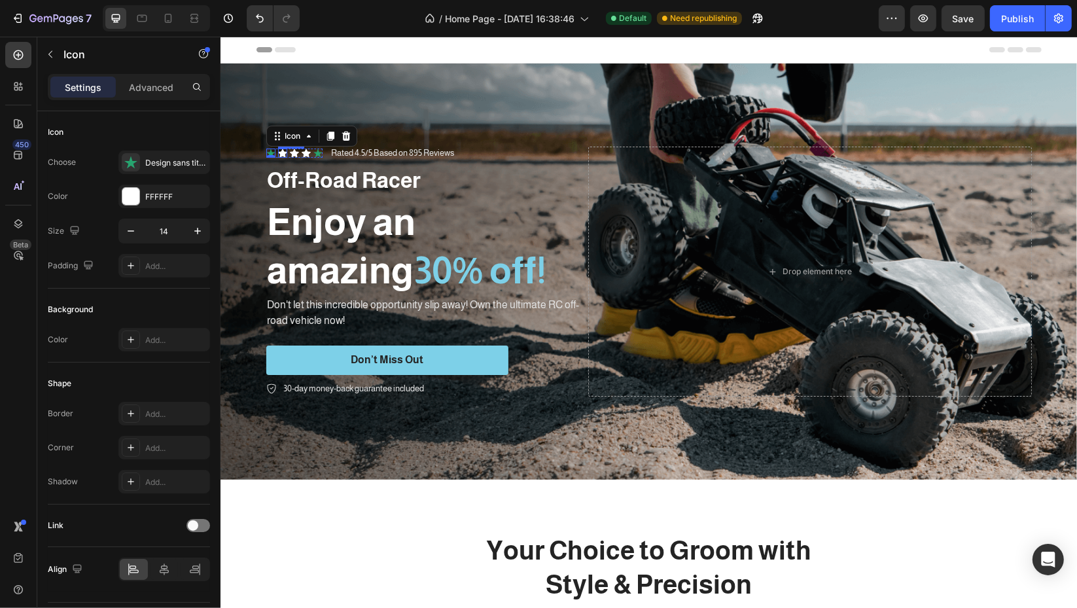
click at [277, 150] on div "Icon" at bounding box center [281, 153] width 9 height 9
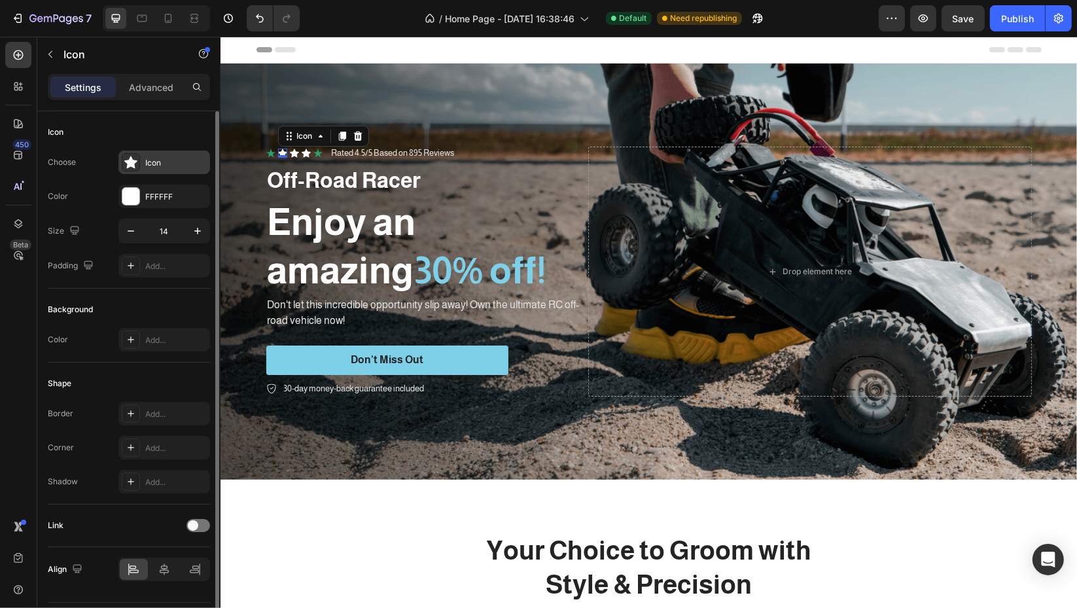
click at [148, 162] on div "Icon" at bounding box center [176, 163] width 62 height 12
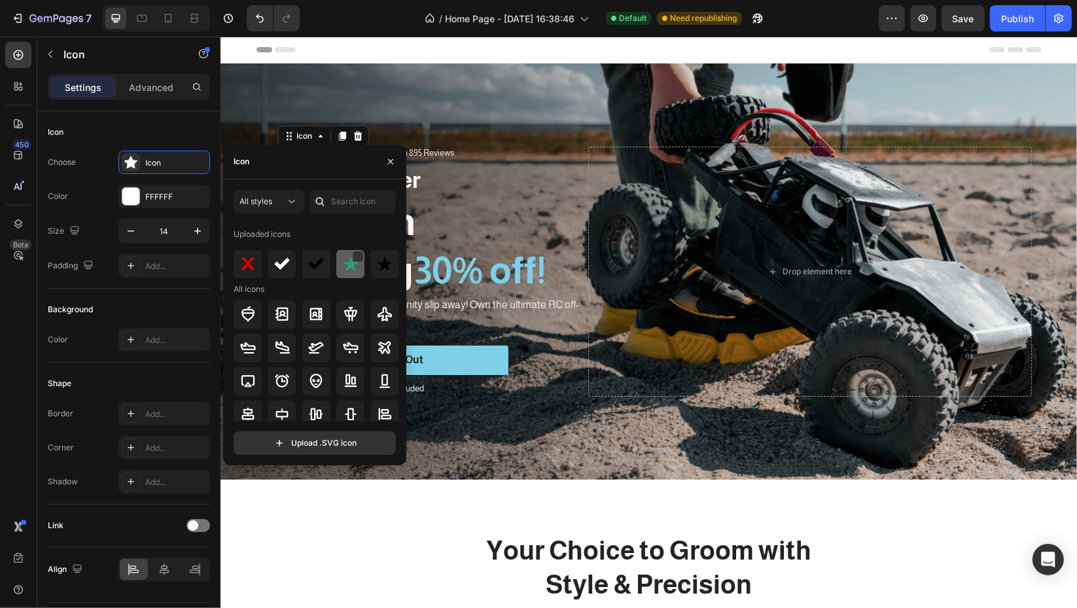
click at [346, 273] on div at bounding box center [350, 264] width 28 height 28
click at [389, 161] on icon "button" at bounding box center [390, 161] width 10 height 10
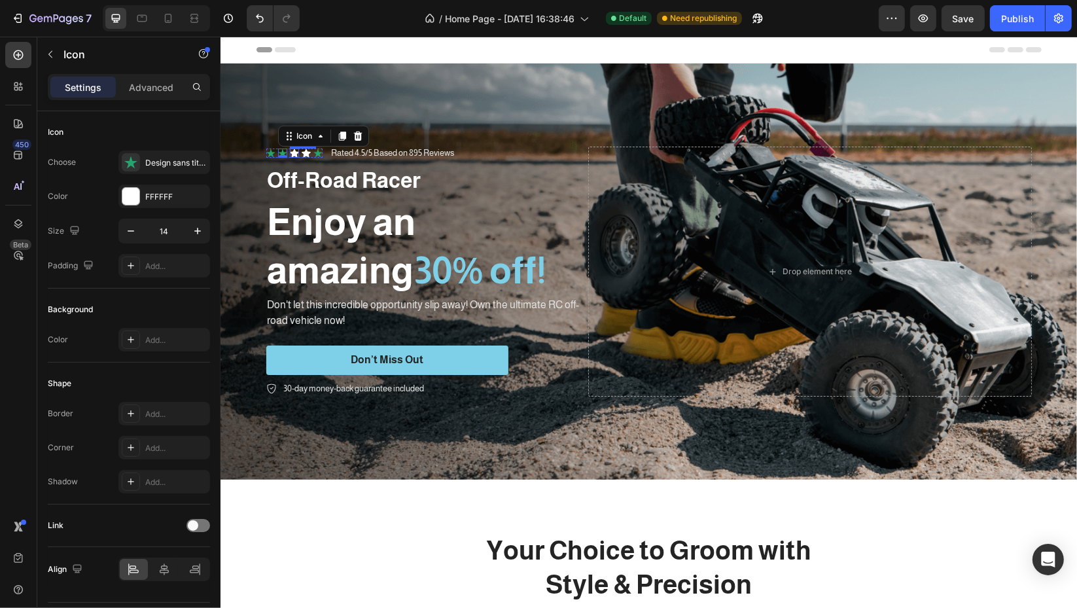
click at [289, 149] on icon at bounding box center [293, 153] width 9 height 9
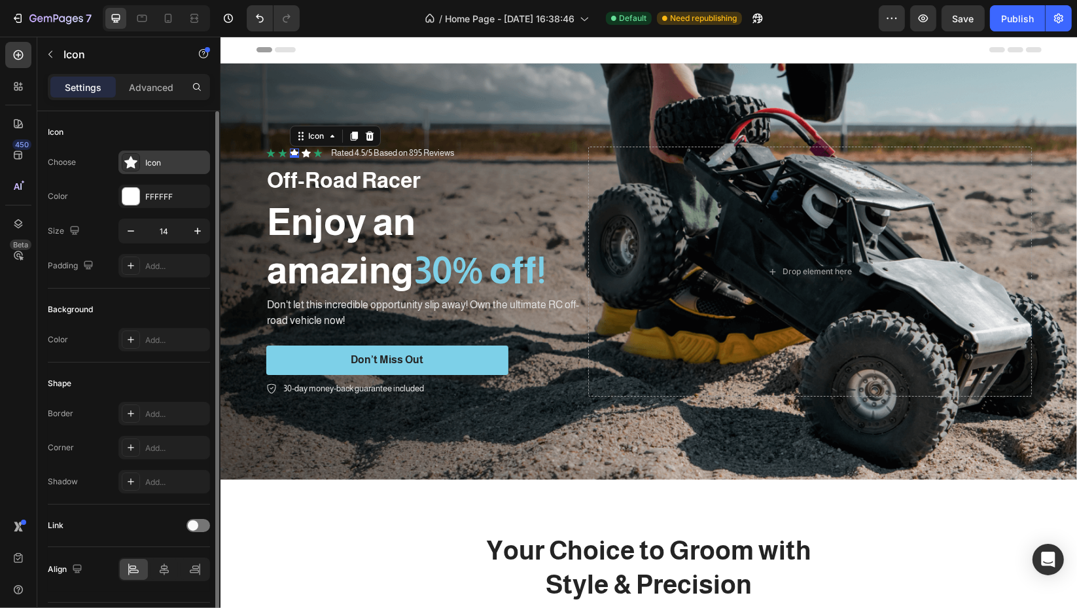
click at [169, 168] on div "Icon" at bounding box center [164, 162] width 92 height 24
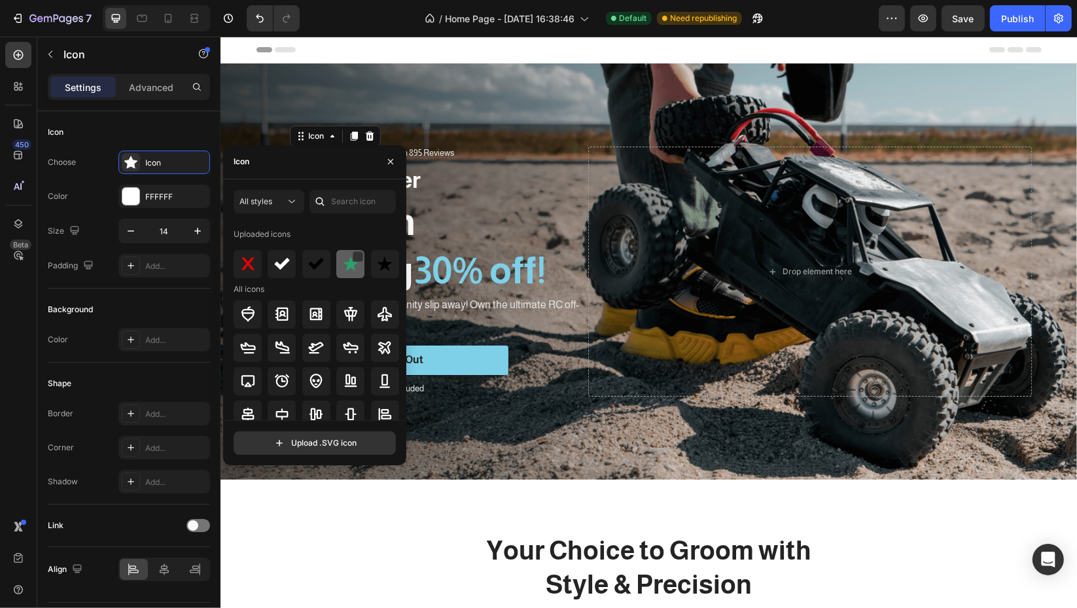
click at [344, 277] on div "Uploaded icons All icons" at bounding box center [317, 364] width 166 height 281
click at [344, 272] on img at bounding box center [351, 264] width 16 height 16
click at [326, 285] on div "All icons" at bounding box center [317, 289] width 166 height 12
click at [389, 158] on icon "button" at bounding box center [390, 161] width 10 height 10
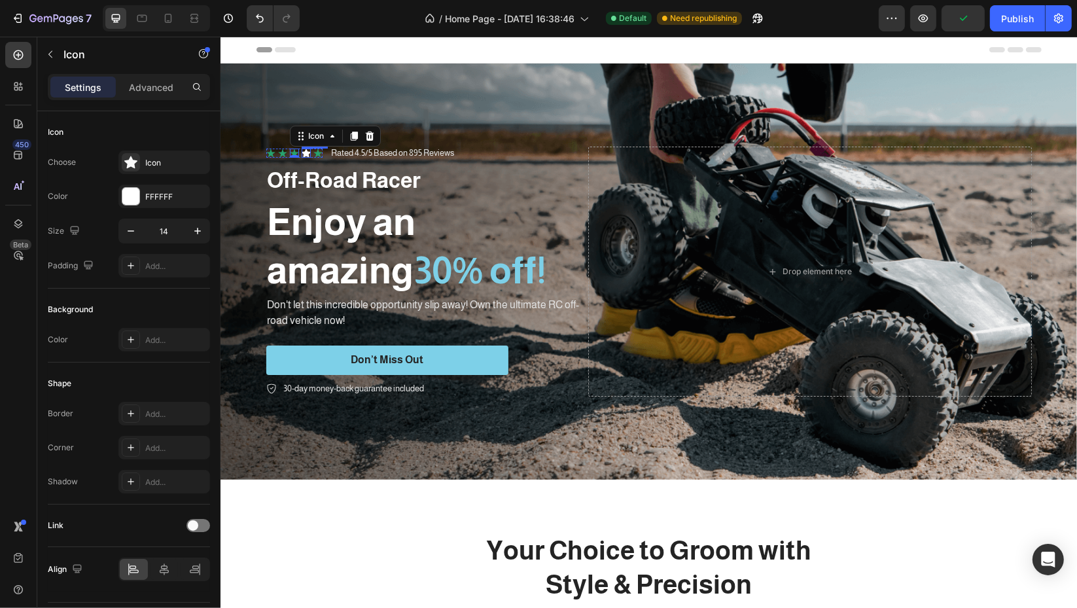
click at [303, 149] on icon at bounding box center [305, 153] width 9 height 9
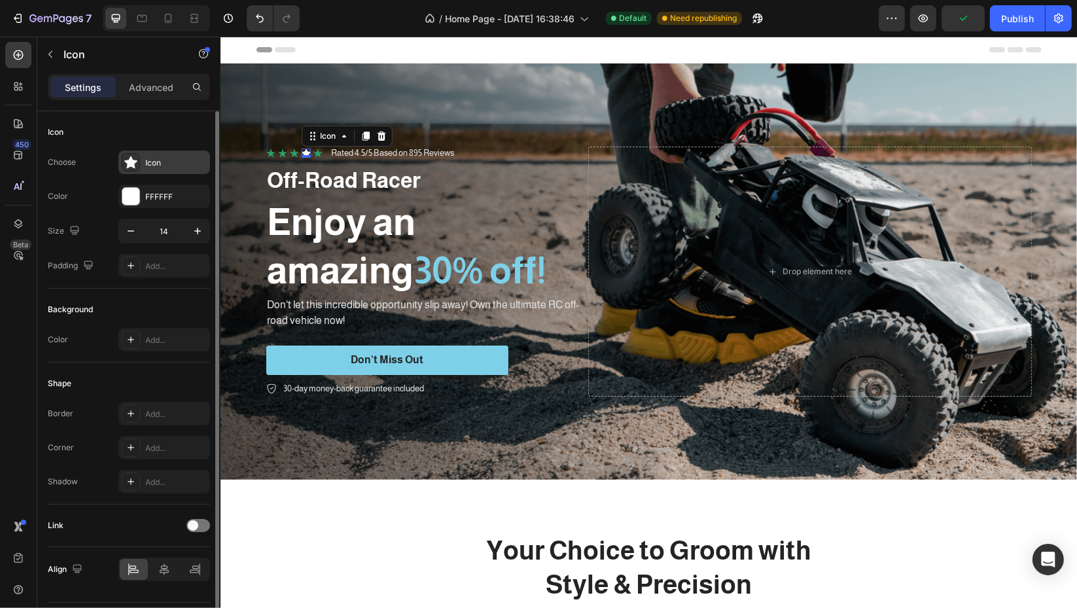
click at [177, 160] on div "Icon" at bounding box center [176, 163] width 62 height 12
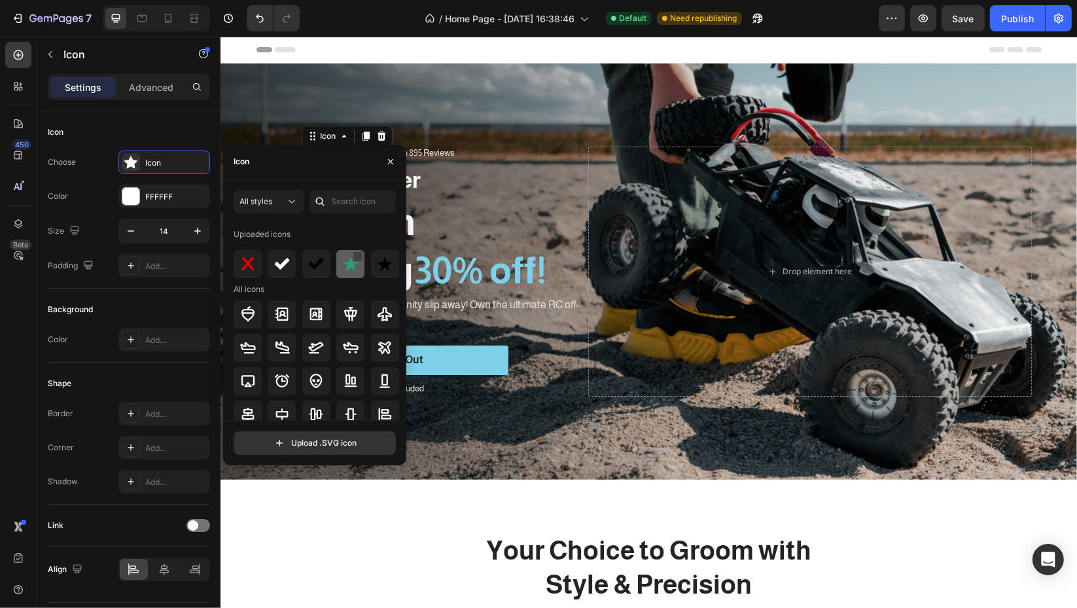
click at [354, 258] on div at bounding box center [358, 256] width 10 height 10
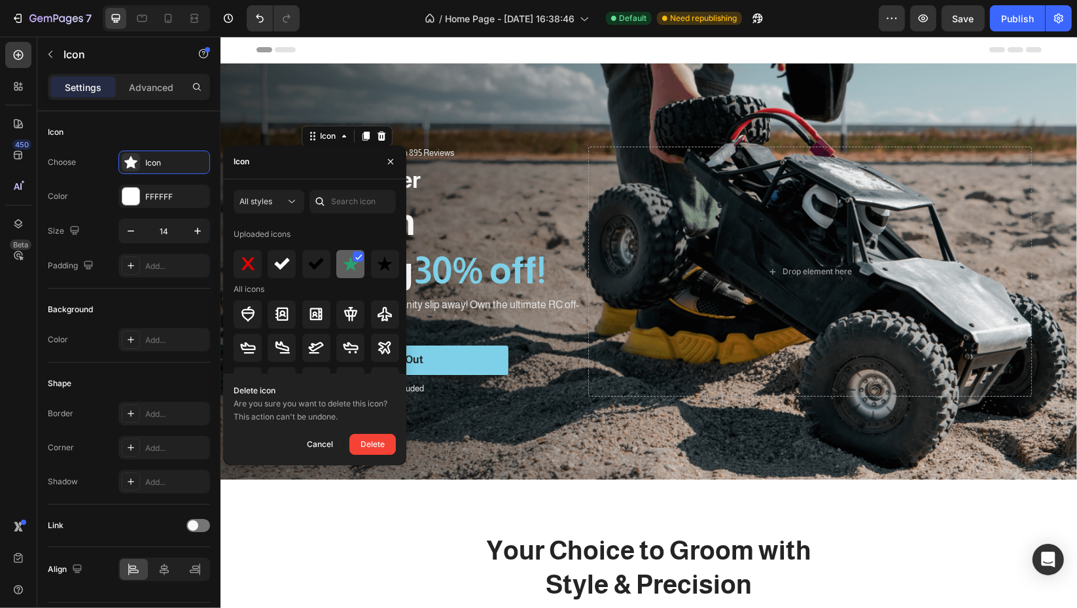
drag, startPoint x: 355, startPoint y: 253, endPoint x: 352, endPoint y: 260, distance: 8.5
click at [355, 253] on div at bounding box center [358, 256] width 10 height 10
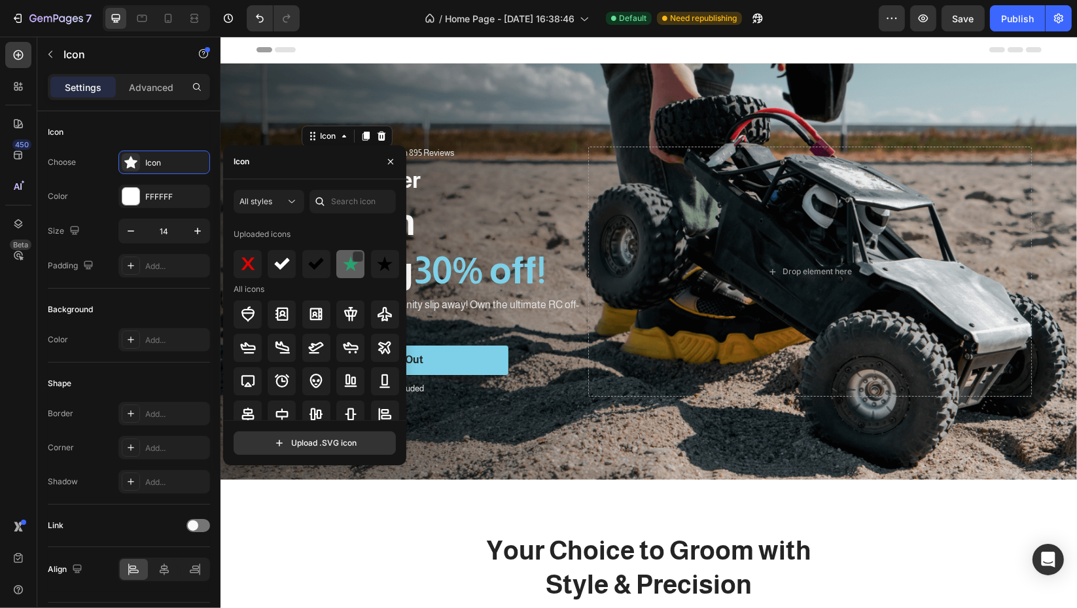
click at [351, 262] on img at bounding box center [351, 264] width 16 height 16
click at [393, 160] on icon "button" at bounding box center [390, 161] width 5 height 5
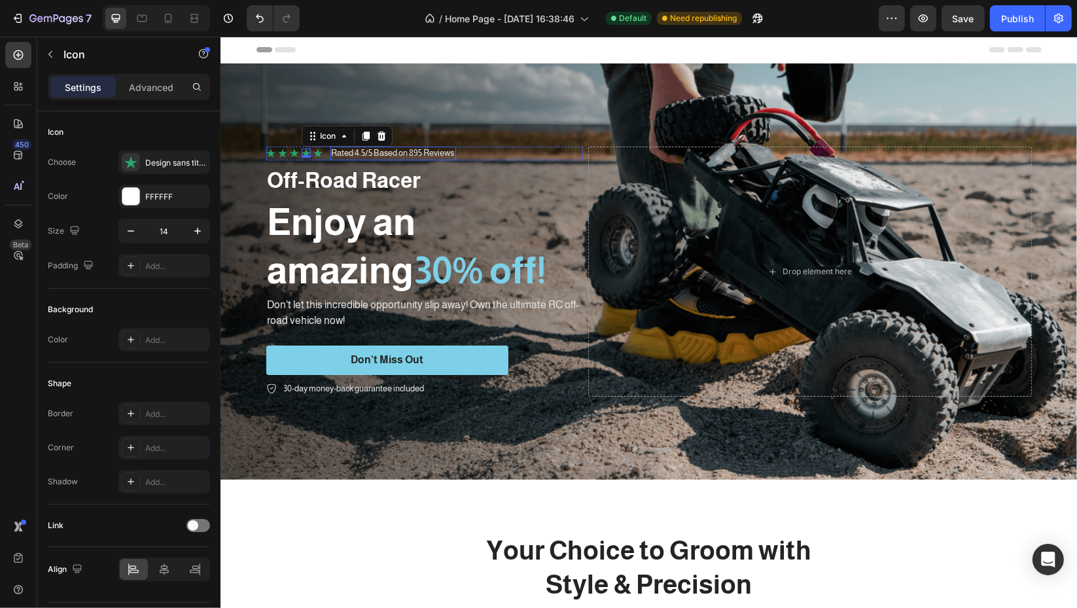
click at [358, 148] on p "Rated 4.5/5 Based on 895 Reviews" at bounding box center [392, 153] width 123 height 11
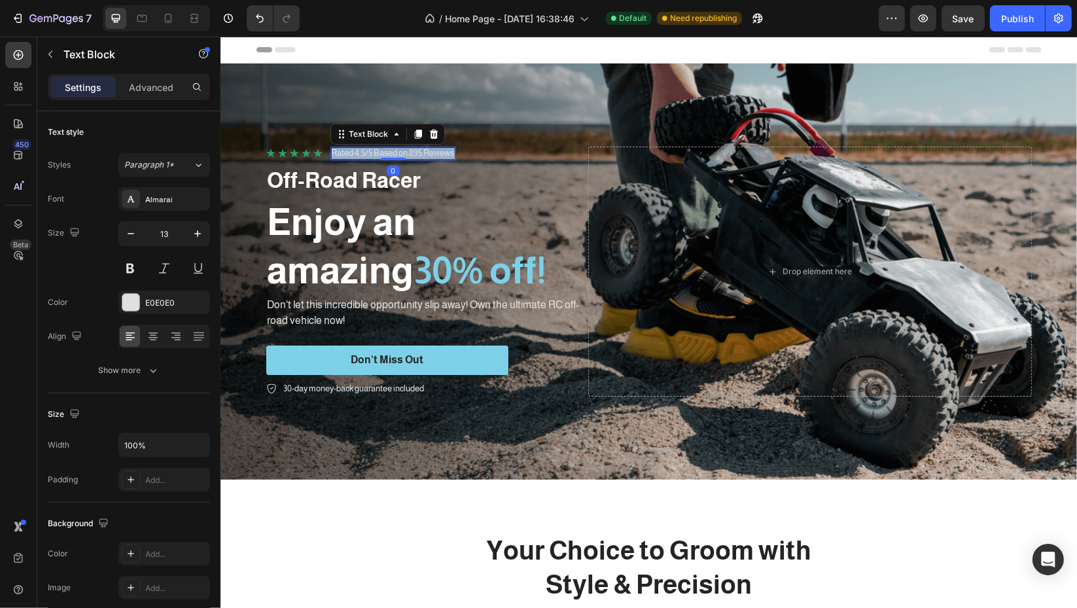
click at [358, 148] on p "Rated 4.5/5 Based on 895 Reviews" at bounding box center [392, 153] width 123 height 11
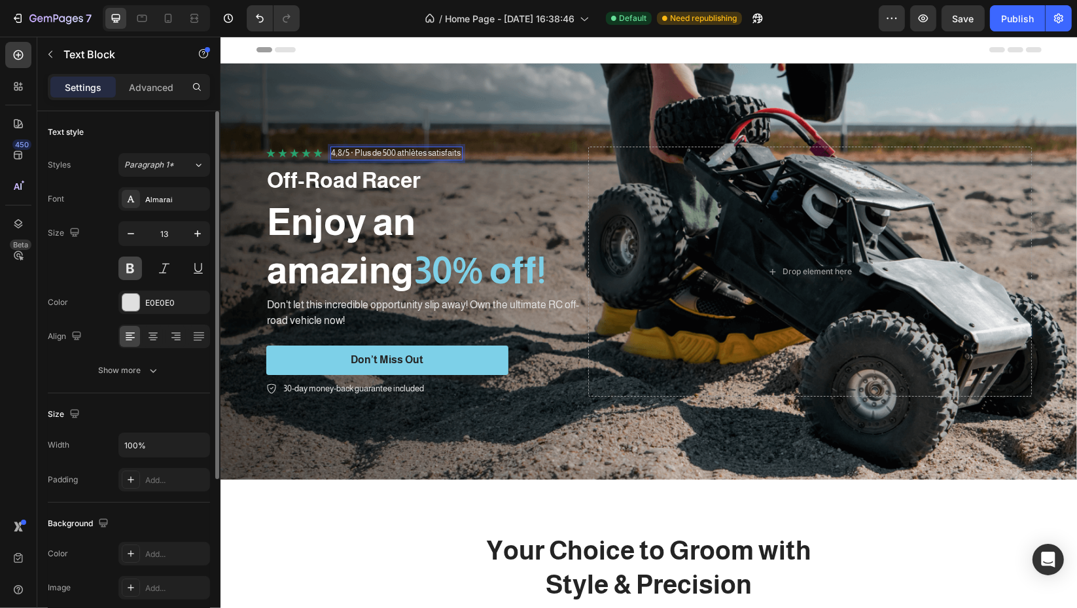
click at [134, 266] on button at bounding box center [130, 268] width 24 height 24
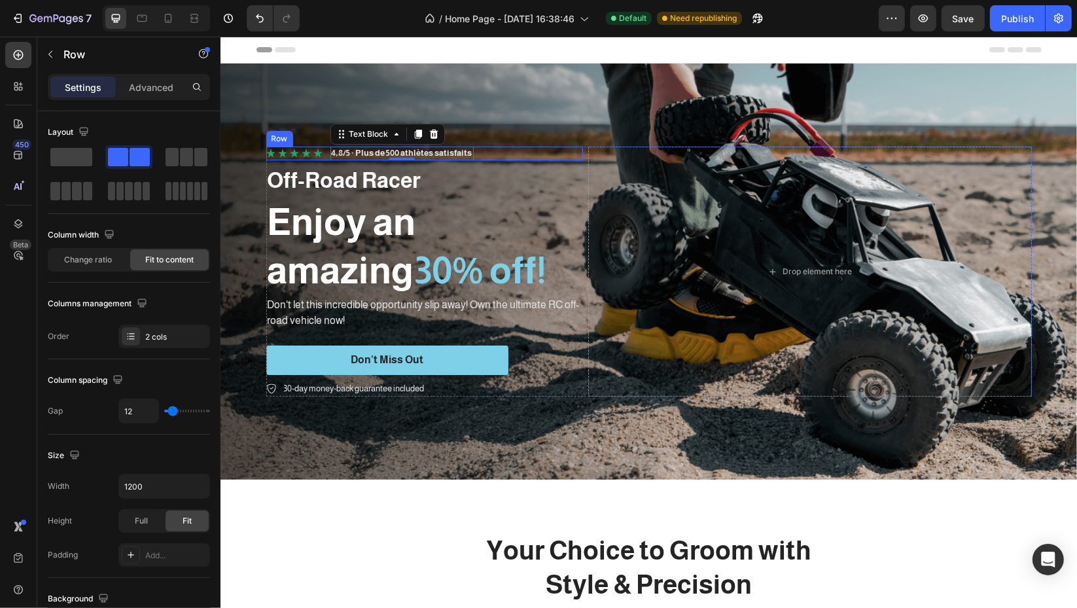
click at [323, 155] on div "Icon Icon Icon Icon Icon Icon List 4,8/5 · Plus de 500 athlètes satisfaits Text…" at bounding box center [424, 154] width 317 height 14
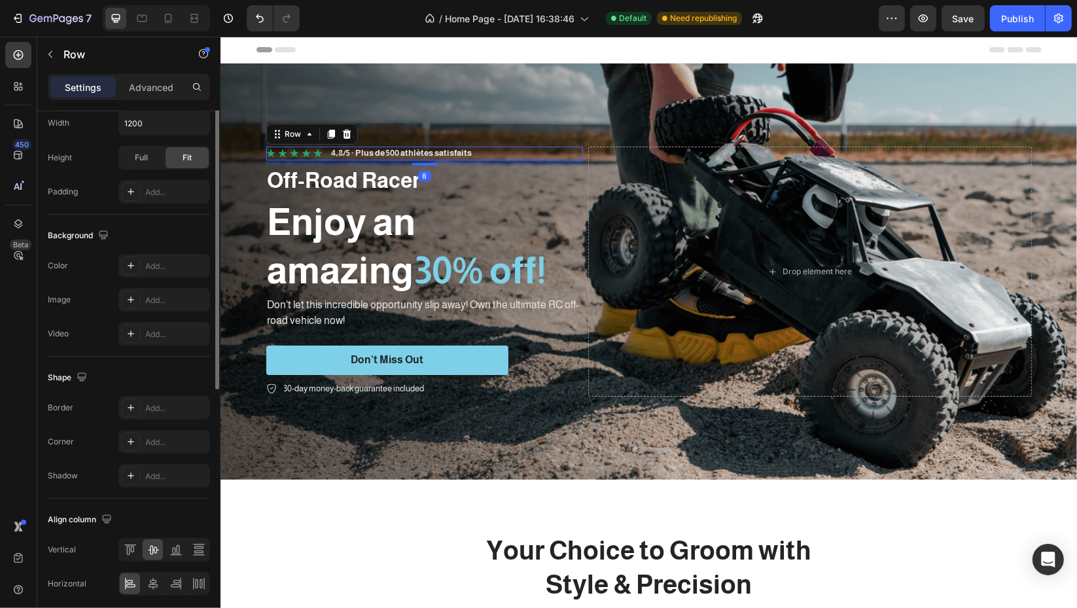
scroll to position [413, 0]
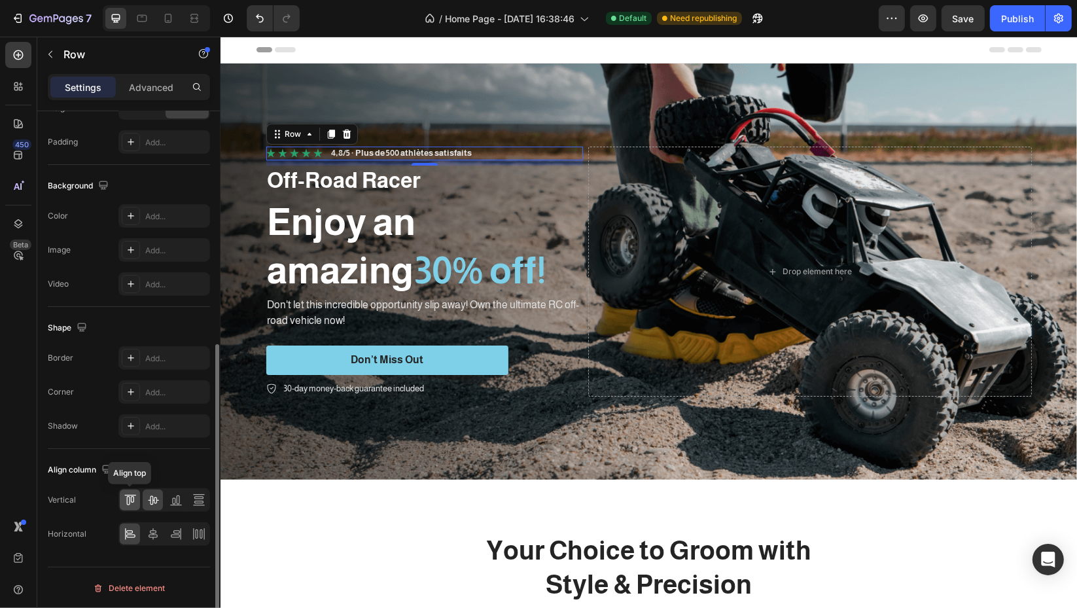
click at [135, 501] on icon at bounding box center [130, 499] width 13 height 13
click at [156, 501] on icon at bounding box center [153, 500] width 10 height 9
click at [417, 152] on p "4,8/5 · Plus de 500 athlètes satisfaits" at bounding box center [401, 153] width 141 height 11
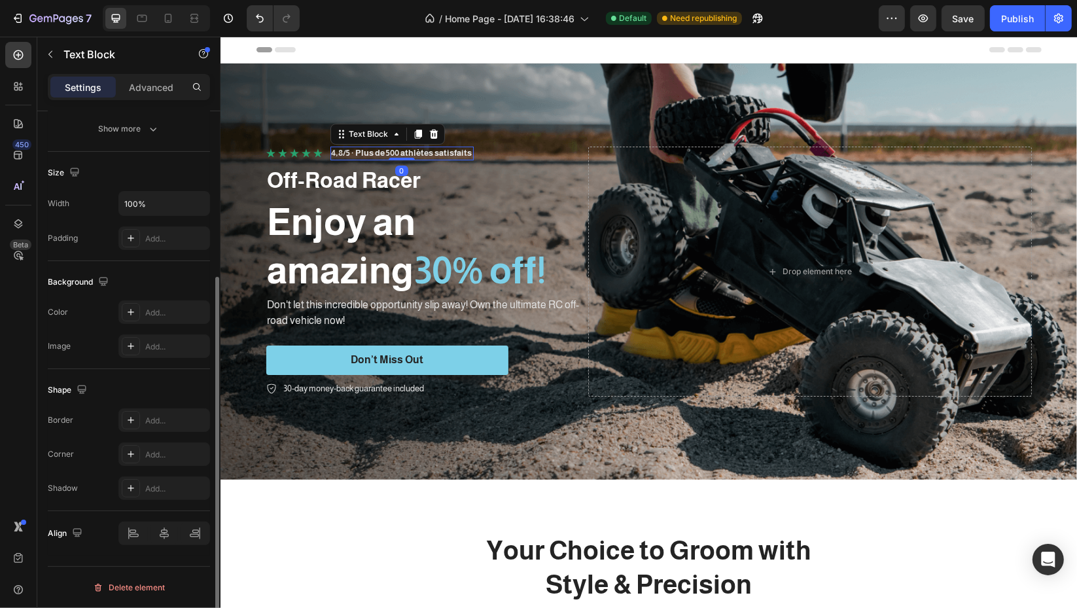
scroll to position [0, 0]
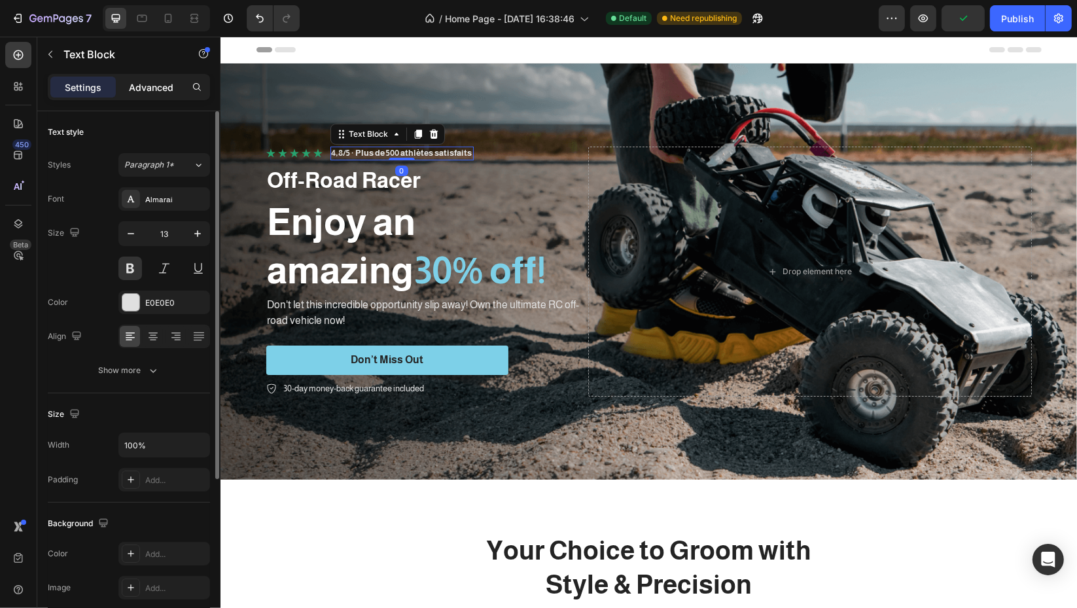
click at [137, 77] on div "Advanced" at bounding box center [150, 87] width 65 height 21
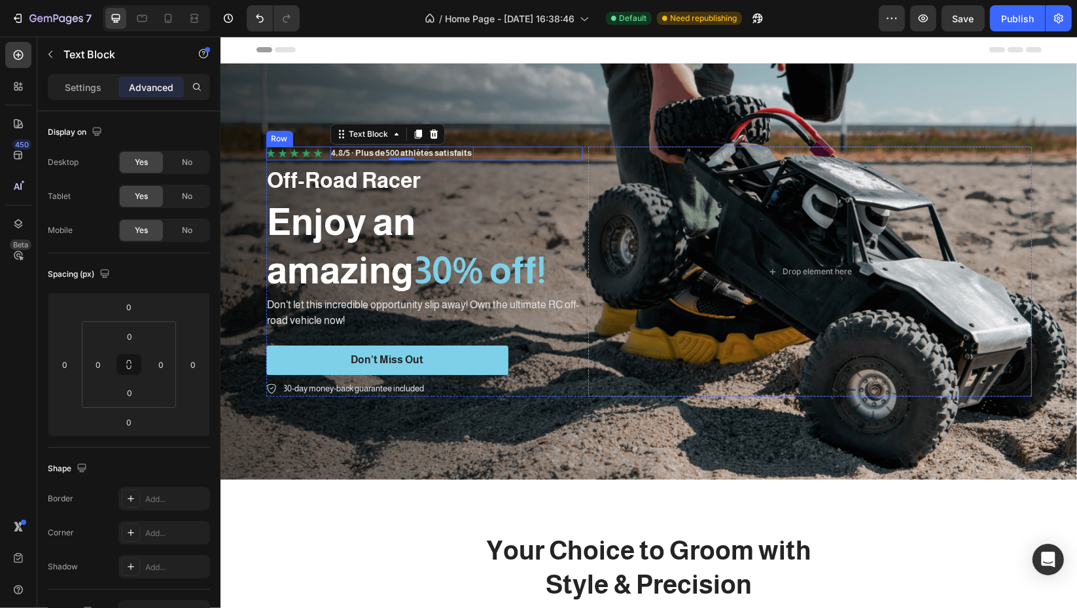
click at [321, 156] on div "Icon Icon Icon Icon Icon Icon List 4,8/5 · Plus de 500 athlètes satisfaits Text…" at bounding box center [424, 154] width 317 height 14
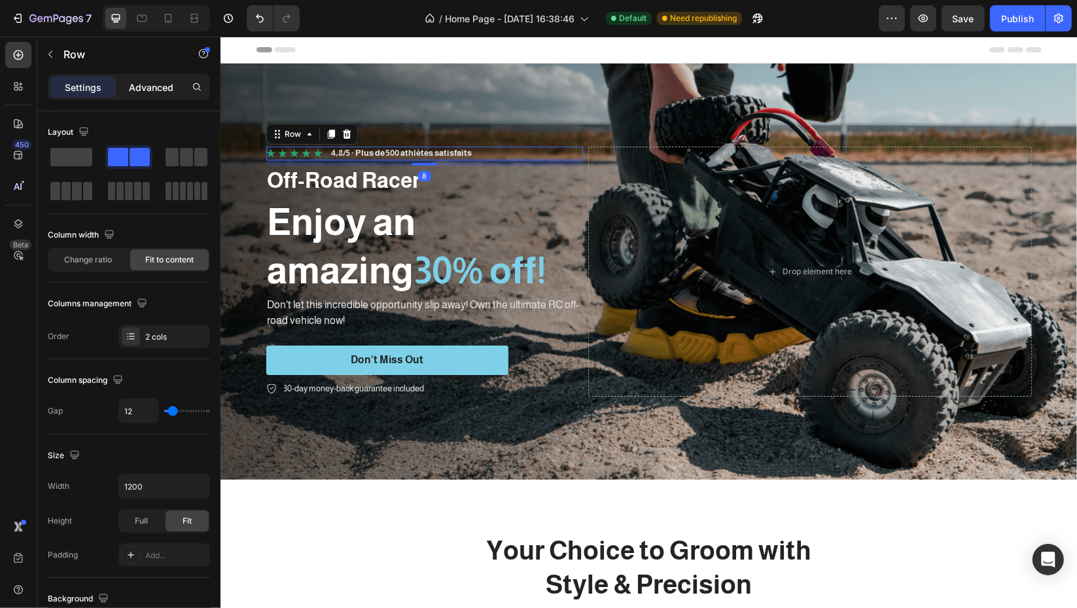
click at [147, 86] on p "Advanced" at bounding box center [151, 87] width 44 height 14
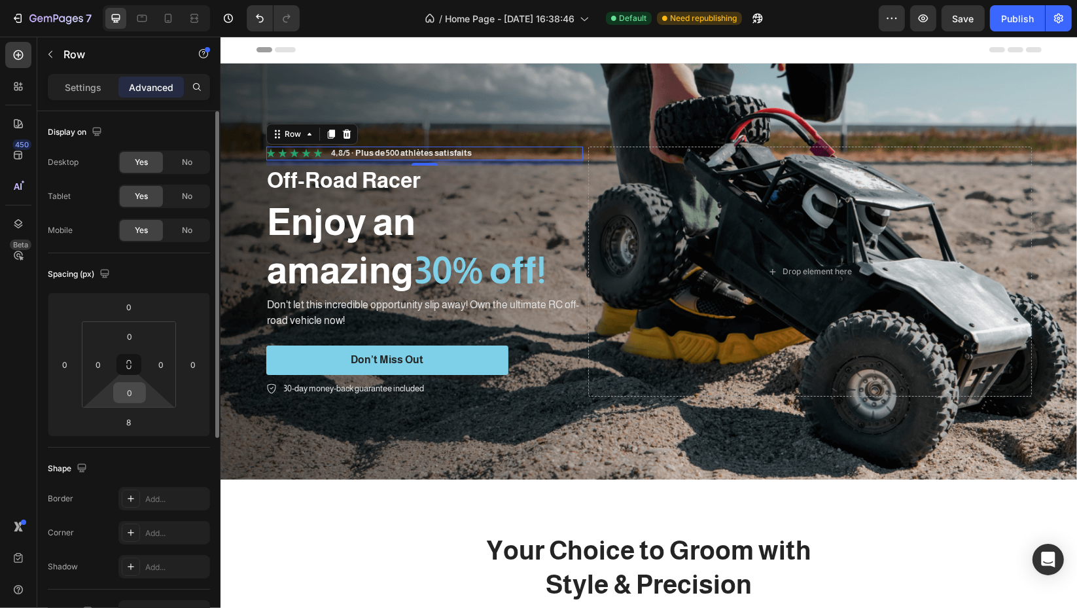
click at [136, 389] on input "0" at bounding box center [129, 393] width 26 height 20
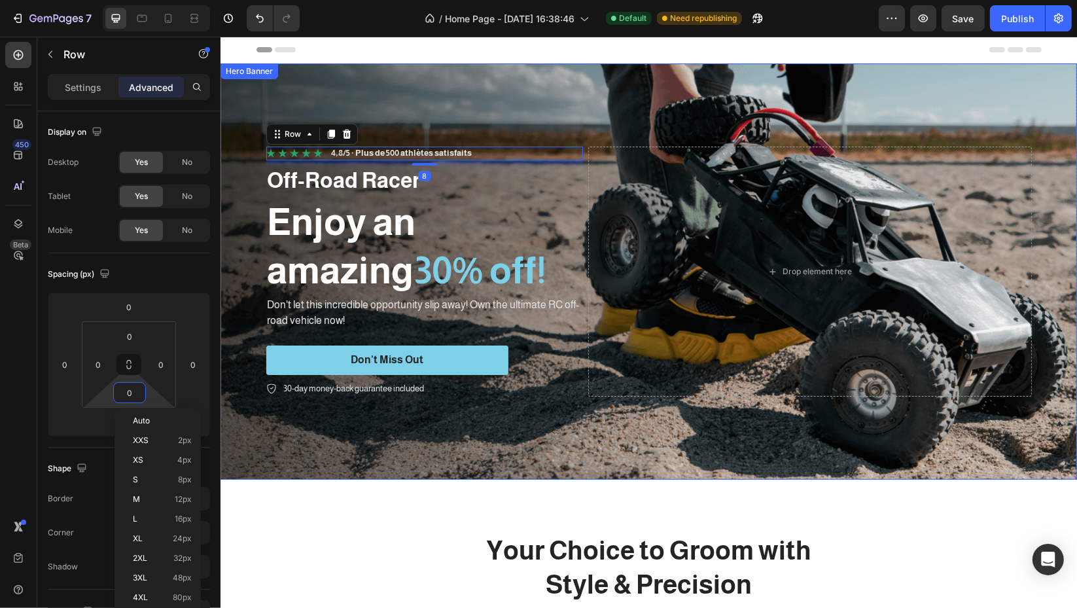
click at [295, 399] on div "Icon Icon Icon Icon Icon Icon List 4,8/5 · Plus de 500 athlètes satisfaits Text…" at bounding box center [648, 272] width 785 height 292
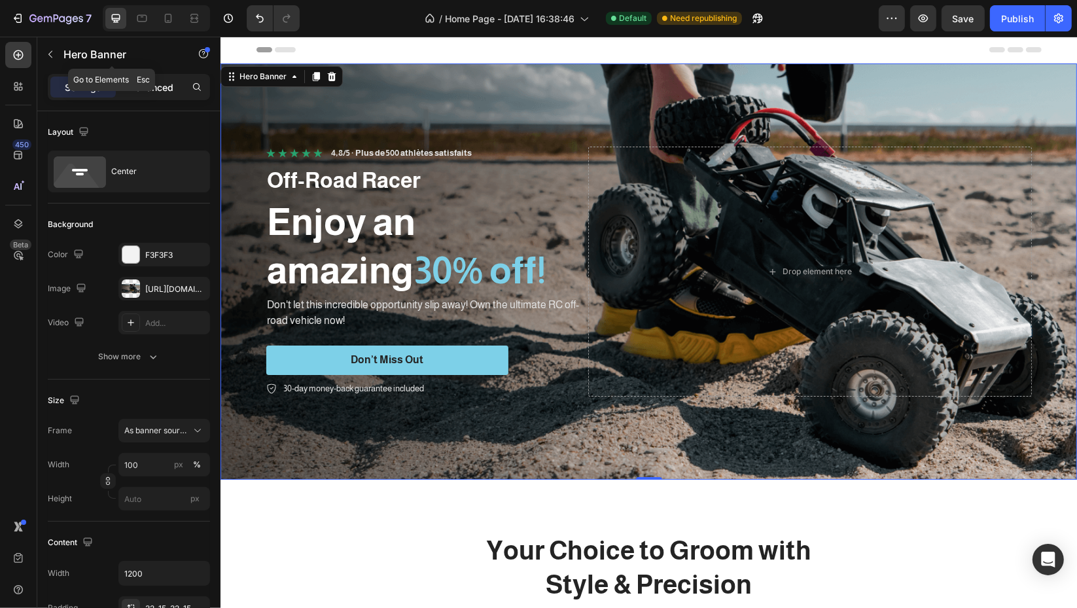
drag, startPoint x: 152, startPoint y: 70, endPoint x: 156, endPoint y: 80, distance: 10.3
click at [156, 80] on div "Sections(18) Elements(83) Section Element Hero Section Product Detail Brands Tr…" at bounding box center [128, 322] width 183 height 571
click at [152, 85] on p "Advanced" at bounding box center [151, 87] width 44 height 14
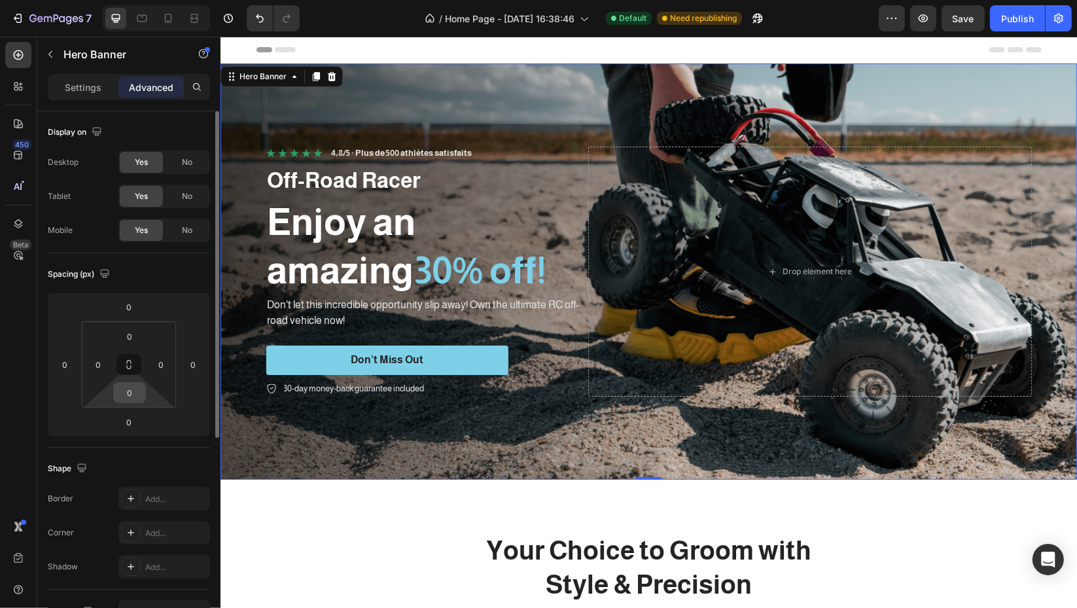
click at [136, 390] on input "0" at bounding box center [129, 393] width 26 height 20
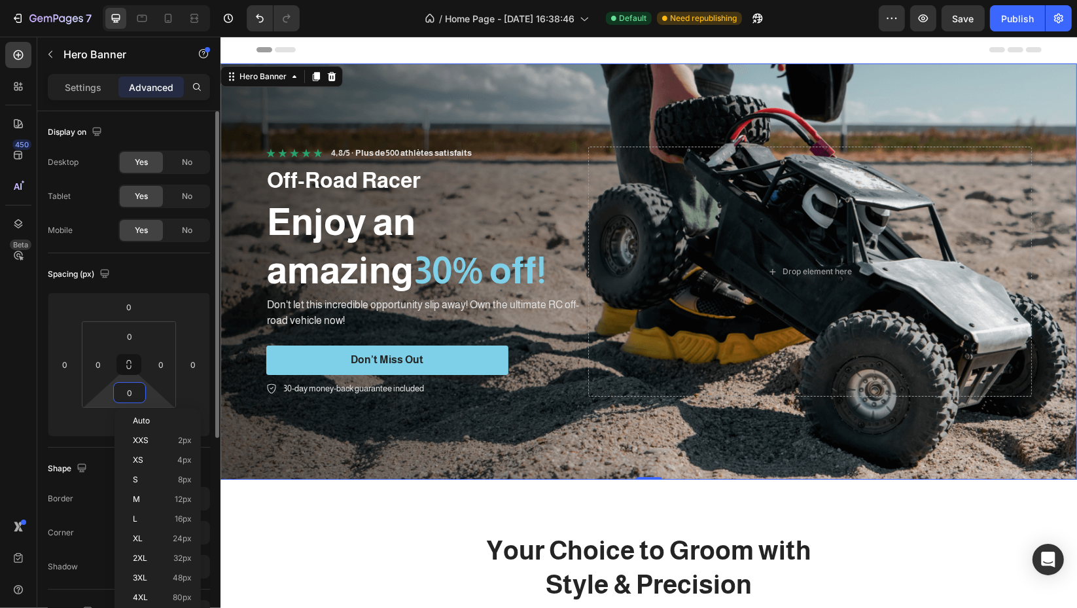
type input "2"
type input "4"
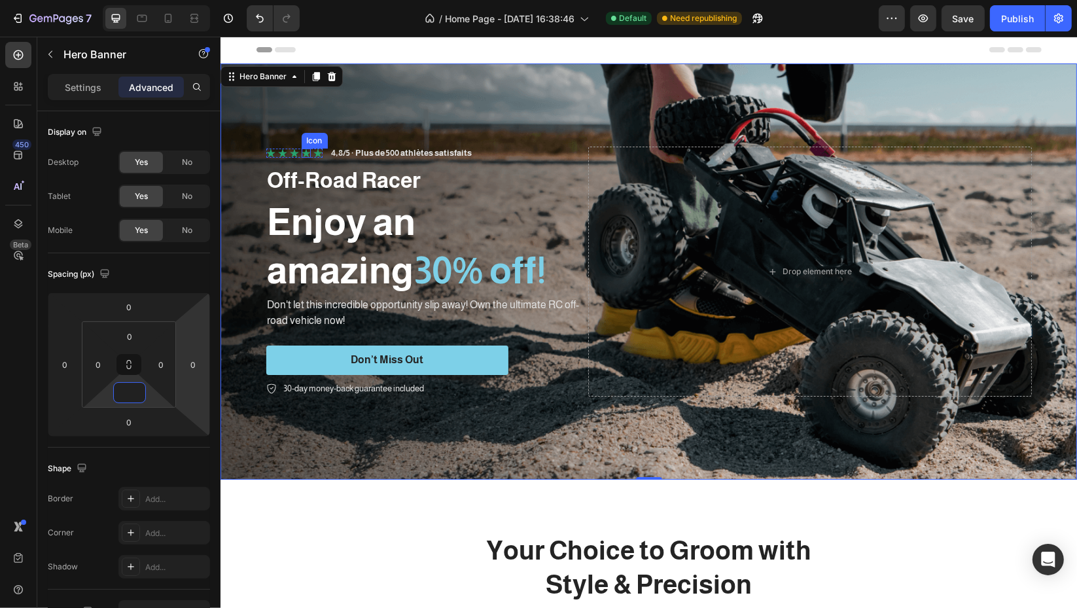
click at [304, 156] on div "Icon Icon Icon Icon Icon Icon List" at bounding box center [294, 154] width 56 height 14
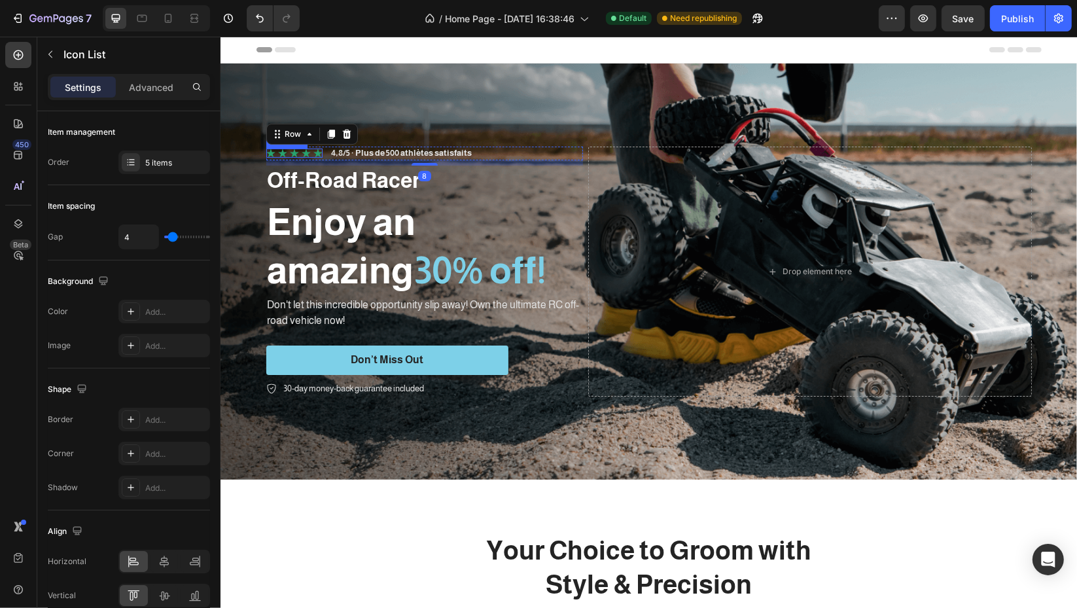
click at [304, 152] on div "Icon Icon Icon Icon Icon" at bounding box center [294, 153] width 56 height 9
click at [156, 81] on p "Advanced" at bounding box center [151, 87] width 44 height 14
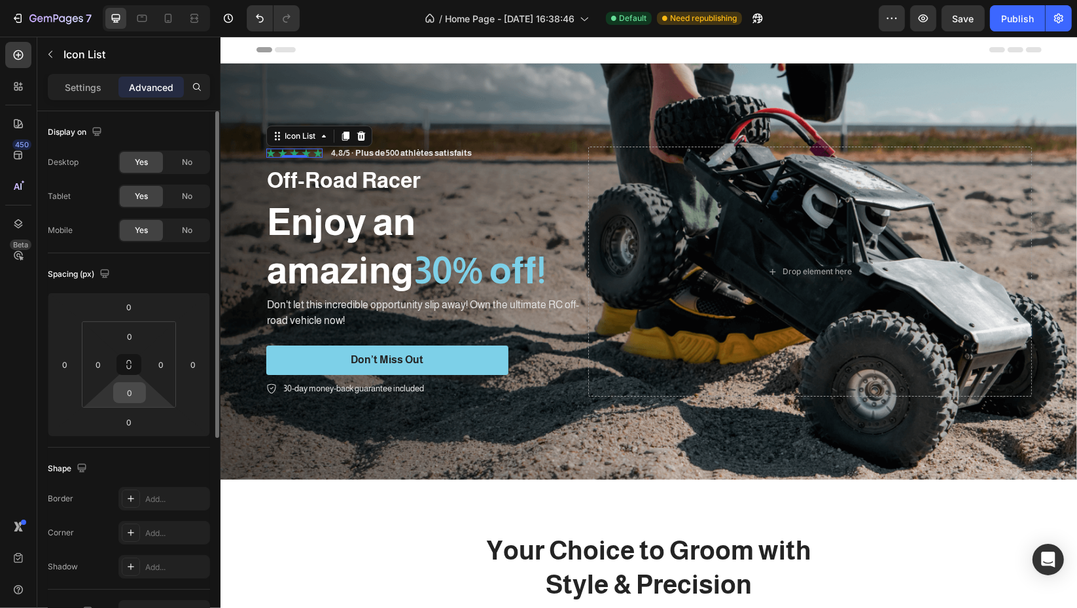
click at [137, 395] on input "0" at bounding box center [129, 393] width 26 height 20
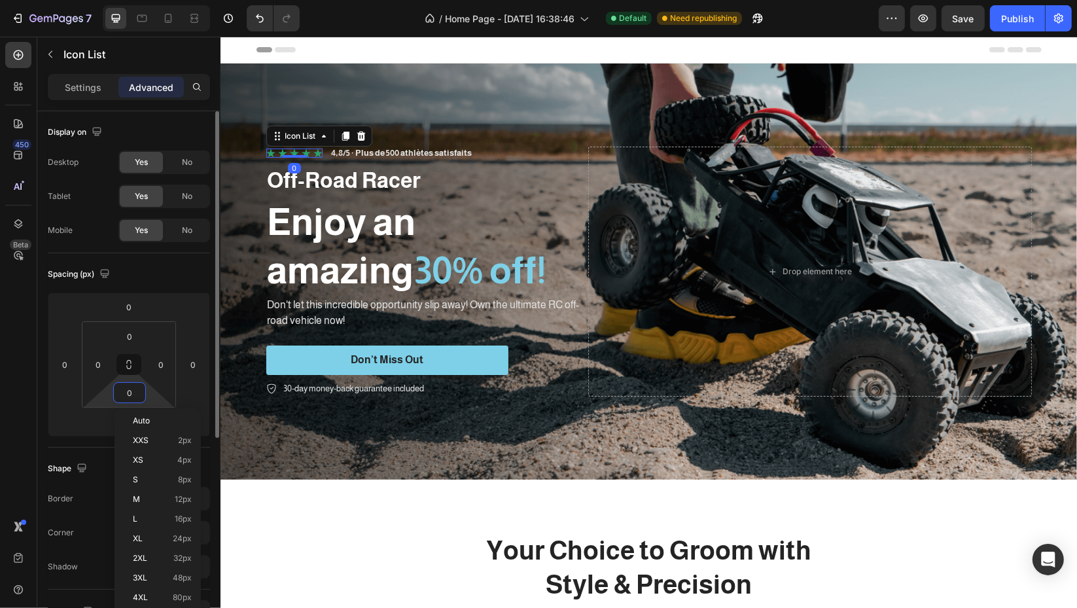
type input "4"
type input "2"
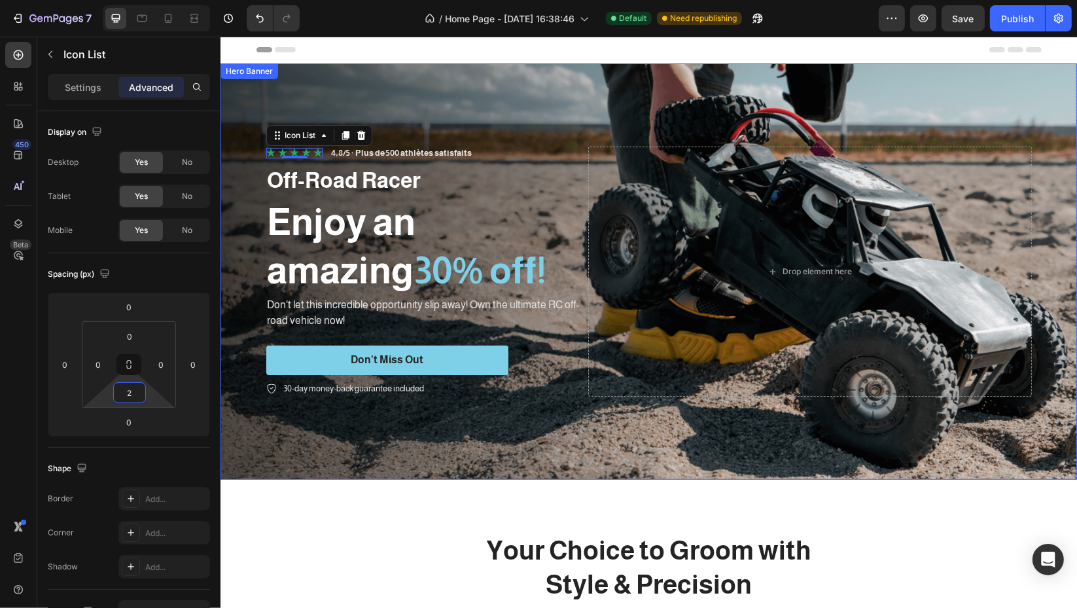
click at [467, 76] on div "Background Image" at bounding box center [648, 271] width 856 height 416
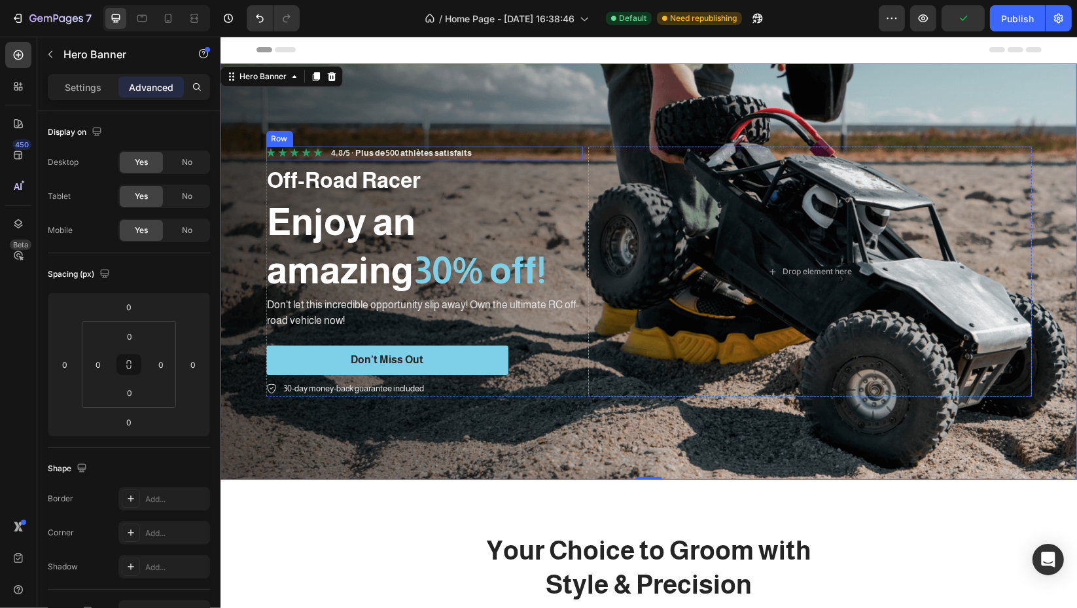
click at [321, 155] on div "Icon Icon Icon Icon Icon Icon List 4,8/5 · Plus de 500 athlètes satisfaits Text…" at bounding box center [424, 154] width 317 height 14
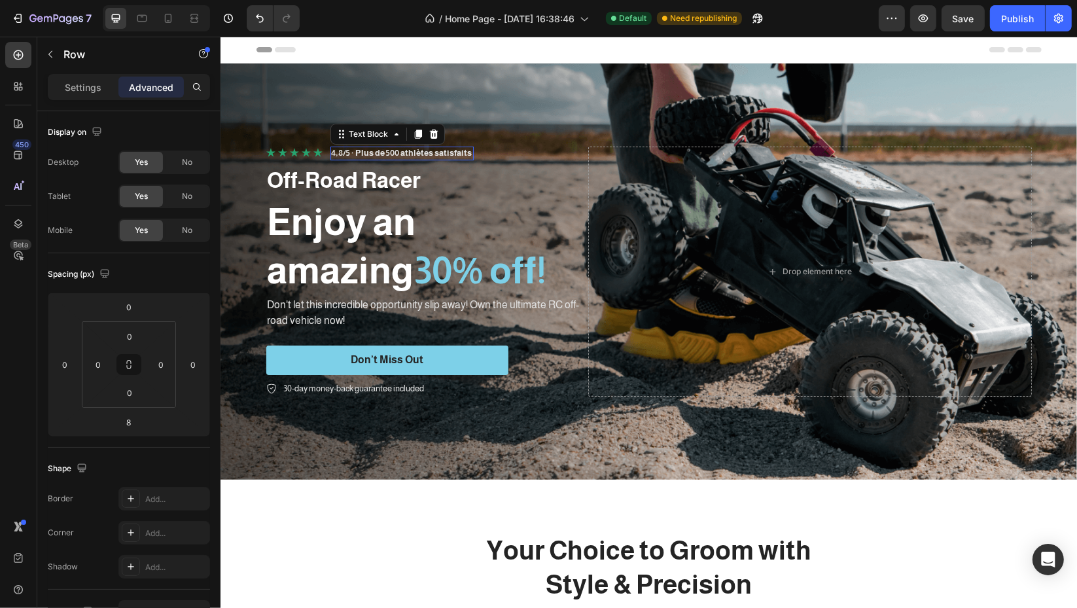
click at [393, 150] on p "4,8/5 · Plus de 500 athlètes satisfaits" at bounding box center [401, 153] width 141 height 11
click at [82, 79] on div "Settings" at bounding box center [82, 87] width 65 height 21
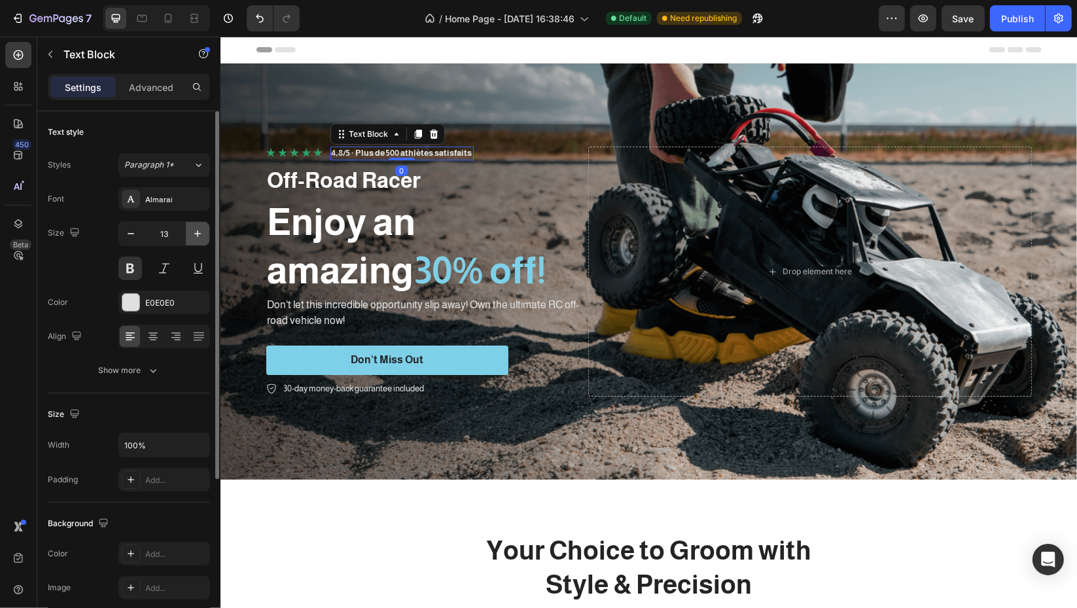
click at [193, 231] on icon "button" at bounding box center [197, 233] width 13 height 13
type input "15"
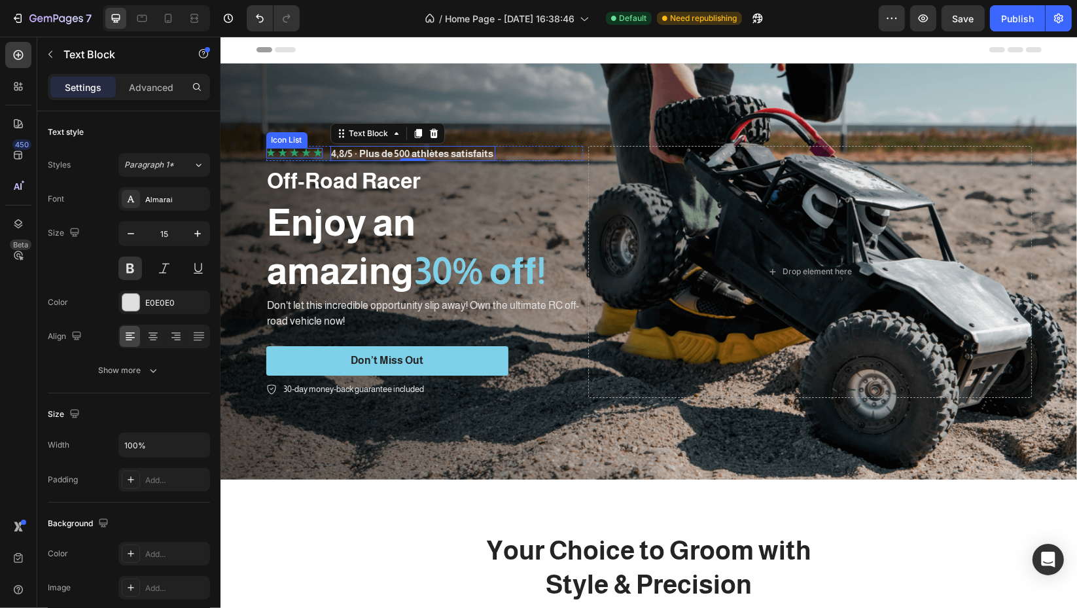
click at [304, 154] on div "Icon" at bounding box center [305, 152] width 9 height 9
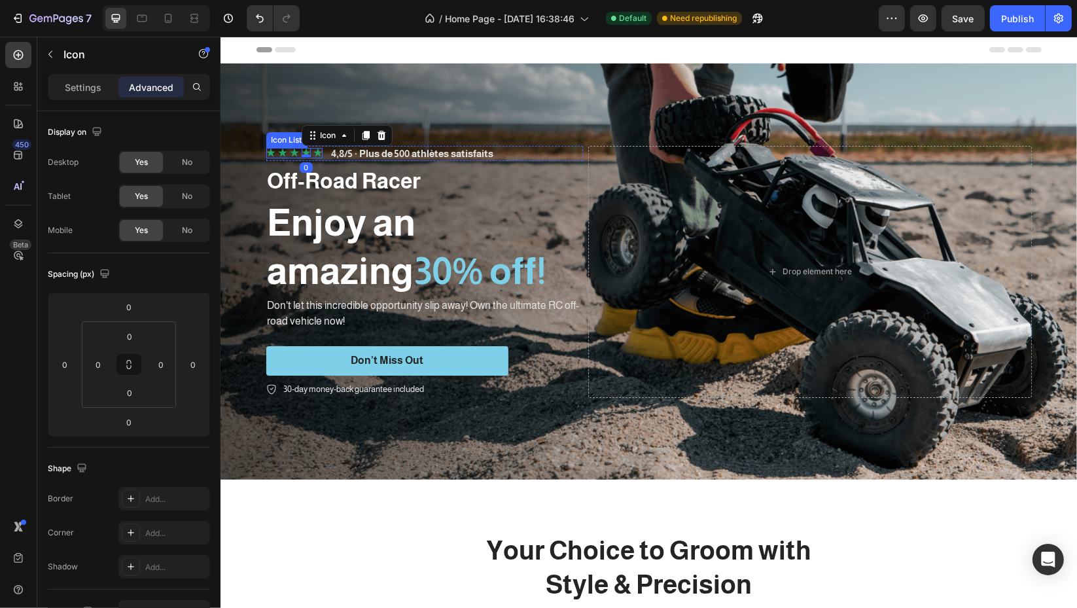
click at [291, 154] on div "Icon Icon Icon Icon 0 Icon Icon List" at bounding box center [294, 153] width 56 height 10
drag, startPoint x: 81, startPoint y: 77, endPoint x: 173, endPoint y: 132, distance: 106.8
click at [81, 79] on div "Settings" at bounding box center [82, 87] width 65 height 21
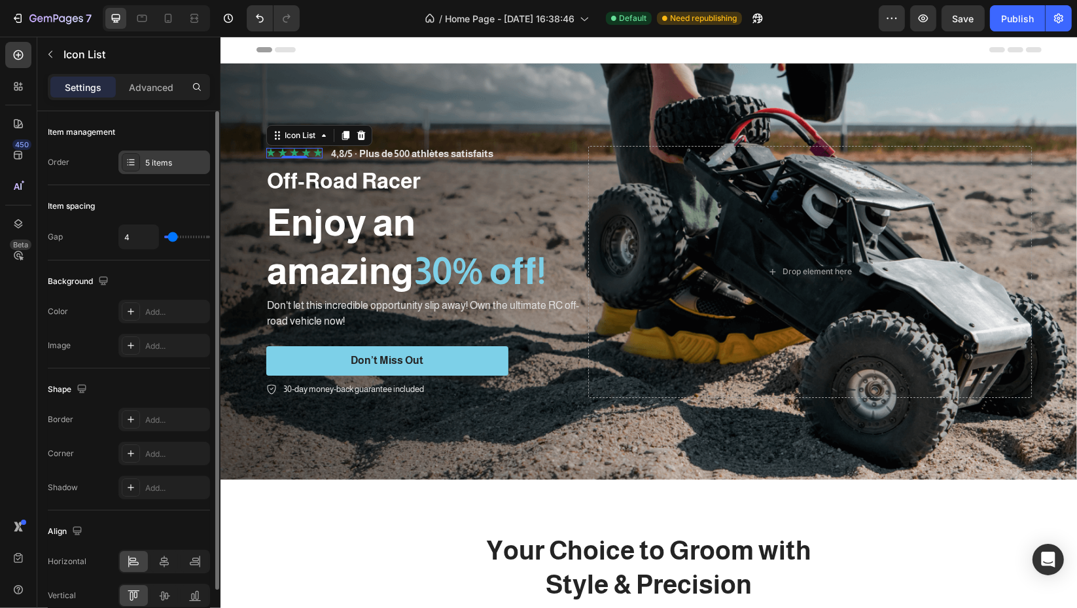
click at [154, 164] on div "5 items" at bounding box center [176, 163] width 62 height 12
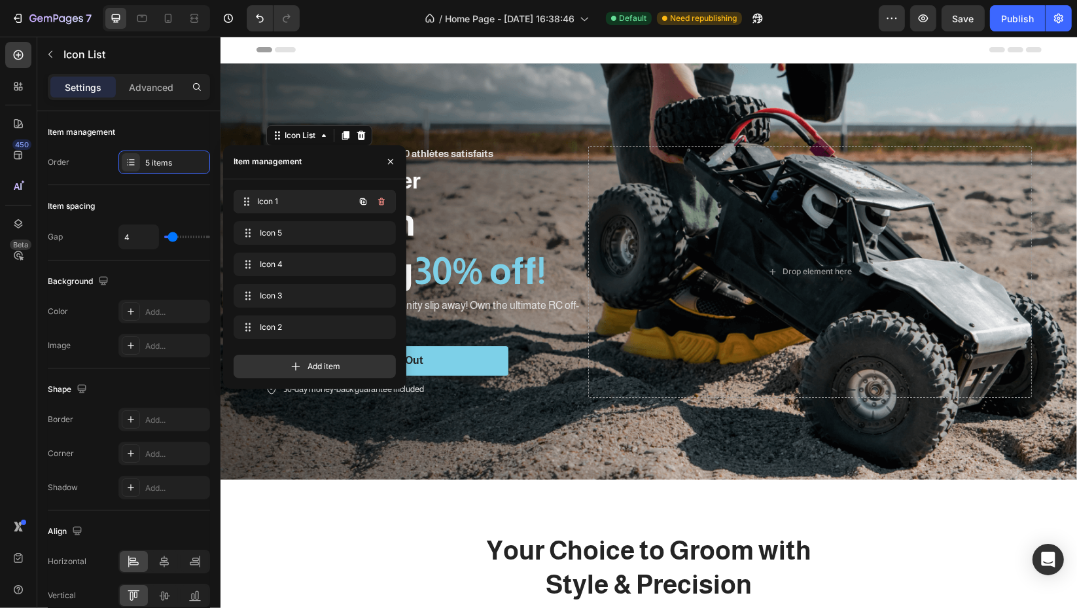
click at [283, 203] on span "Icon 1" at bounding box center [305, 202] width 97 height 12
click at [309, 201] on span "Icon 1" at bounding box center [297, 202] width 74 height 12
click at [397, 152] on button "button" at bounding box center [390, 161] width 21 height 21
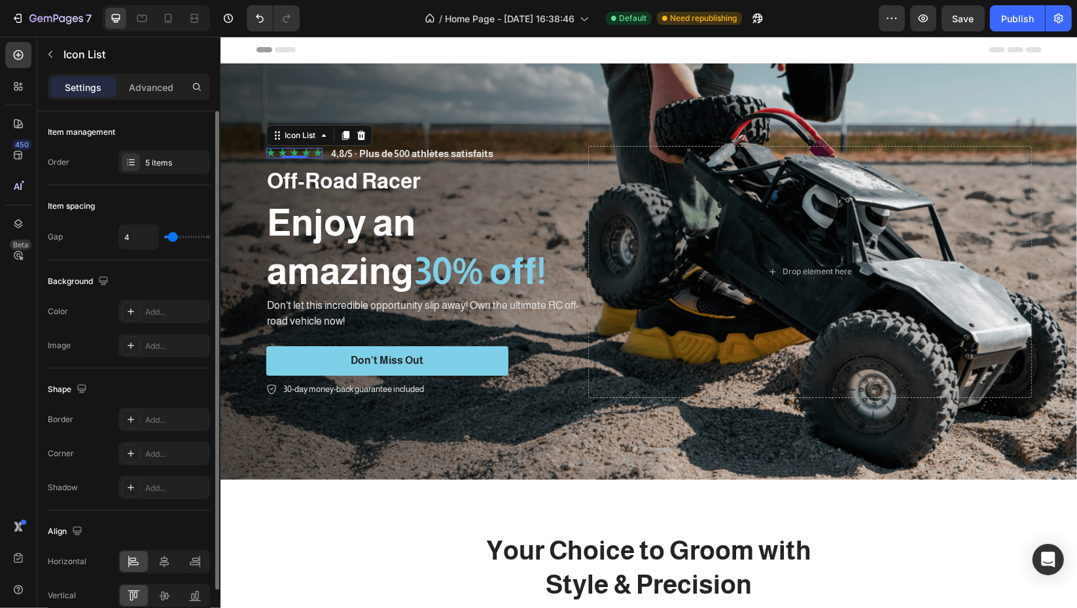
scroll to position [62, 0]
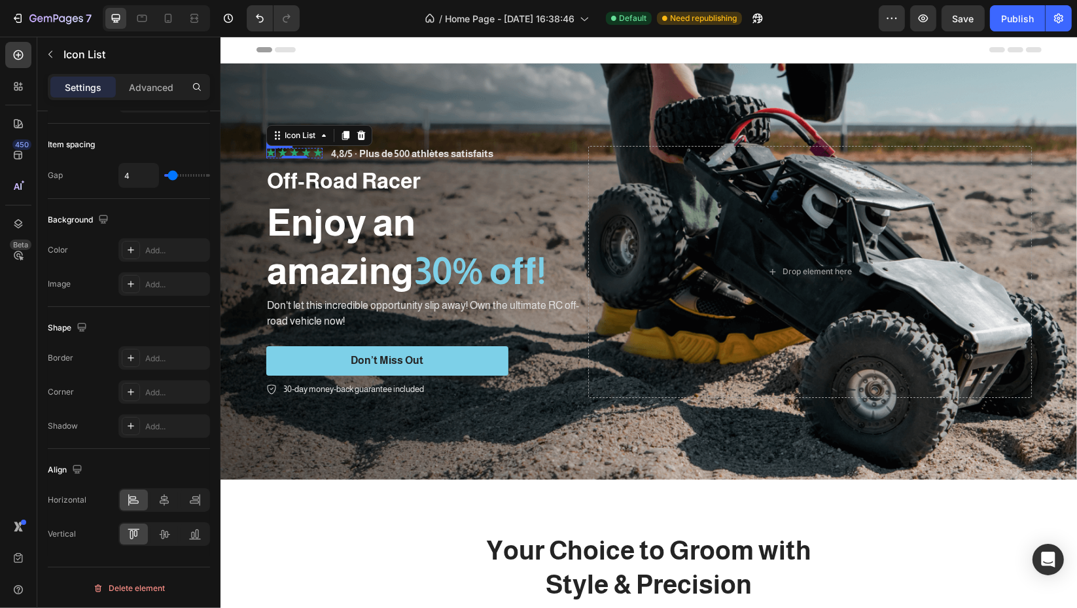
click at [266, 152] on div "Icon" at bounding box center [270, 152] width 9 height 9
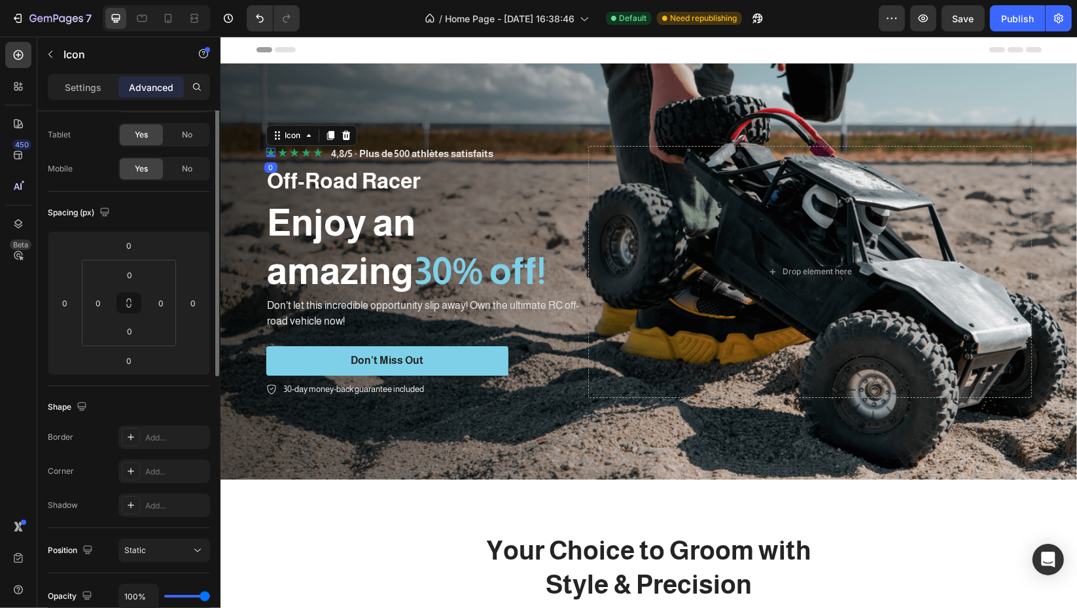
scroll to position [0, 0]
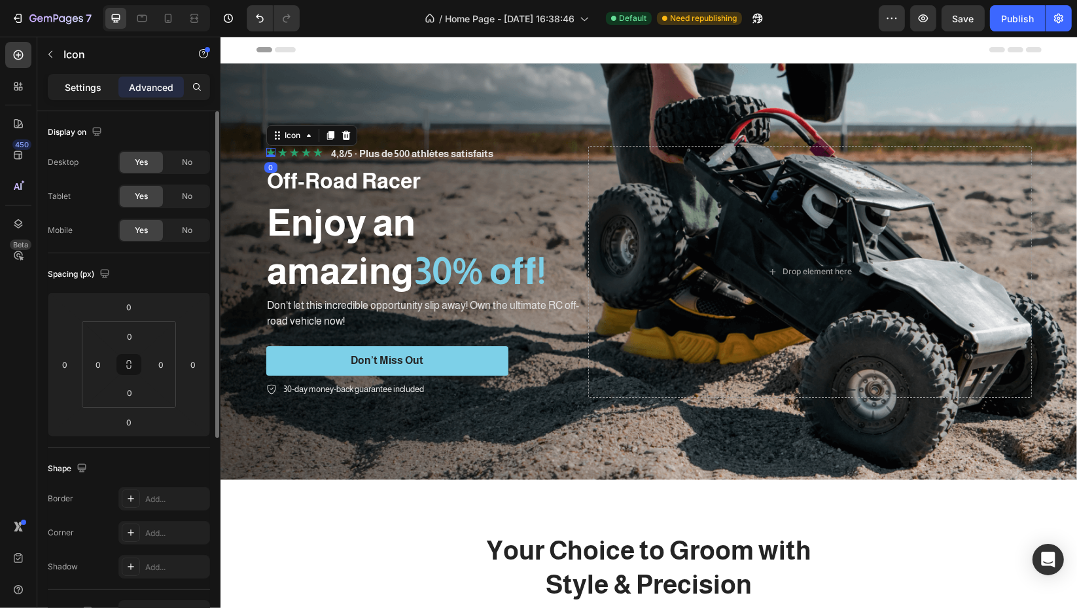
click at [77, 90] on p "Settings" at bounding box center [83, 87] width 37 height 14
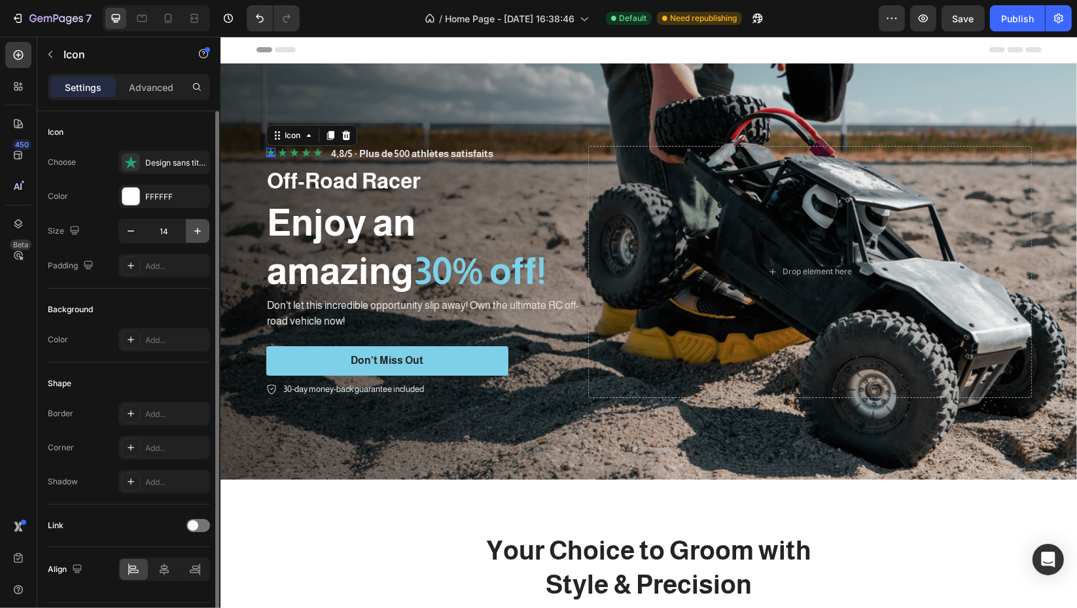
click at [194, 233] on icon "button" at bounding box center [197, 230] width 13 height 13
type input "16"
click at [279, 152] on div "Icon 0" at bounding box center [283, 151] width 9 height 9
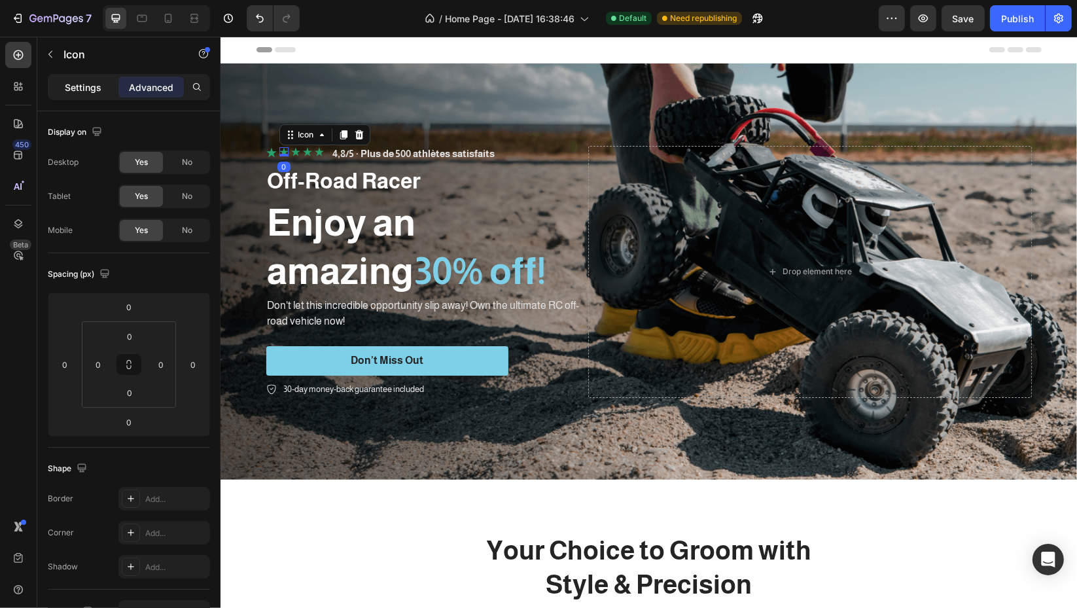
click at [76, 92] on p "Settings" at bounding box center [83, 87] width 37 height 14
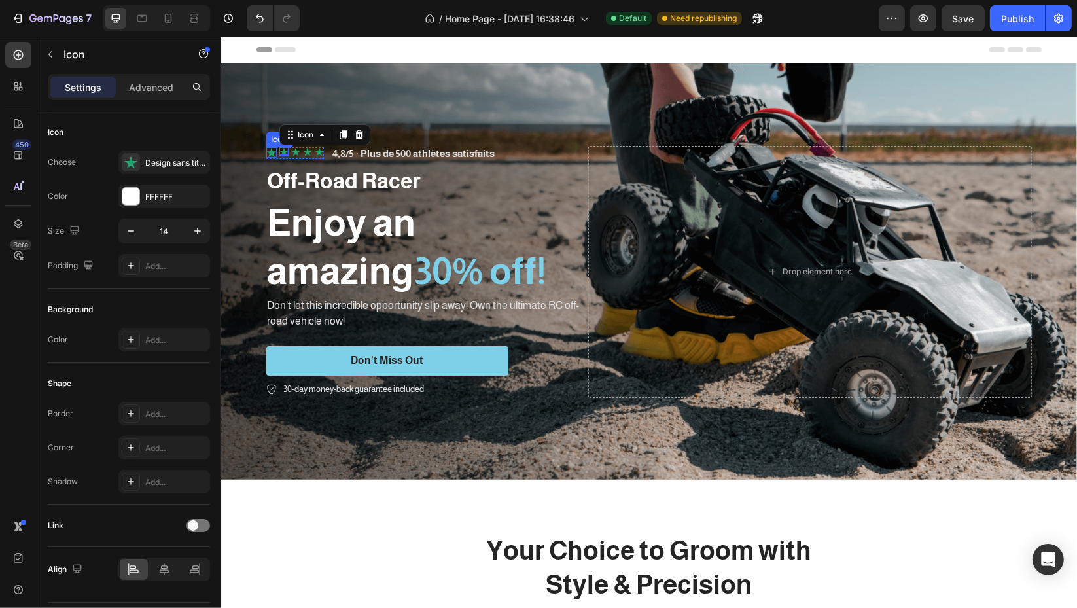
click at [266, 149] on icon at bounding box center [271, 153] width 10 height 10
click at [279, 149] on icon at bounding box center [283, 152] width 9 height 9
click at [200, 222] on button "button" at bounding box center [198, 231] width 24 height 24
type input "16"
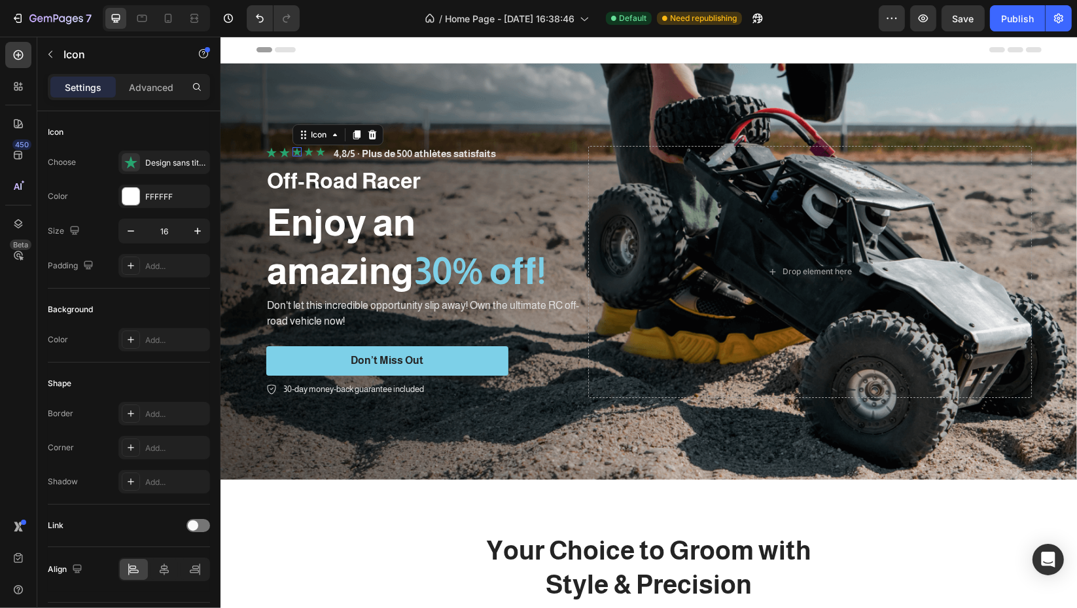
click at [292, 147] on icon at bounding box center [296, 151] width 9 height 9
click at [205, 224] on button "button" at bounding box center [198, 231] width 24 height 24
type input "16"
click at [305, 147] on icon at bounding box center [309, 151] width 9 height 9
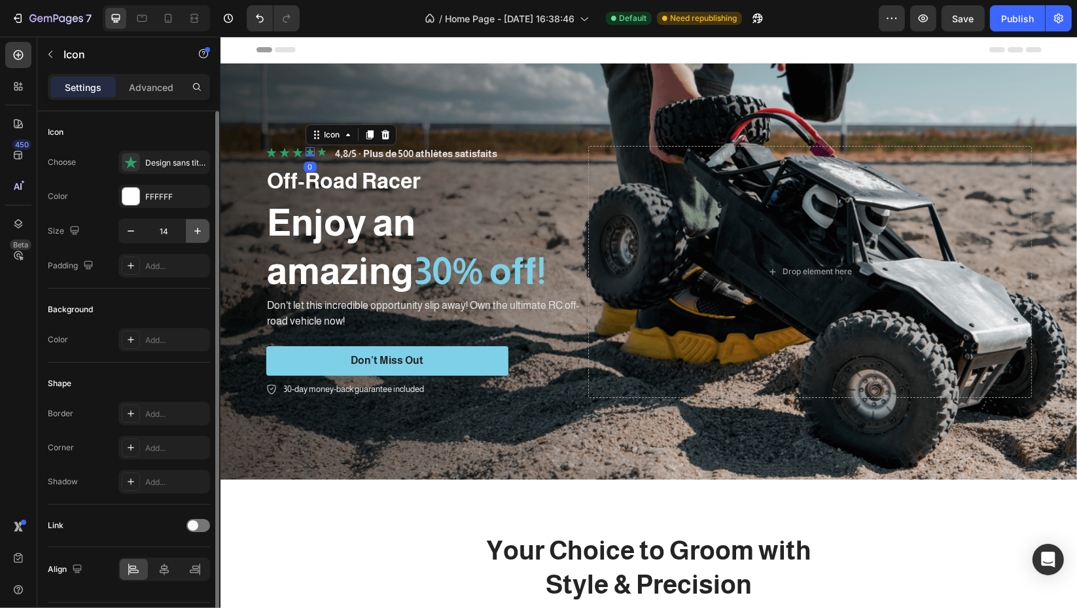
click at [195, 224] on button "button" at bounding box center [198, 231] width 24 height 24
click at [195, 224] on icon "button" at bounding box center [197, 230] width 13 height 13
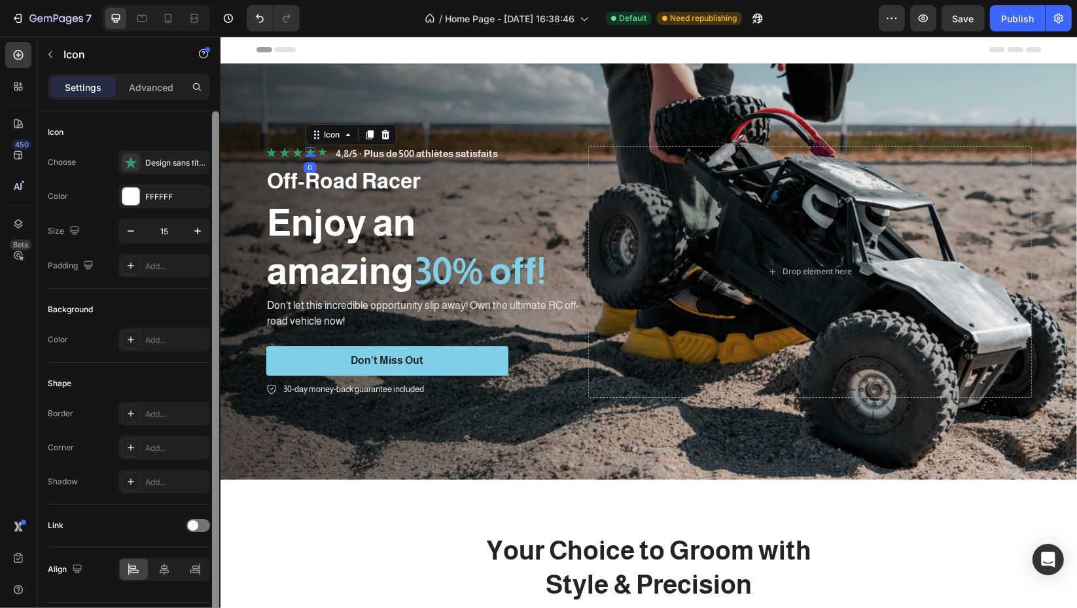
type input "16"
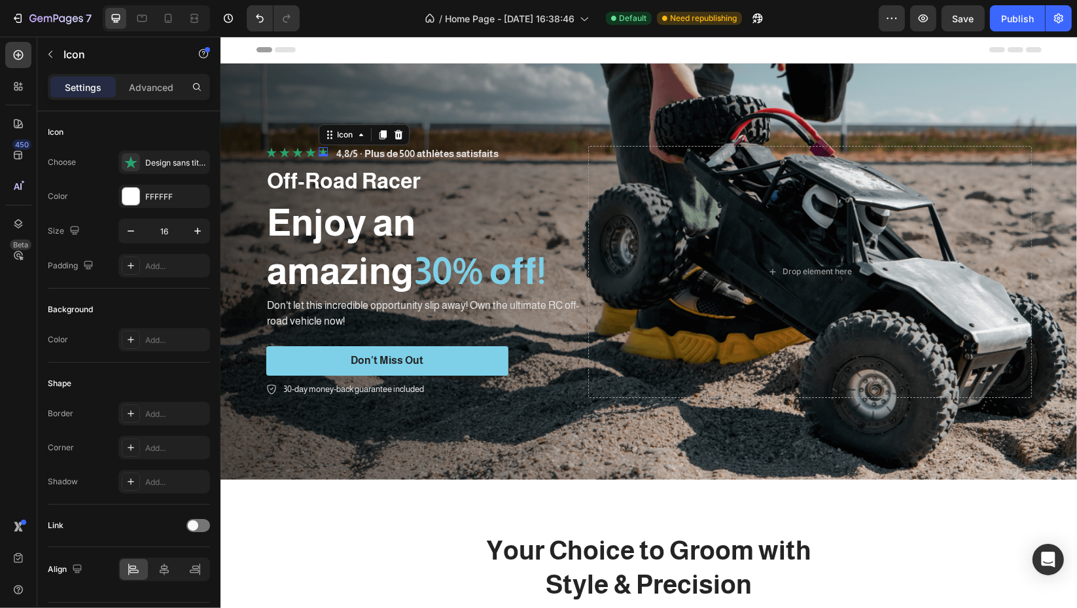
click at [319, 150] on div "Icon 0" at bounding box center [322, 151] width 9 height 9
click at [189, 227] on button "button" at bounding box center [198, 231] width 24 height 24
type input "16"
click at [482, 152] on p "4,8/5 · Plus de 500 athlètes satisfaits" at bounding box center [419, 153] width 162 height 13
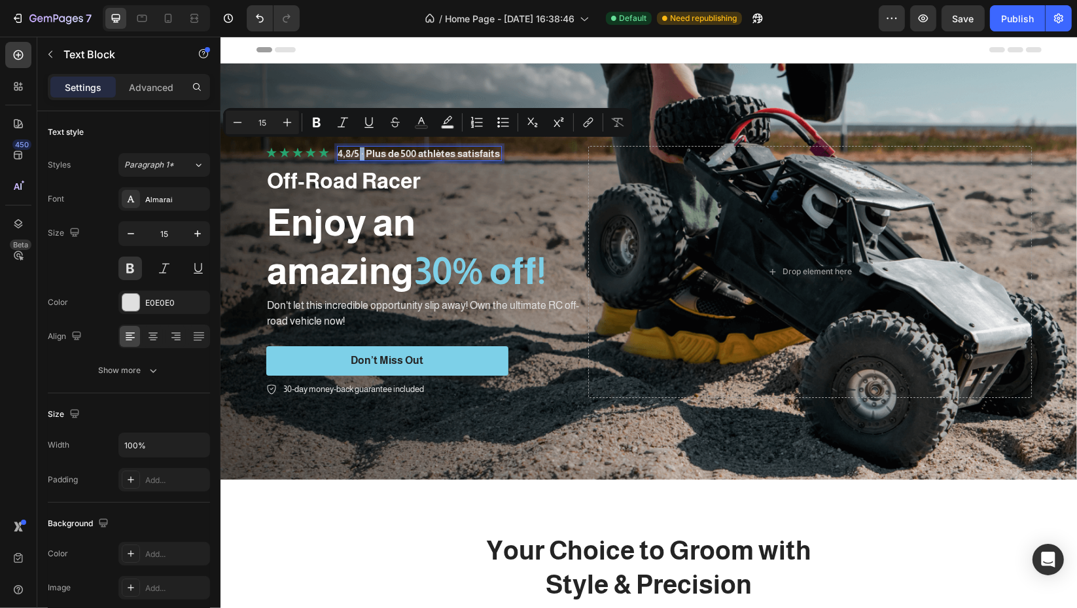
click at [353, 151] on p "4,8/5 · Plus de 500 athlètes satisfaits" at bounding box center [419, 153] width 162 height 13
click at [288, 122] on icon "Editor contextual toolbar" at bounding box center [287, 122] width 13 height 13
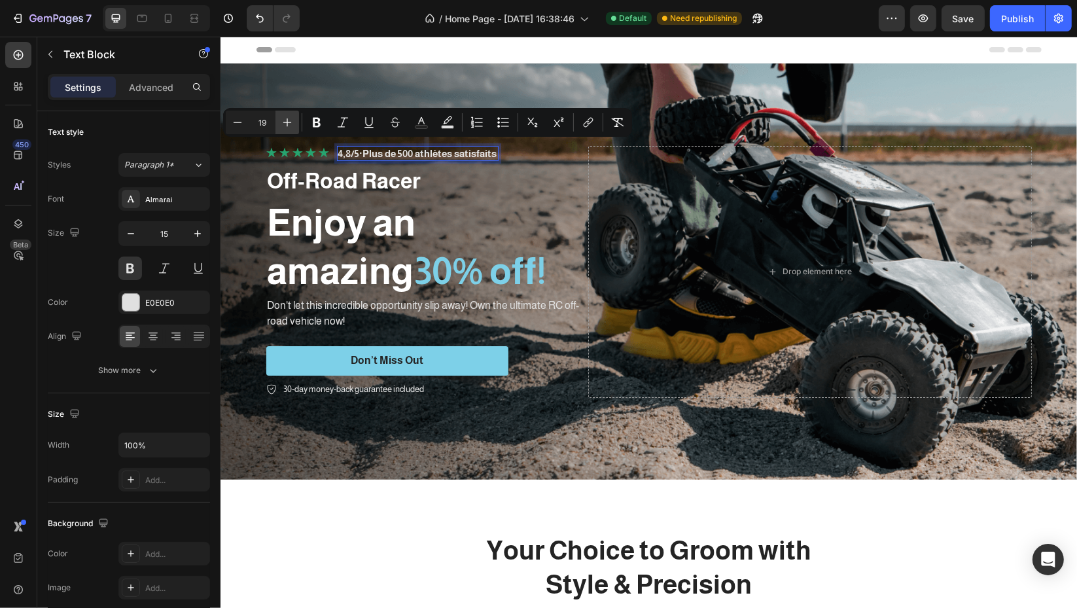
click at [288, 122] on icon "Editor contextual toolbar" at bounding box center [287, 122] width 13 height 13
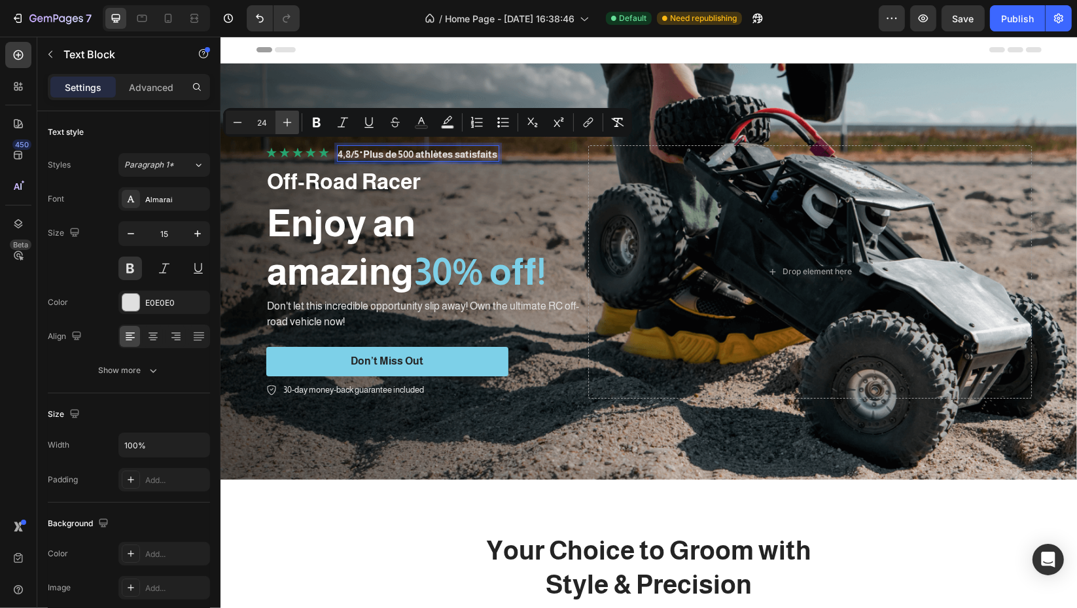
click at [288, 122] on icon "Editor contextual toolbar" at bounding box center [287, 122] width 13 height 13
click at [351, 146] on p "4,8/5 · Plus de 500 athlètes satisfaits" at bounding box center [418, 153] width 160 height 15
type input "15"
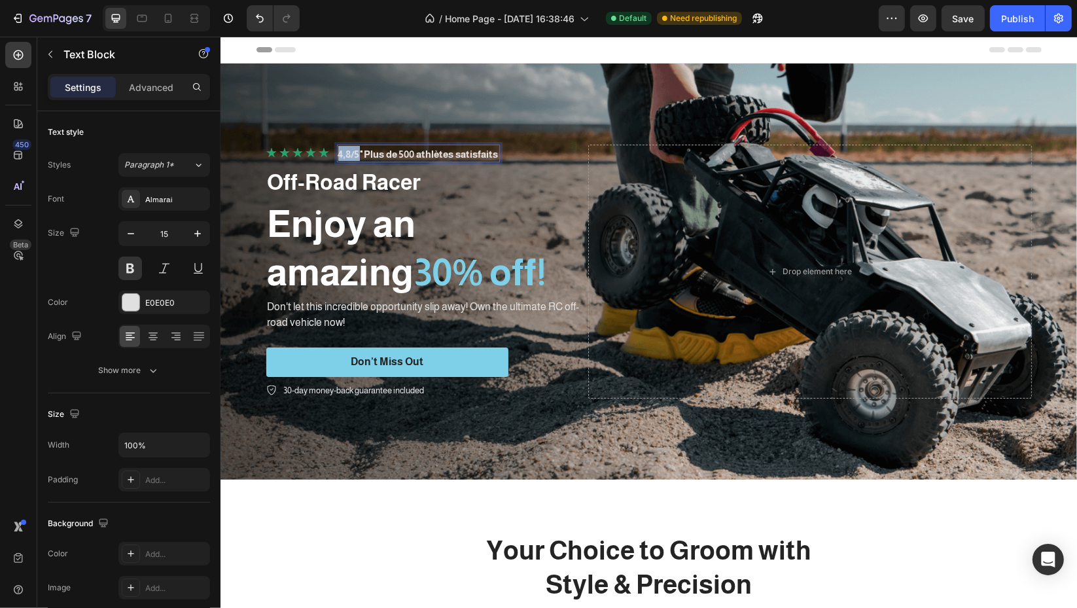
drag, startPoint x: 354, startPoint y: 149, endPoint x: 329, endPoint y: 149, distance: 24.9
click at [329, 149] on div "Icon Icon Icon Icon Icon Icon List 4,8/5 · Plus de 500 athlètes satisfaits Text…" at bounding box center [424, 154] width 317 height 18
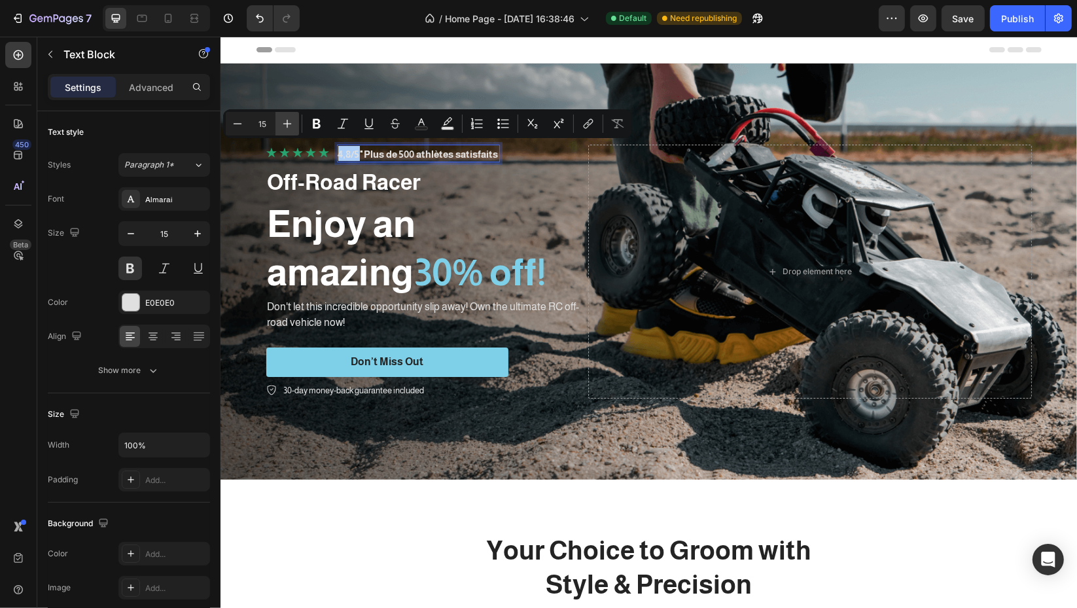
click at [286, 130] on icon "Editor contextual toolbar" at bounding box center [287, 123] width 13 height 13
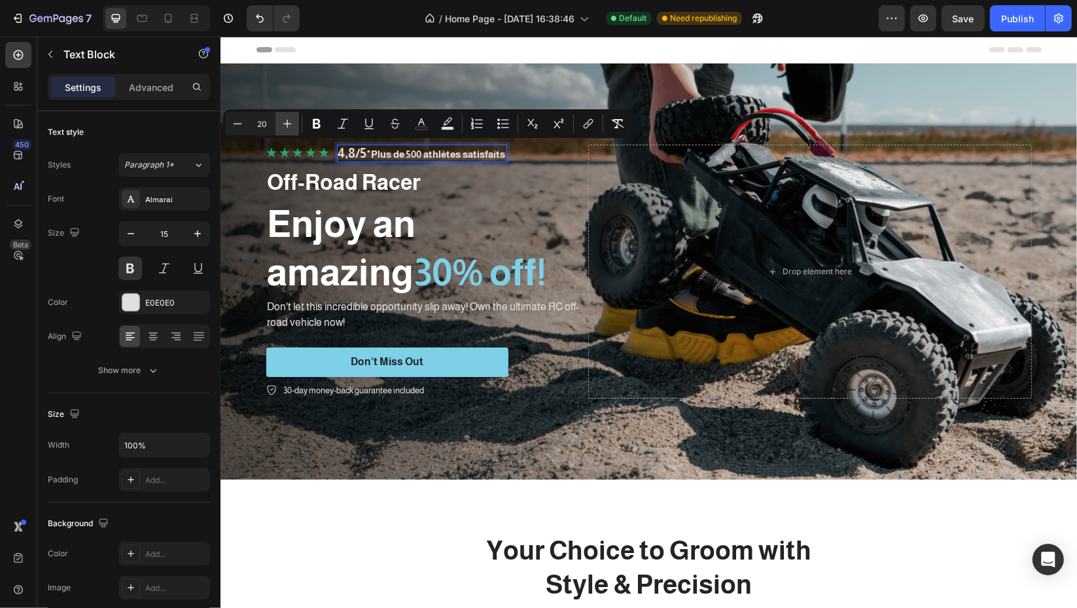
click at [286, 130] on icon "Editor contextual toolbar" at bounding box center [287, 123] width 13 height 13
type input "21"
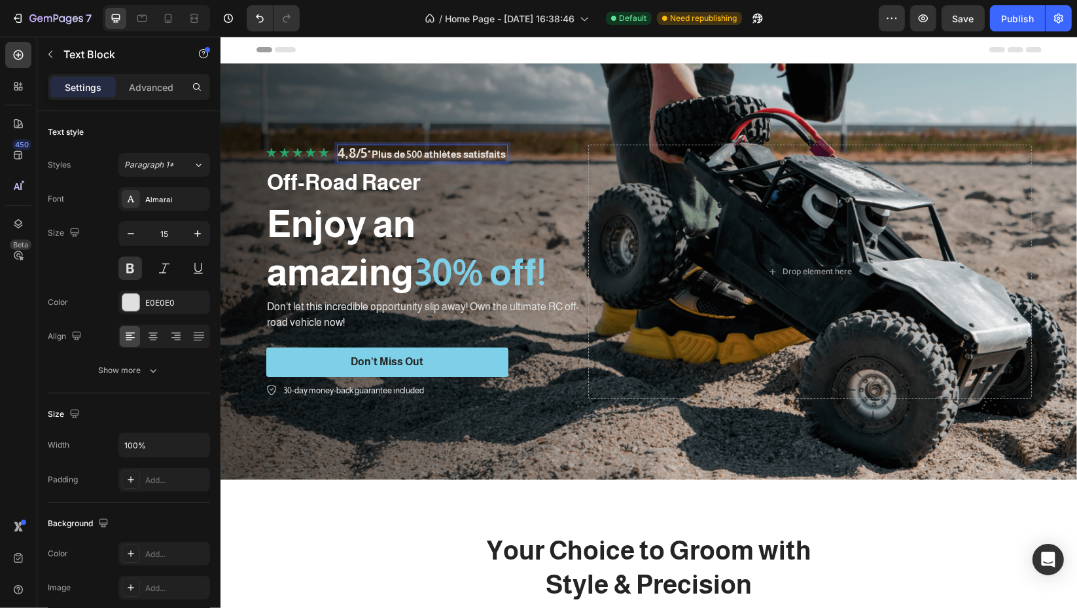
click at [368, 152] on span "·" at bounding box center [369, 152] width 5 height 20
click at [368, 150] on span "·" at bounding box center [369, 152] width 5 height 20
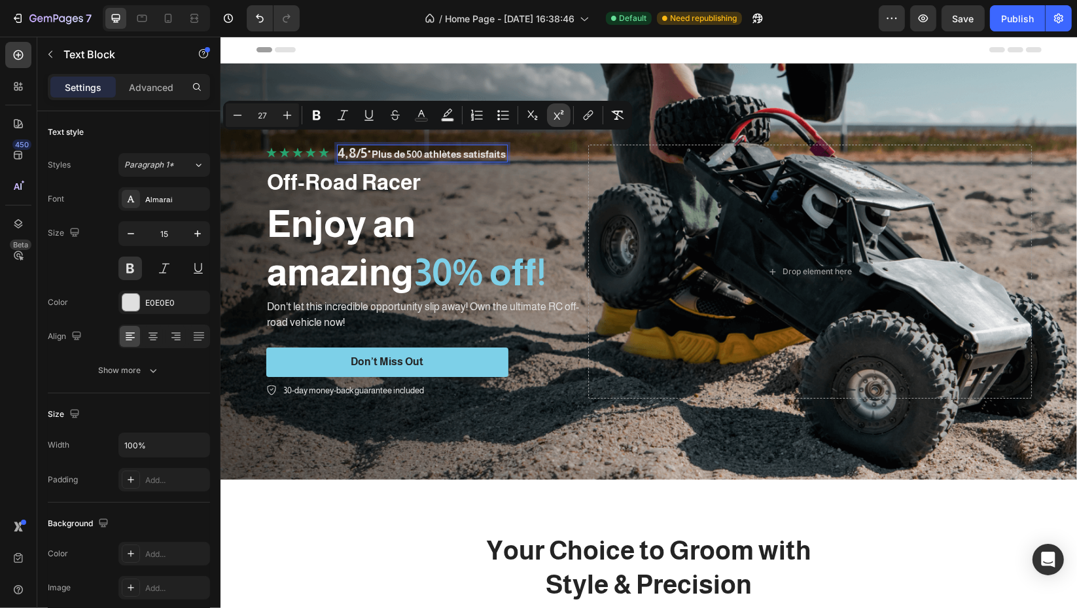
click at [554, 116] on icon "Editor contextual toolbar" at bounding box center [558, 115] width 13 height 13
click at [533, 118] on icon "Editor contextual toolbar" at bounding box center [532, 115] width 13 height 13
click at [525, 194] on div "Off-Road Racer" at bounding box center [424, 183] width 317 height 31
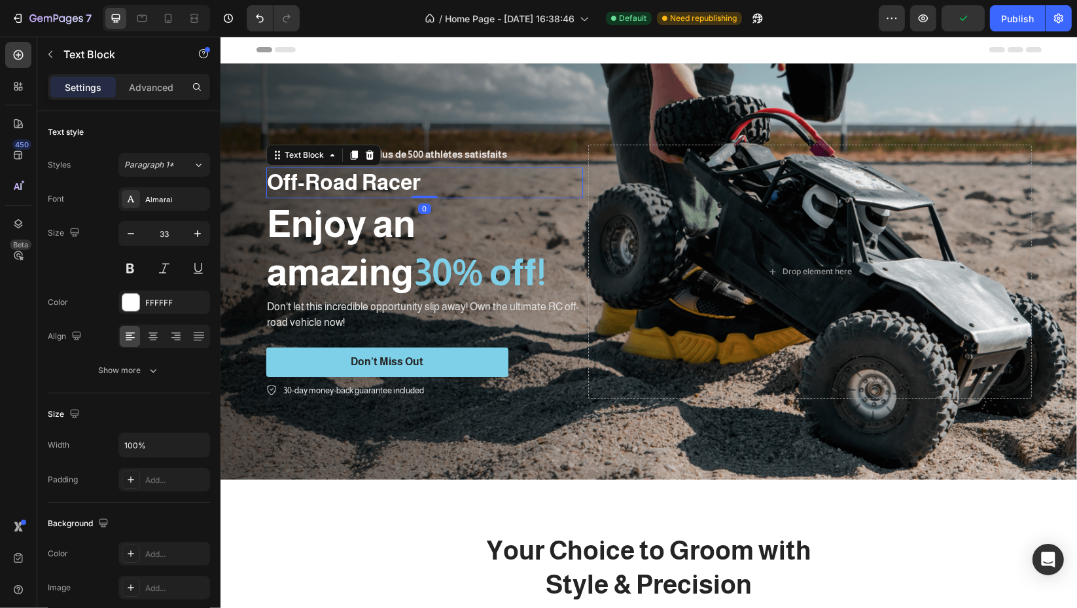
click at [486, 125] on div "Icon Icon Icon Icon Icon Icon List 4,8/5 · Plus de 500 athlètes satisfaits Text…" at bounding box center [648, 272] width 785 height 296
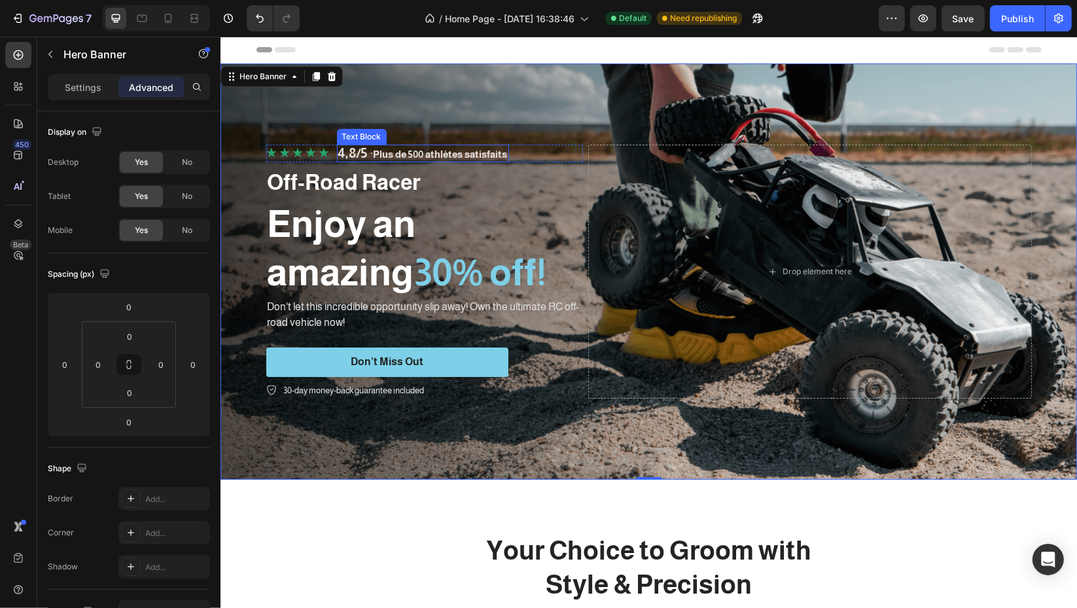
click at [371, 151] on p "4,8/5 · Plus de 500 athlètes satisfaits" at bounding box center [422, 153] width 169 height 15
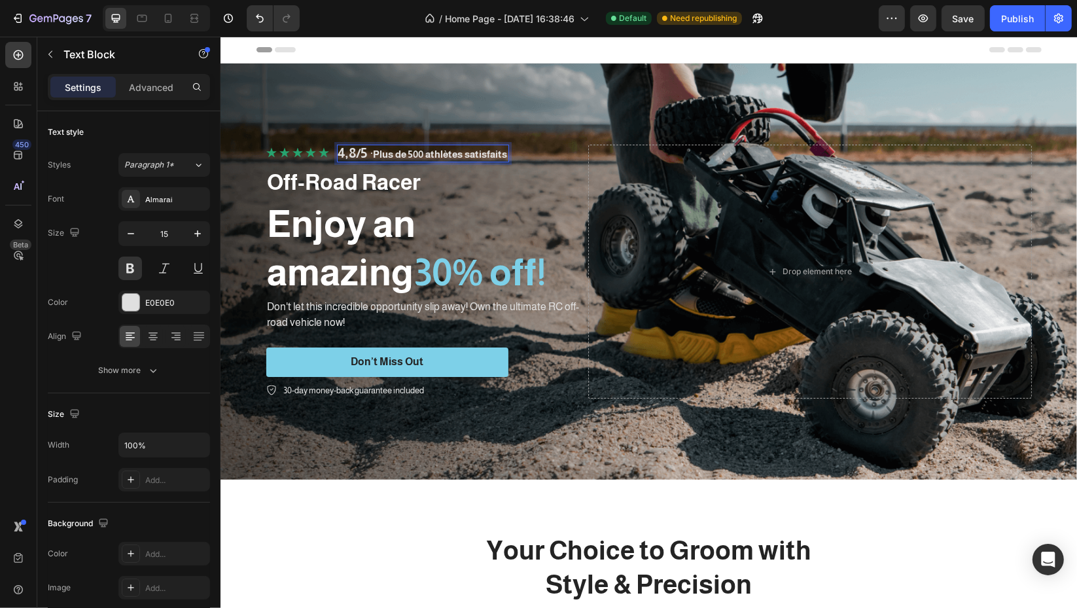
click at [372, 149] on p "4,8/5 · Plus de 500 athlètes satisfaits" at bounding box center [422, 153] width 169 height 15
click at [55, 54] on icon "button" at bounding box center [50, 54] width 10 height 10
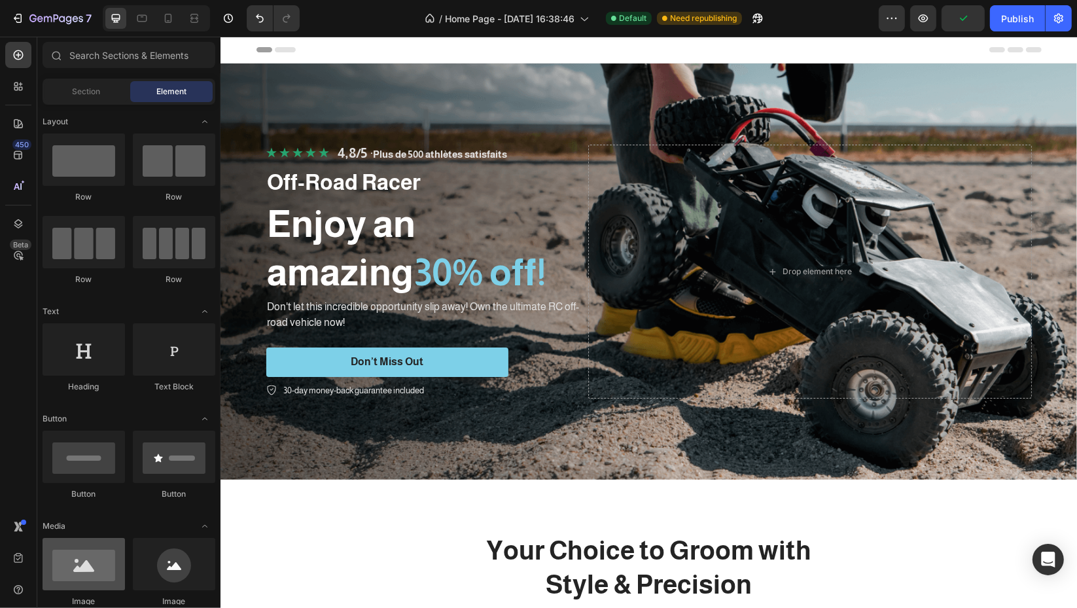
scroll to position [363, 0]
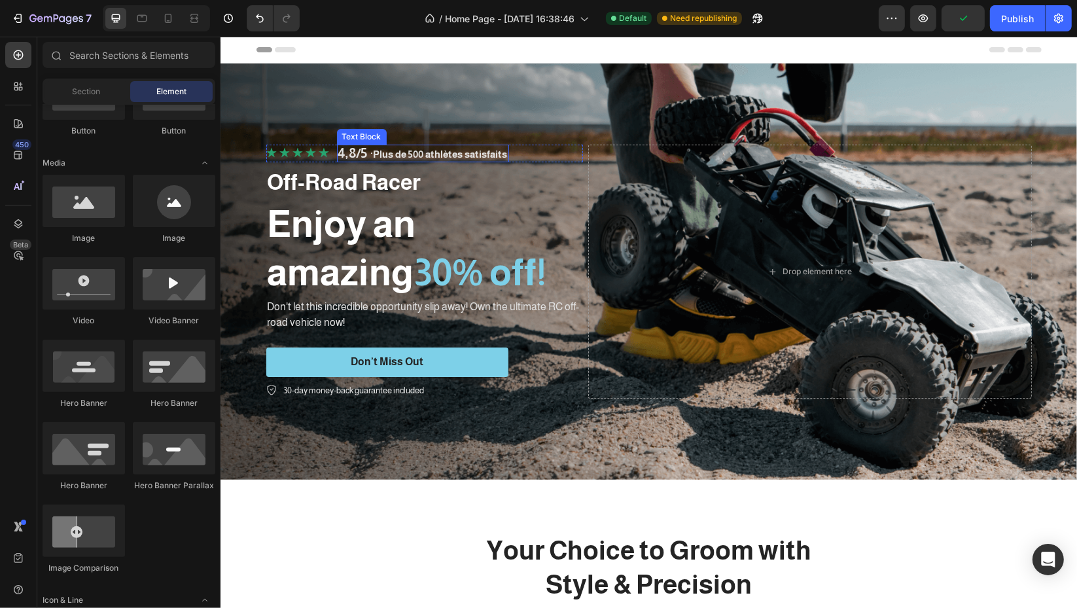
click at [367, 158] on span "·" at bounding box center [370, 152] width 6 height 20
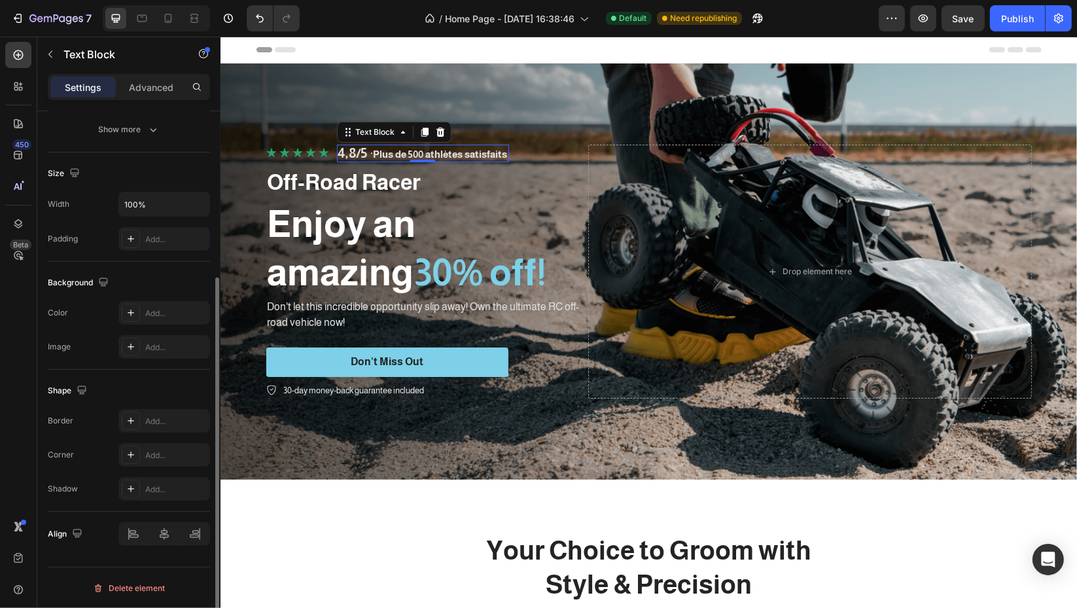
scroll to position [0, 0]
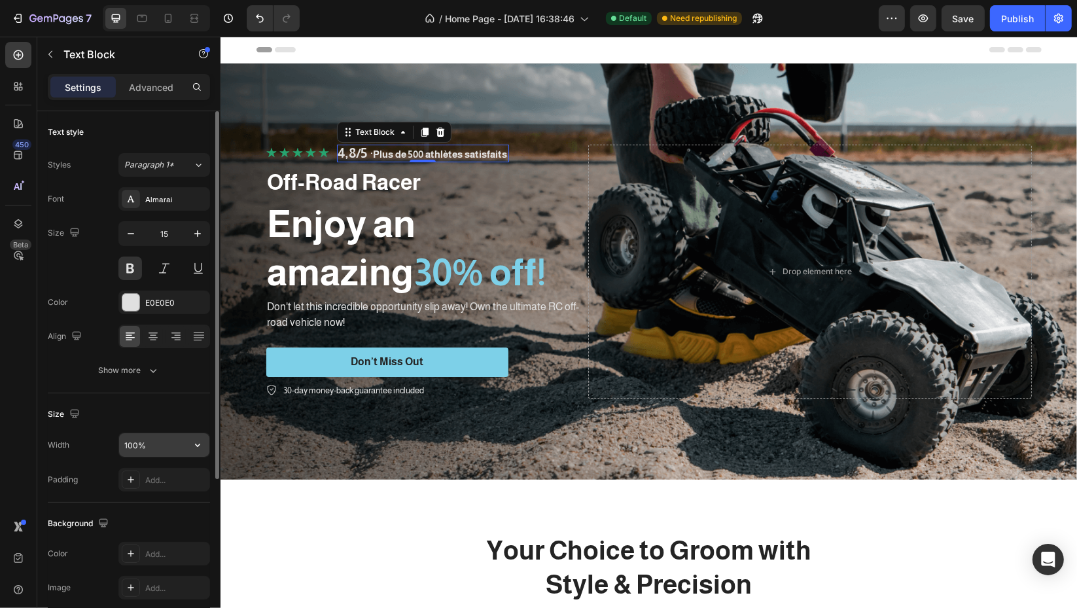
click at [164, 448] on input "100%" at bounding box center [164, 445] width 90 height 24
click at [192, 440] on icon "button" at bounding box center [197, 444] width 13 height 13
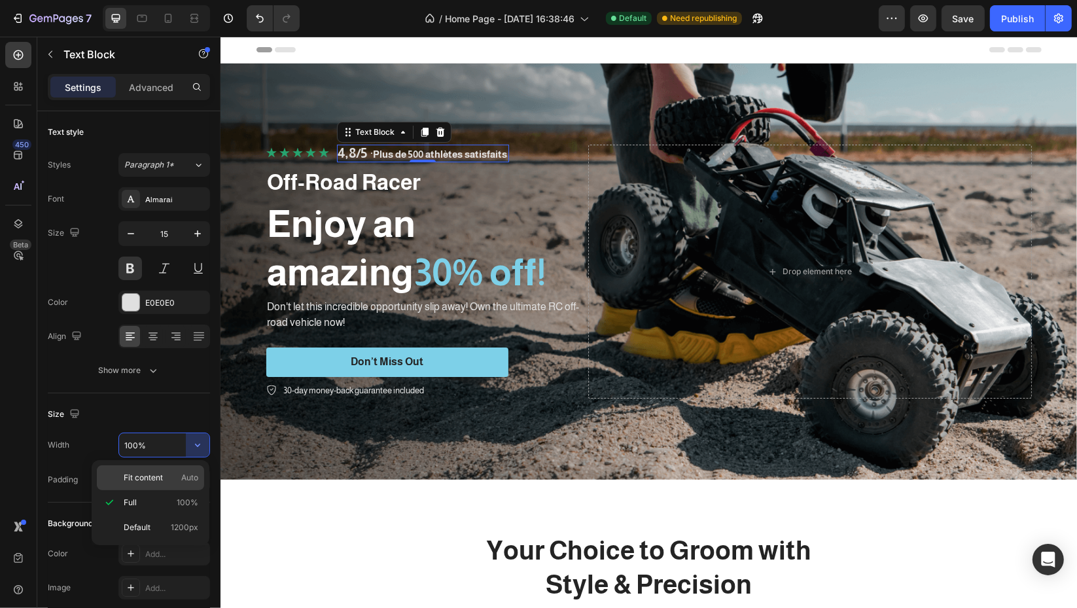
click at [176, 475] on p "Fit content Auto" at bounding box center [161, 478] width 75 height 12
type input "Auto"
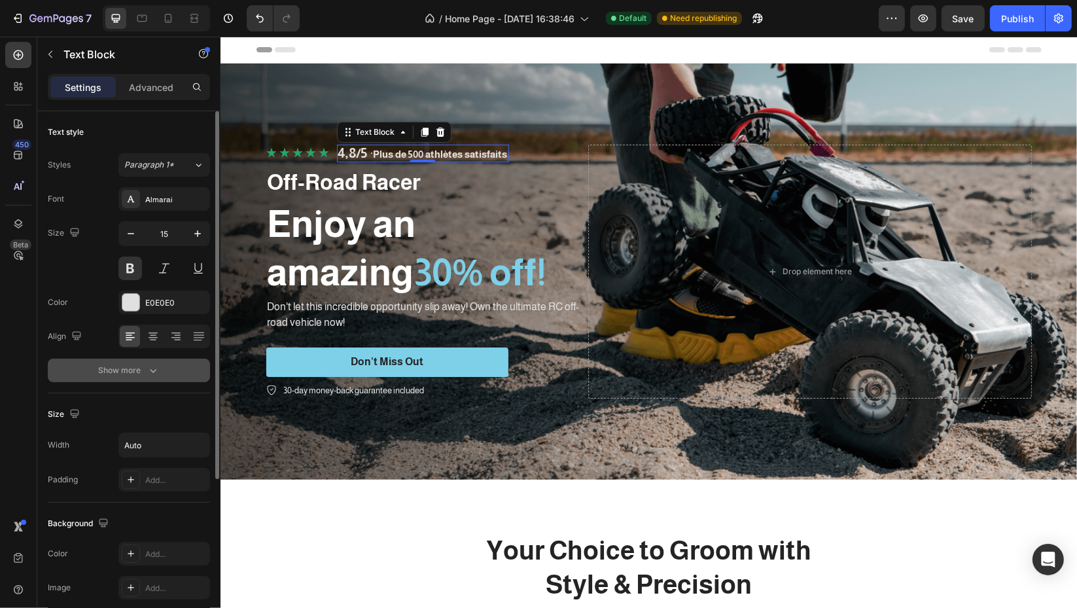
scroll to position [241, 0]
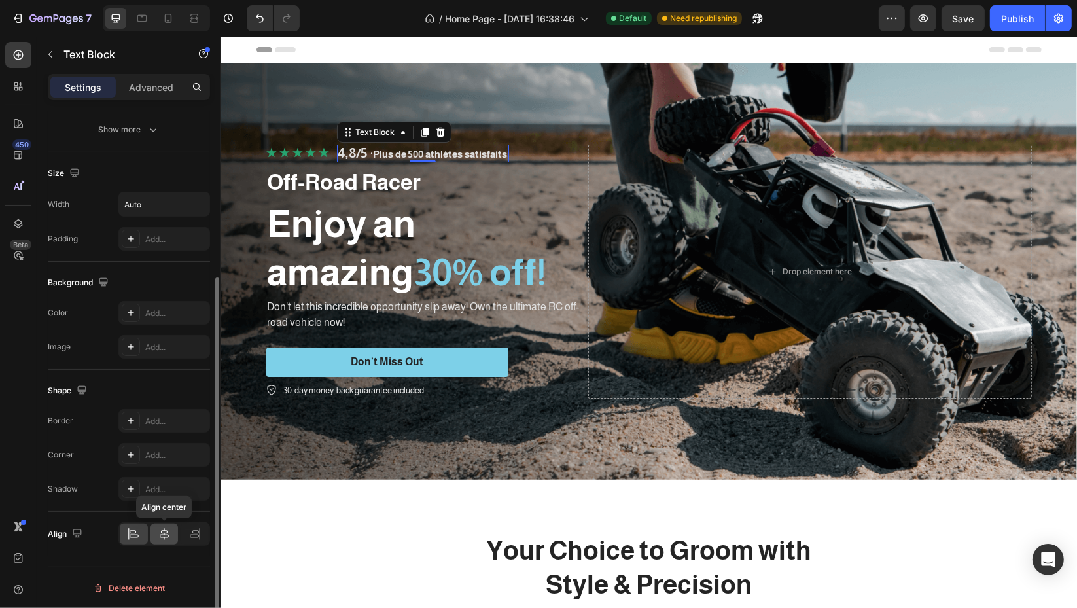
click at [164, 535] on icon at bounding box center [164, 533] width 13 height 13
drag, startPoint x: 201, startPoint y: 533, endPoint x: 174, endPoint y: 525, distance: 27.8
click at [201, 533] on div at bounding box center [195, 533] width 28 height 21
click at [120, 535] on div at bounding box center [134, 533] width 28 height 21
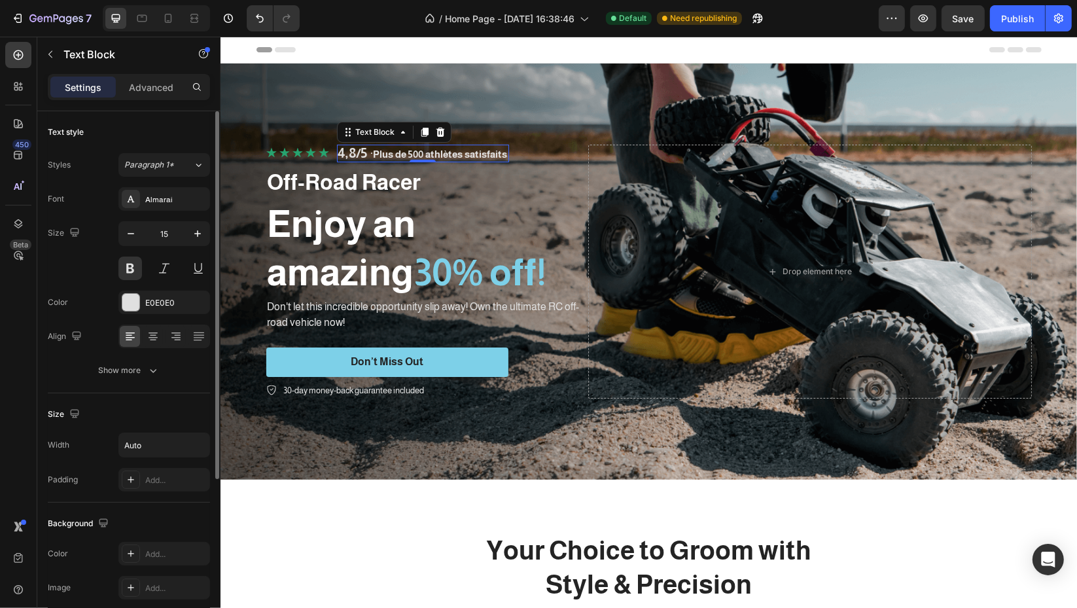
drag, startPoint x: 118, startPoint y: 380, endPoint x: 124, endPoint y: 385, distance: 7.9
click at [118, 380] on button "Show more" at bounding box center [129, 371] width 162 height 24
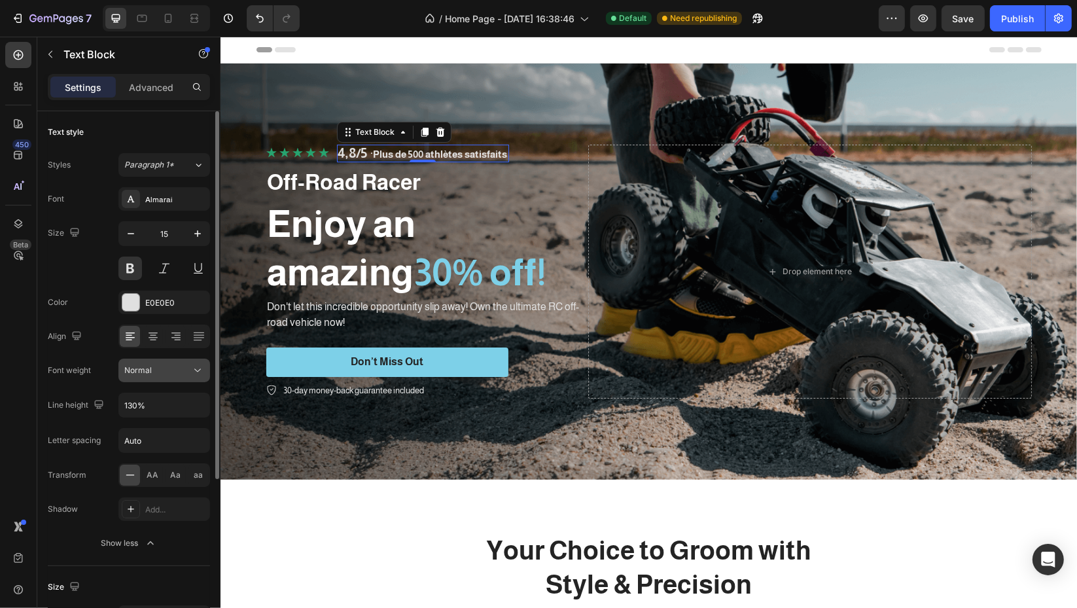
click at [183, 366] on div "Normal" at bounding box center [157, 370] width 67 height 12
click at [185, 379] on button "Normal" at bounding box center [164, 371] width 92 height 24
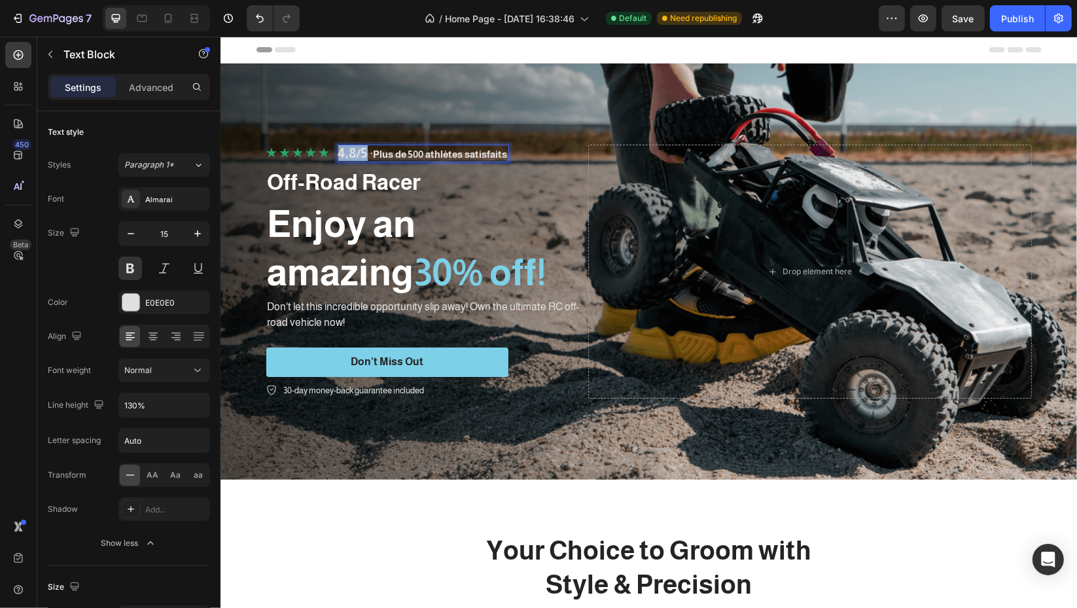
drag, startPoint x: 361, startPoint y: 146, endPoint x: 334, endPoint y: 152, distance: 27.5
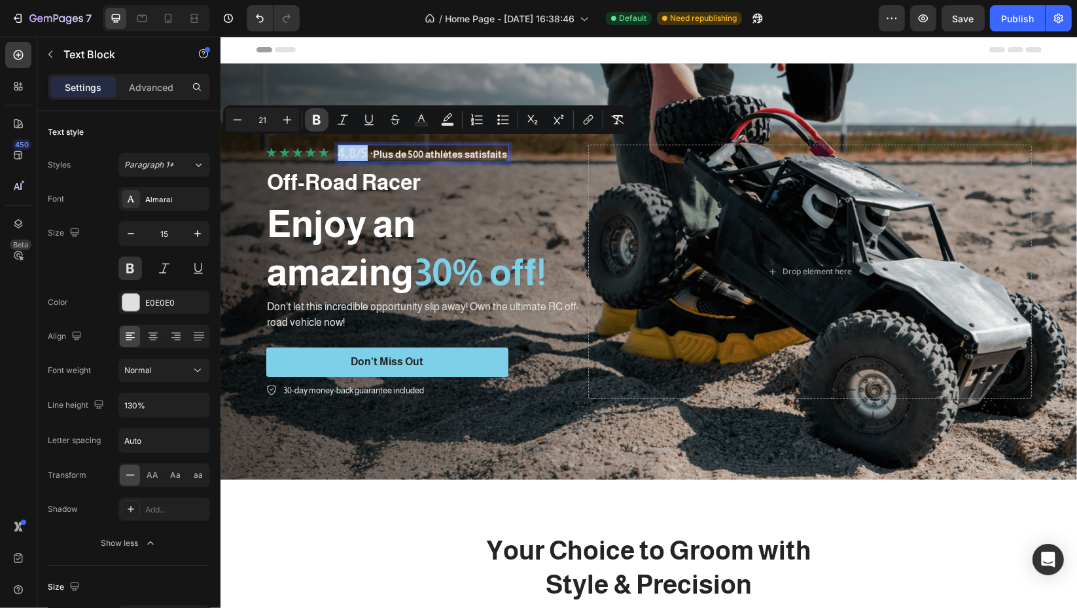
click at [310, 119] on icon "Editor contextual toolbar" at bounding box center [316, 119] width 13 height 13
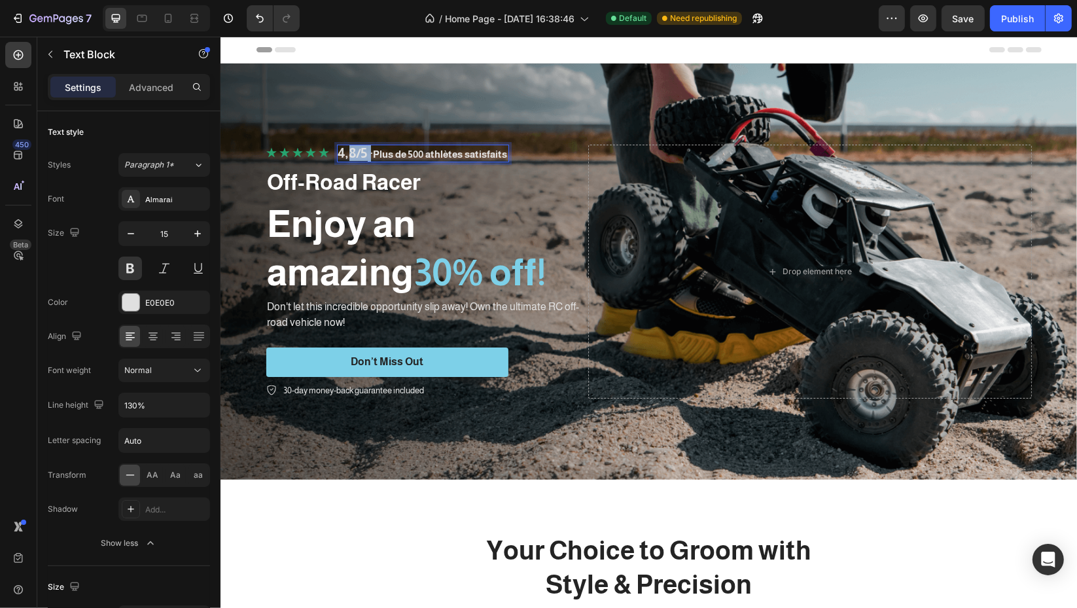
drag, startPoint x: 366, startPoint y: 147, endPoint x: 341, endPoint y: 152, distance: 25.3
click at [341, 152] on p "4,8/5 · Plus de 500 athlètes satisfaits" at bounding box center [422, 153] width 169 height 15
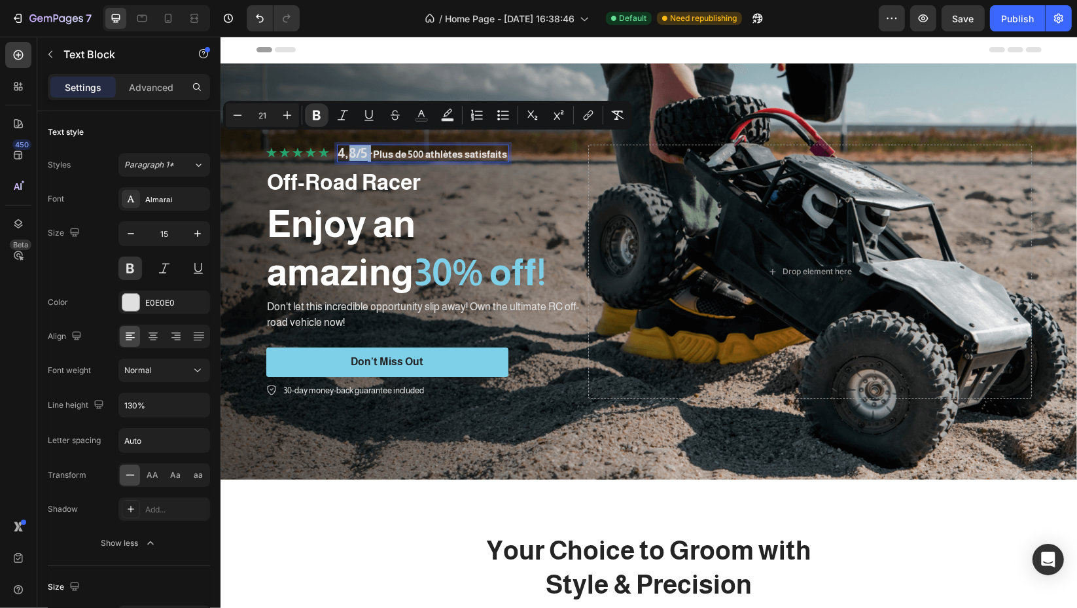
click at [356, 147] on strong "4,8/5" at bounding box center [352, 152] width 29 height 15
click at [361, 149] on strong "4,8/5" at bounding box center [352, 152] width 29 height 15
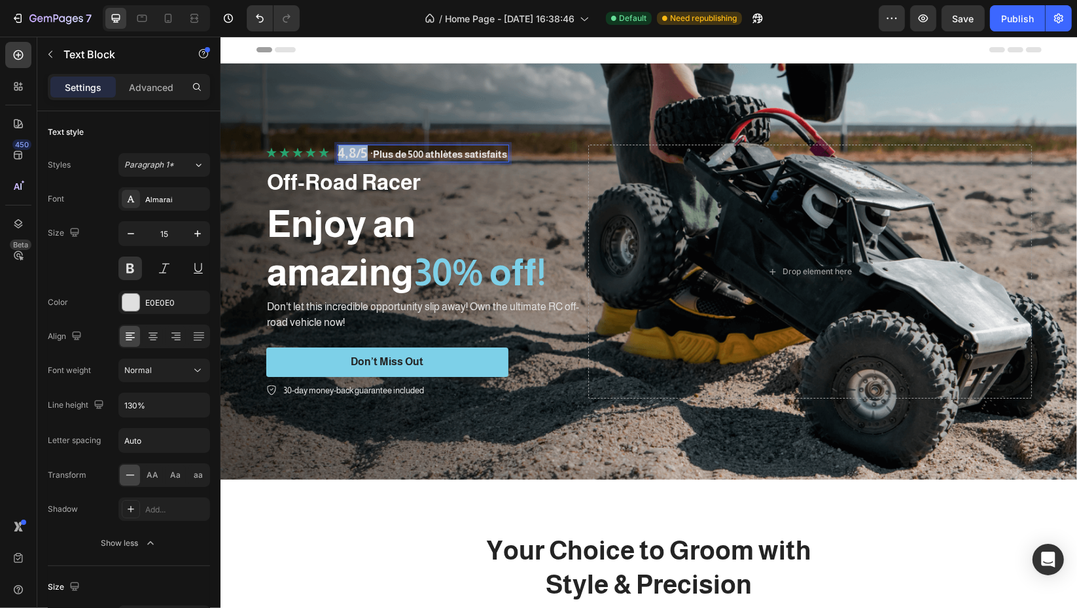
drag, startPoint x: 361, startPoint y: 149, endPoint x: 330, endPoint y: 153, distance: 31.0
click at [330, 153] on div "Icon Icon Icon Icon Icon Icon List 4,8/5 · Plus de 500 athlètes satisfaits Text…" at bounding box center [424, 154] width 317 height 18
click at [130, 262] on button at bounding box center [130, 268] width 24 height 24
click at [361, 148] on strong "4,8/5" at bounding box center [352, 152] width 29 height 15
click at [361, 147] on strong "4,8/5" at bounding box center [352, 152] width 29 height 15
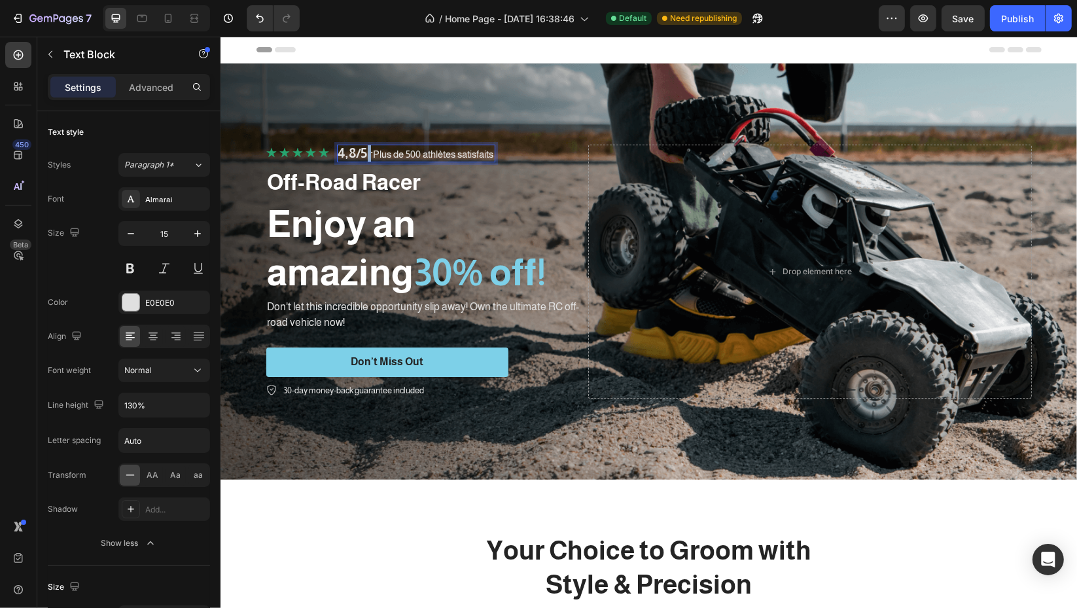
click at [361, 147] on strong "4,8/5" at bounding box center [352, 152] width 29 height 15
drag, startPoint x: 358, startPoint y: 149, endPoint x: 341, endPoint y: 129, distance: 26.5
click at [342, 127] on div "Icon Icon Icon Icon Icon Icon List 4,8/5 · Plus de 500 athlètes satisfaits Text…" at bounding box center [648, 272] width 785 height 296
click at [354, 152] on strong "4,8/5" at bounding box center [352, 152] width 29 height 15
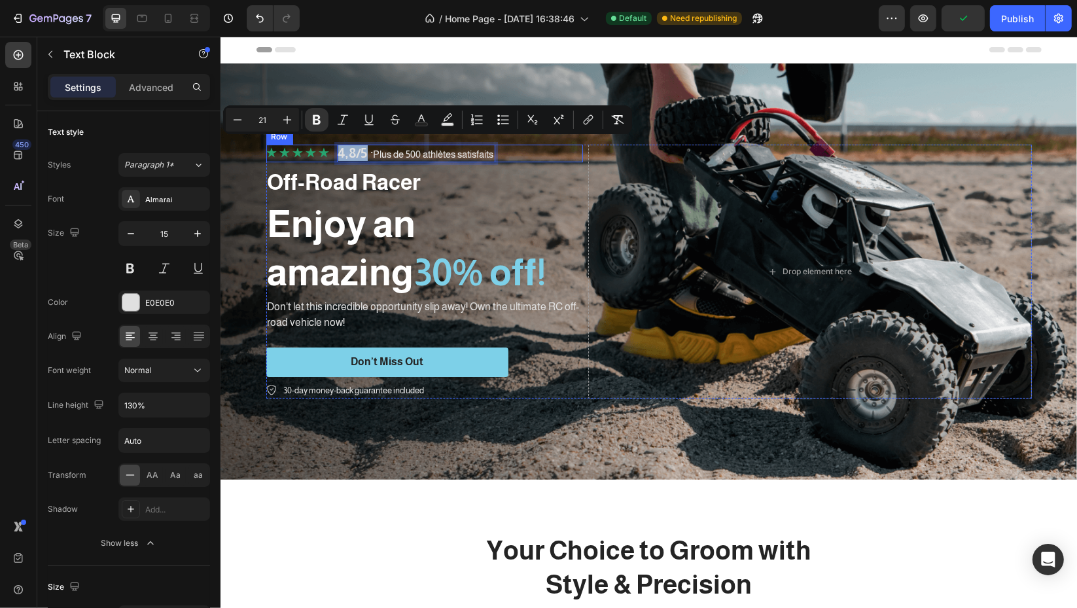
drag, startPoint x: 361, startPoint y: 147, endPoint x: 326, endPoint y: 158, distance: 37.0
click at [326, 158] on div "Icon Icon Icon Icon Icon Icon List 4,8/5 · Plus de 500 athlètes satisfaits Text…" at bounding box center [424, 154] width 317 height 18
click at [321, 120] on icon "Editor contextual toolbar" at bounding box center [316, 119] width 13 height 13
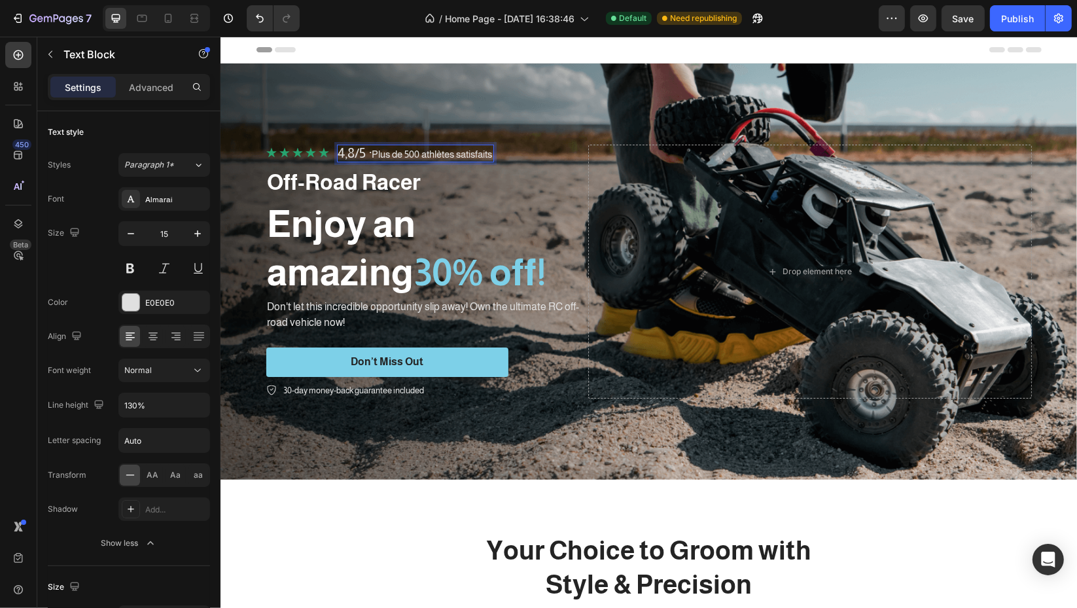
click at [355, 150] on span "4,8/5" at bounding box center [352, 152] width 28 height 15
click at [168, 191] on div "Almarai" at bounding box center [164, 199] width 92 height 24
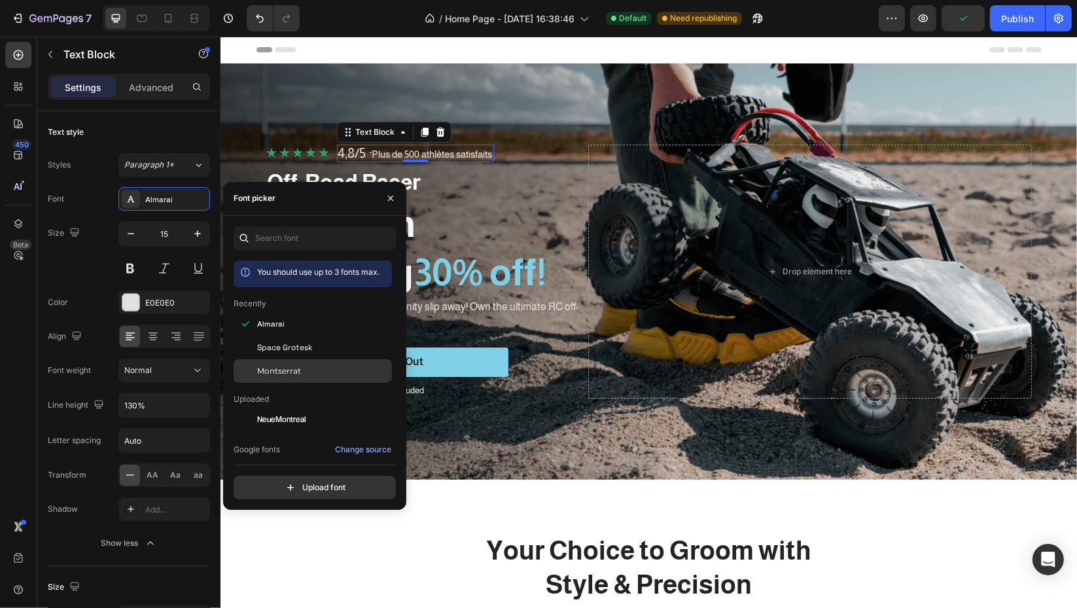
click at [315, 367] on div "Montserrat" at bounding box center [323, 371] width 132 height 12
click at [387, 189] on button "button" at bounding box center [390, 198] width 21 height 21
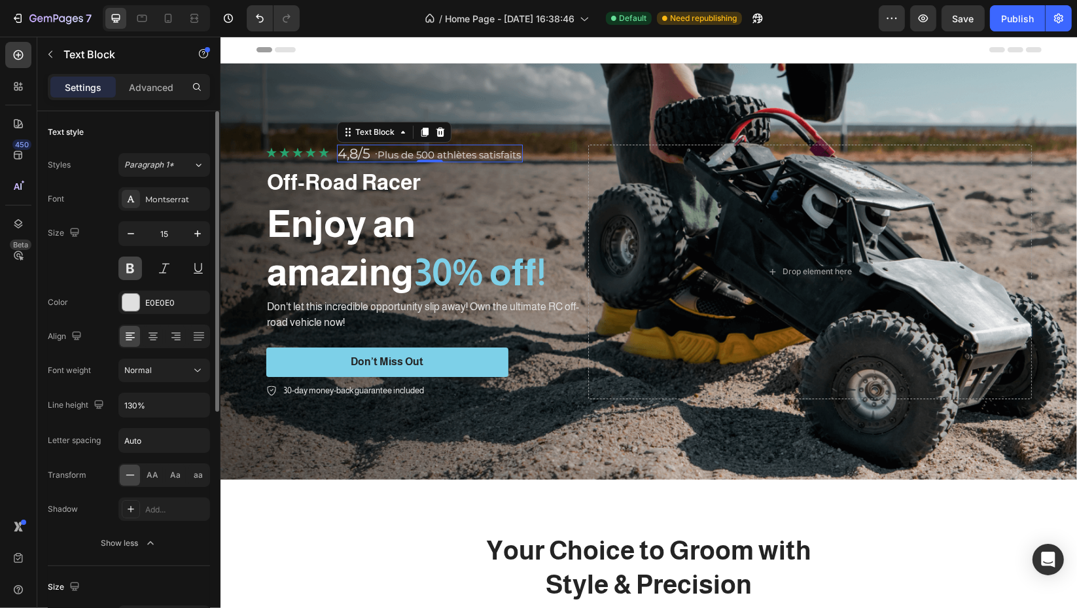
click at [130, 264] on button at bounding box center [130, 268] width 24 height 24
click at [381, 147] on p "4,8/5 · Plus de 500 athlètes satisfaits" at bounding box center [437, 154] width 198 height 16
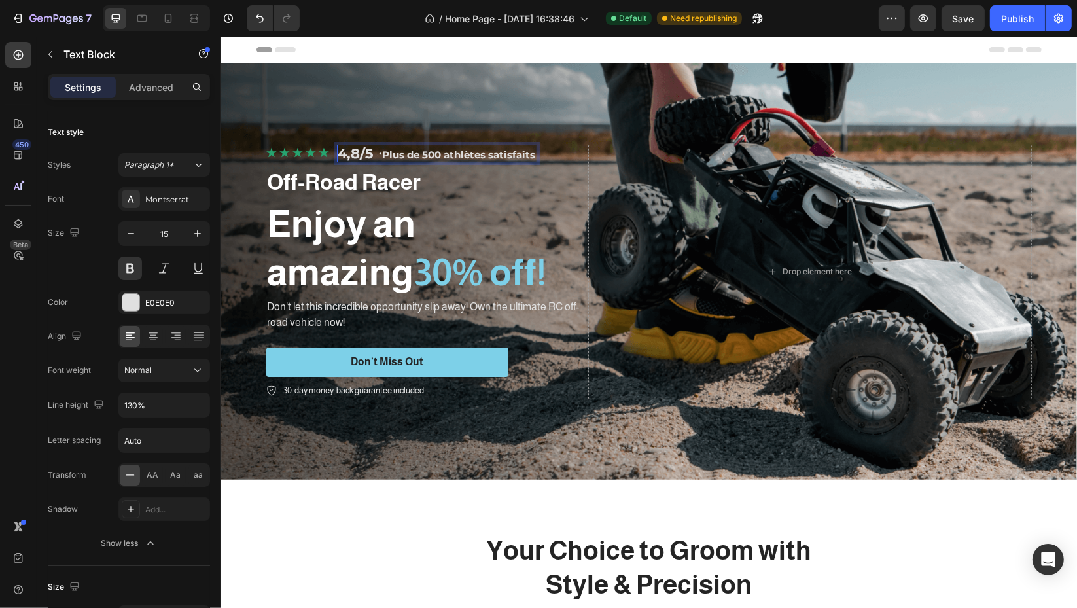
click at [379, 151] on sup "·" at bounding box center [380, 153] width 3 height 12
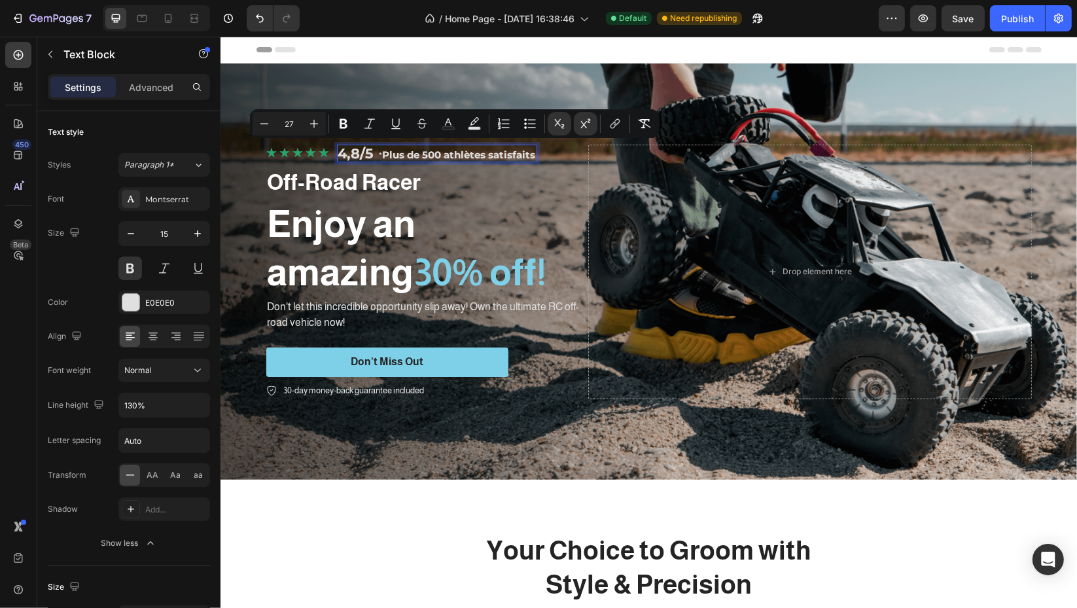
drag, startPoint x: 372, startPoint y: 150, endPoint x: 544, endPoint y: 153, distance: 172.8
click at [544, 153] on div "Icon Icon Icon Icon Icon Icon List 4,8/5 · Plus de 500 athlètes satisfaits Text…" at bounding box center [424, 154] width 317 height 18
click at [197, 234] on icon "button" at bounding box center [197, 233] width 7 height 7
click at [196, 234] on icon "button" at bounding box center [197, 233] width 7 height 7
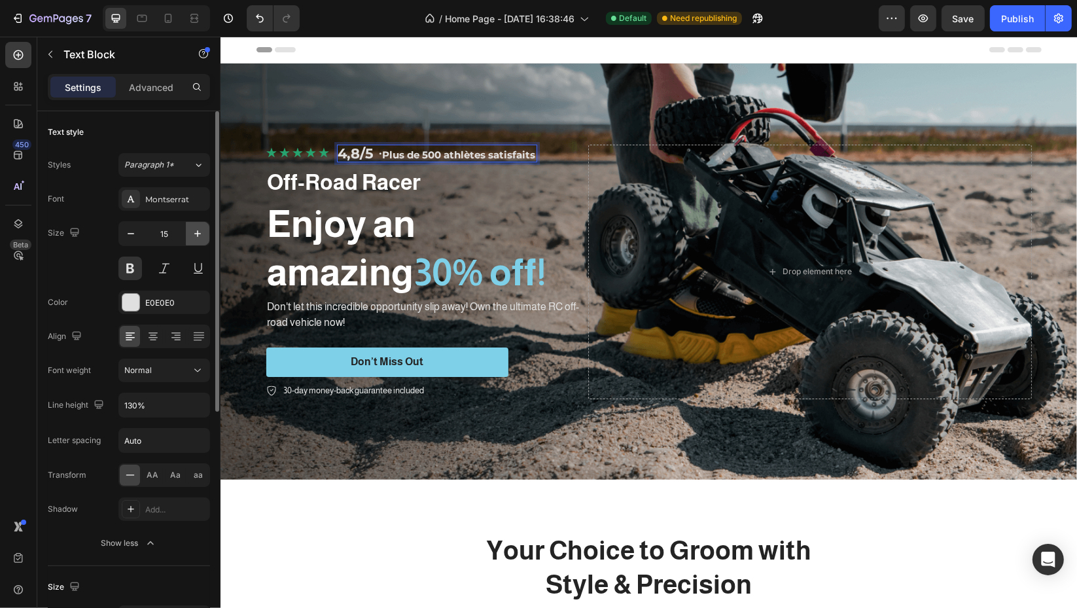
click at [196, 234] on icon "button" at bounding box center [197, 233] width 7 height 7
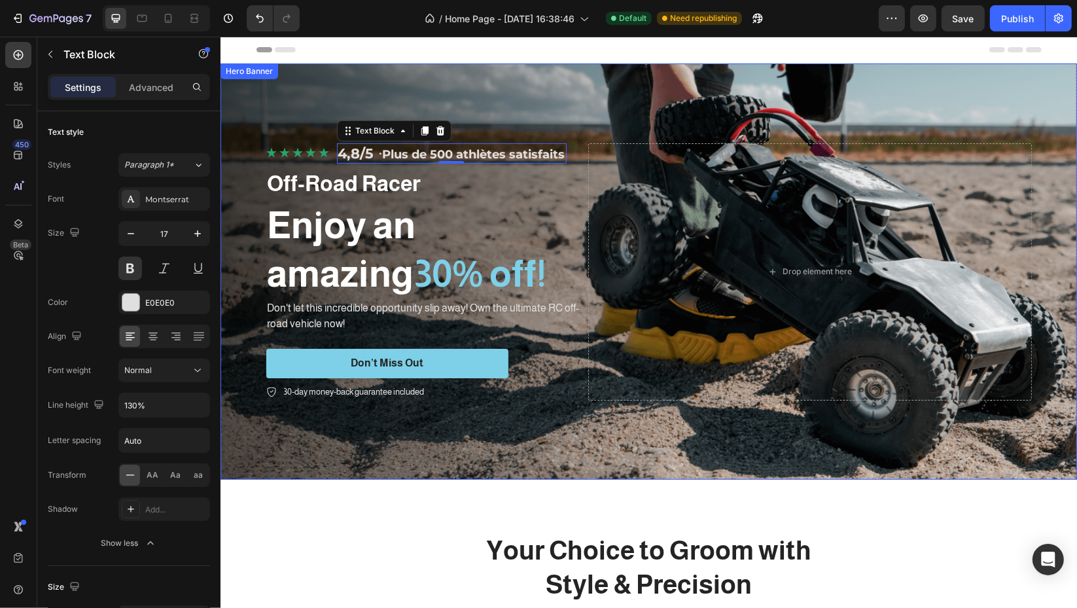
type input "18"
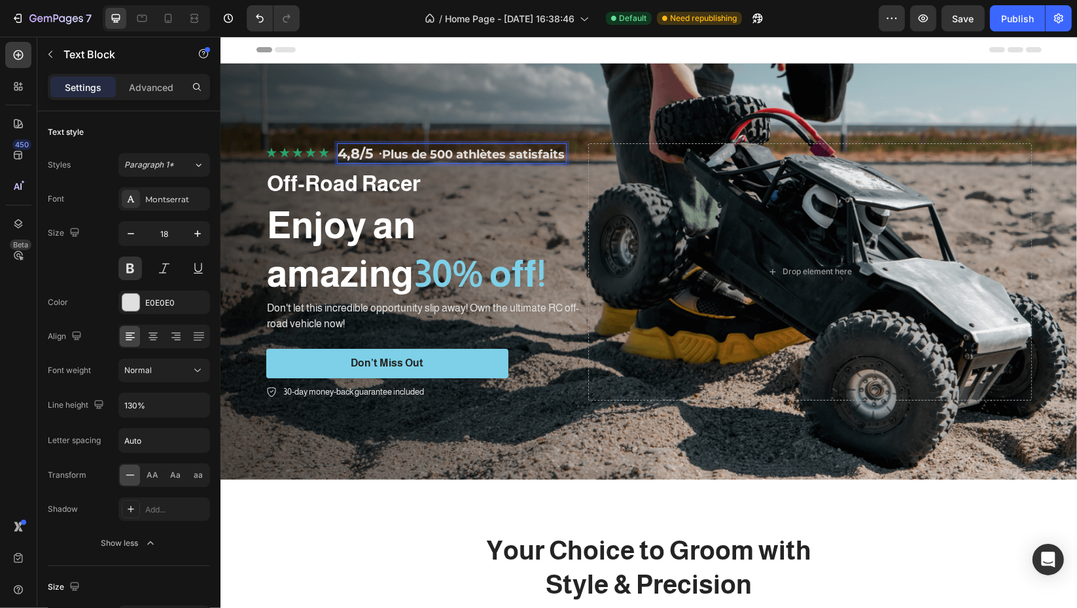
click at [382, 156] on p "4,8/5 · Plus de 500 athlètes satisfaits" at bounding box center [451, 154] width 227 height 18
click at [369, 149] on p "4,8/5 · Plus de 500 athlètes satisfaits" at bounding box center [451, 154] width 227 height 18
click at [374, 152] on span "·" at bounding box center [378, 152] width 9 height 22
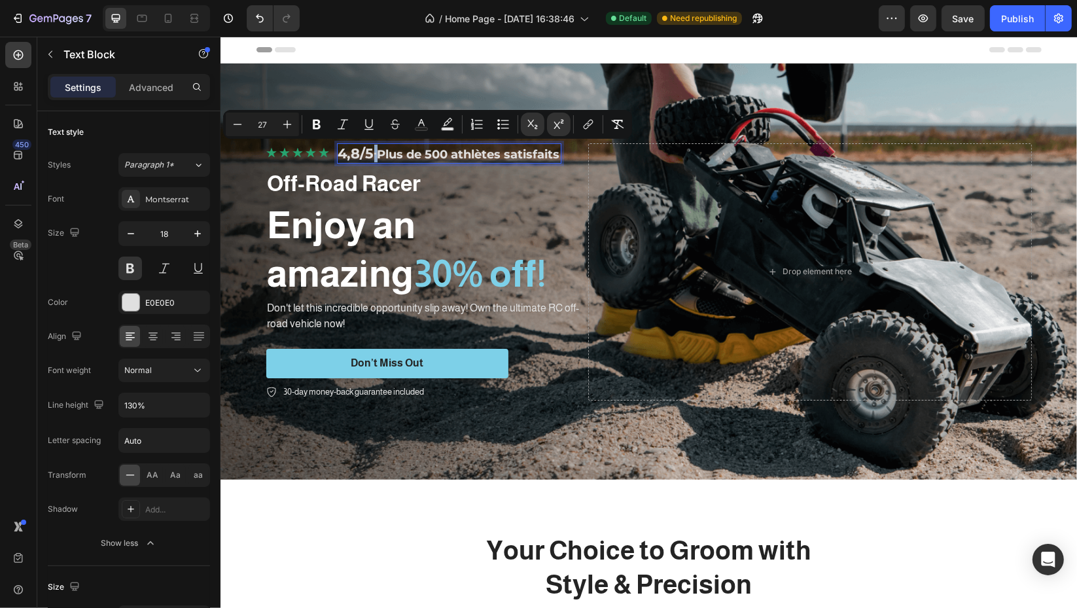
click at [372, 154] on p "4,8/5 · Plus de 500 athlètes satisfaits" at bounding box center [449, 154] width 222 height 18
click at [287, 130] on icon "Editor contextual toolbar" at bounding box center [287, 124] width 13 height 13
click at [288, 130] on icon "Editor contextual toolbar" at bounding box center [287, 124] width 13 height 13
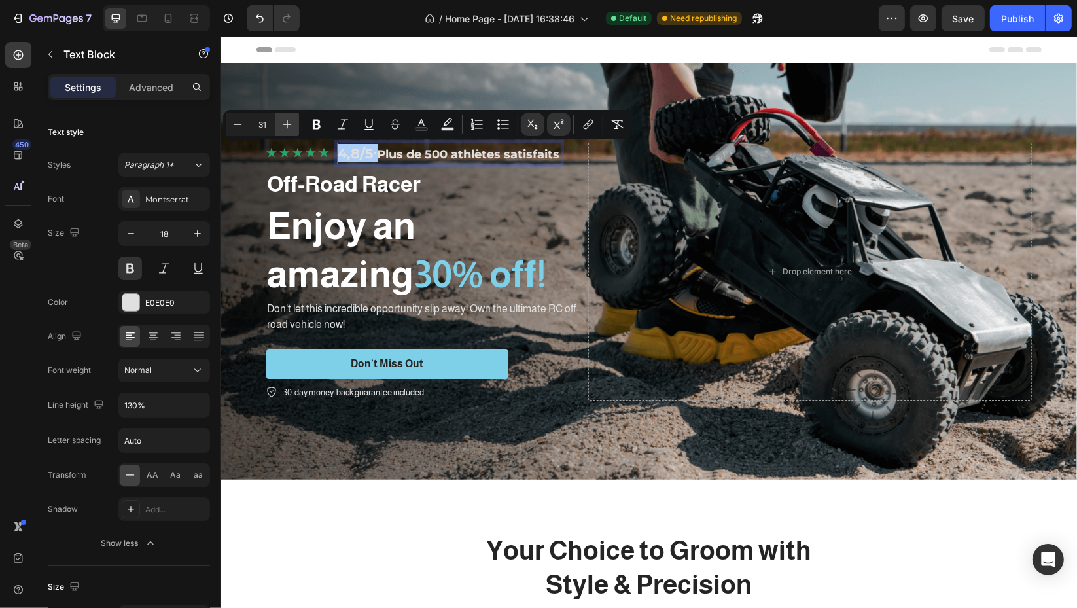
click at [290, 130] on icon "Editor contextual toolbar" at bounding box center [287, 124] width 13 height 13
click at [291, 130] on icon "Editor contextual toolbar" at bounding box center [287, 124] width 13 height 13
click at [292, 130] on icon "Editor contextual toolbar" at bounding box center [287, 124] width 13 height 13
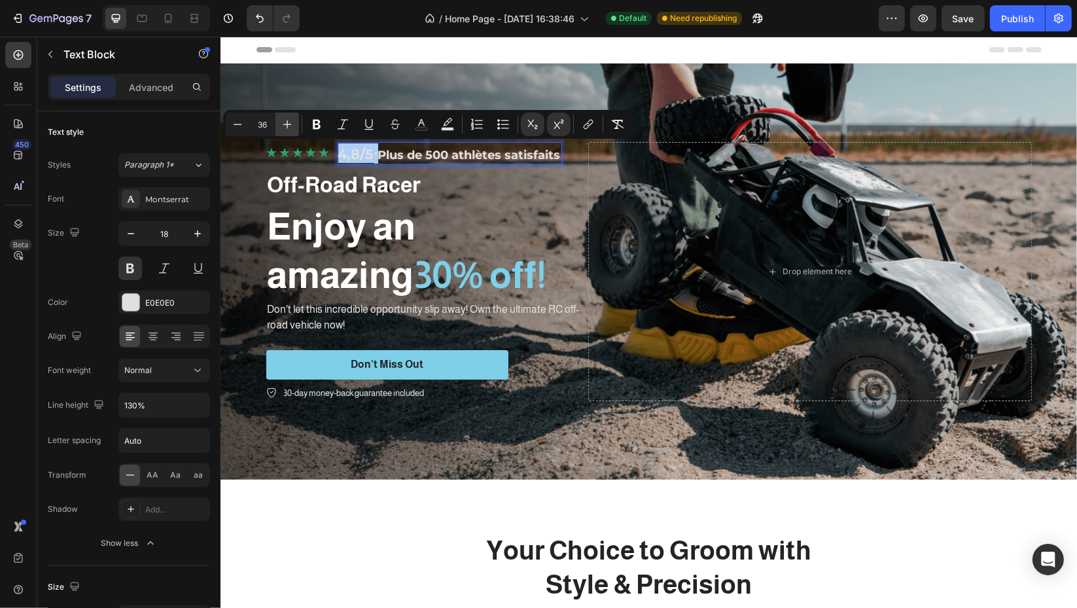
click at [292, 130] on icon "Editor contextual toolbar" at bounding box center [287, 124] width 13 height 13
type input "40"
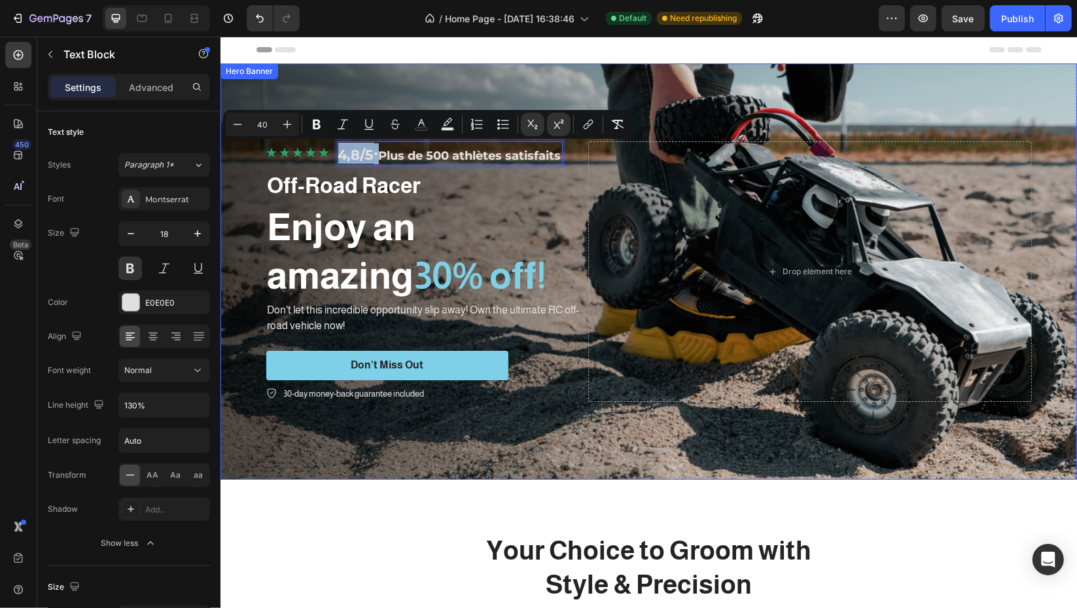
click at [446, 69] on div "Background Image" at bounding box center [648, 271] width 856 height 416
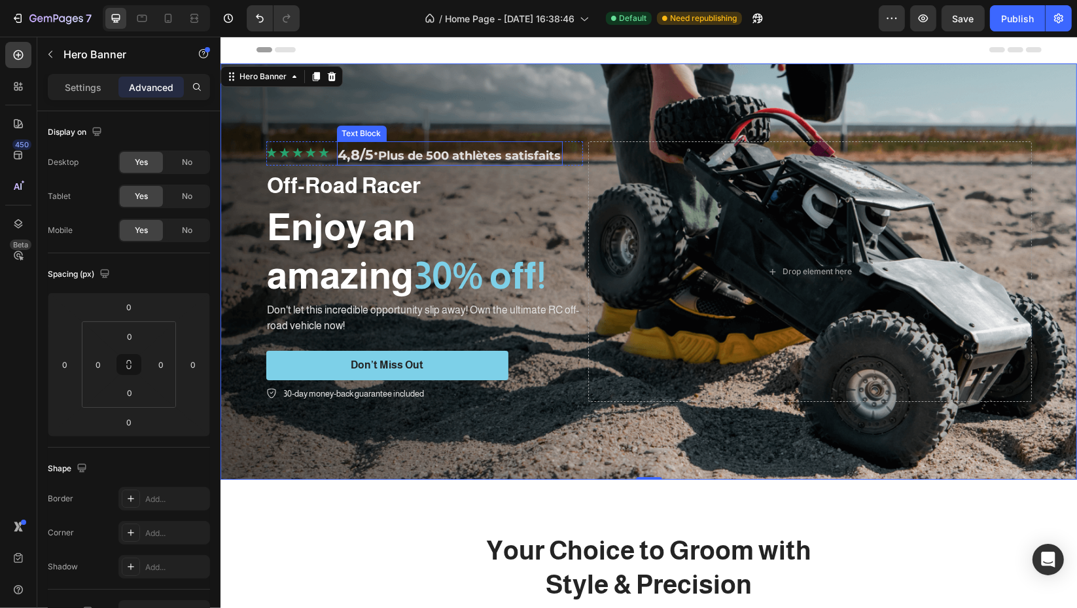
click at [376, 152] on sup "·" at bounding box center [376, 152] width 5 height 18
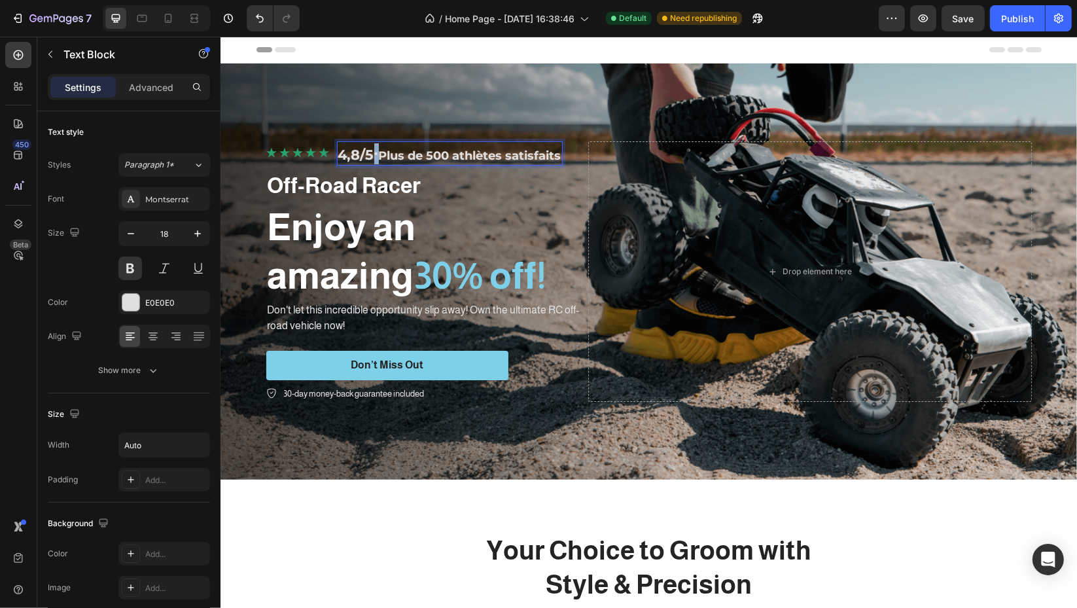
click at [372, 150] on p "4,8/5 · Plus de 500 athlètes satisfaits" at bounding box center [449, 153] width 223 height 21
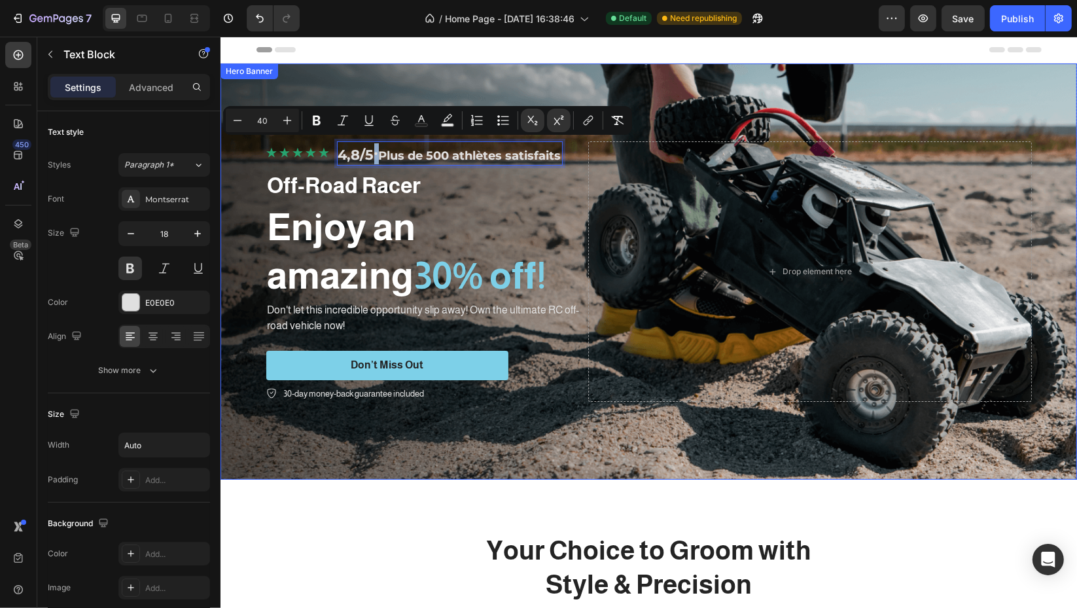
click at [399, 87] on div "Background Image" at bounding box center [648, 271] width 856 height 416
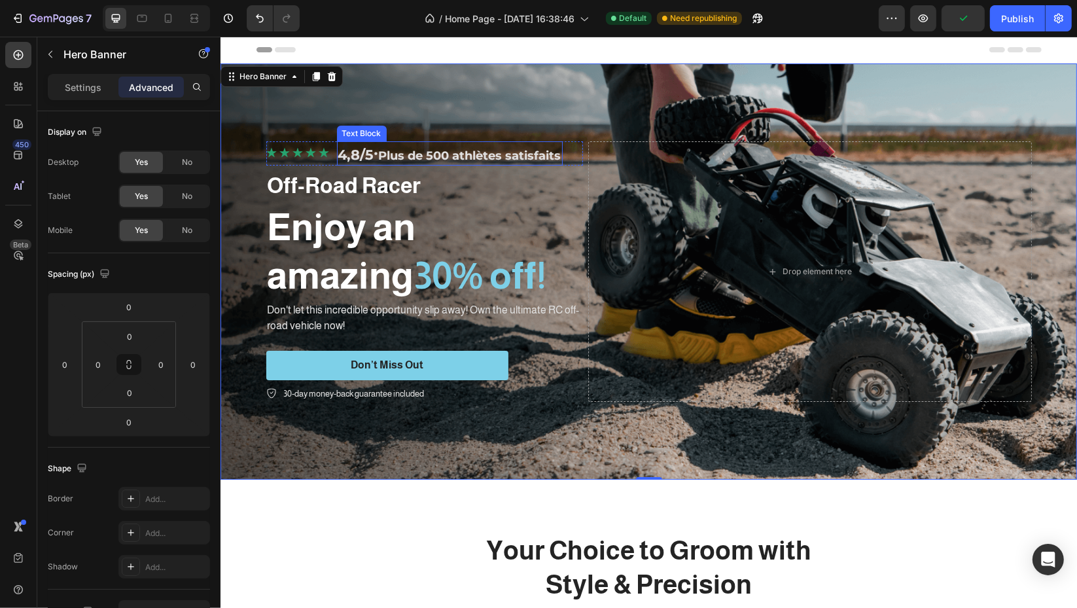
click at [377, 147] on p "4,8/5 · Plus de 500 athlètes satisfaits" at bounding box center [449, 153] width 223 height 21
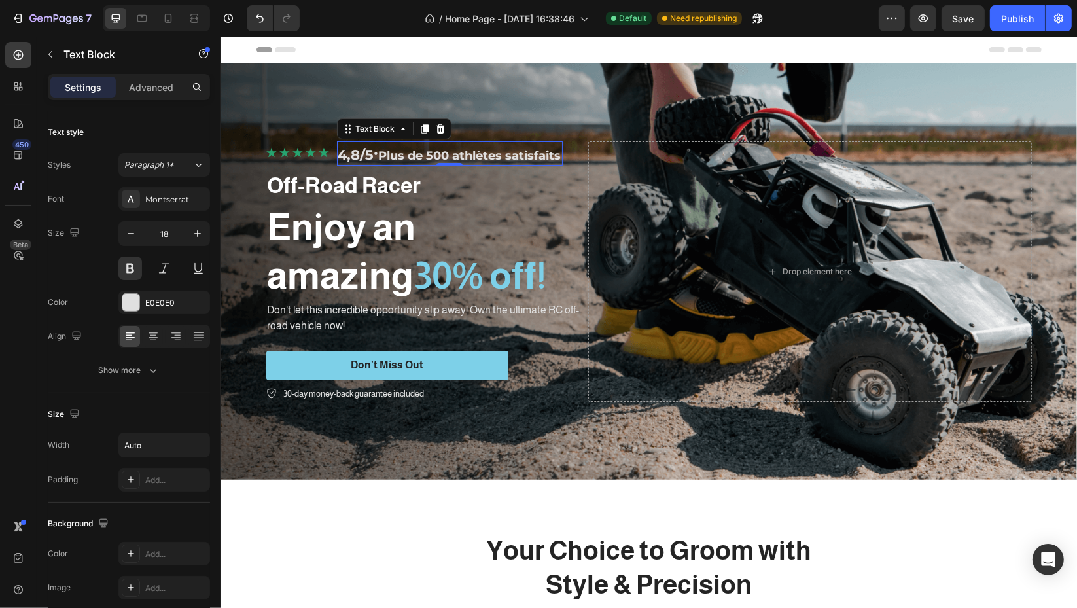
drag, startPoint x: 377, startPoint y: 147, endPoint x: 372, endPoint y: 153, distance: 7.9
drag, startPoint x: 370, startPoint y: 150, endPoint x: 377, endPoint y: 149, distance: 6.7
click at [377, 149] on p "4,8/5 · Plus de 500 athlètes satisfaits" at bounding box center [449, 153] width 223 height 21
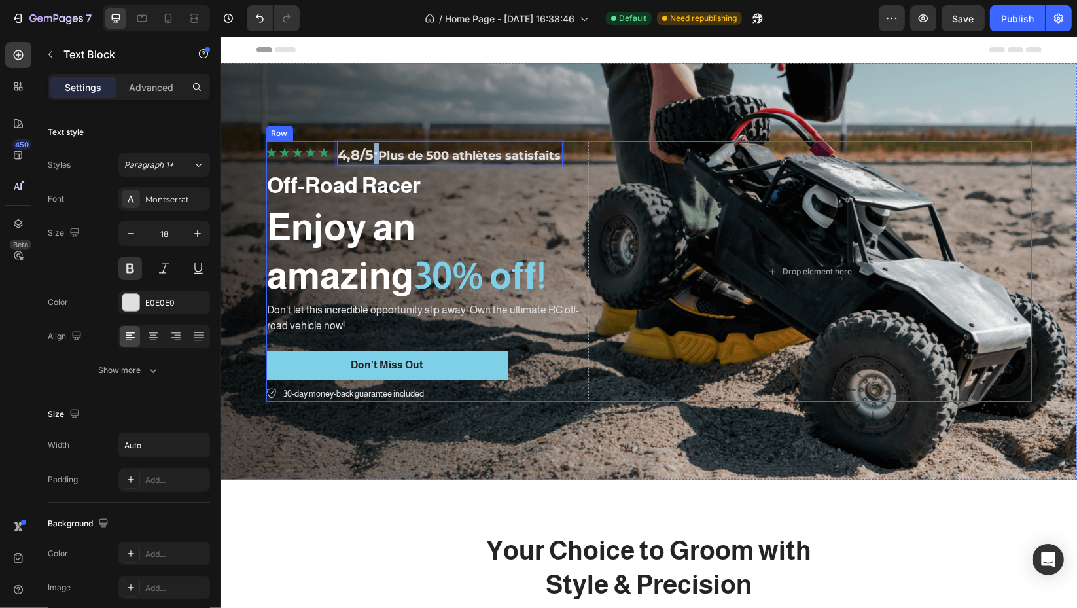
drag, startPoint x: 561, startPoint y: 148, endPoint x: 323, endPoint y: 167, distance: 238.9
click at [323, 167] on div "Icon Icon Icon Icon Icon Icon List 4,8/5 · Plus de 500 athlètes satisfaits Text…" at bounding box center [424, 271] width 317 height 260
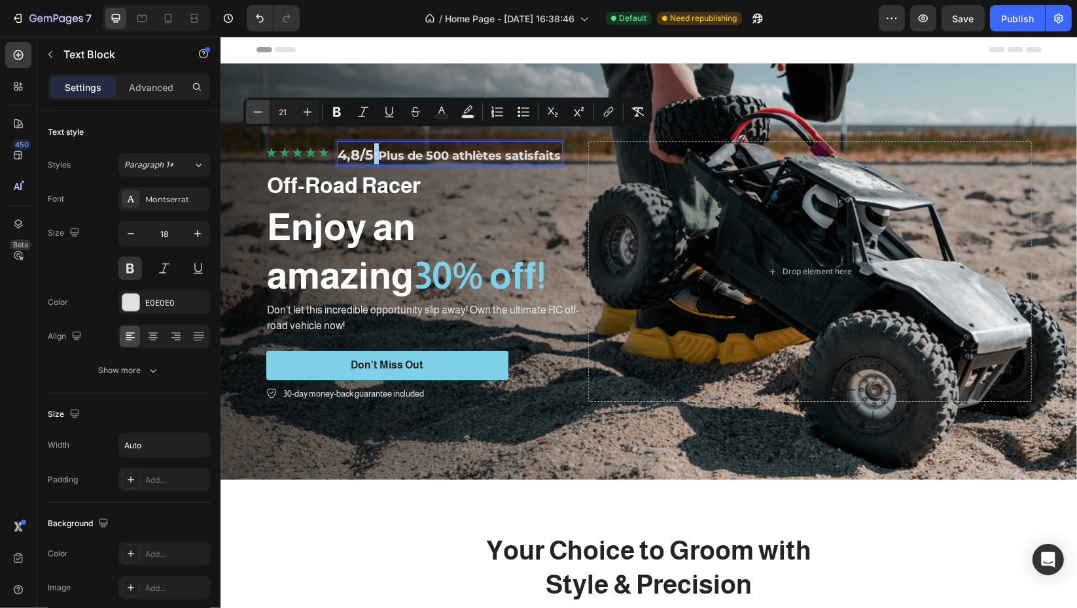
click at [256, 118] on icon "Editor contextual toolbar" at bounding box center [257, 111] width 13 height 13
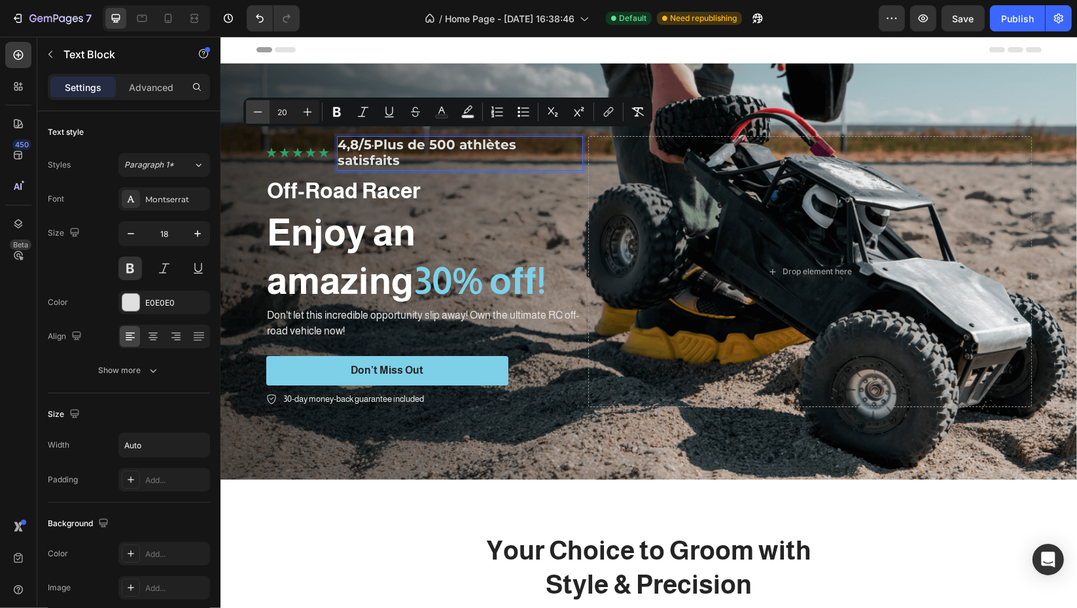
click at [255, 116] on icon "Editor contextual toolbar" at bounding box center [257, 111] width 13 height 13
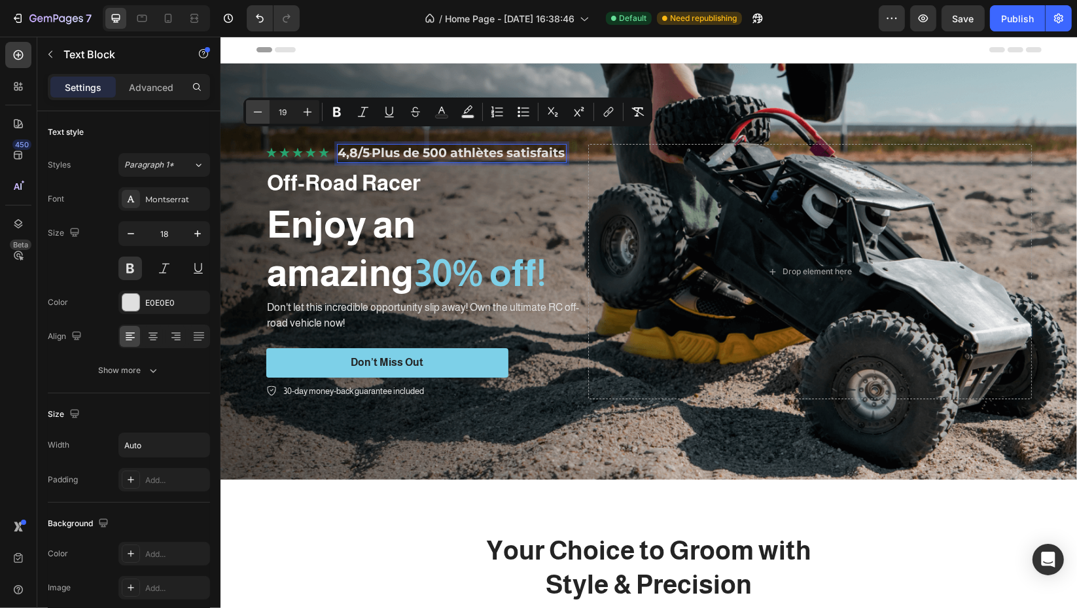
click at [255, 115] on icon "Editor contextual toolbar" at bounding box center [257, 111] width 13 height 13
type input "18"
click at [425, 43] on div "Header" at bounding box center [648, 50] width 785 height 26
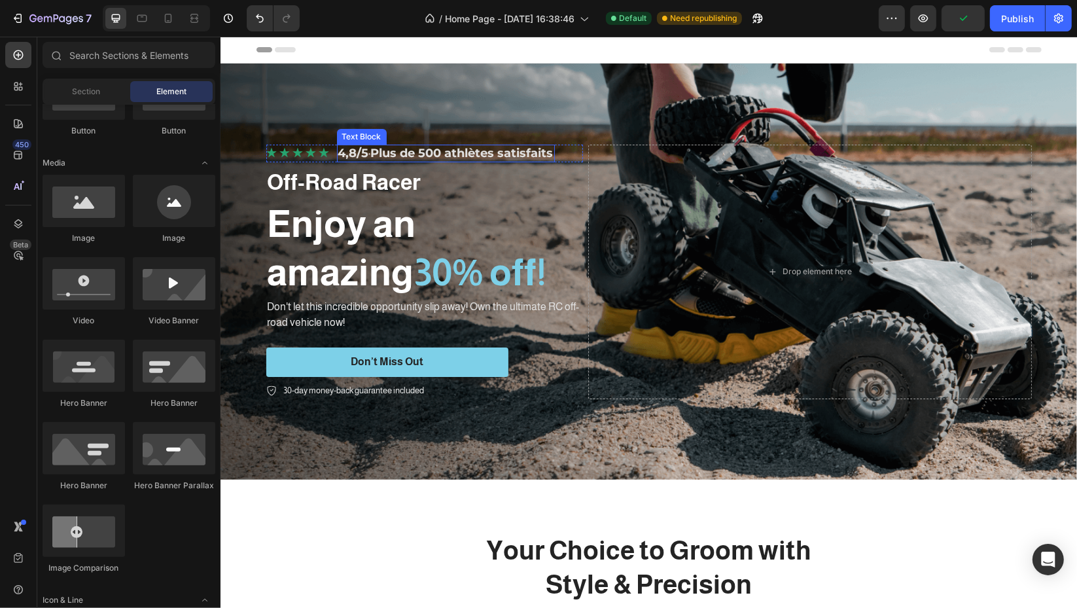
click at [370, 156] on span "4,8/5 · Plus de 500 athlètes satisfaits" at bounding box center [445, 153] width 215 height 14
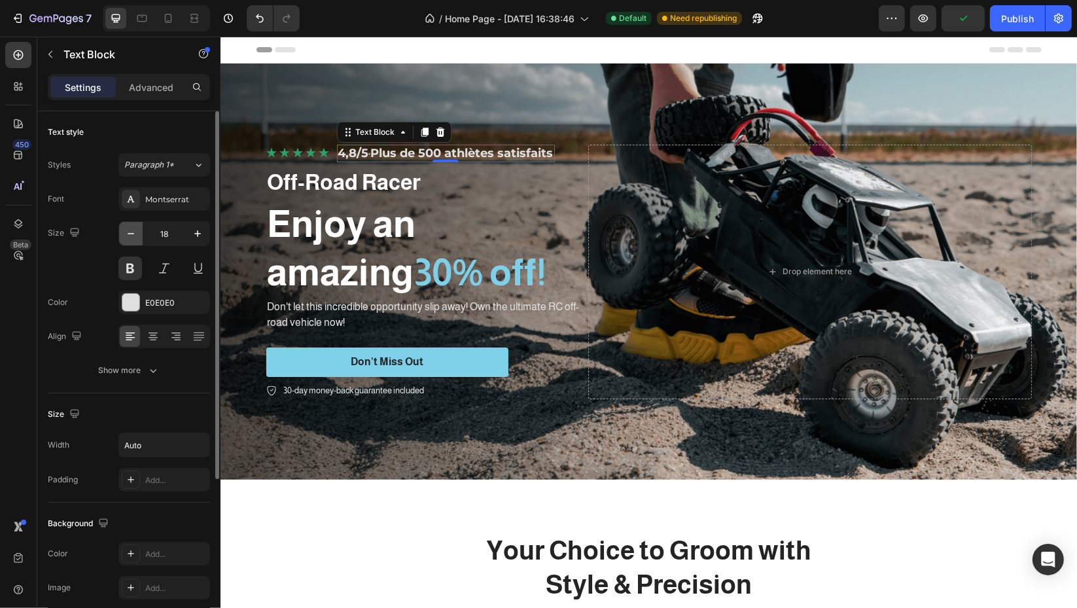
click at [137, 238] on icon "button" at bounding box center [130, 233] width 13 height 13
click at [133, 234] on icon "button" at bounding box center [130, 233] width 13 height 13
type input "16"
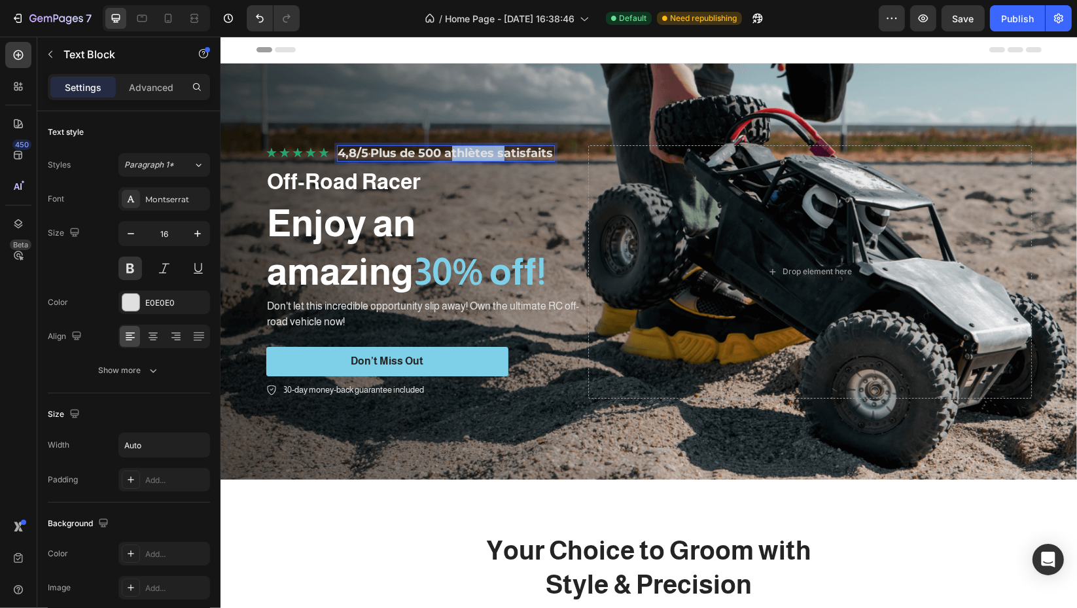
click at [489, 146] on span "4,8/5 · Plus de 500 athlètes satisfaits" at bounding box center [445, 153] width 215 height 14
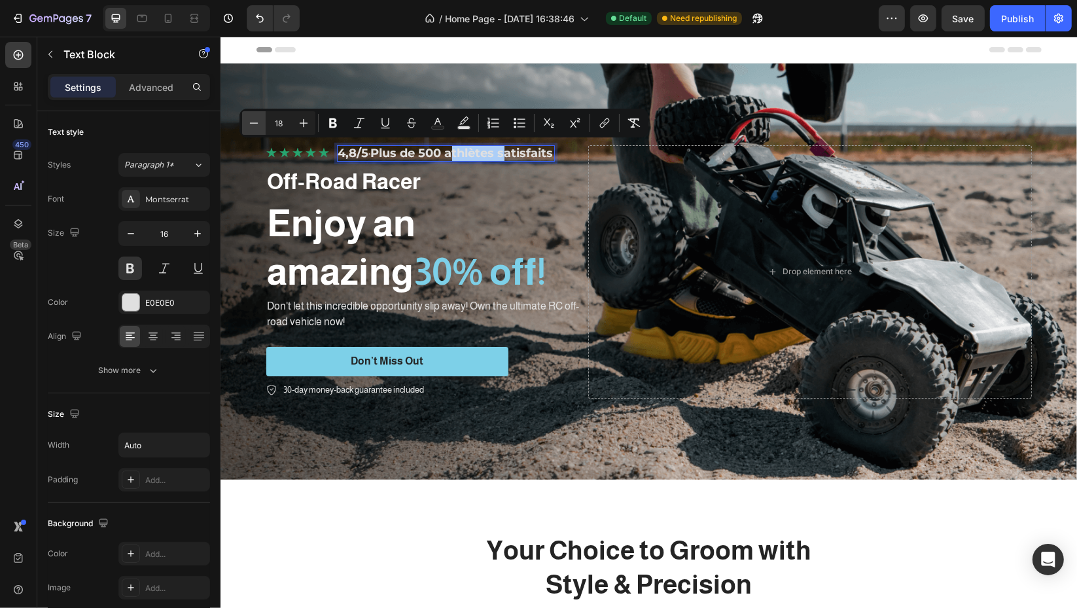
click at [262, 127] on button "Minus" at bounding box center [254, 123] width 24 height 24
type input "17"
click at [399, 58] on div "Header" at bounding box center [648, 50] width 785 height 26
